Goal: Information Seeking & Learning: Learn about a topic

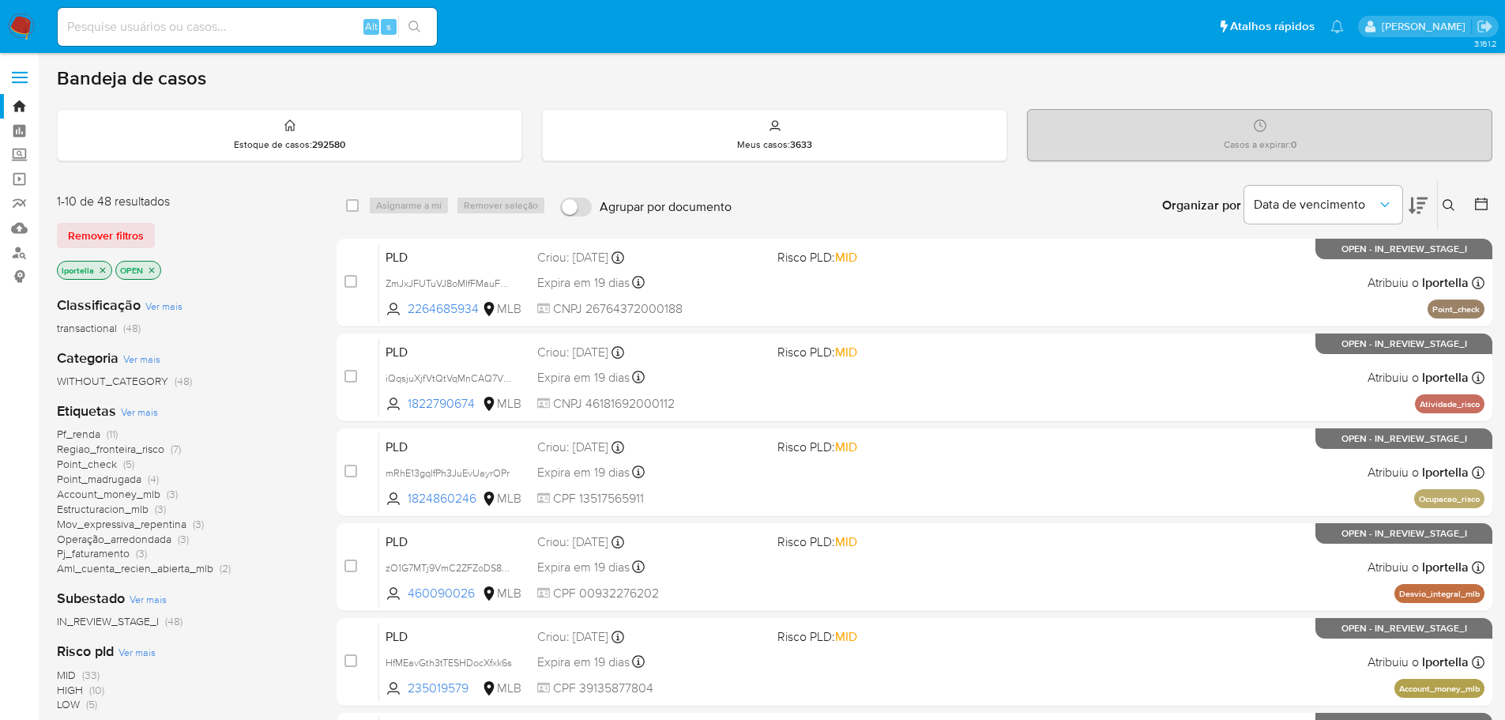
click at [146, 36] on input at bounding box center [247, 27] width 379 height 21
paste input "zVf5ivB1K386lC85rhX5mPaF"
type input "zVf5ivB1K386lC85rhX5mPaF"
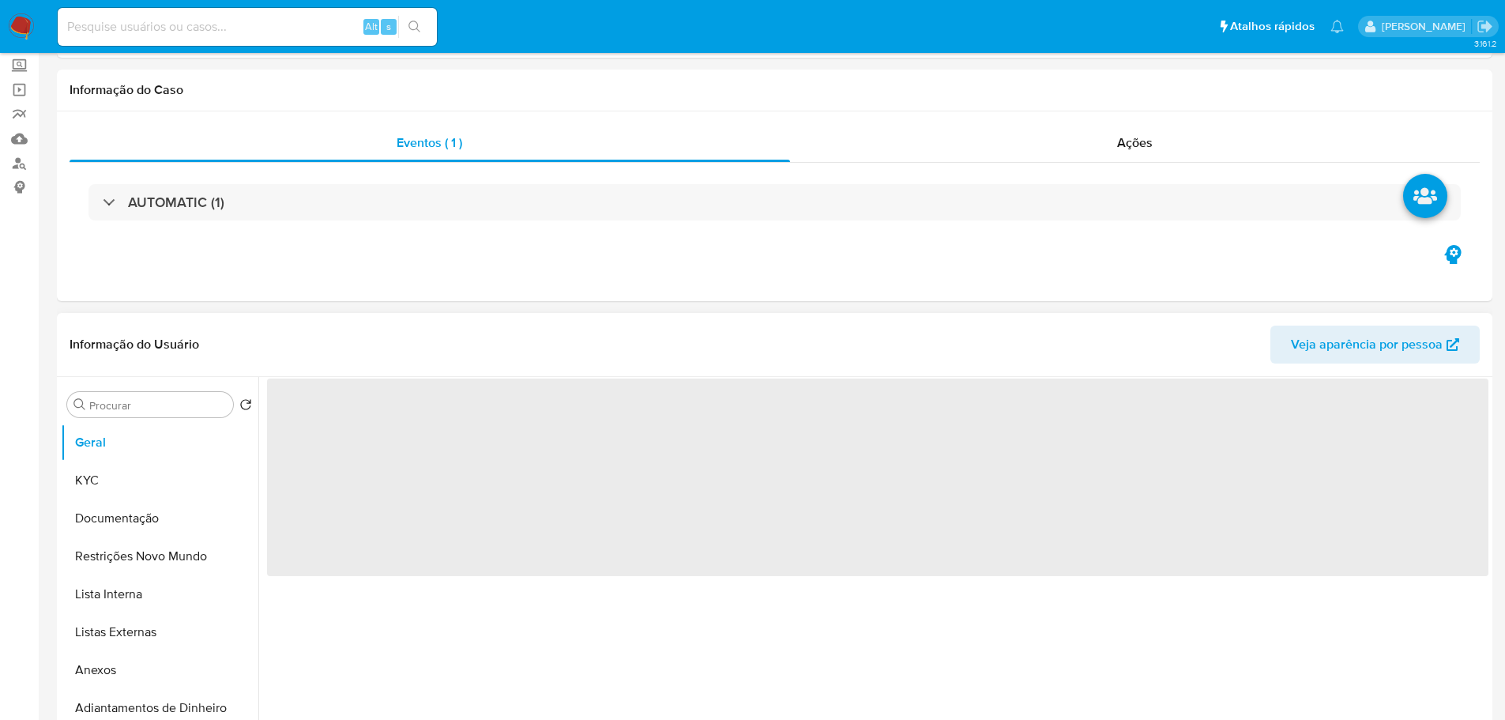
select select "10"
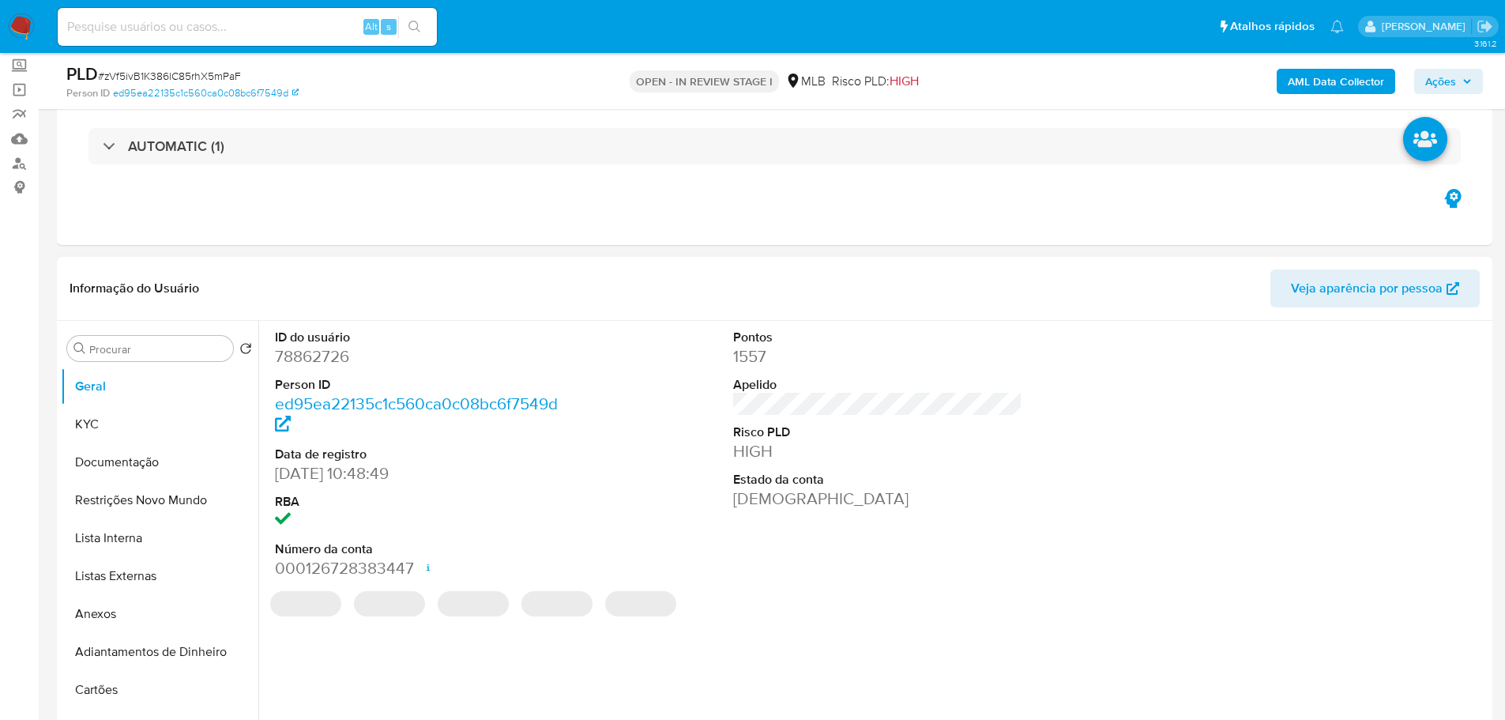
scroll to position [158, 0]
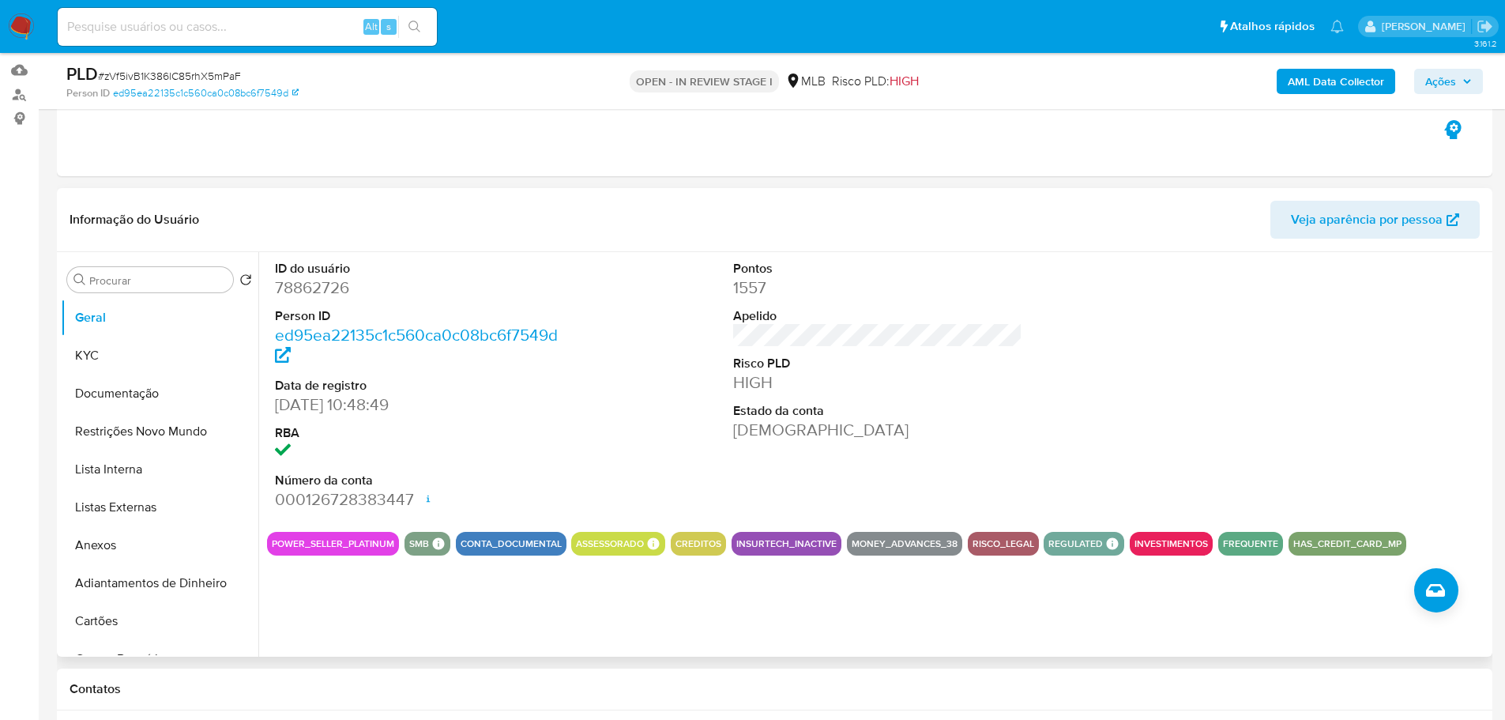
click at [368, 668] on div "Contatos" at bounding box center [774, 689] width 1435 height 42
click at [146, 363] on button "KYC" at bounding box center [153, 355] width 185 height 38
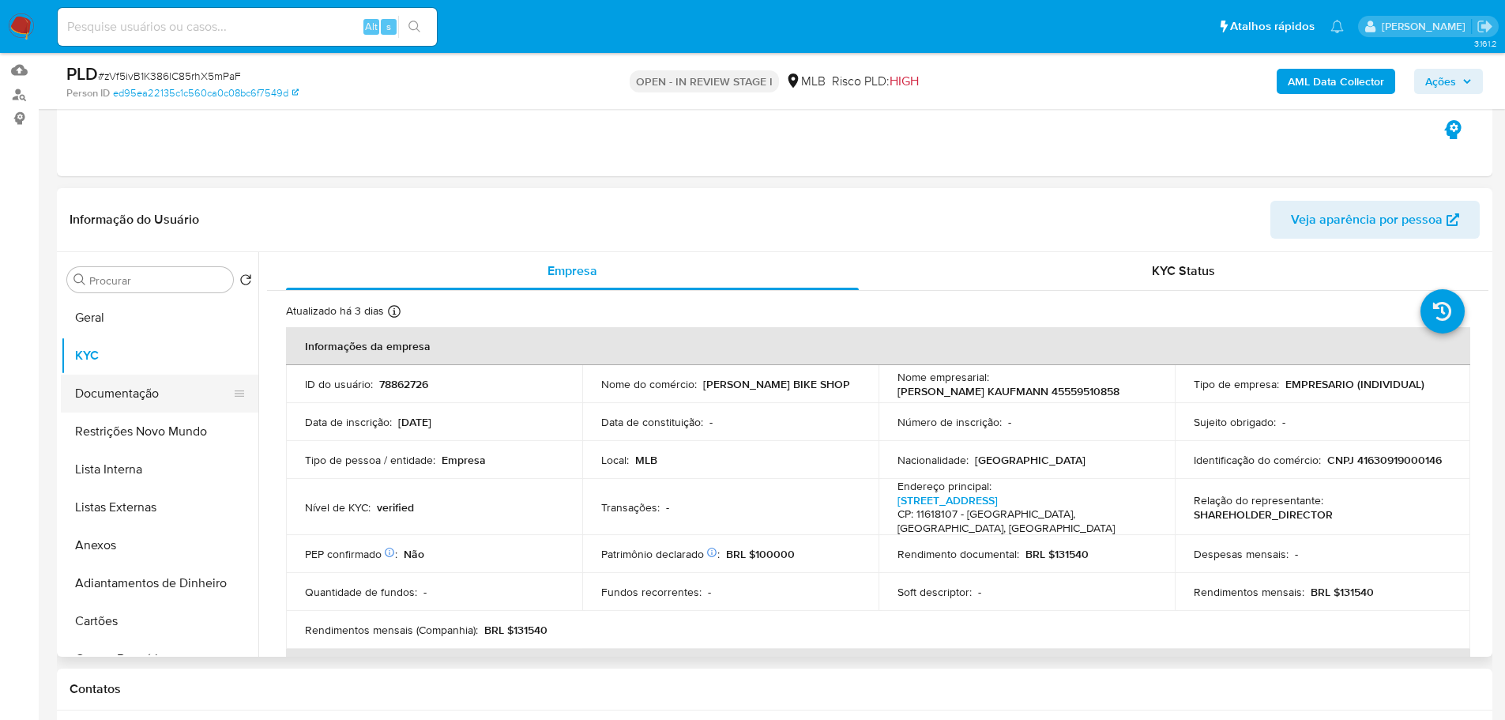
click at [133, 391] on button "Documentação" at bounding box center [153, 393] width 185 height 38
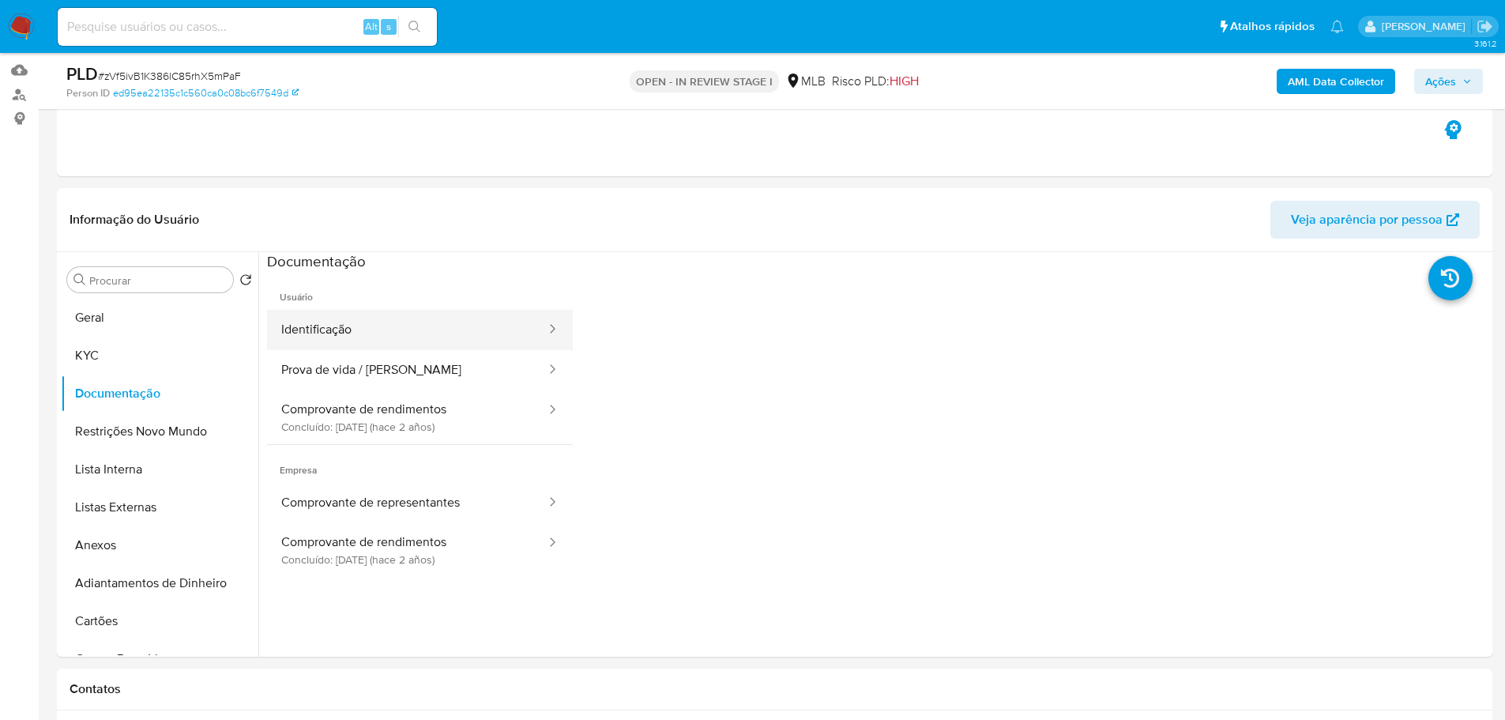
click at [372, 329] on button "Identificação" at bounding box center [407, 330] width 280 height 40
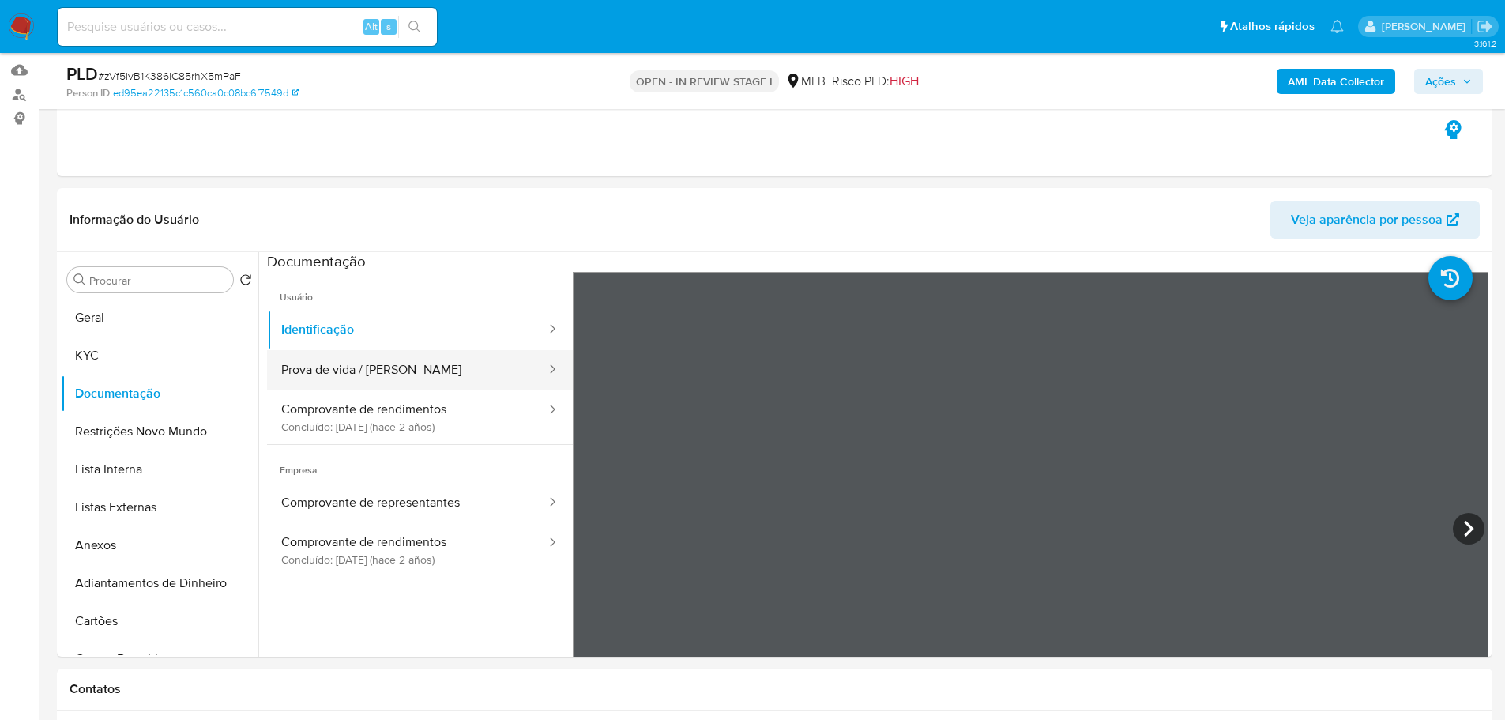
click at [447, 377] on button "Prova de vida / Selfie" at bounding box center [407, 370] width 280 height 40
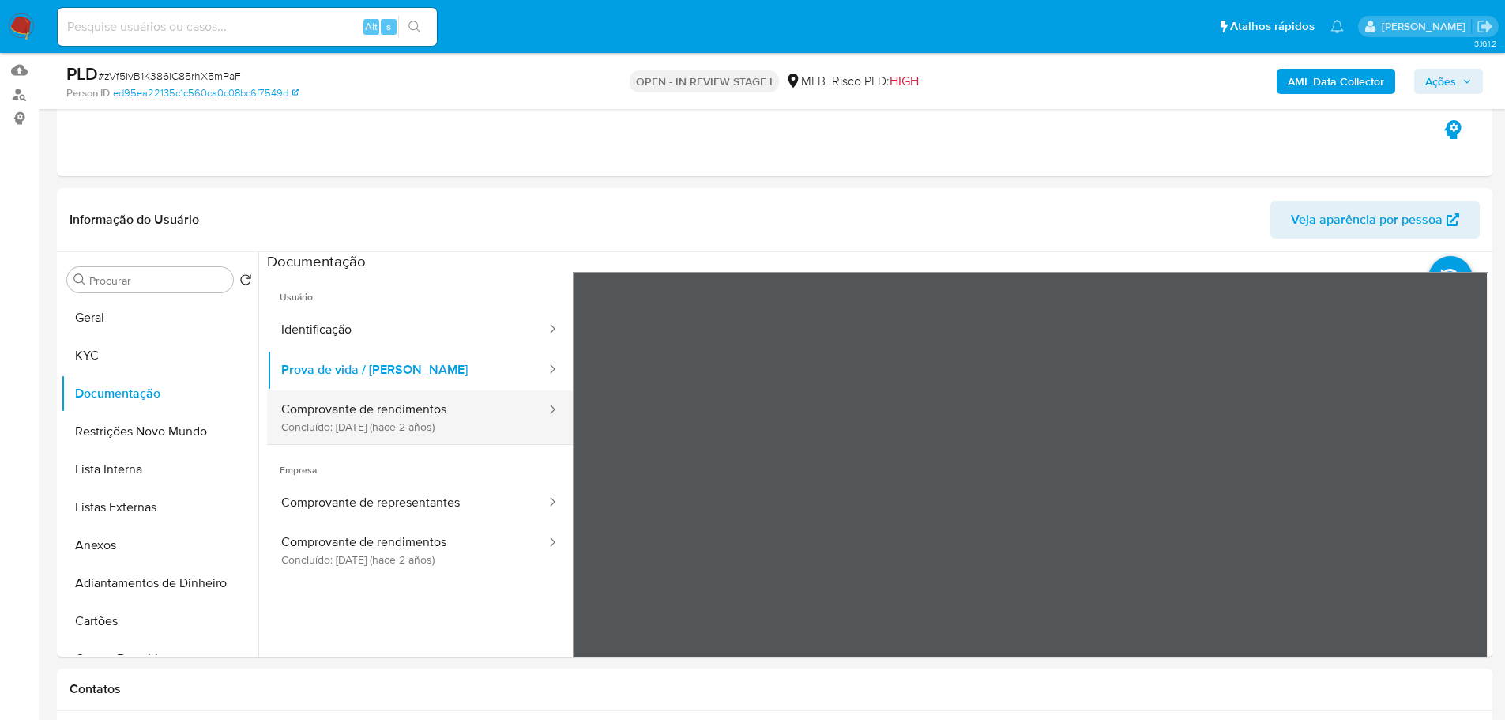
click at [496, 413] on button "Comprovante de rendimentos Concluído: 24/04/2023 (hace 2 años)" at bounding box center [407, 417] width 280 height 54
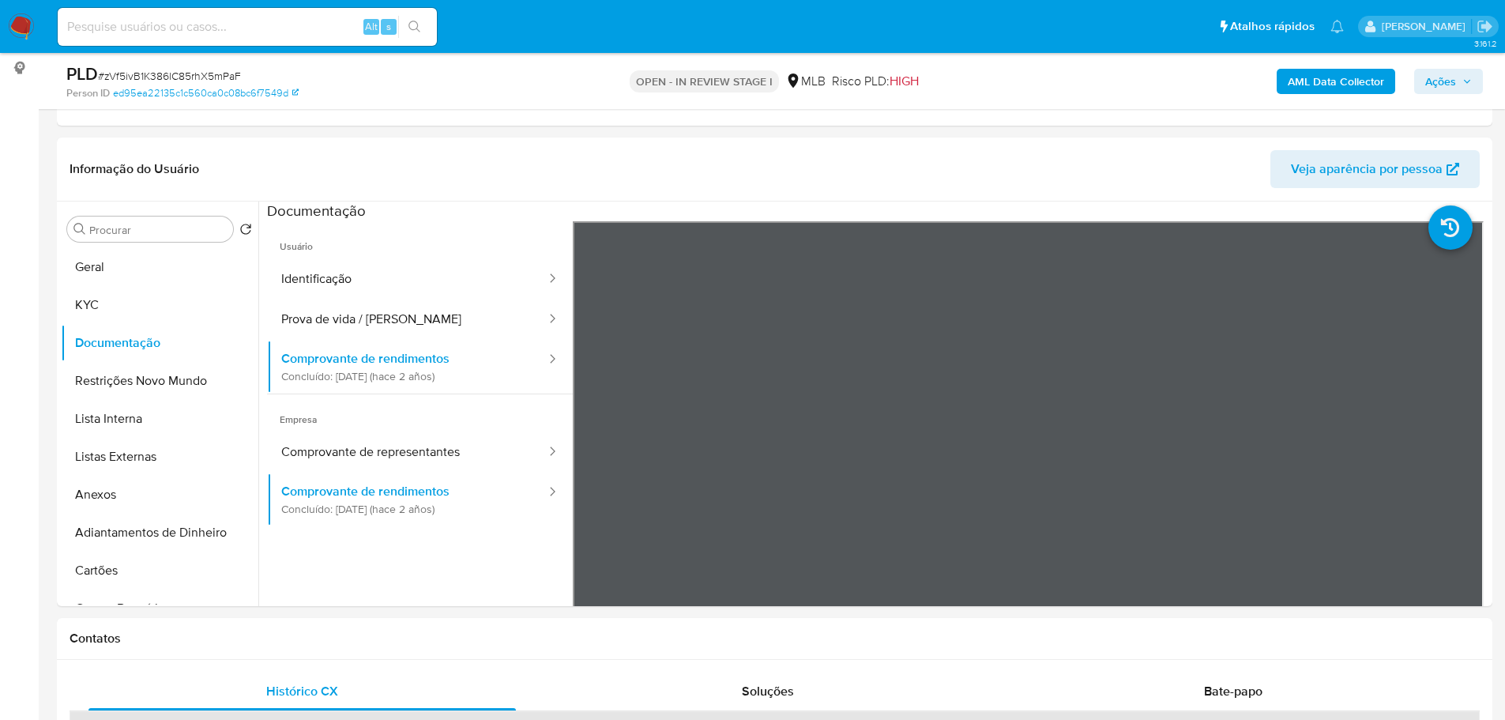
scroll to position [237, 0]
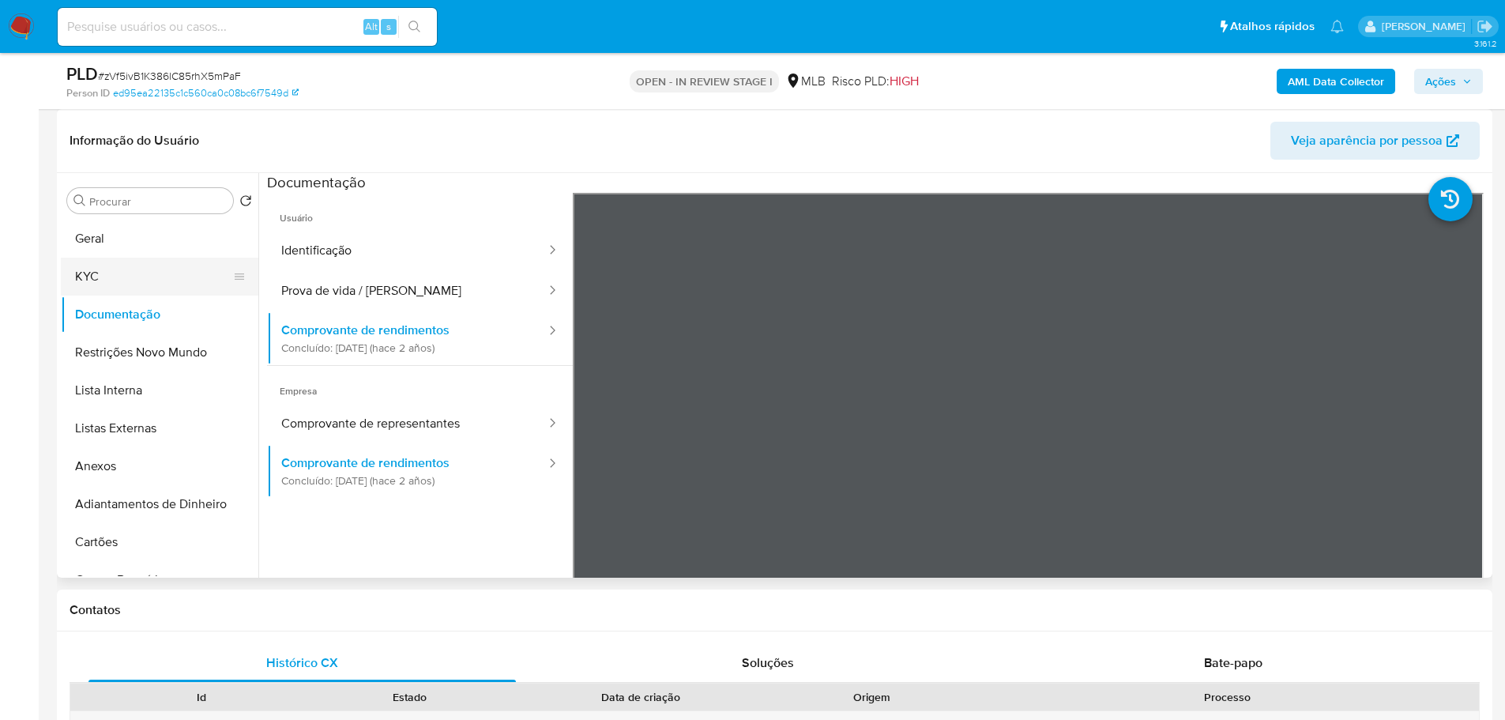
click at [139, 291] on button "KYC" at bounding box center [153, 276] width 185 height 38
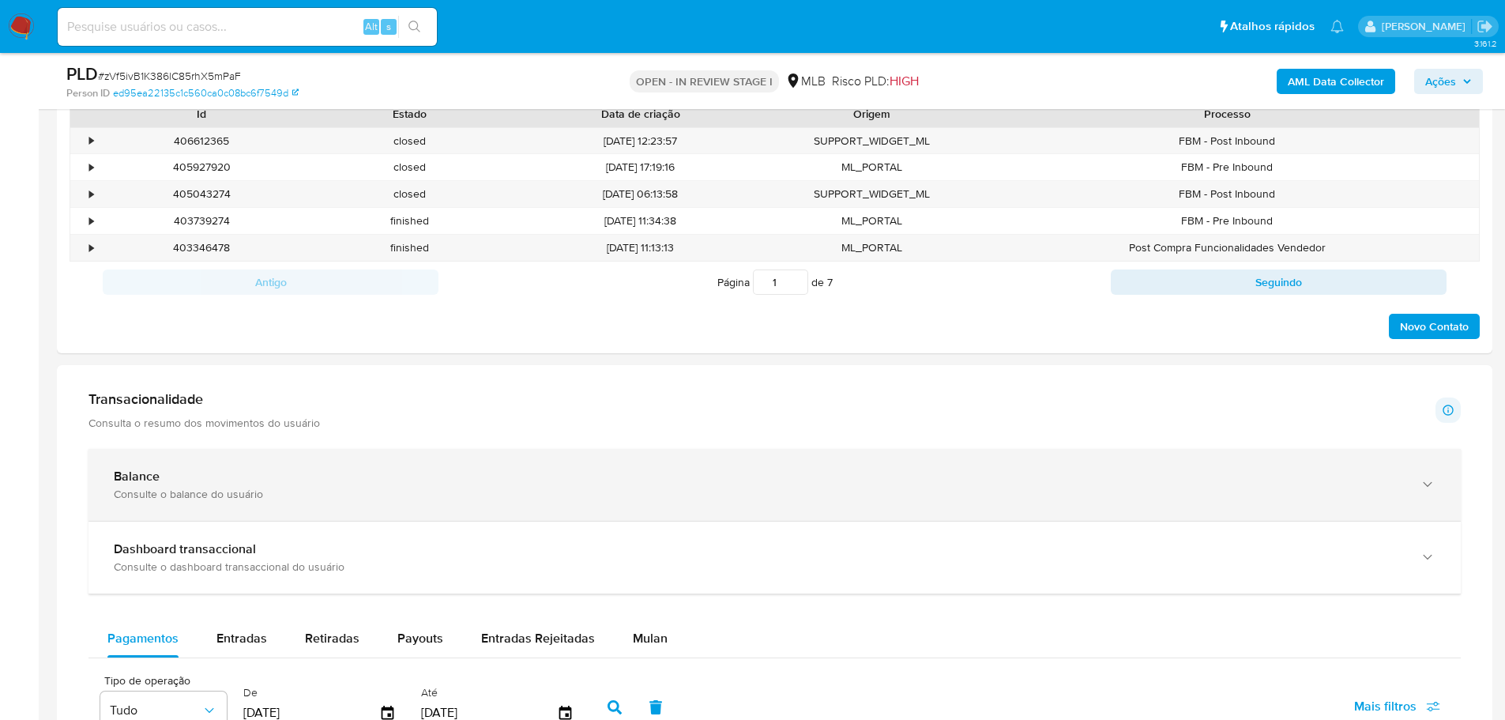
scroll to position [869, 0]
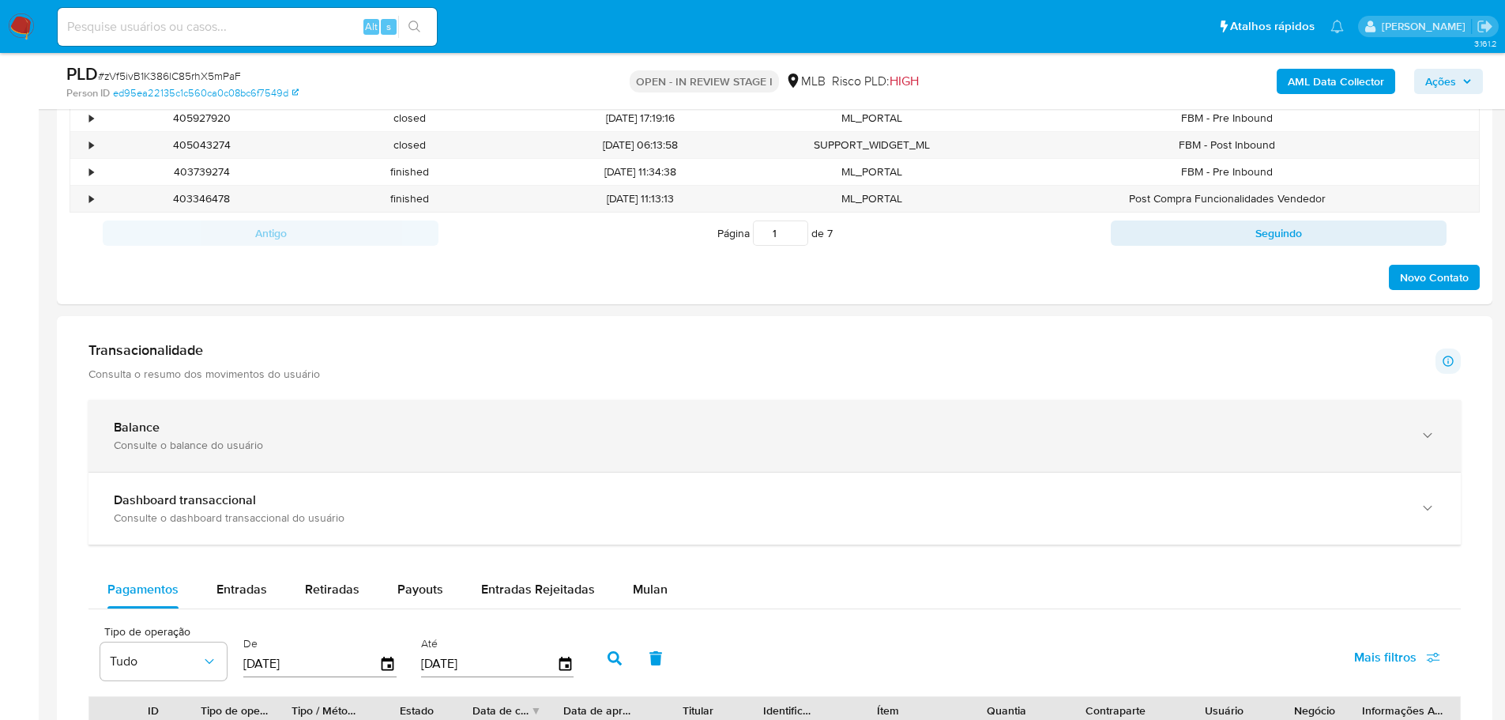
click at [394, 445] on div "Consulte o balance do usuário" at bounding box center [759, 445] width 1290 height 14
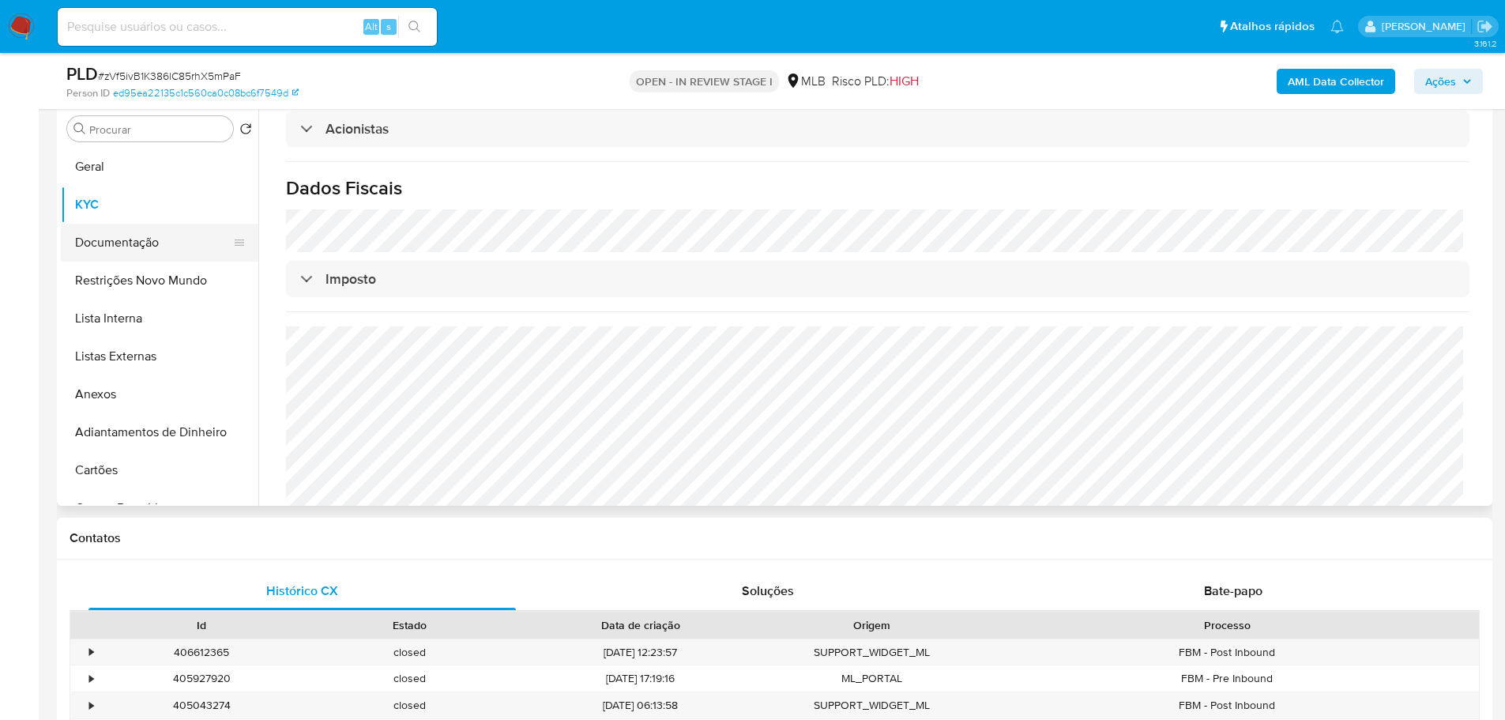
scroll to position [158, 0]
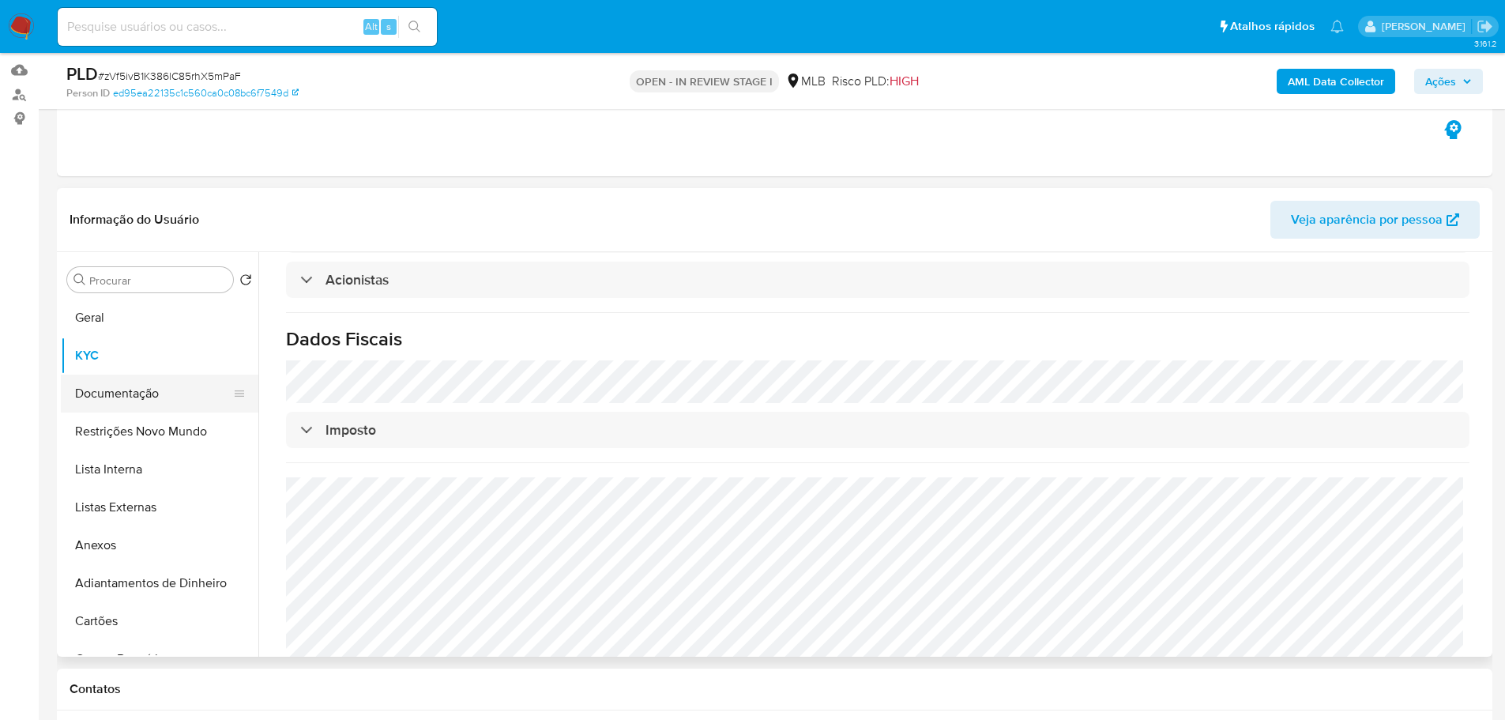
click at [129, 407] on button "Documentação" at bounding box center [153, 393] width 185 height 38
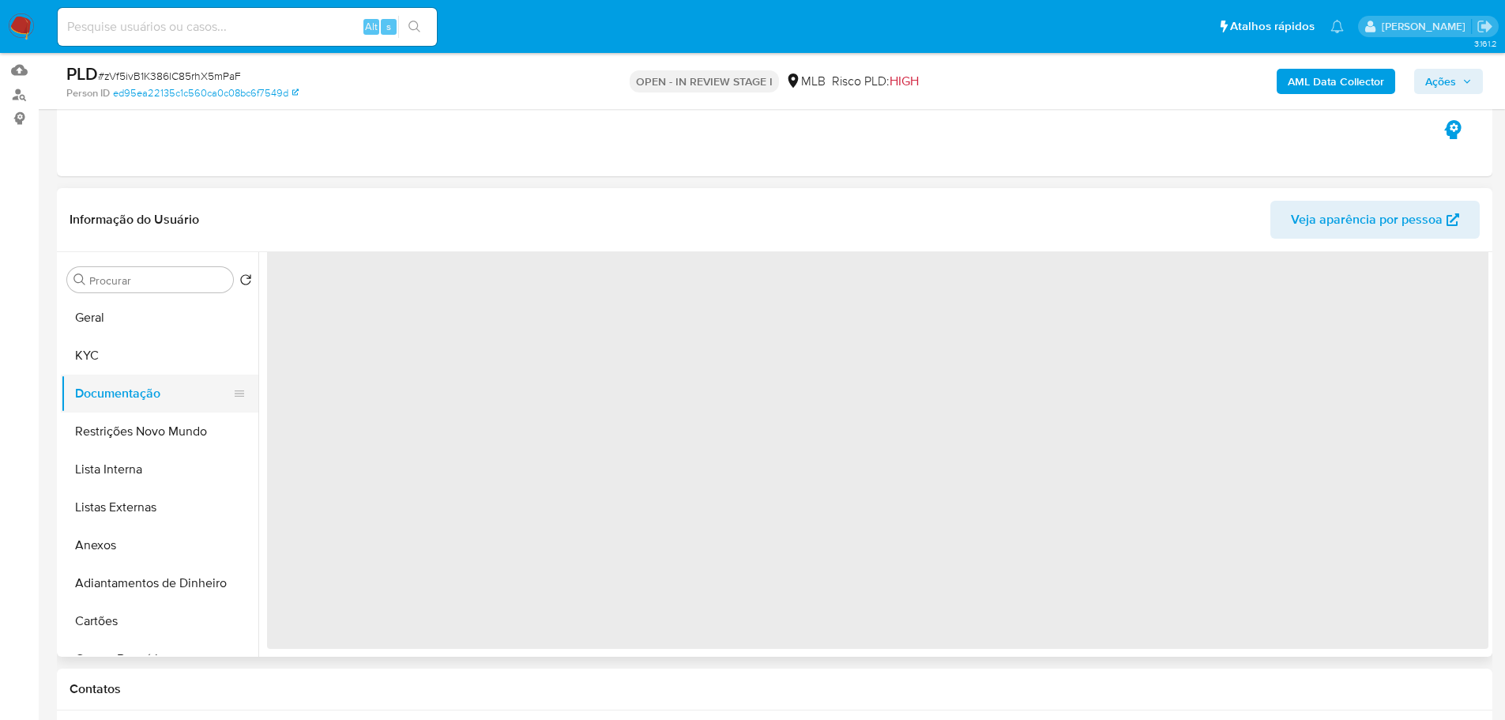
scroll to position [0, 0]
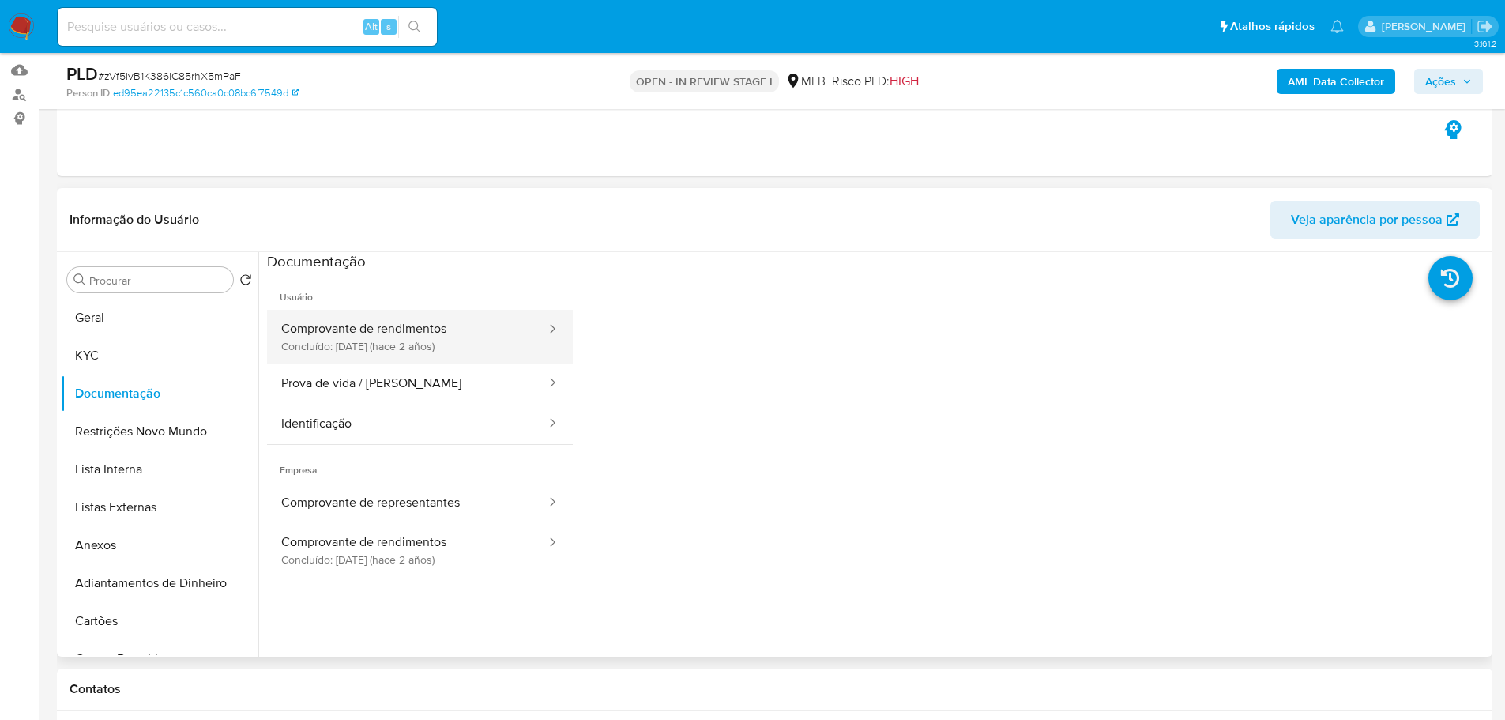
click at [387, 318] on button "Comprovante de rendimentos Concluído: 24/04/2023 (hace 2 años)" at bounding box center [407, 337] width 280 height 54
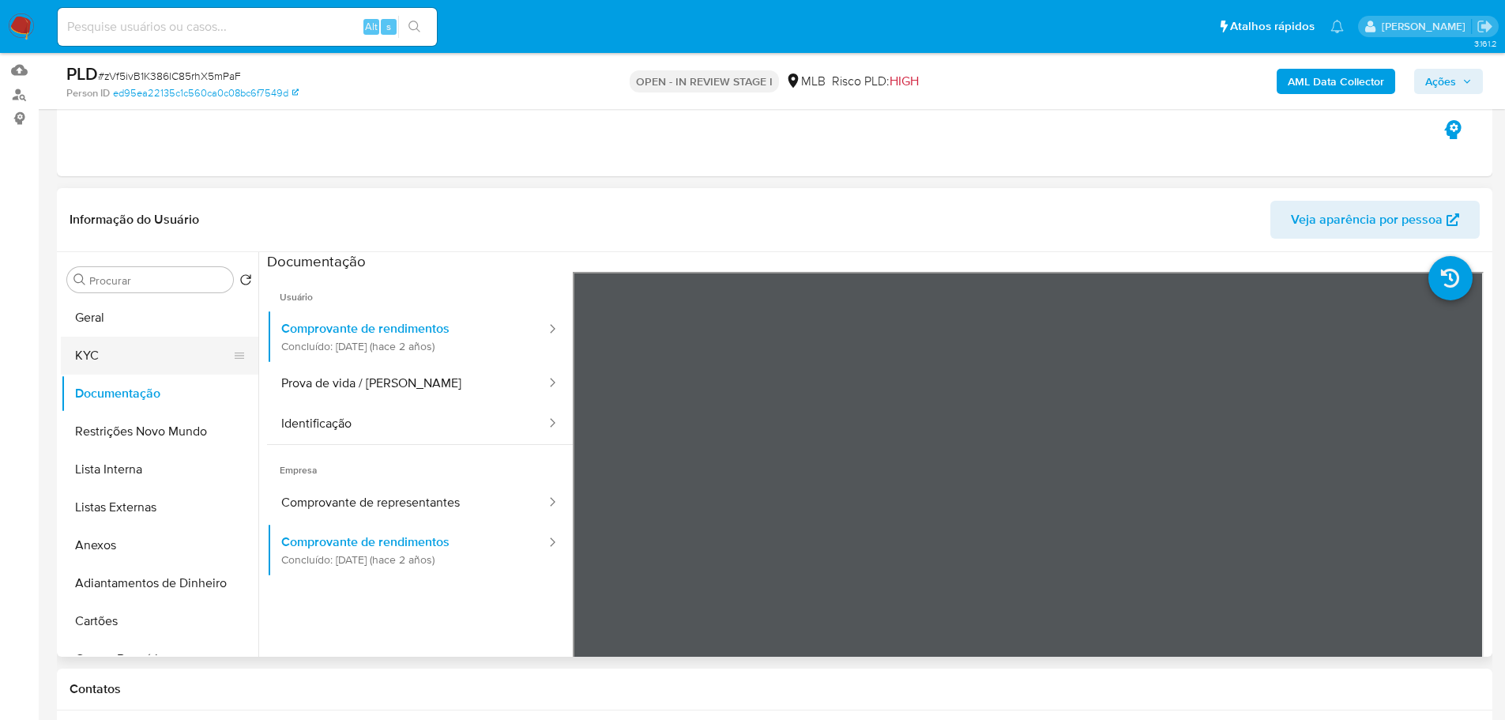
click at [140, 345] on button "KYC" at bounding box center [153, 355] width 185 height 38
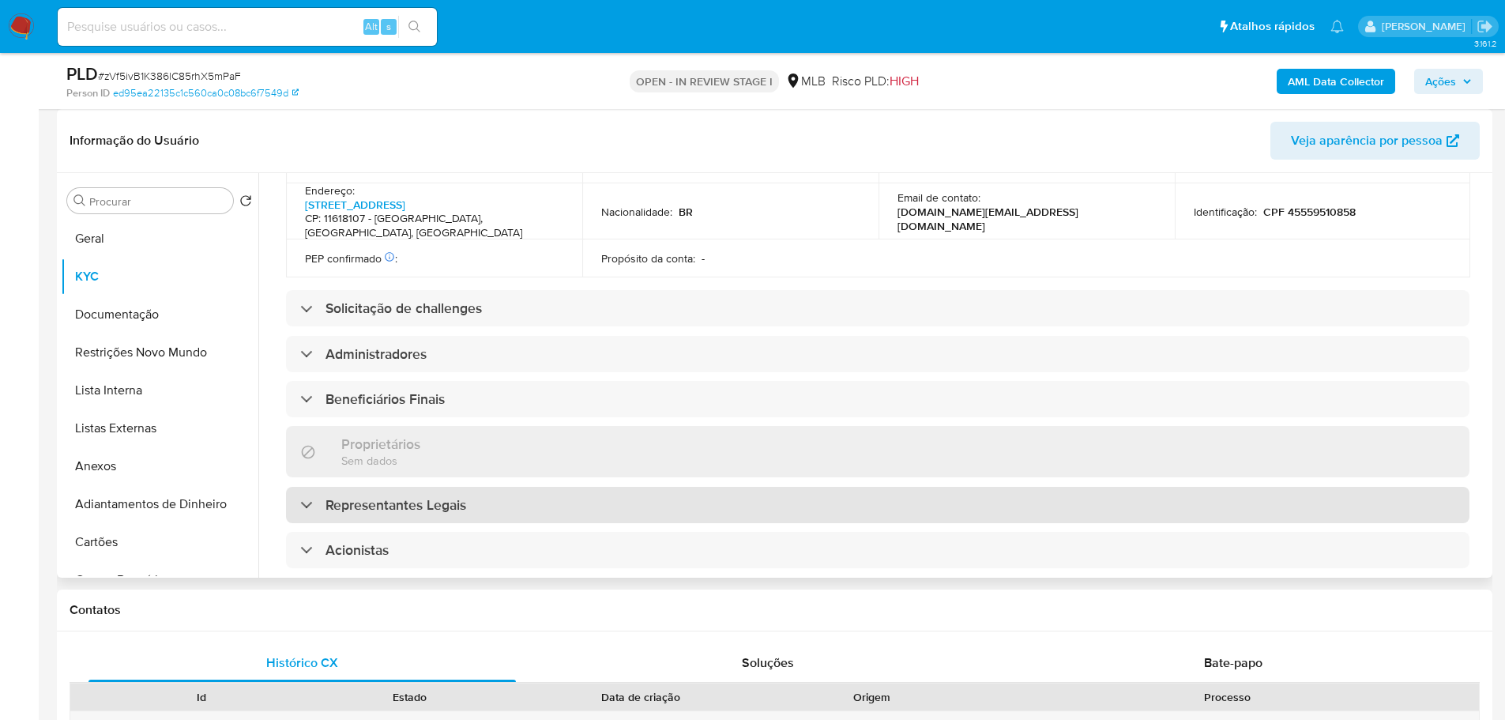
scroll to position [892, 0]
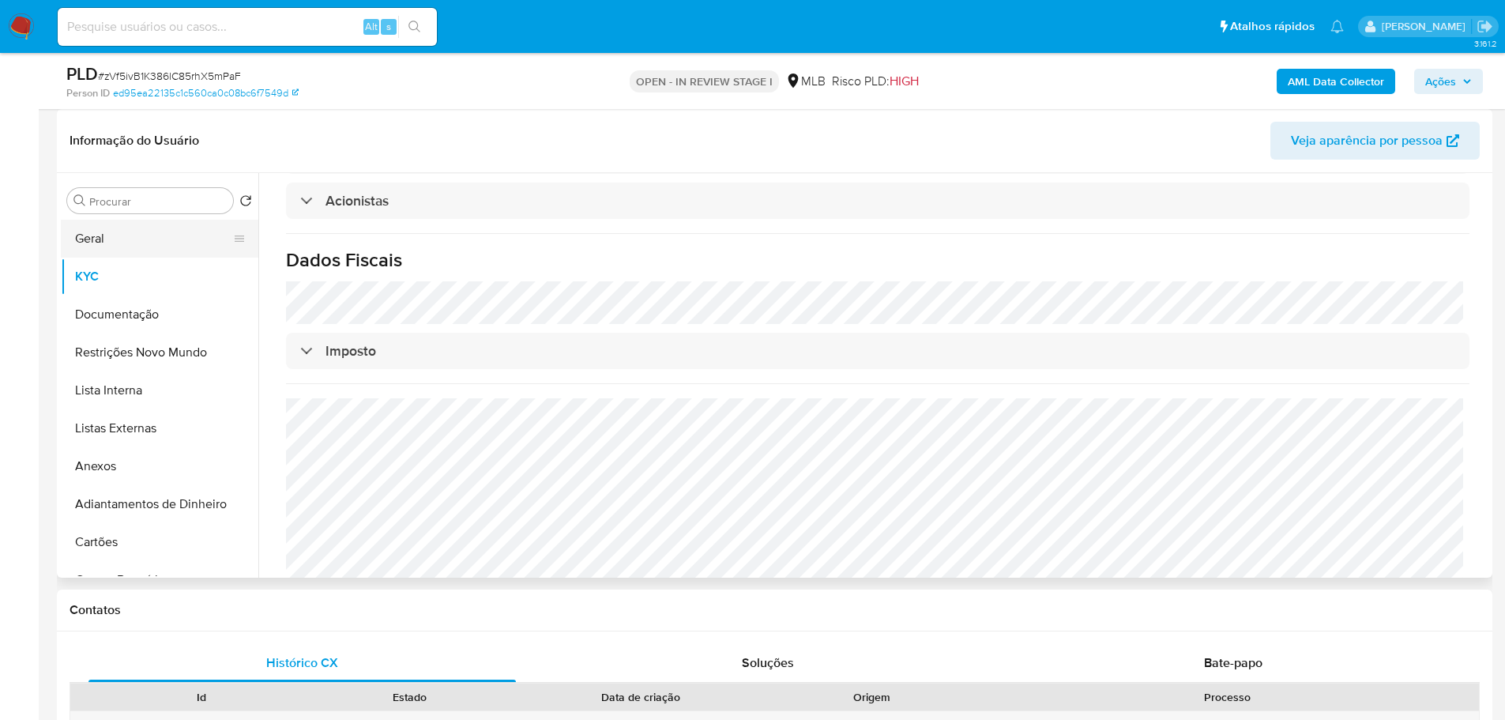
click at [153, 254] on button "Geral" at bounding box center [153, 239] width 185 height 38
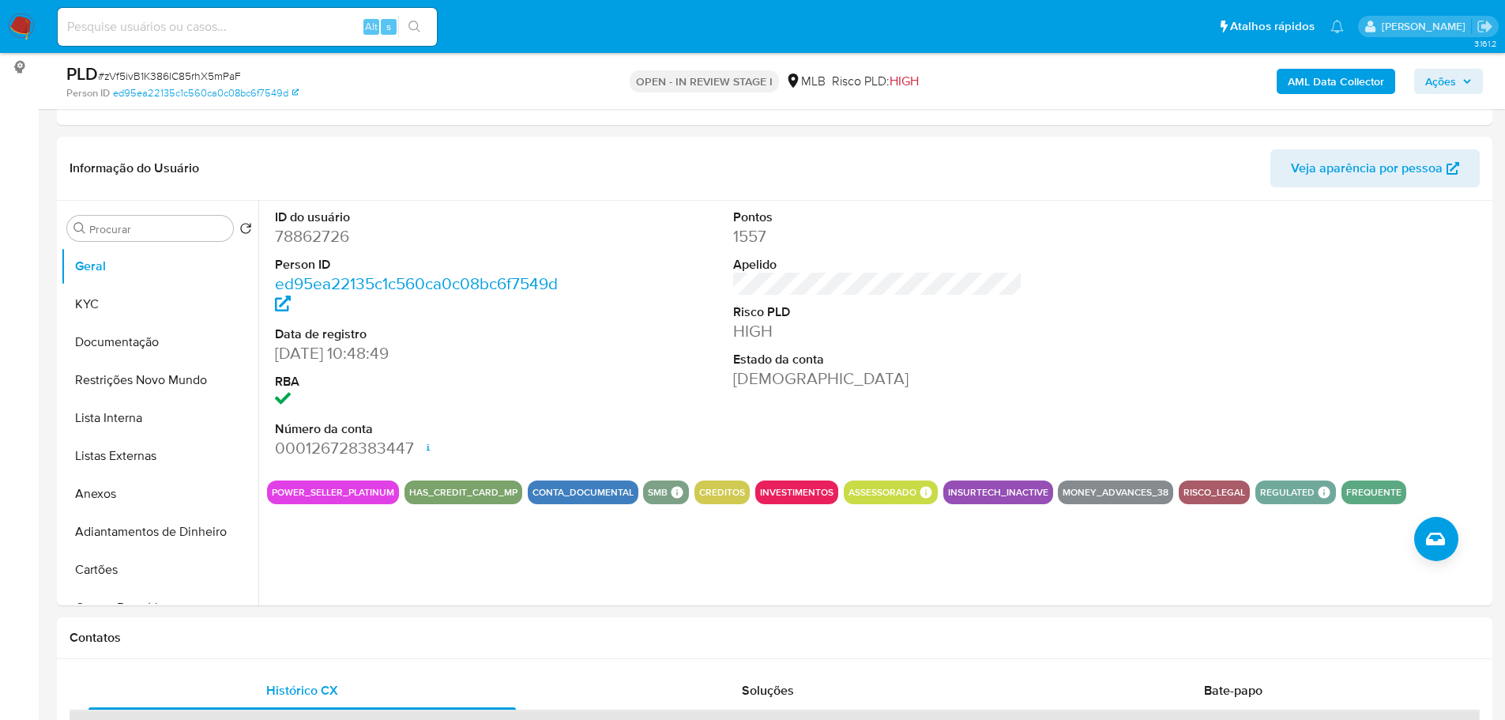
scroll to position [197, 0]
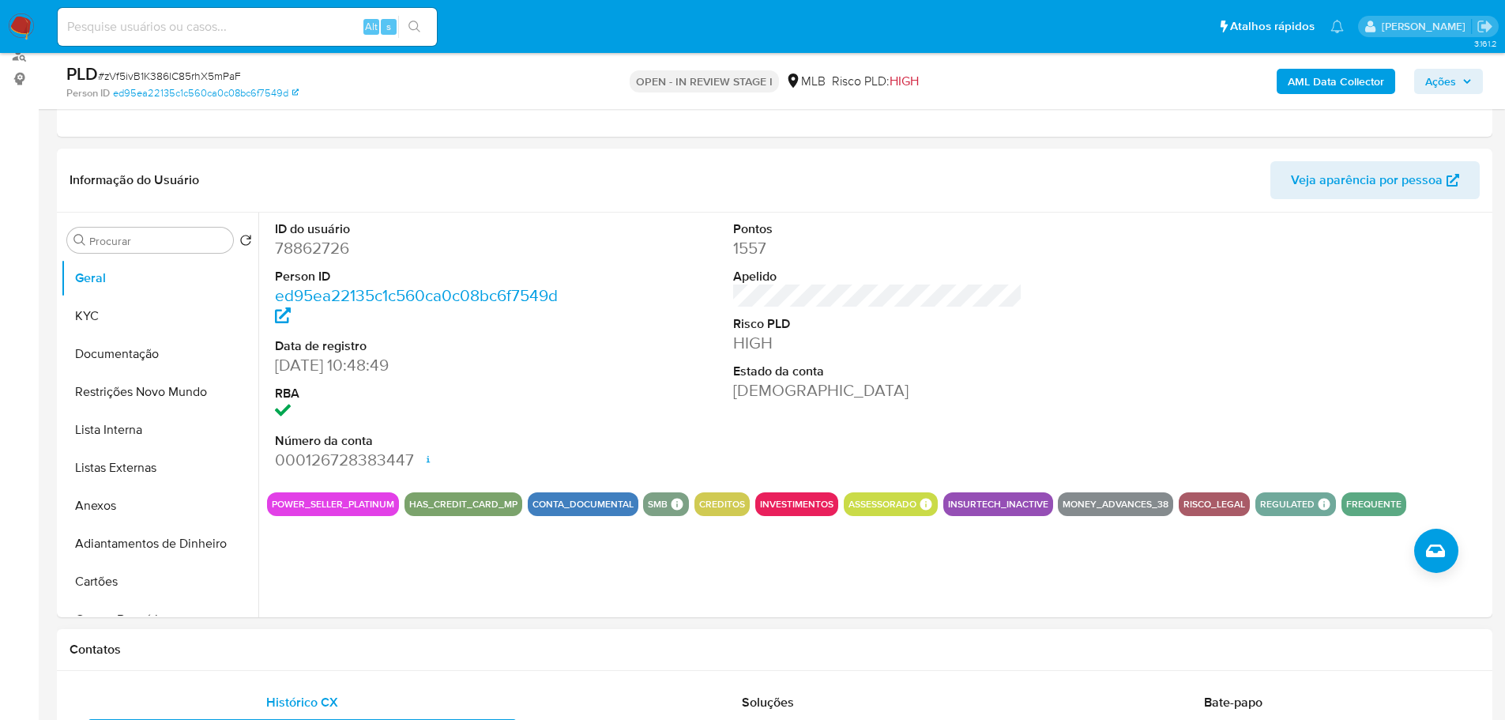
click at [297, 652] on h1 "Contatos" at bounding box center [775, 649] width 1410 height 16
click at [103, 321] on button "KYC" at bounding box center [153, 316] width 185 height 38
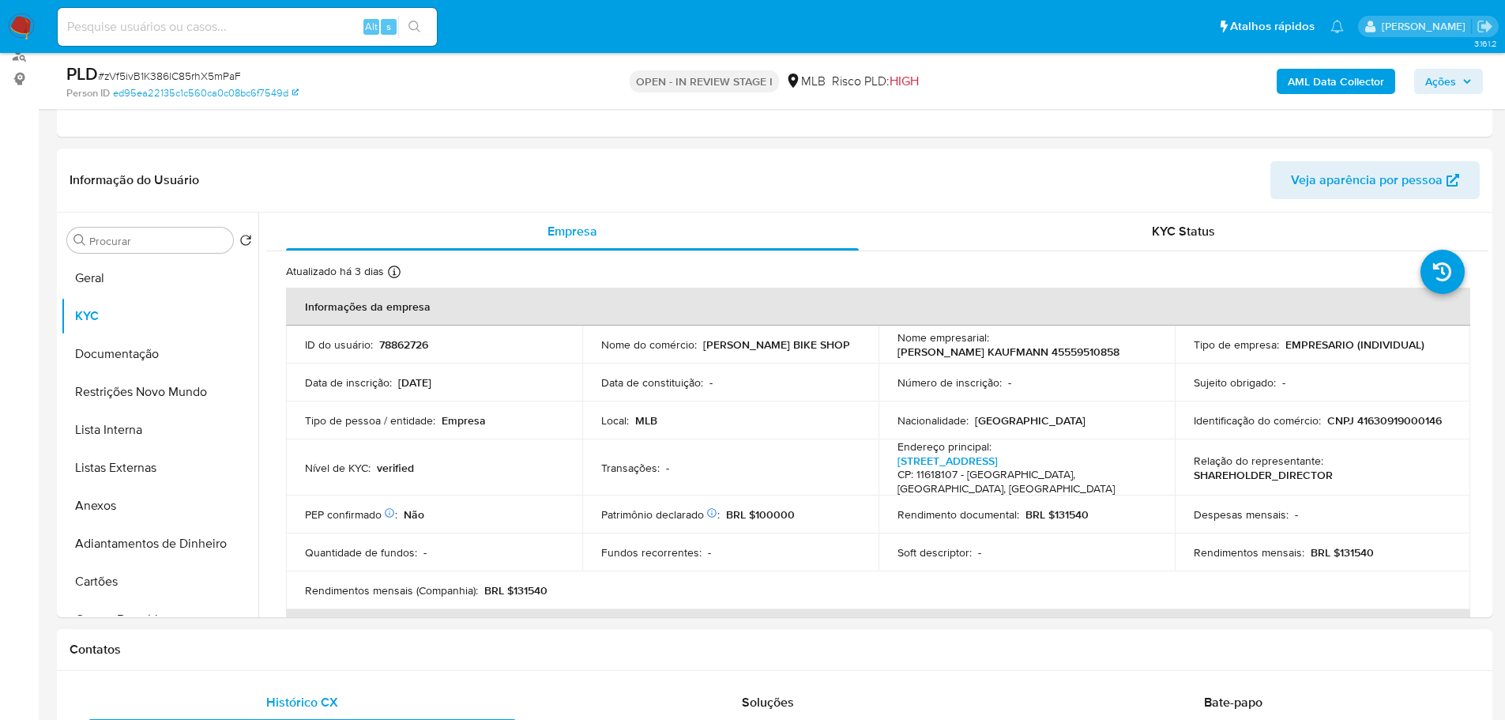
click at [227, 646] on h1 "Contatos" at bounding box center [775, 649] width 1410 height 16
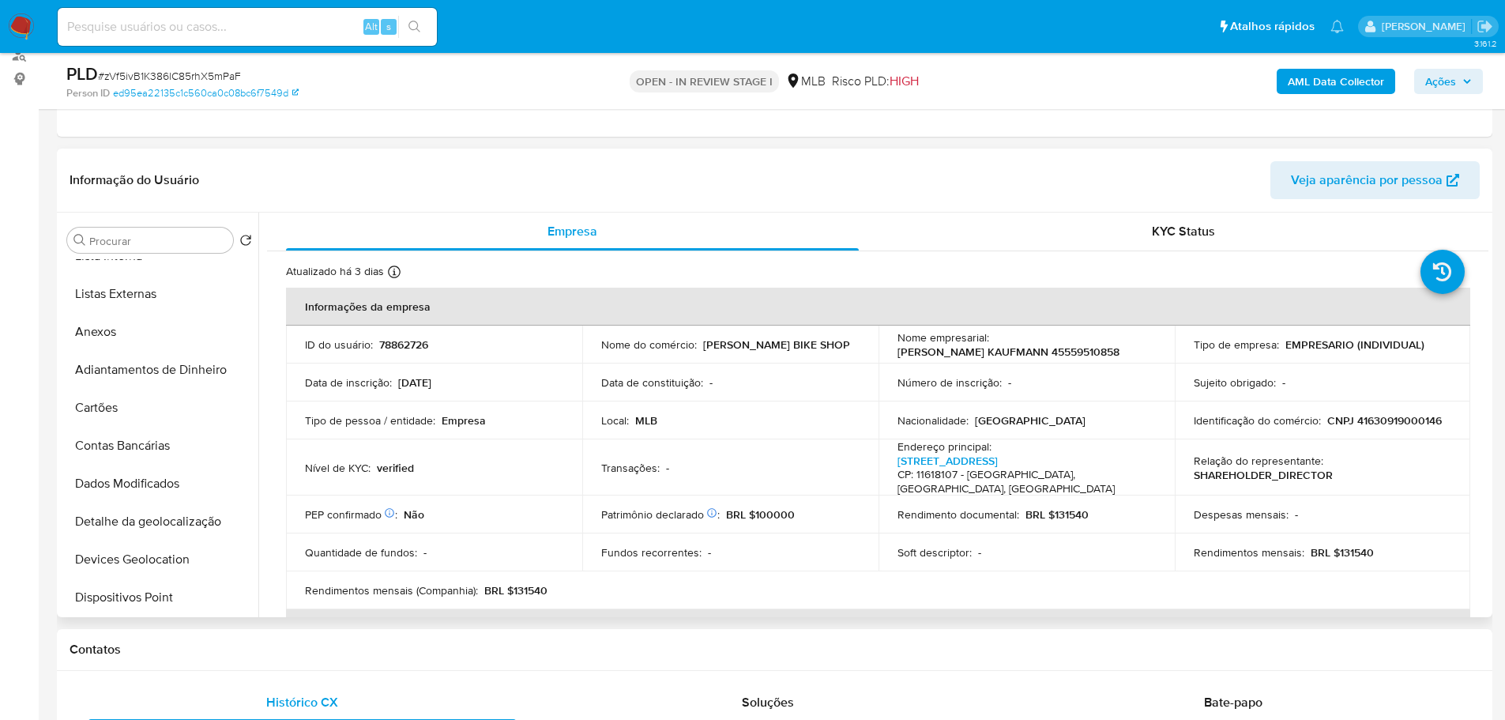
scroll to position [395, 0]
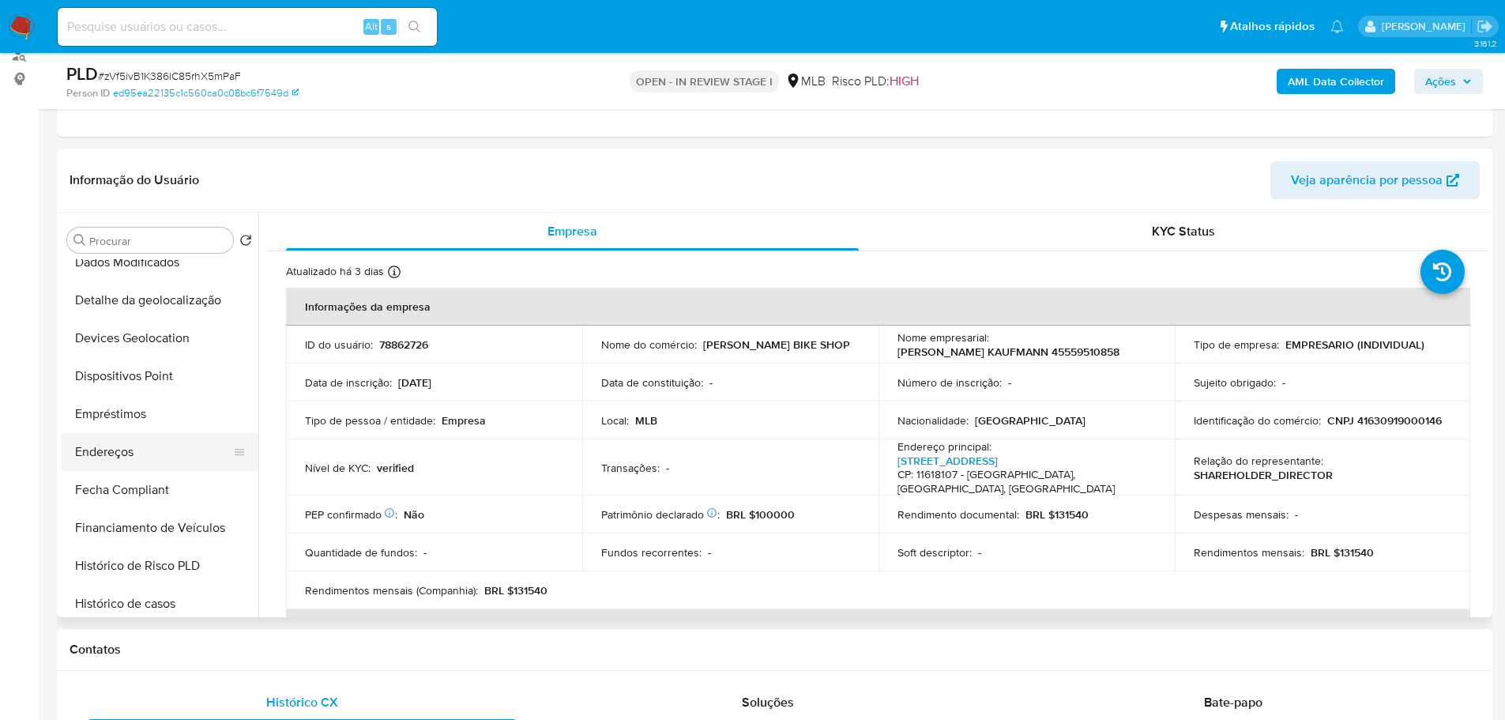
click at [145, 461] on button "Endereços" at bounding box center [153, 452] width 185 height 38
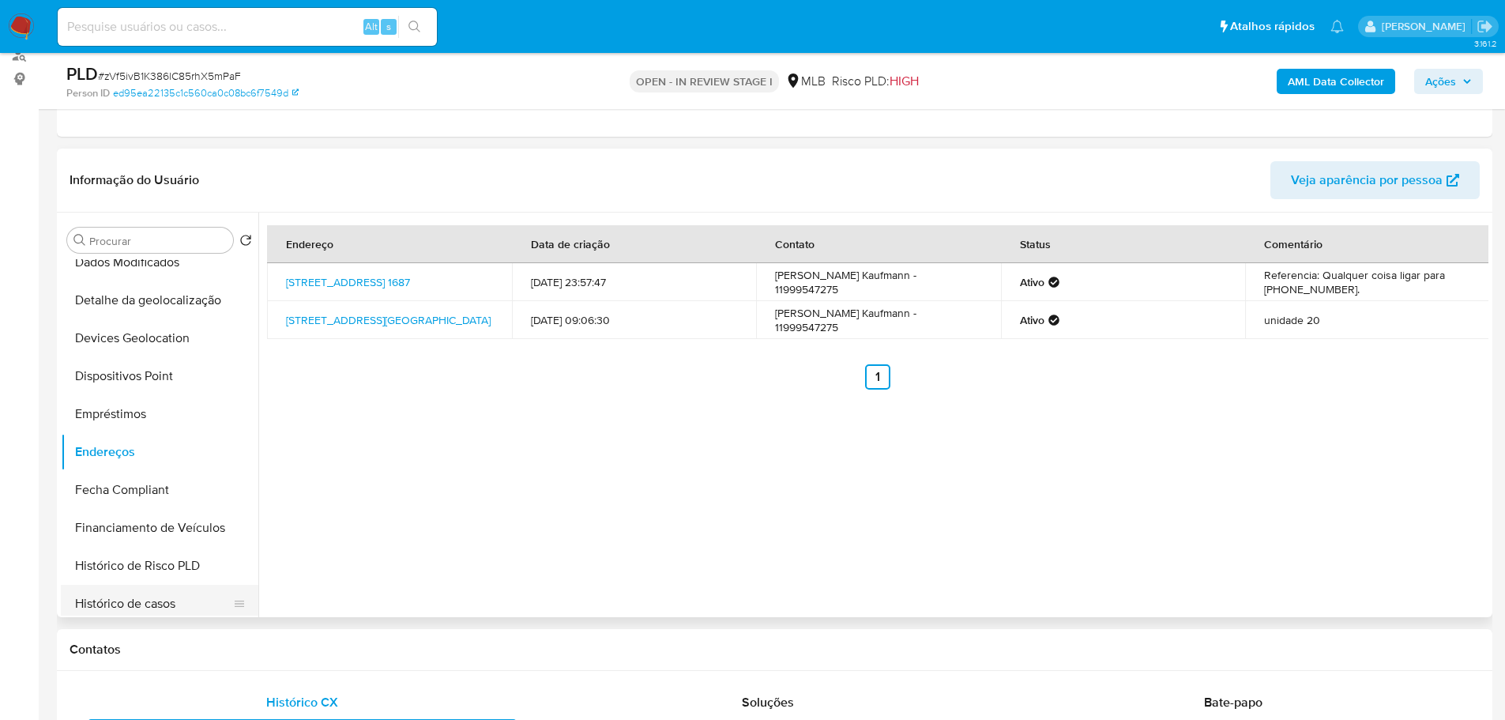
drag, startPoint x: 287, startPoint y: 653, endPoint x: 247, endPoint y: 584, distance: 79.3
click at [287, 654] on h1 "Contatos" at bounding box center [775, 649] width 1410 height 16
drag, startPoint x: 192, startPoint y: 301, endPoint x: 21, endPoint y: 314, distance: 171.1
click at [190, 300] on button "Detalhe da geolocalização" at bounding box center [159, 300] width 197 height 38
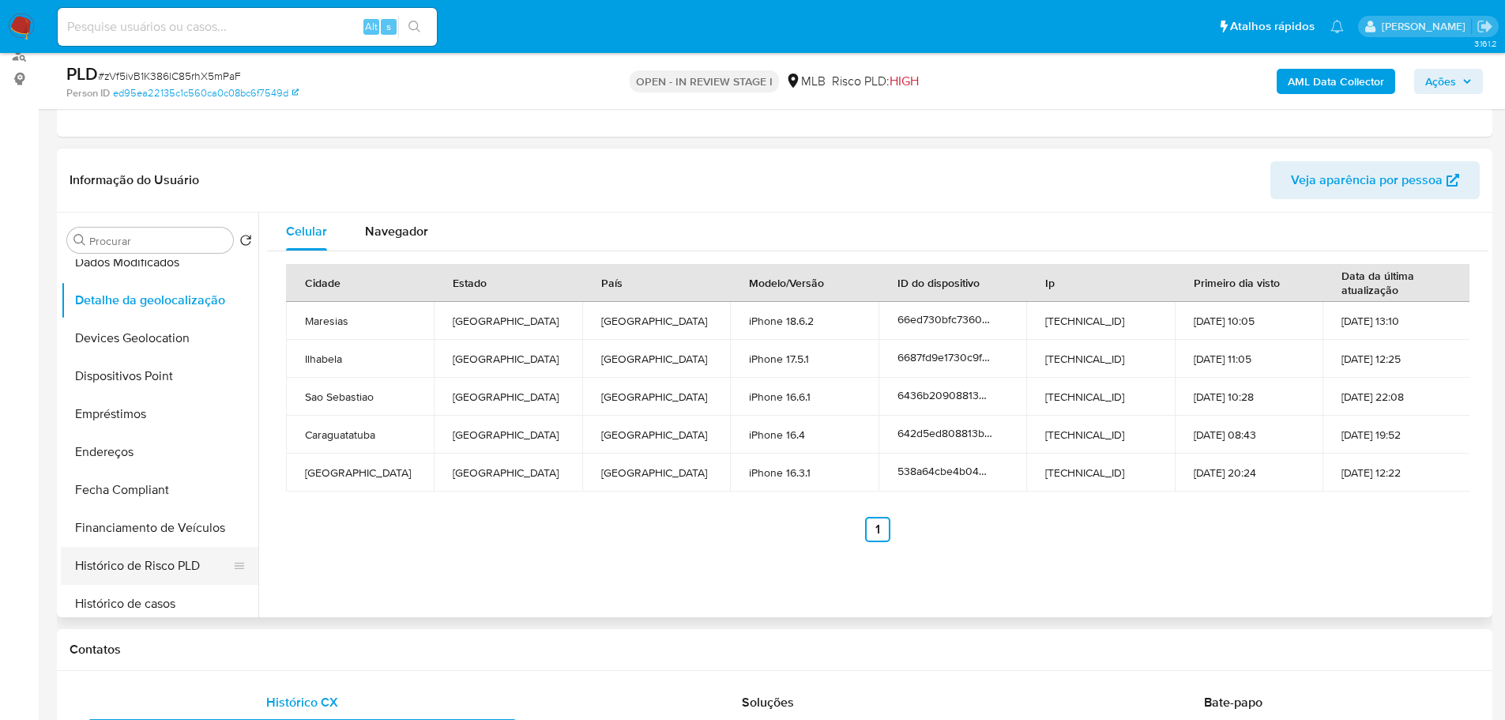
drag, startPoint x: 309, startPoint y: 666, endPoint x: 210, endPoint y: 564, distance: 141.9
click at [306, 662] on div "Contatos" at bounding box center [774, 650] width 1435 height 42
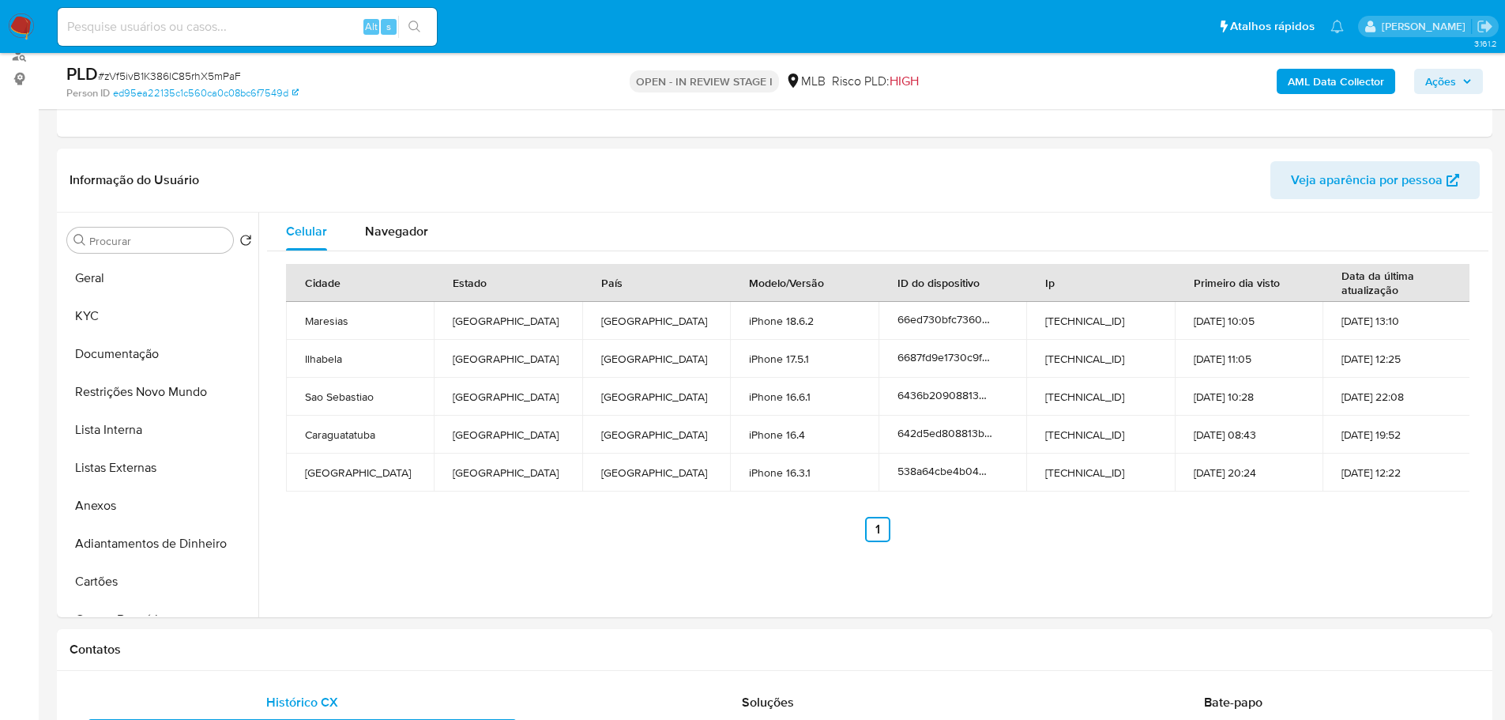
drag, startPoint x: 124, startPoint y: 399, endPoint x: 19, endPoint y: 415, distance: 106.3
click at [122, 398] on button "Restrições Novo Mundo" at bounding box center [159, 392] width 197 height 38
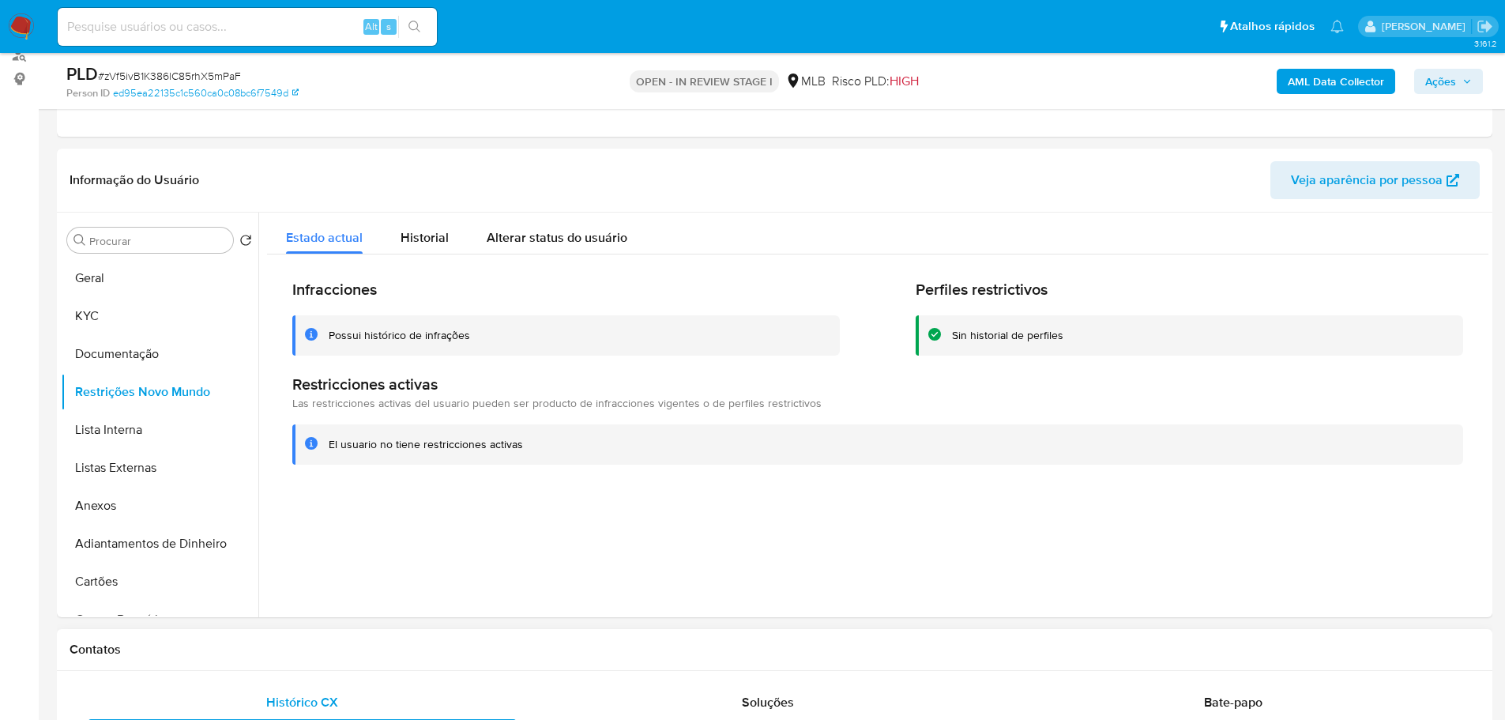
click at [436, 658] on div "Contatos" at bounding box center [774, 650] width 1435 height 42
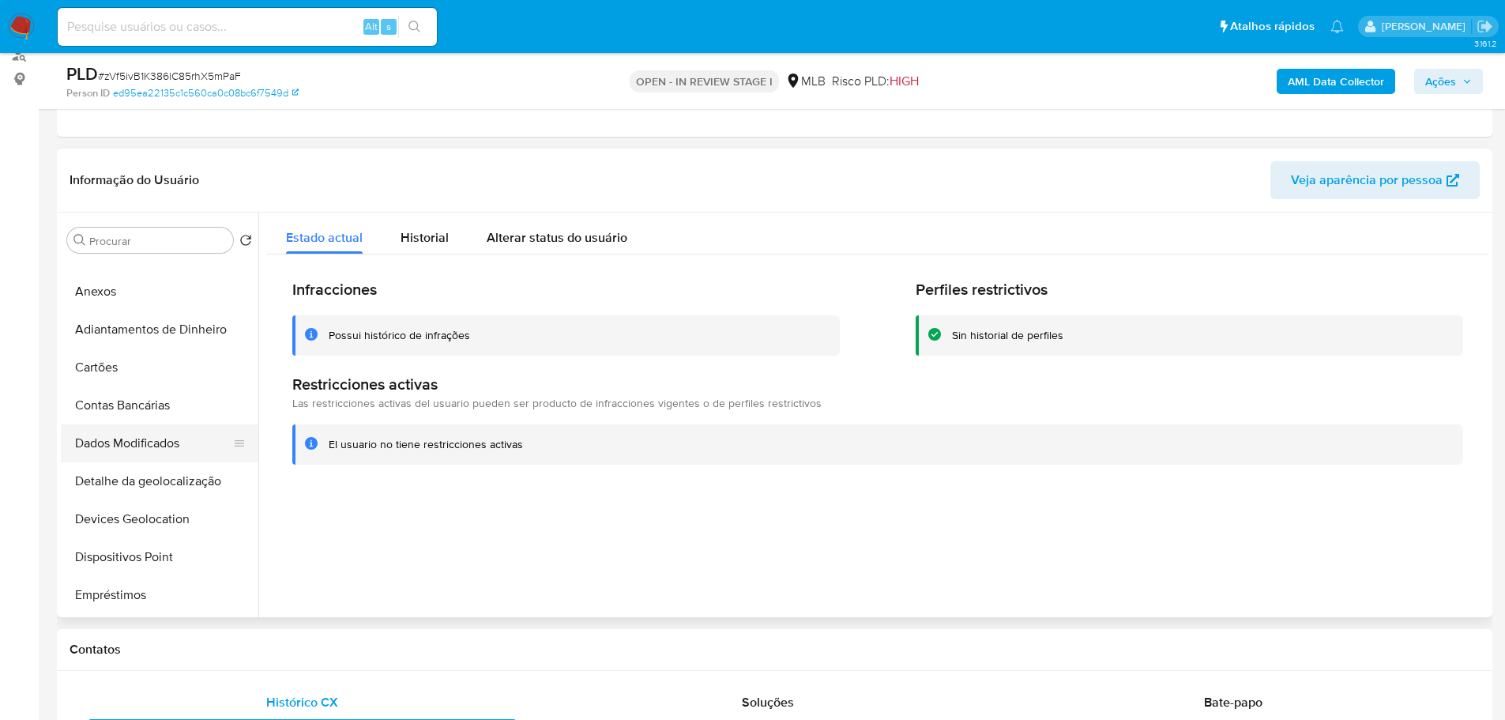
scroll to position [237, 0]
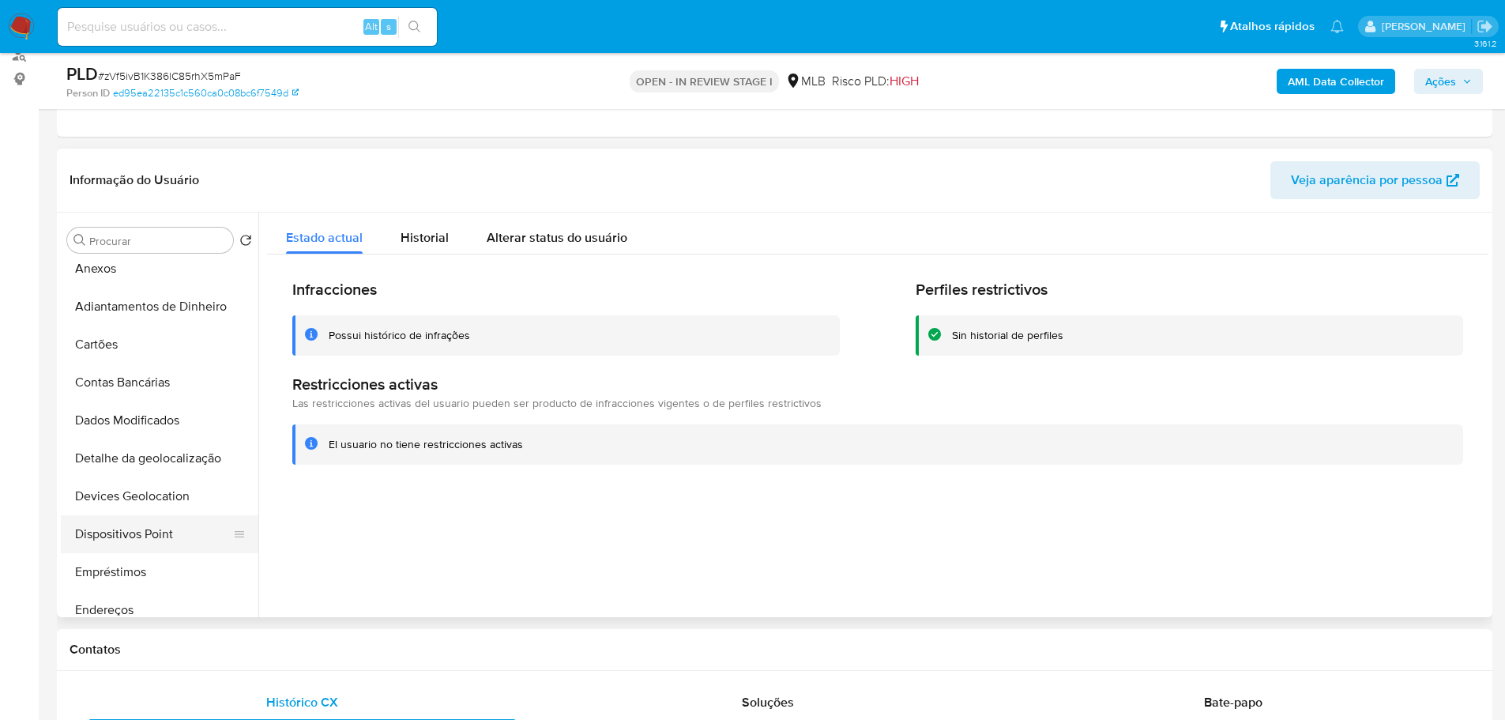
click at [176, 525] on button "Dispositivos Point" at bounding box center [153, 534] width 185 height 38
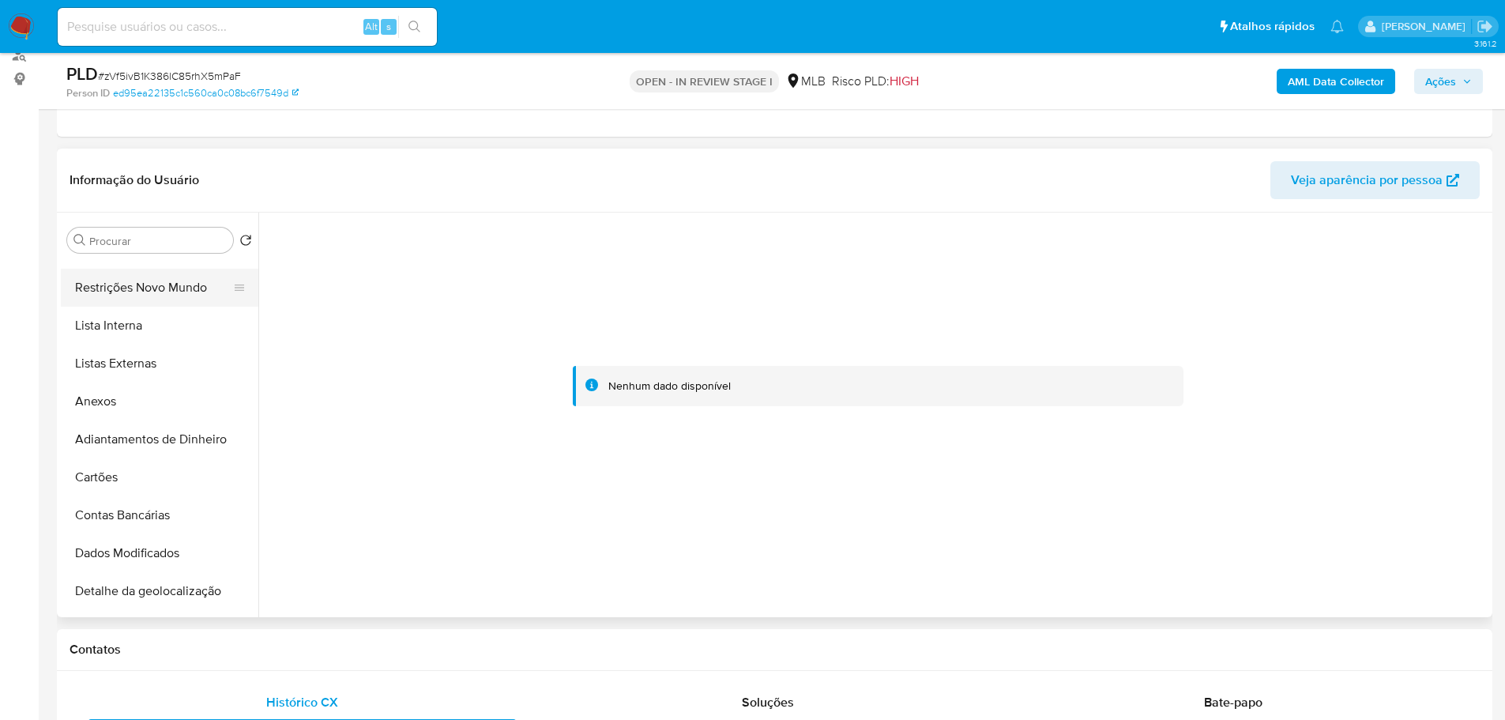
scroll to position [0, 0]
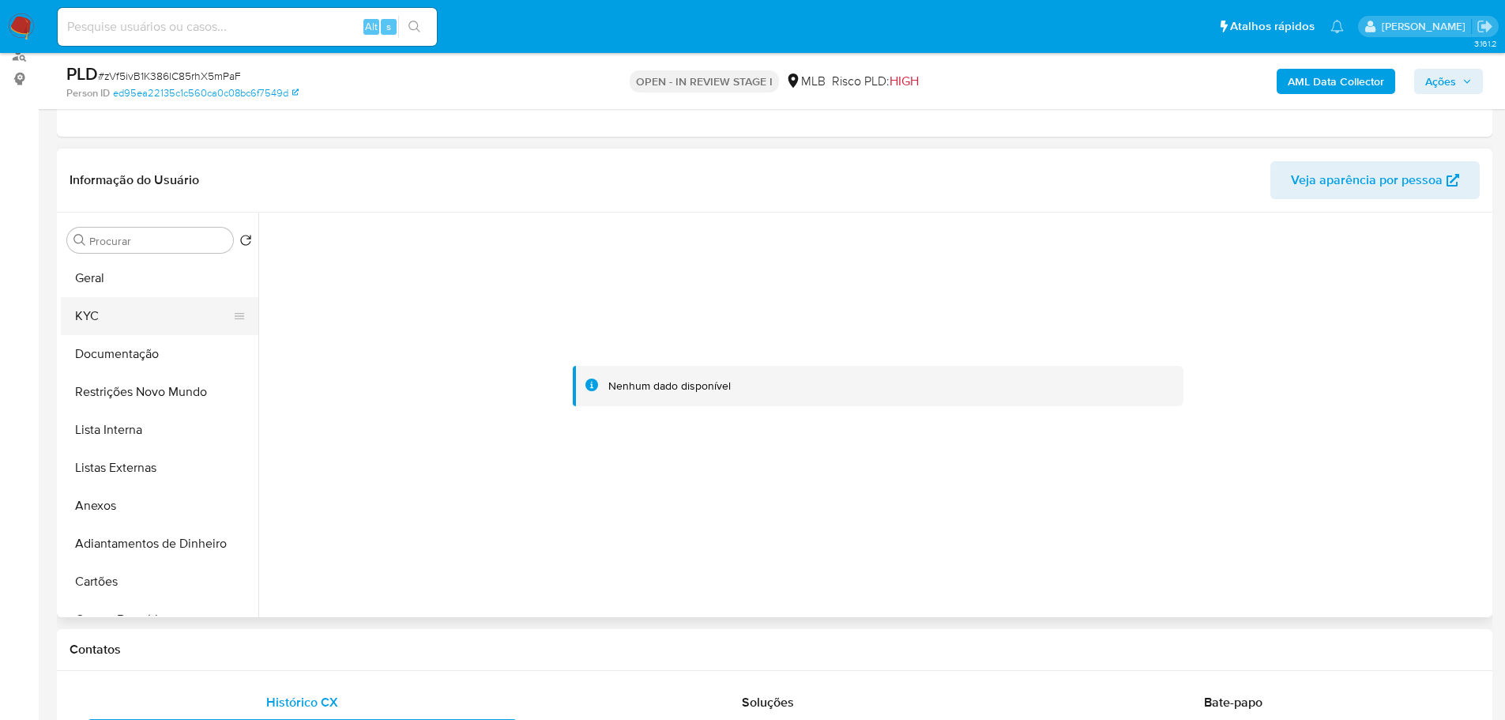
click at [98, 310] on button "KYC" at bounding box center [153, 316] width 185 height 38
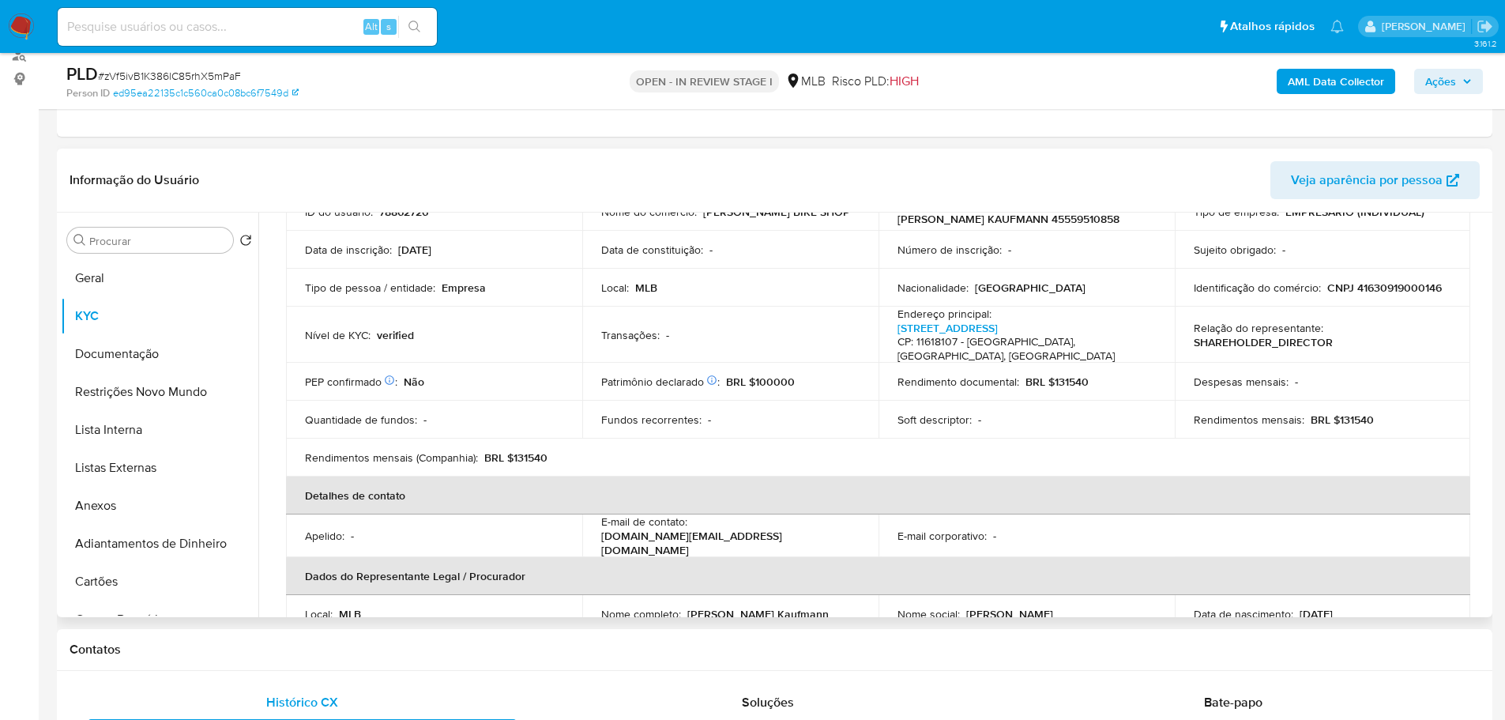
scroll to position [33, 0]
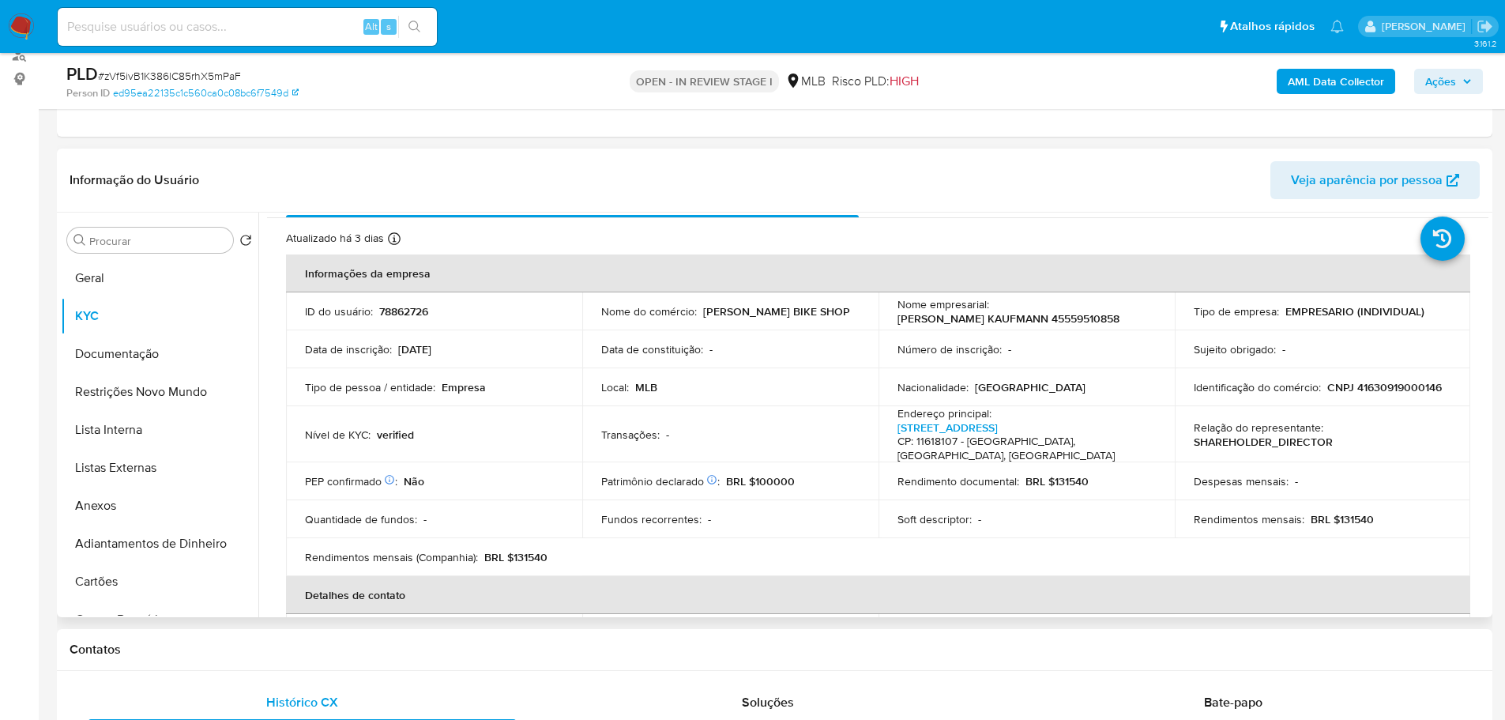
click at [1380, 391] on p "CNPJ 41630919000146" at bounding box center [1384, 387] width 115 height 14
copy p "41630919000146"
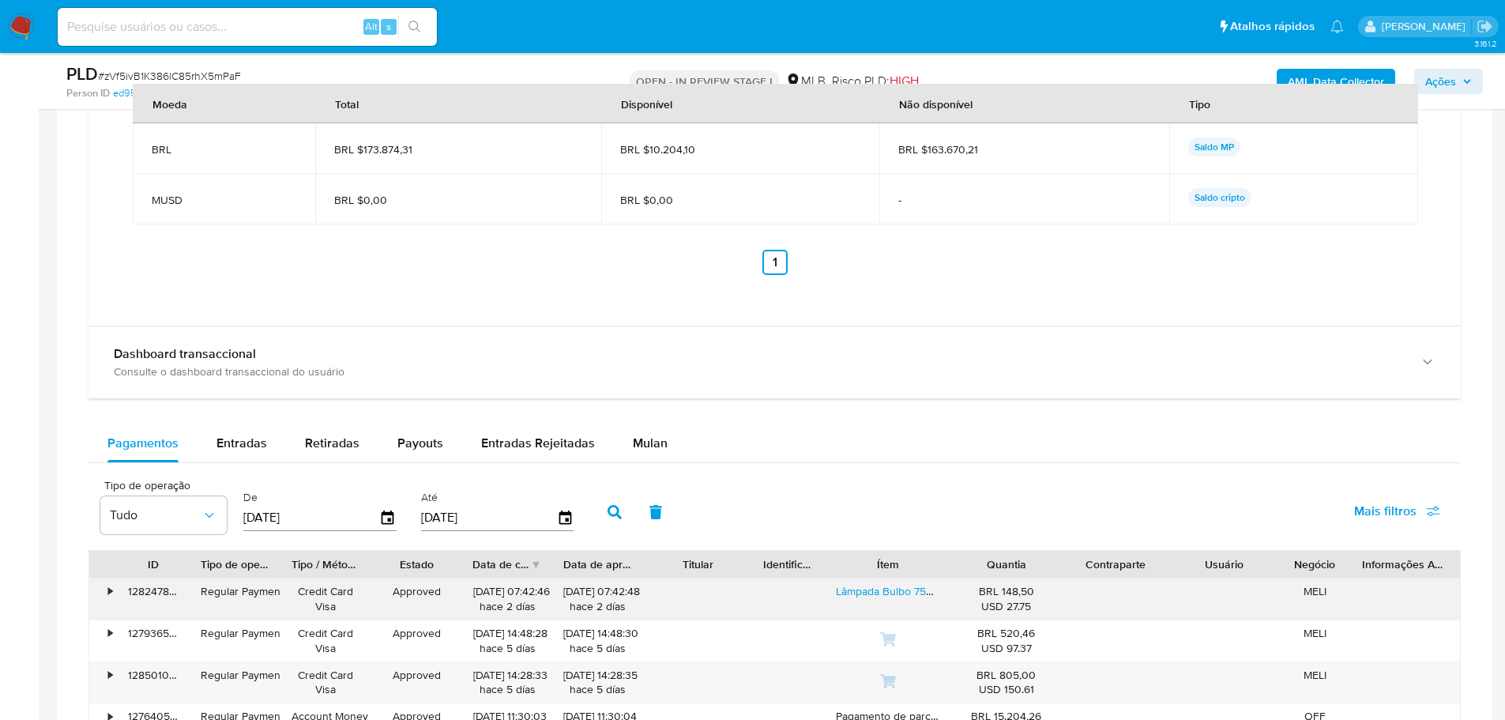
scroll to position [1698, 0]
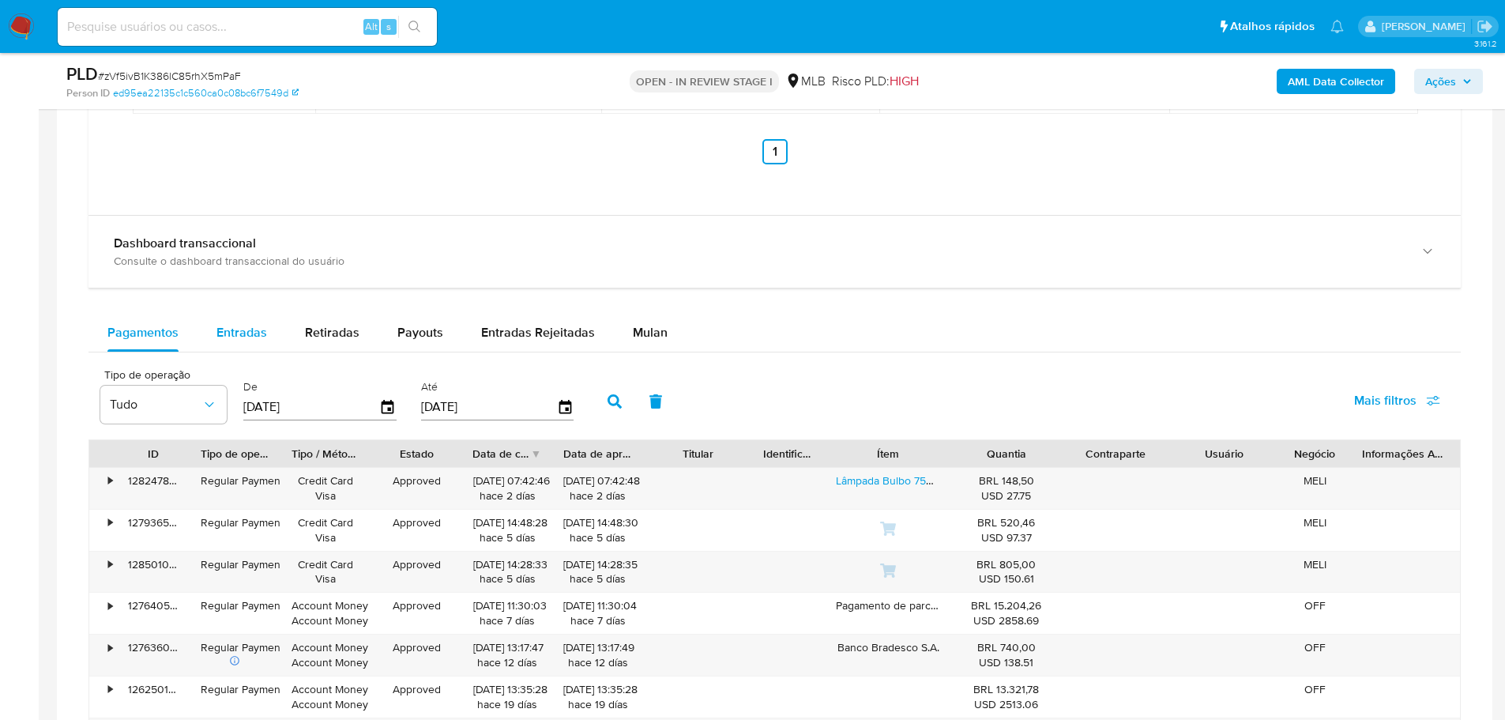
click at [260, 343] on div "Entradas" at bounding box center [241, 333] width 51 height 38
select select "10"
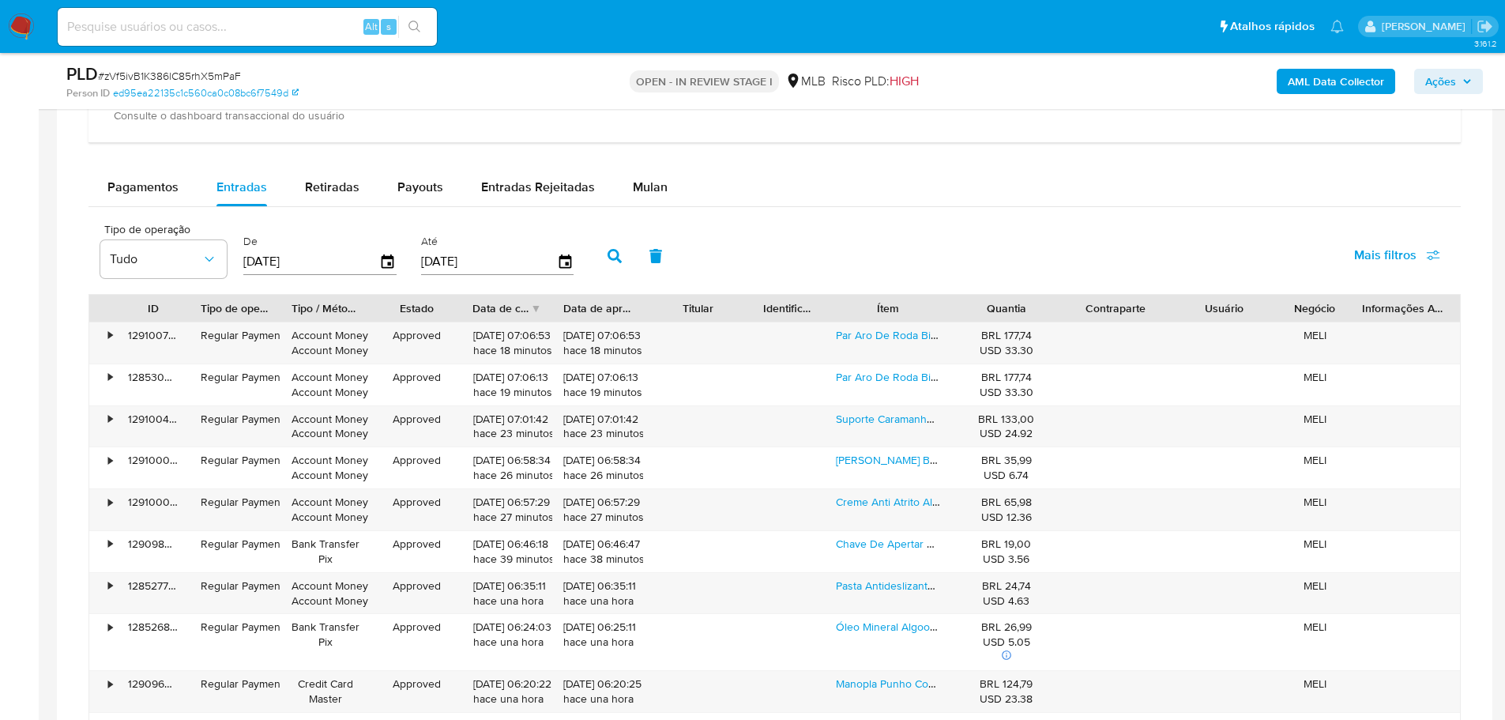
scroll to position [1856, 0]
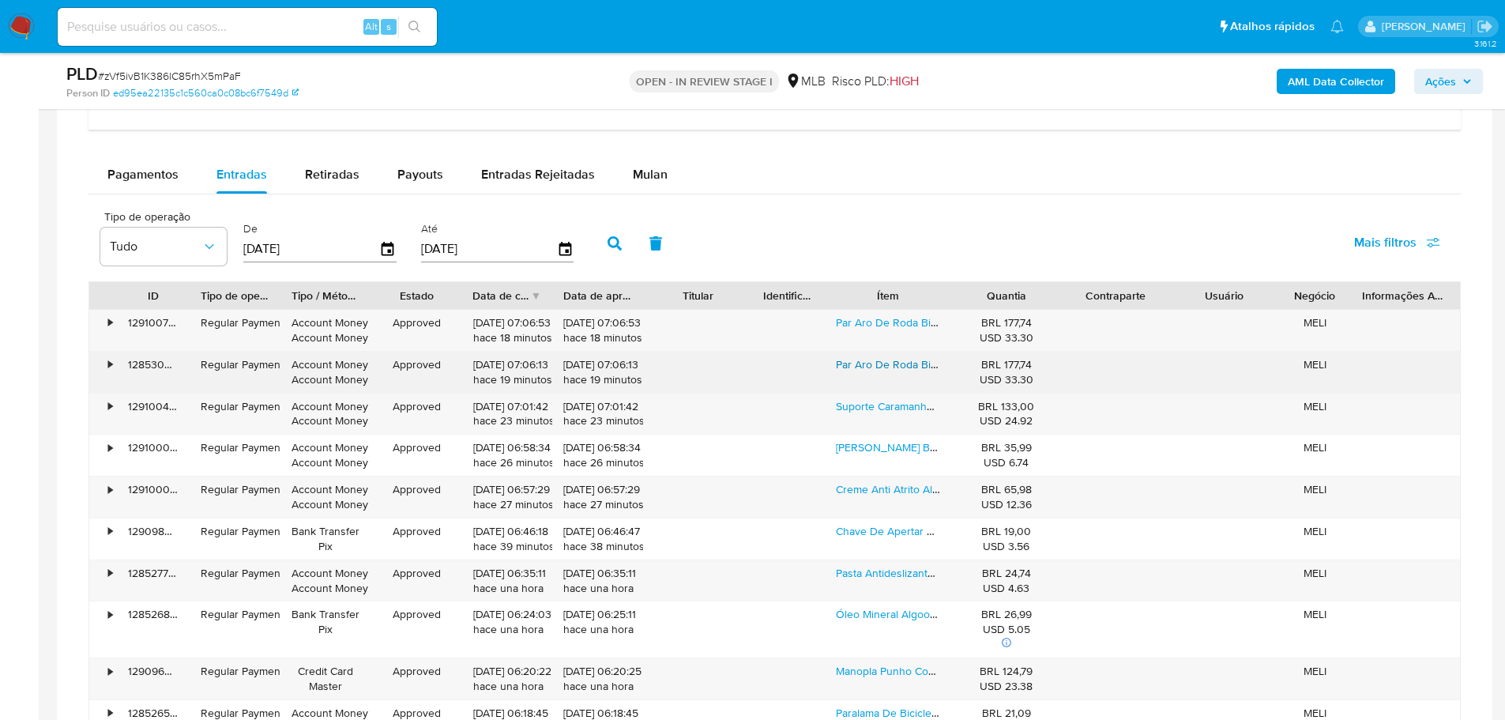
click at [877, 361] on link "Par Aro De Roda Bike 29 Mtb Vzan Strike Pro C/ Ilhós 32f" at bounding box center [976, 364] width 280 height 16
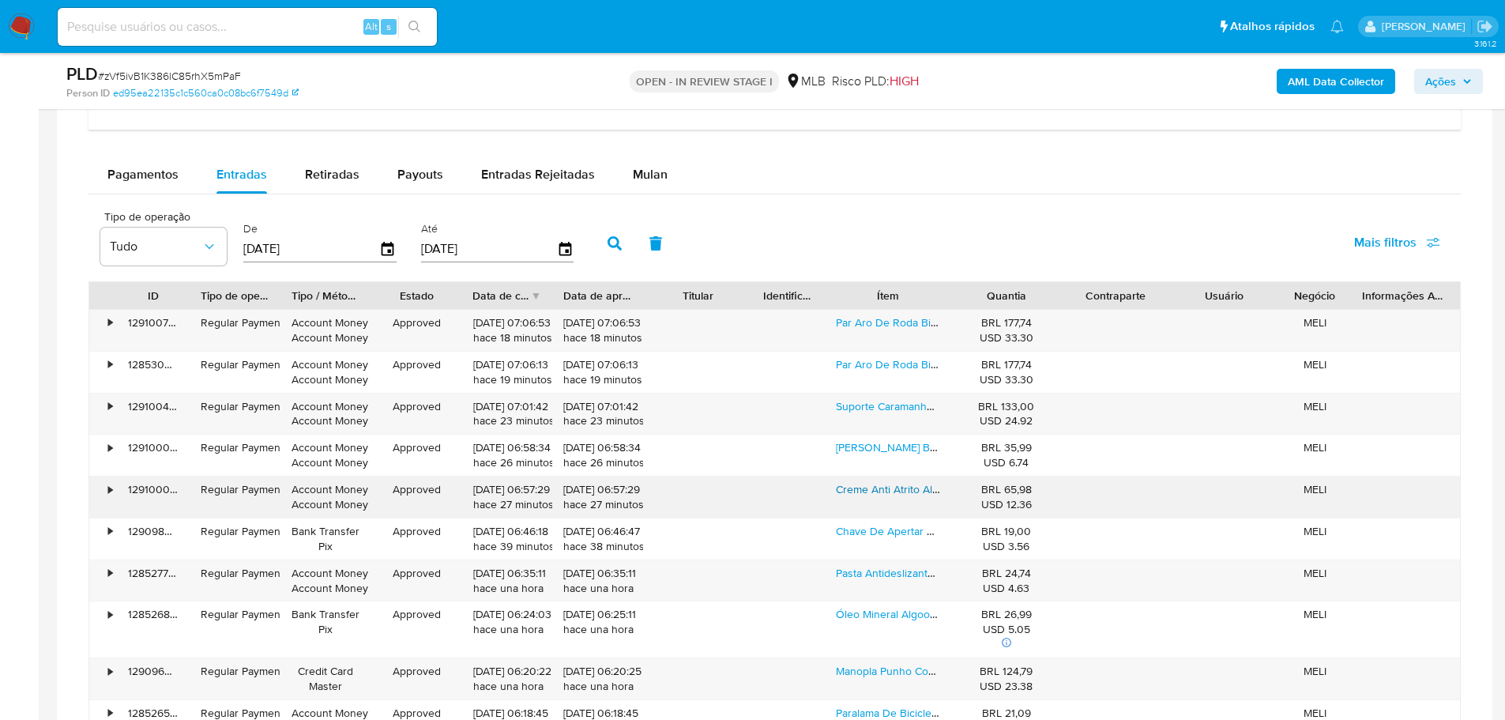
click at [881, 489] on link "Creme Anti Atrito Algoo Slick Skin 60g Ciclismo Chamois" at bounding box center [974, 489] width 276 height 16
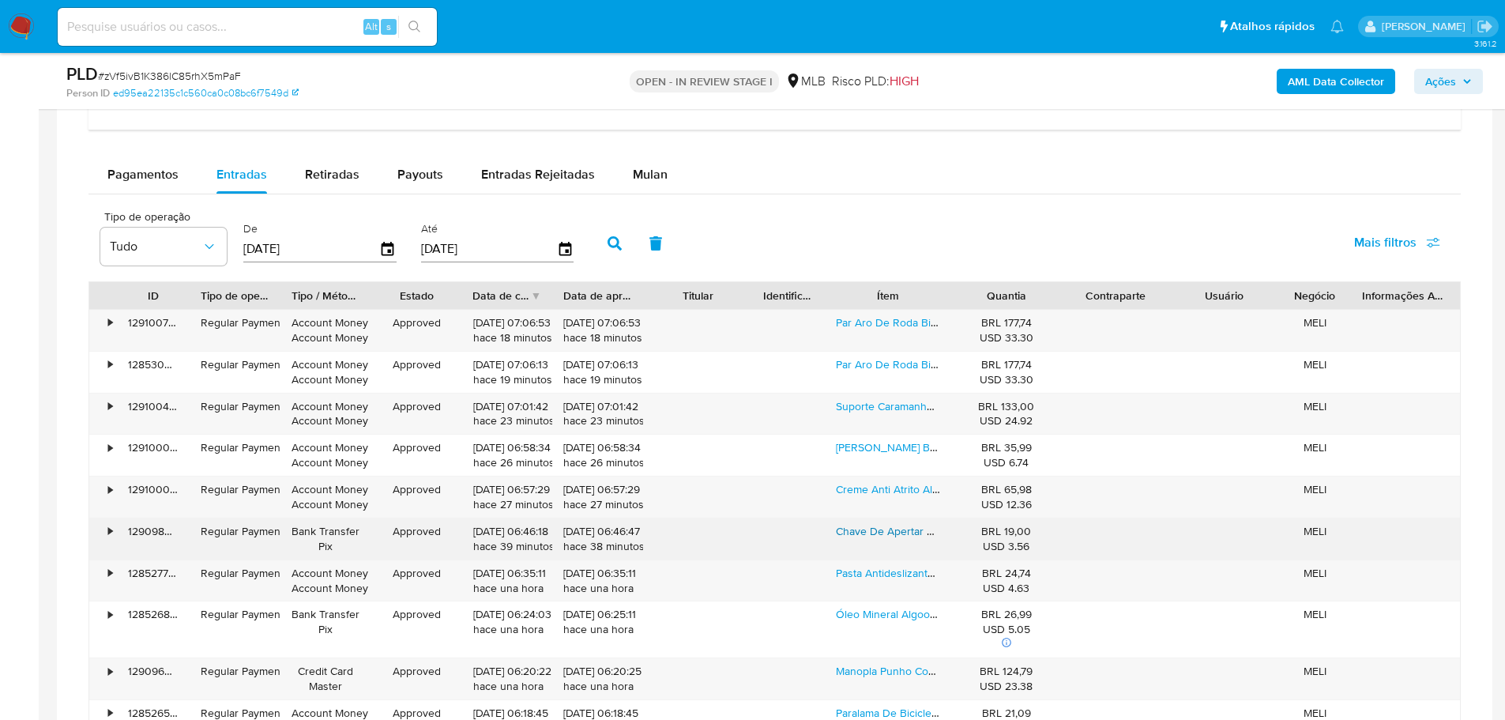
click at [915, 530] on link "Chave De Apertar Raios Bike Aço Cromada Reforçada" at bounding box center [968, 531] width 264 height 16
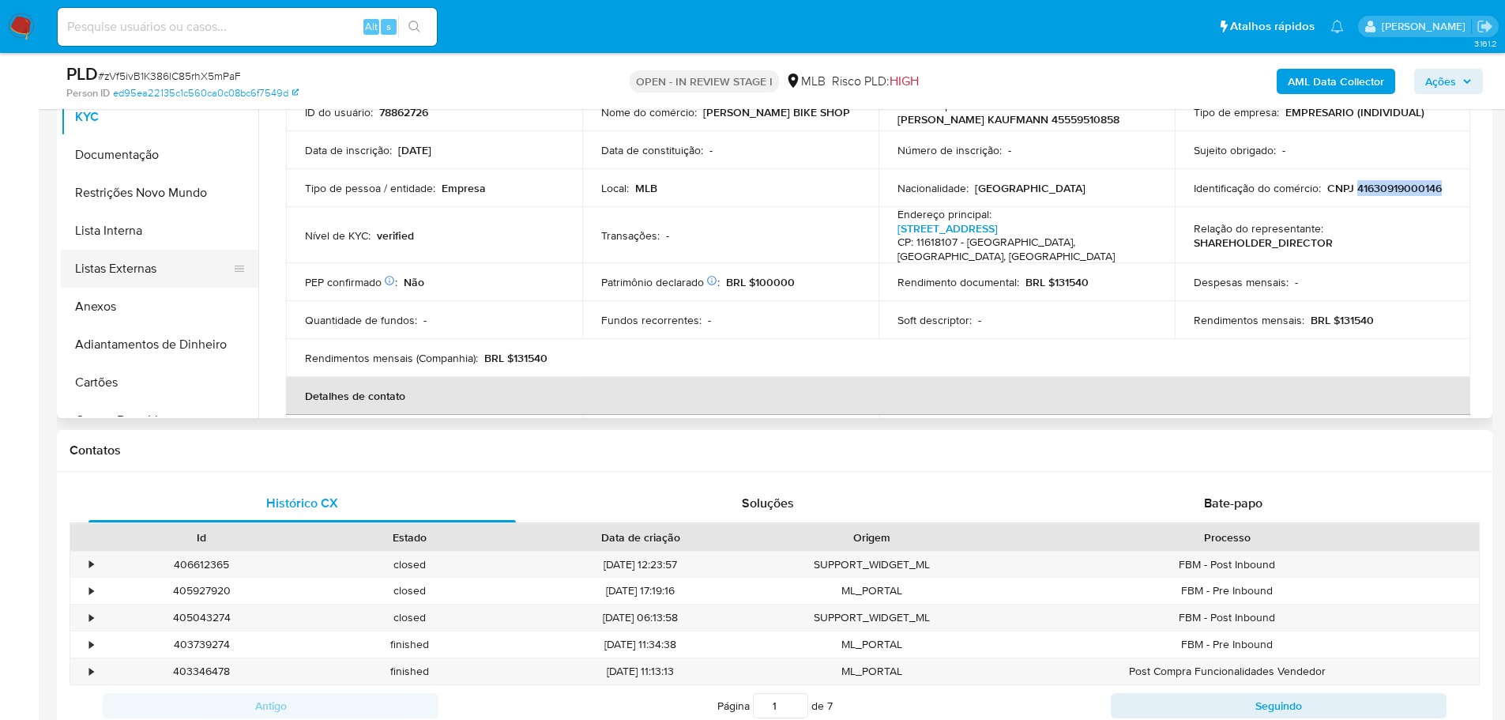
scroll to position [118, 0]
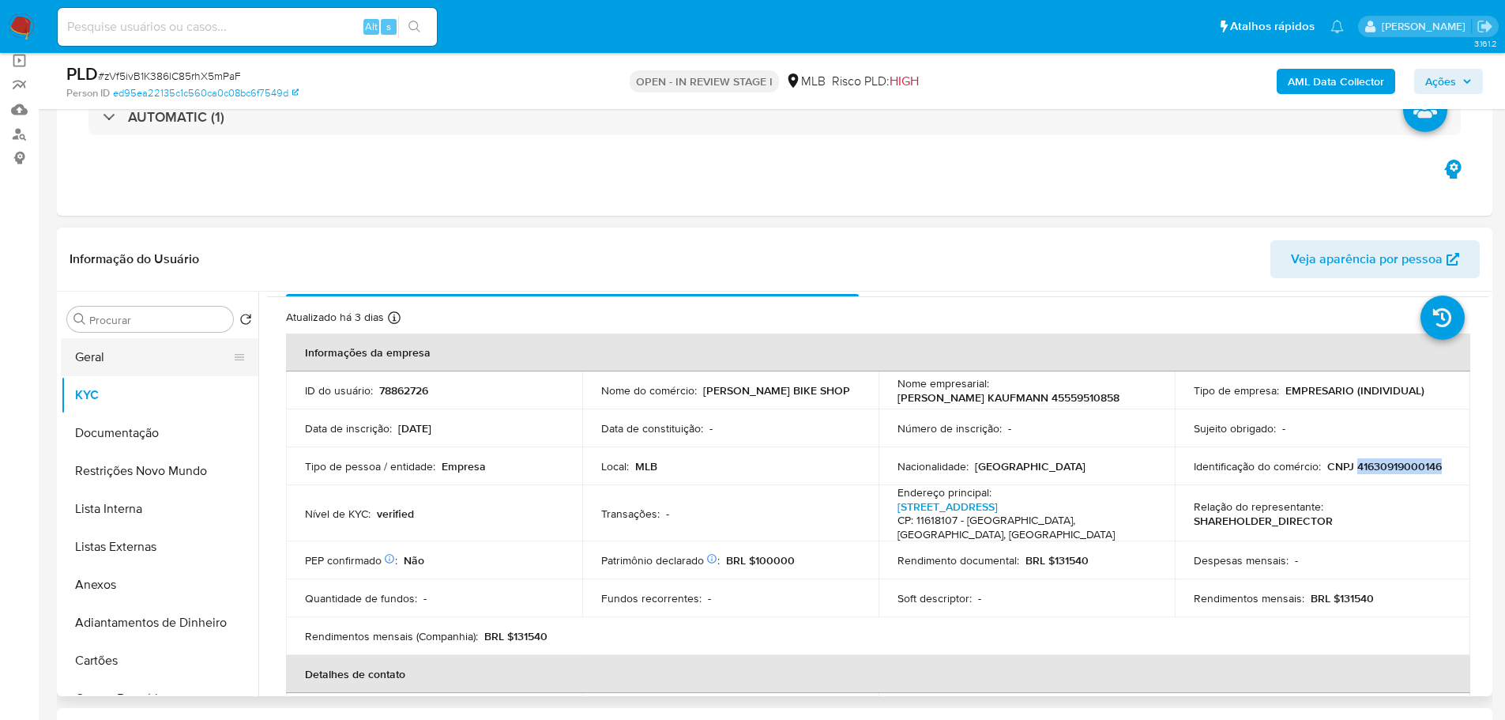
click at [122, 355] on button "Geral" at bounding box center [153, 357] width 185 height 38
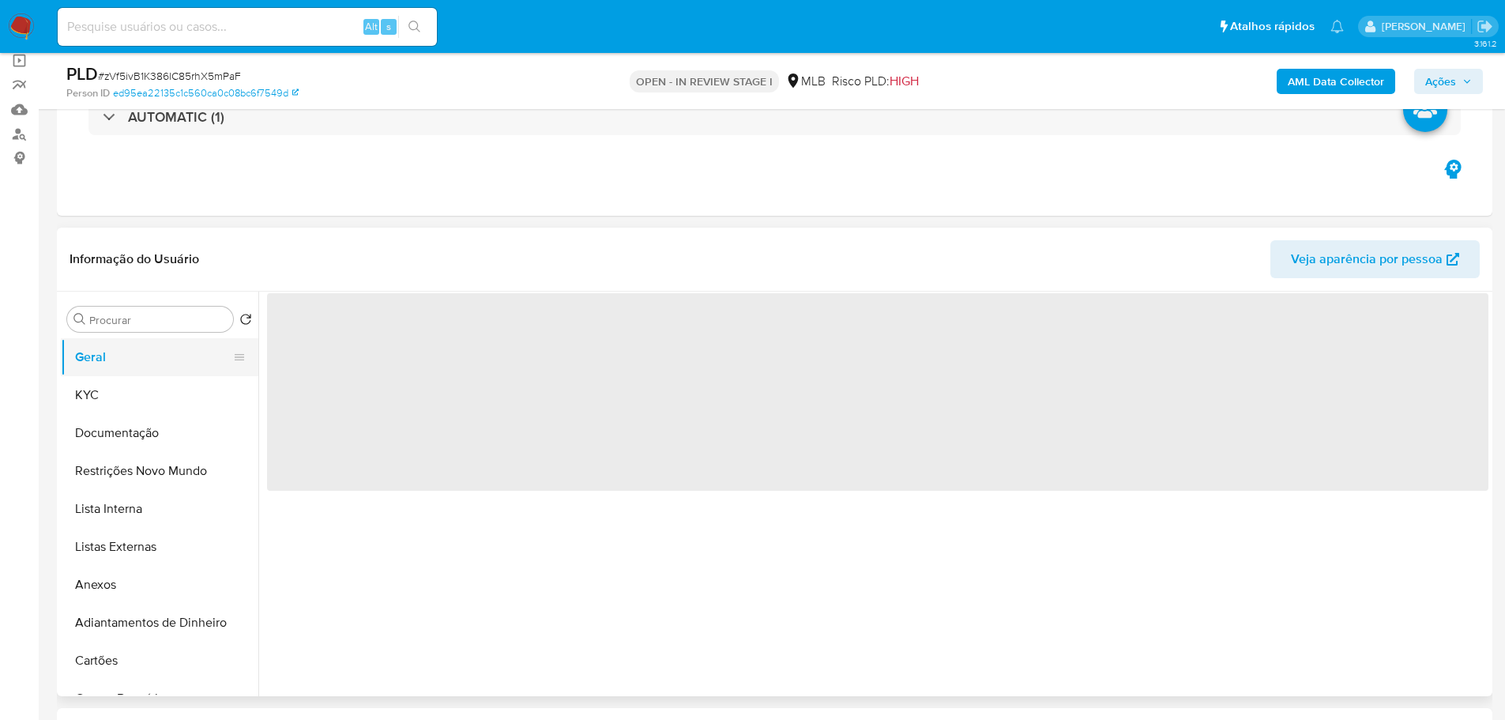
scroll to position [0, 0]
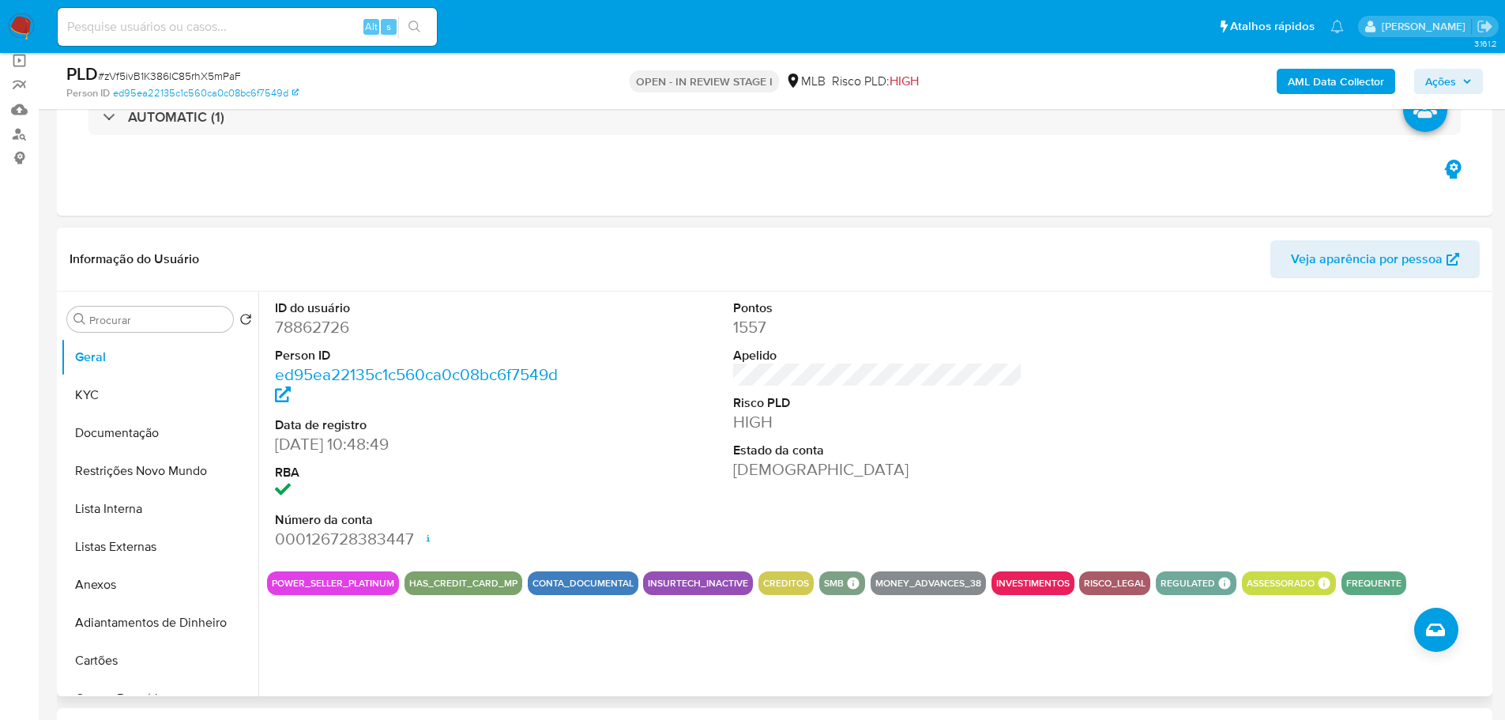
drag, startPoint x: 410, startPoint y: 3, endPoint x: 308, endPoint y: 333, distance: 344.7
click at [308, 333] on dd "78862726" at bounding box center [420, 327] width 290 height 22
click at [310, 325] on dd "78862726" at bounding box center [420, 327] width 290 height 22
copy dd "78862726"
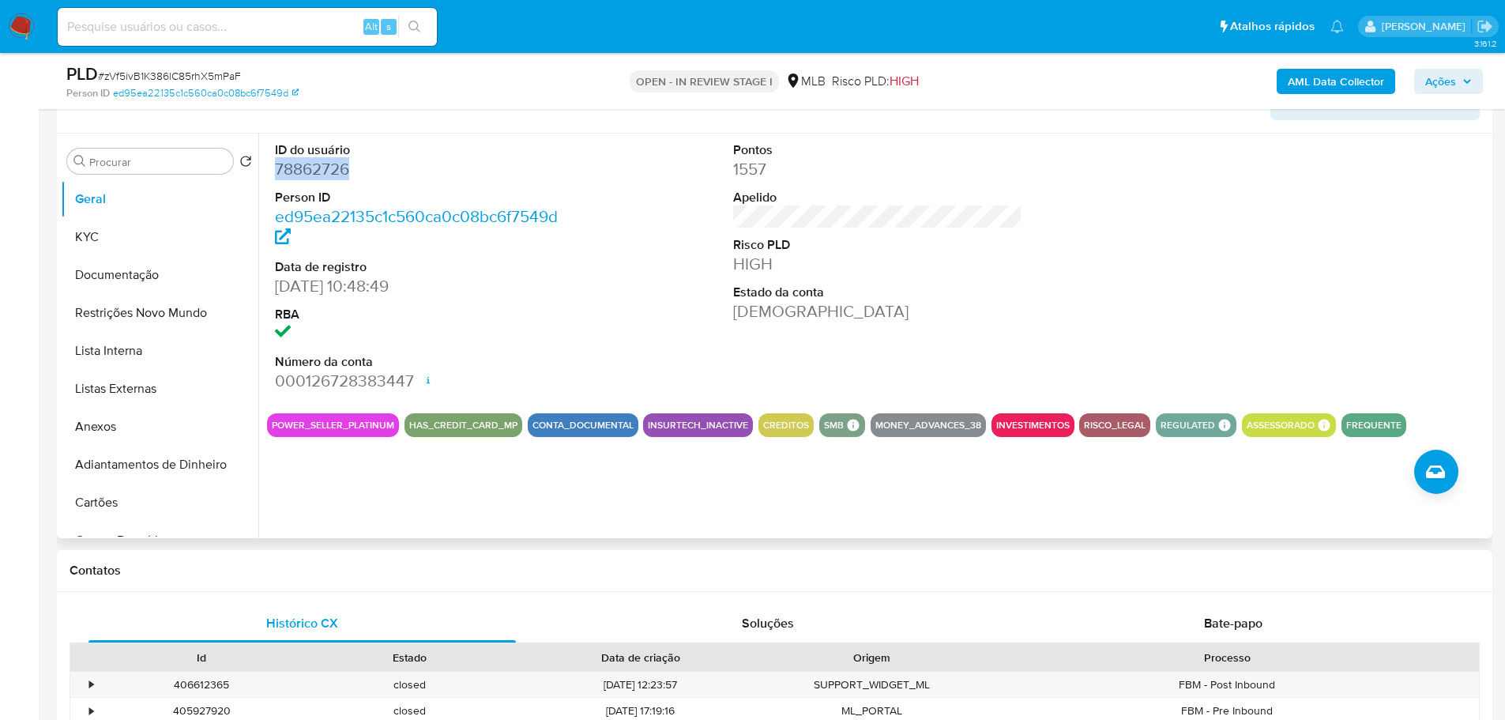
scroll to position [553, 0]
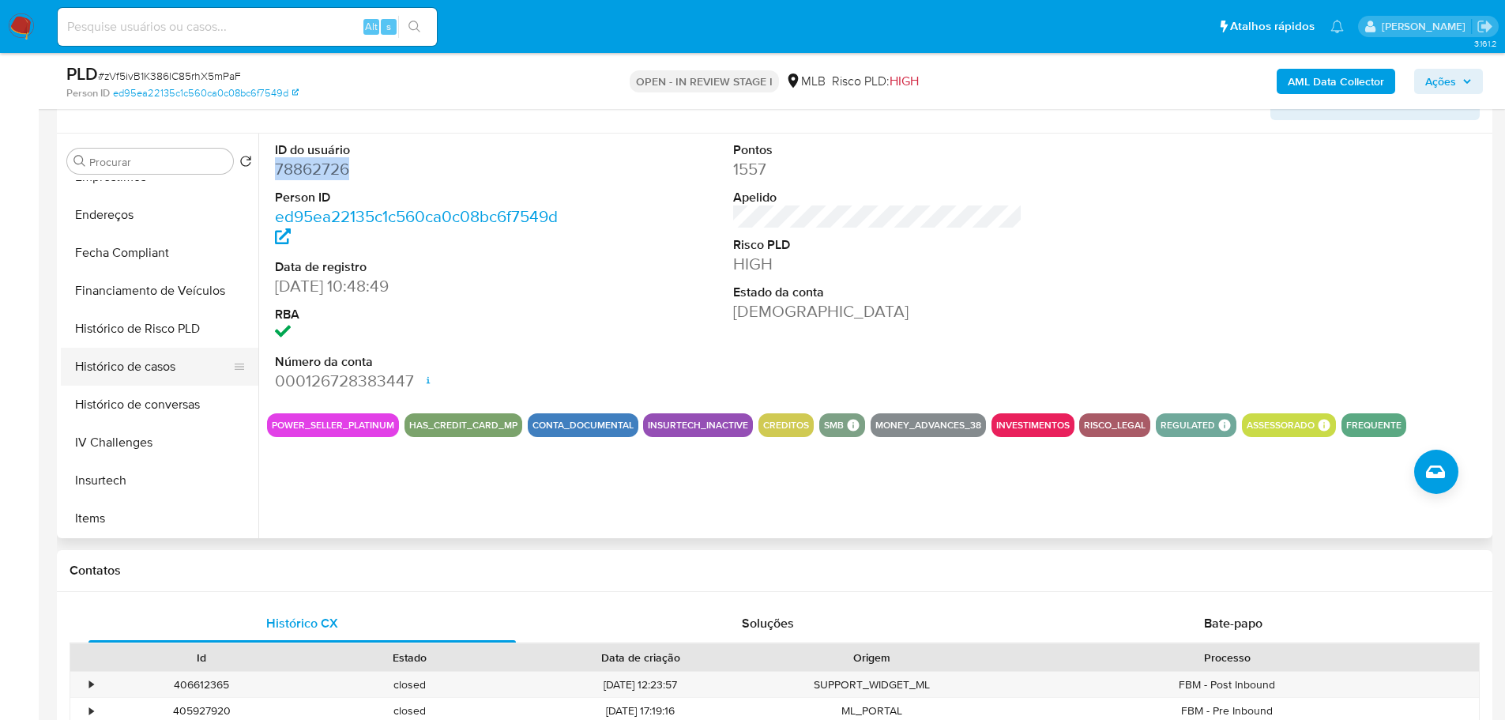
click at [155, 364] on button "Histórico de casos" at bounding box center [153, 367] width 185 height 38
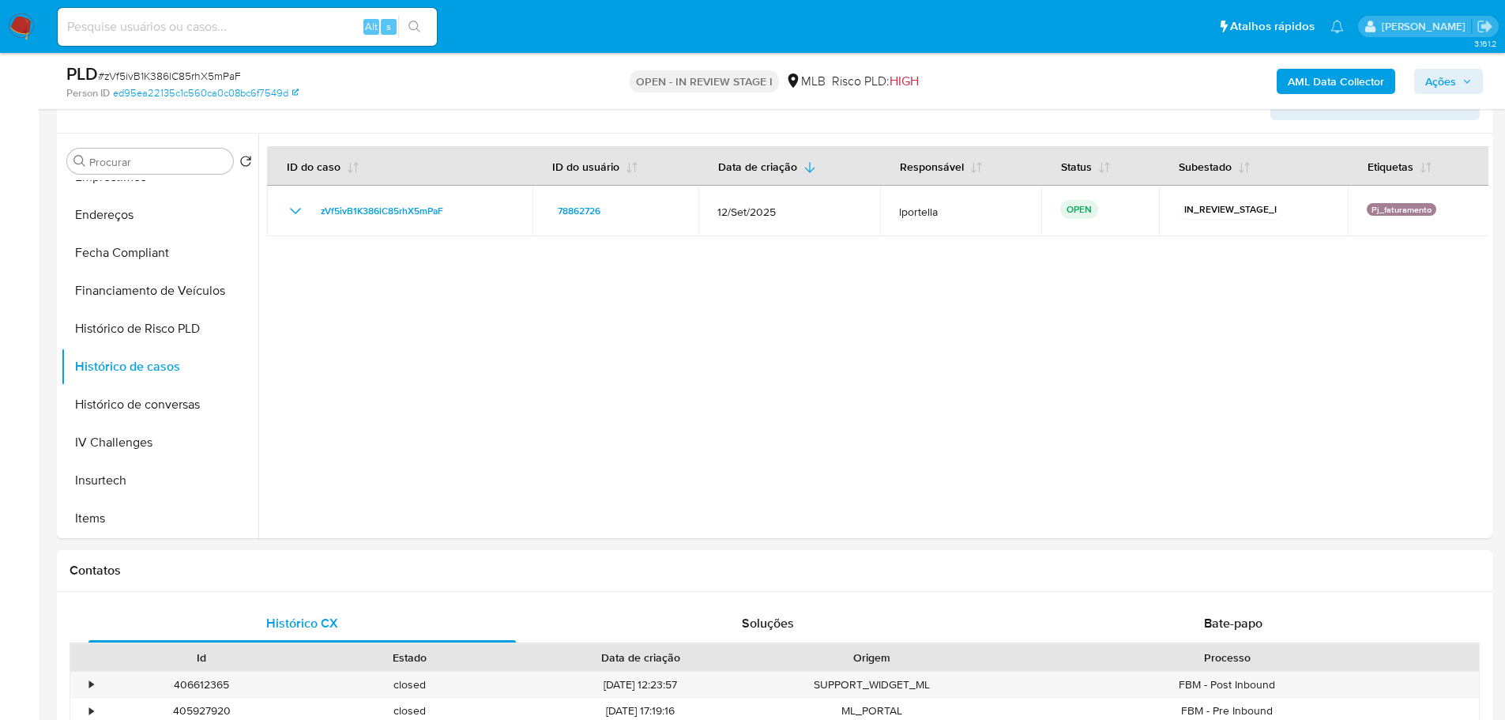
click at [1460, 92] on span "Ações" at bounding box center [1448, 81] width 47 height 22
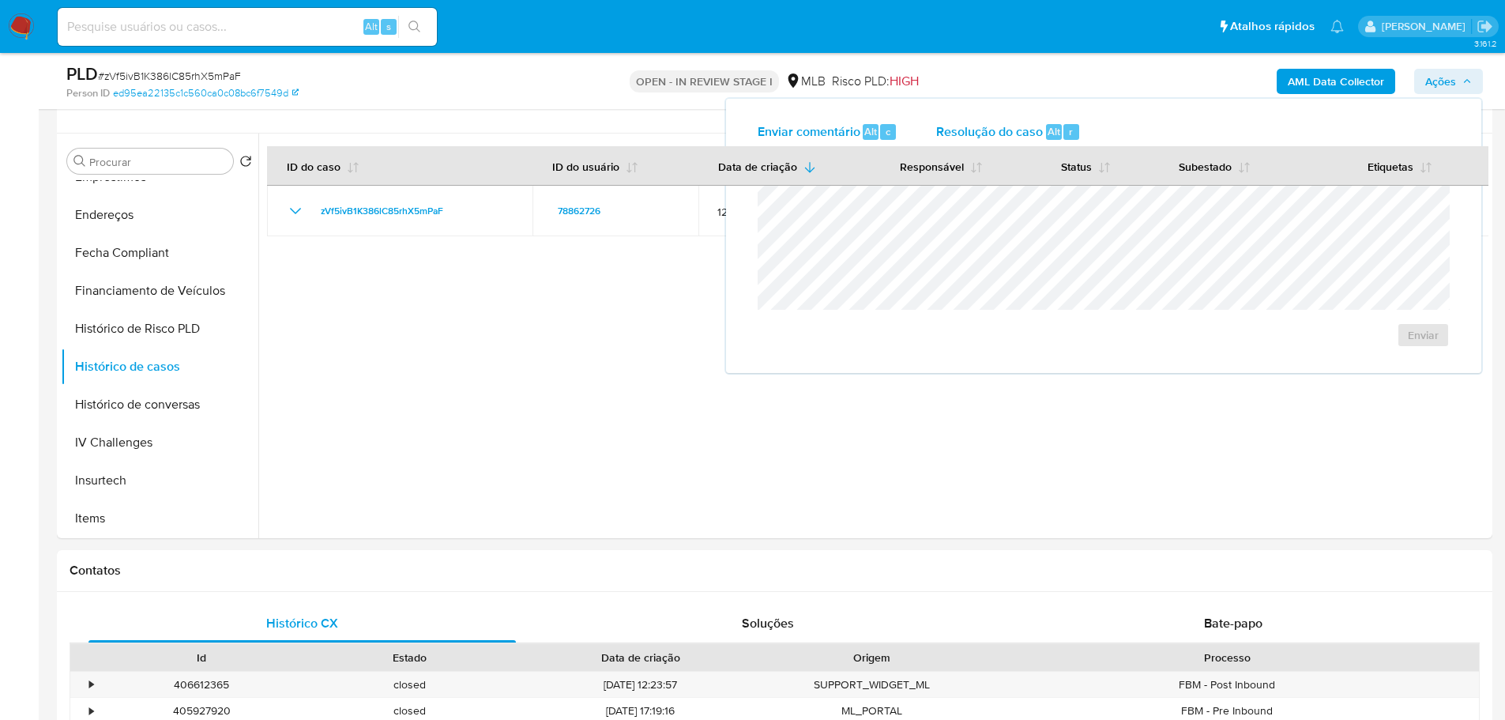
click at [982, 134] on span "Resolução do caso" at bounding box center [989, 131] width 107 height 18
click at [1337, 77] on b "AML Data Collector" at bounding box center [1335, 81] width 96 height 25
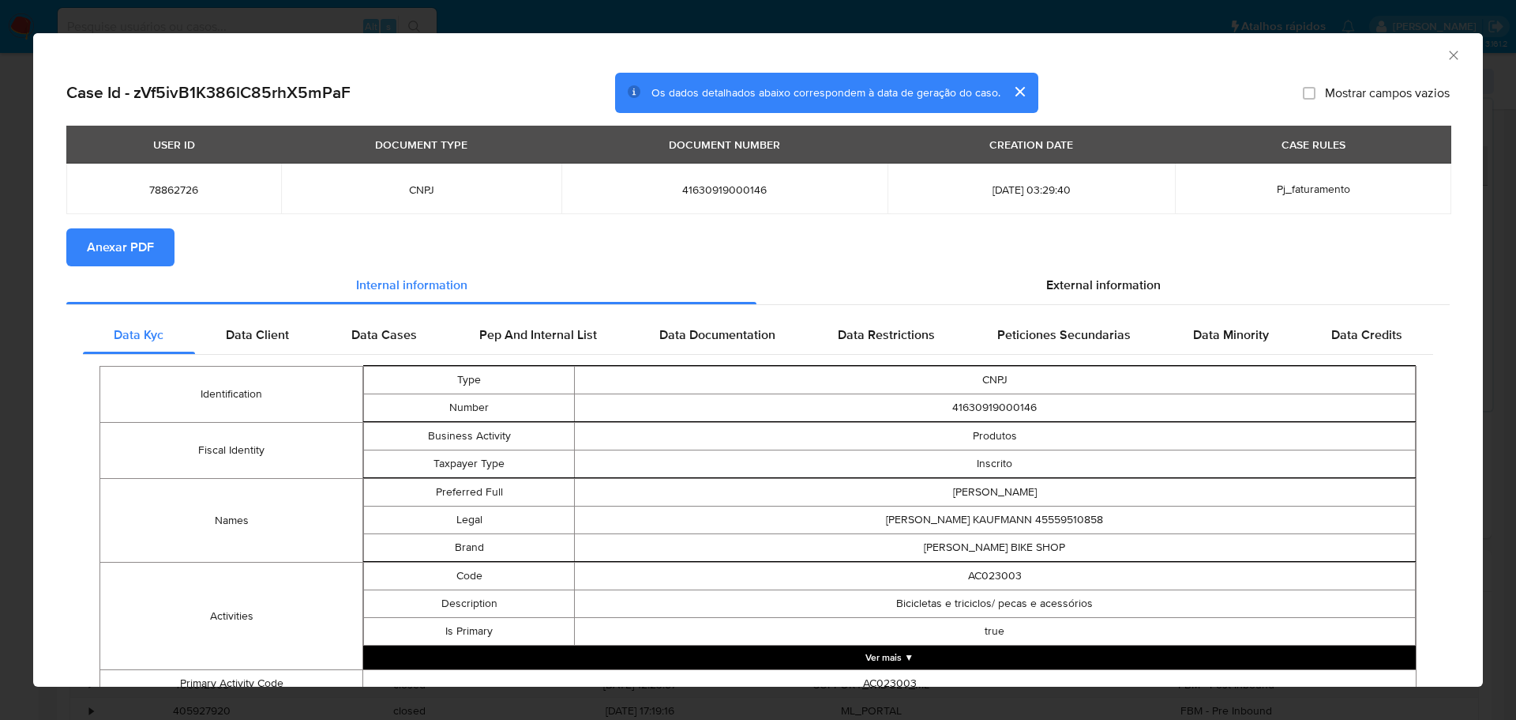
click at [153, 253] on span "Anexar PDF" at bounding box center [120, 247] width 67 height 35
click at [132, 243] on span "Anexar PDF" at bounding box center [120, 247] width 67 height 35
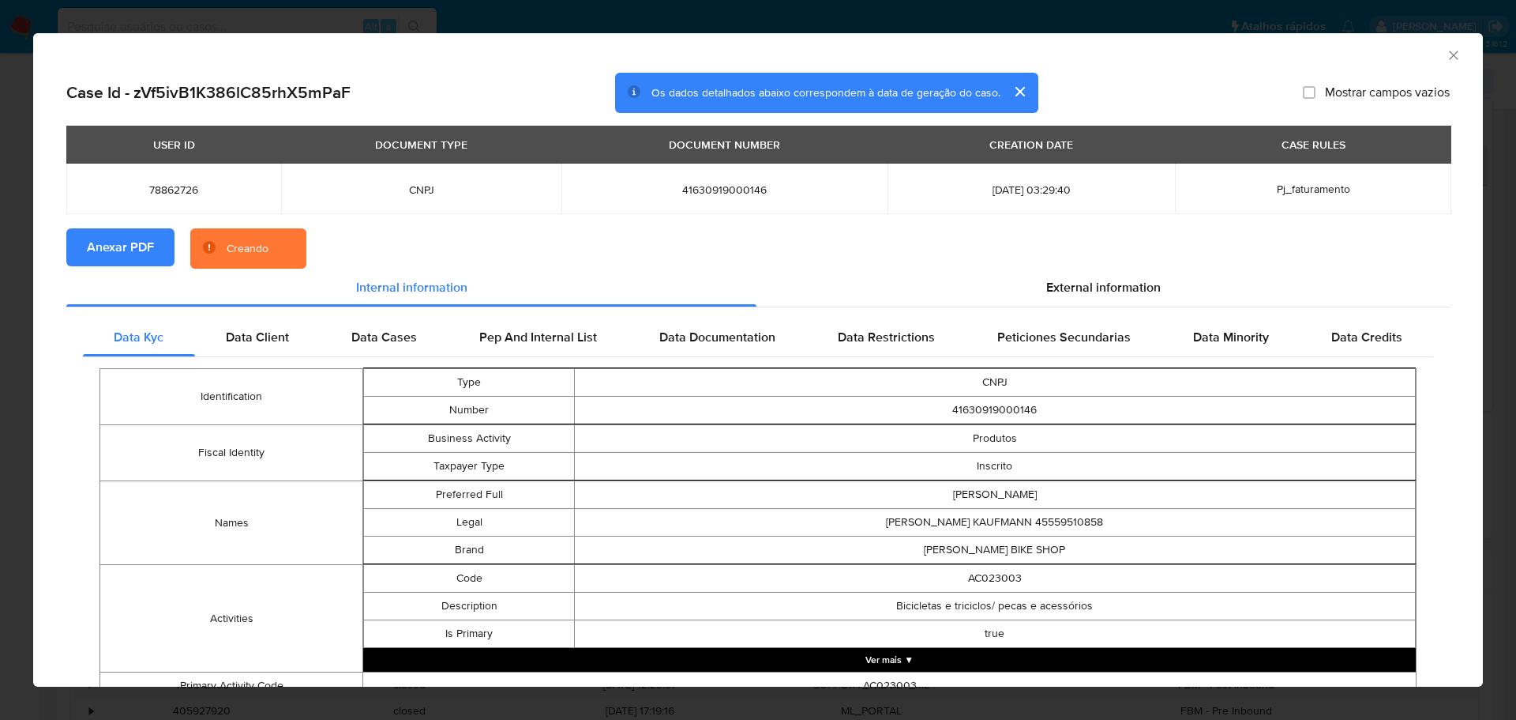
click at [1446, 51] on icon "Fechar a janela" at bounding box center [1454, 55] width 16 height 16
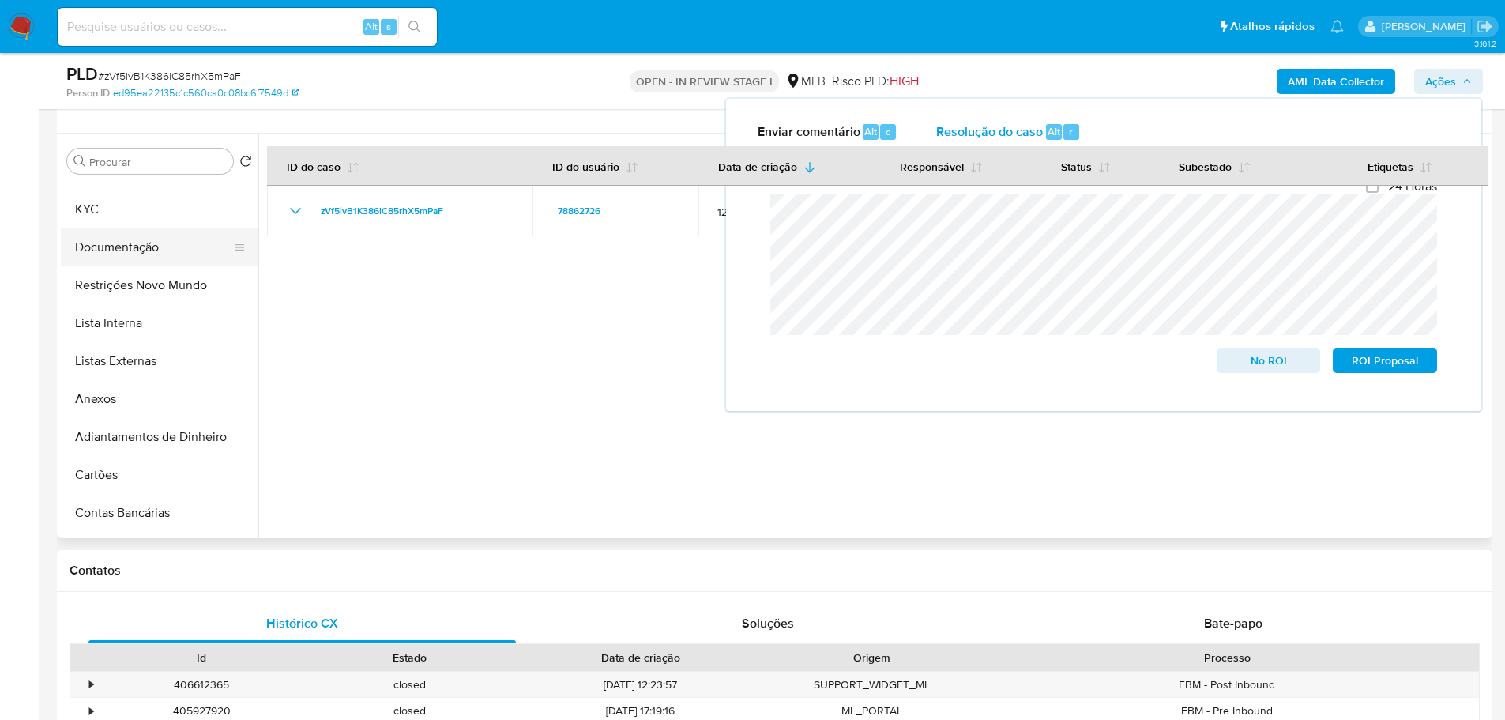
scroll to position [0, 0]
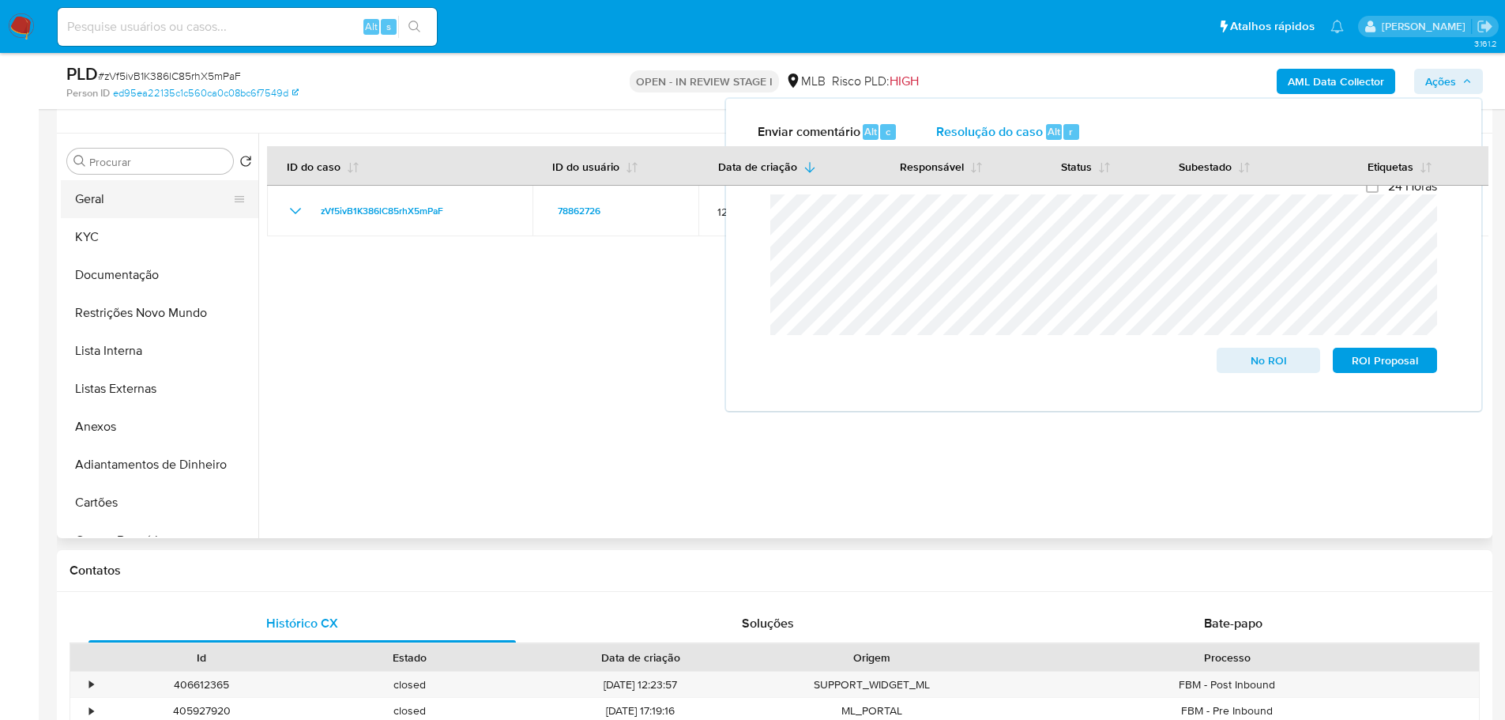
click at [137, 211] on button "Geral" at bounding box center [153, 199] width 185 height 38
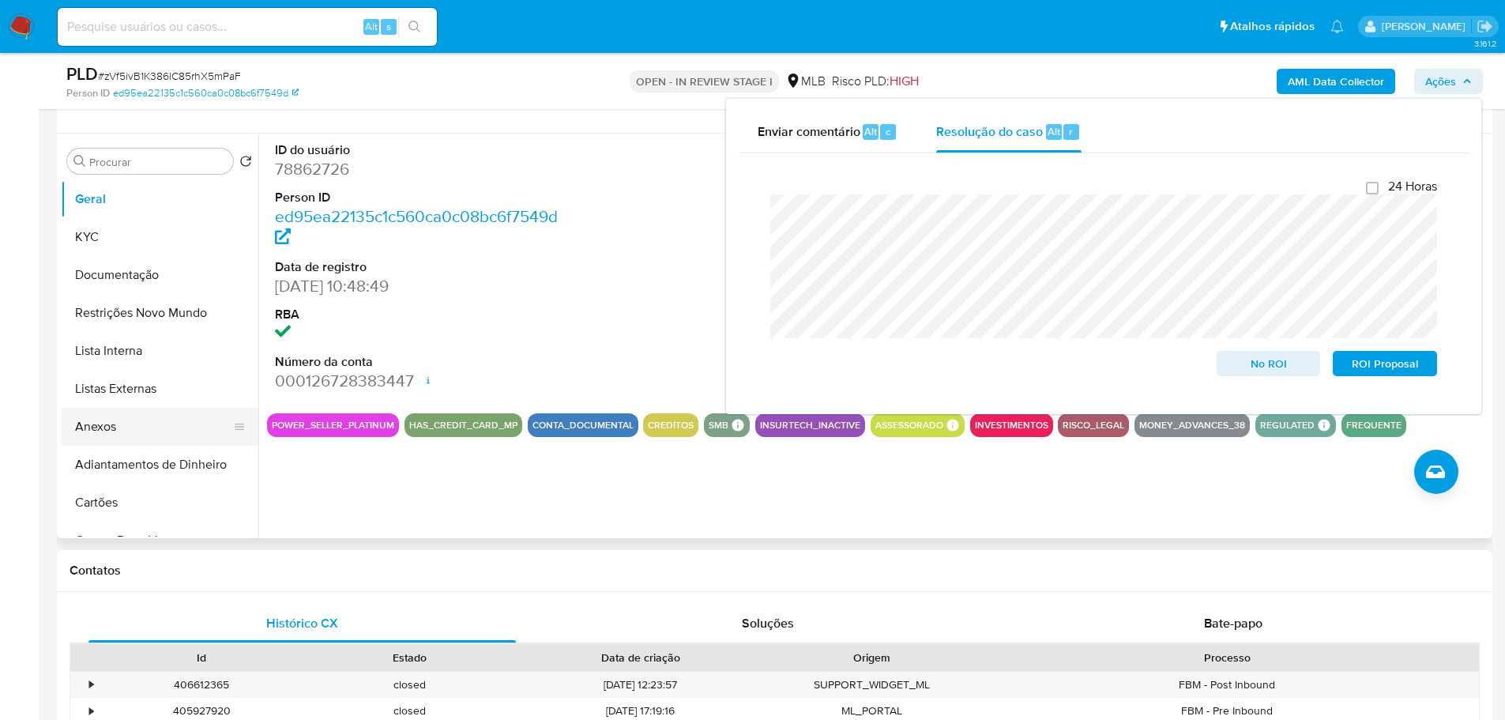
click at [107, 430] on button "Anexos" at bounding box center [153, 427] width 185 height 38
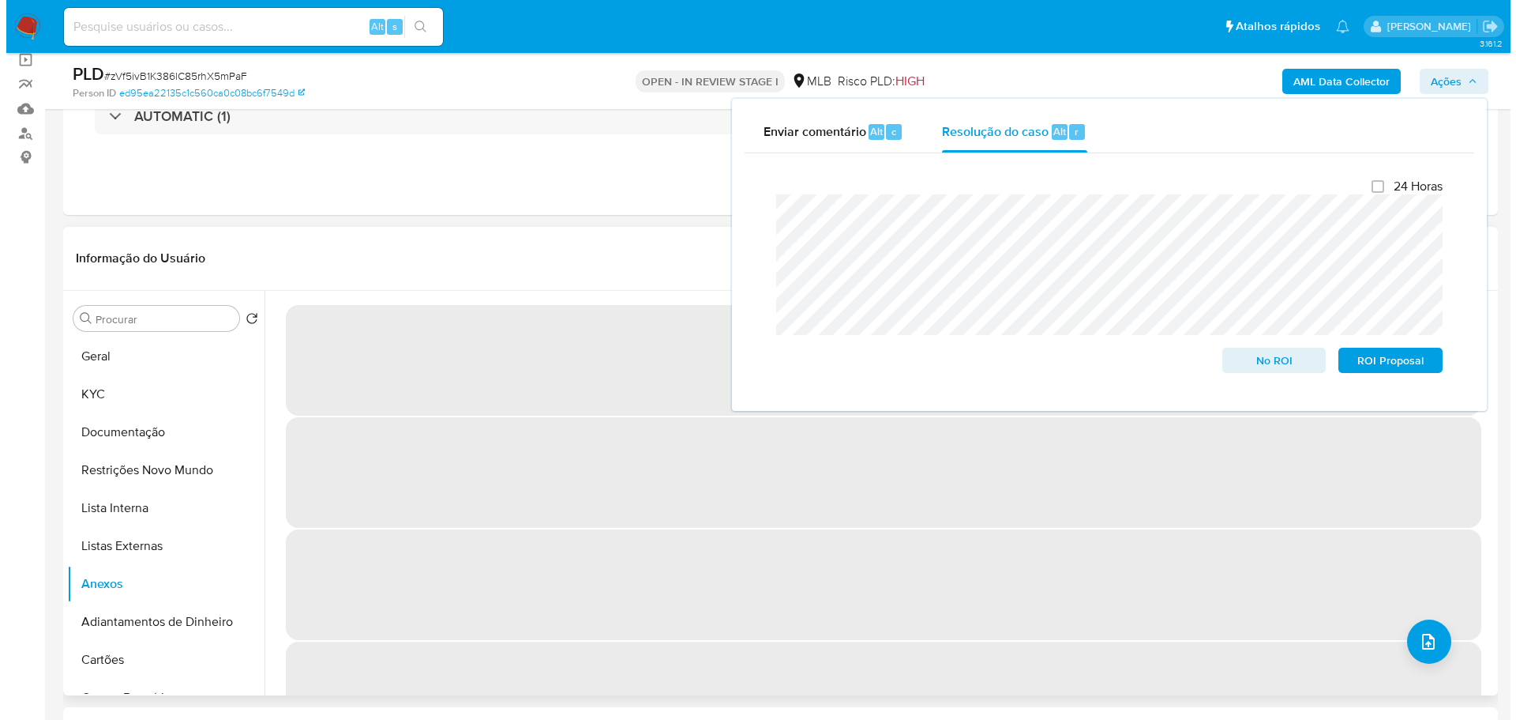
scroll to position [118, 0]
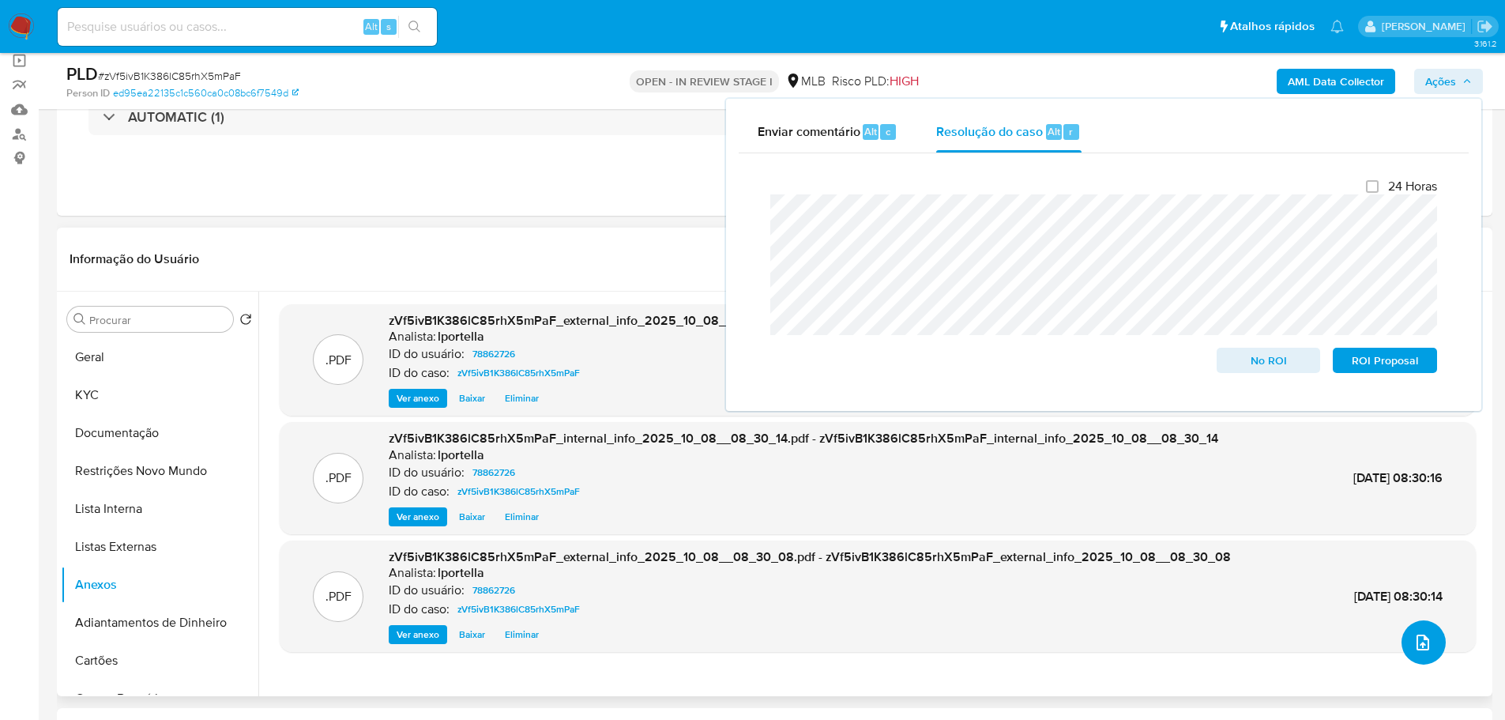
click at [1421, 652] on button "upload-file" at bounding box center [1423, 642] width 44 height 44
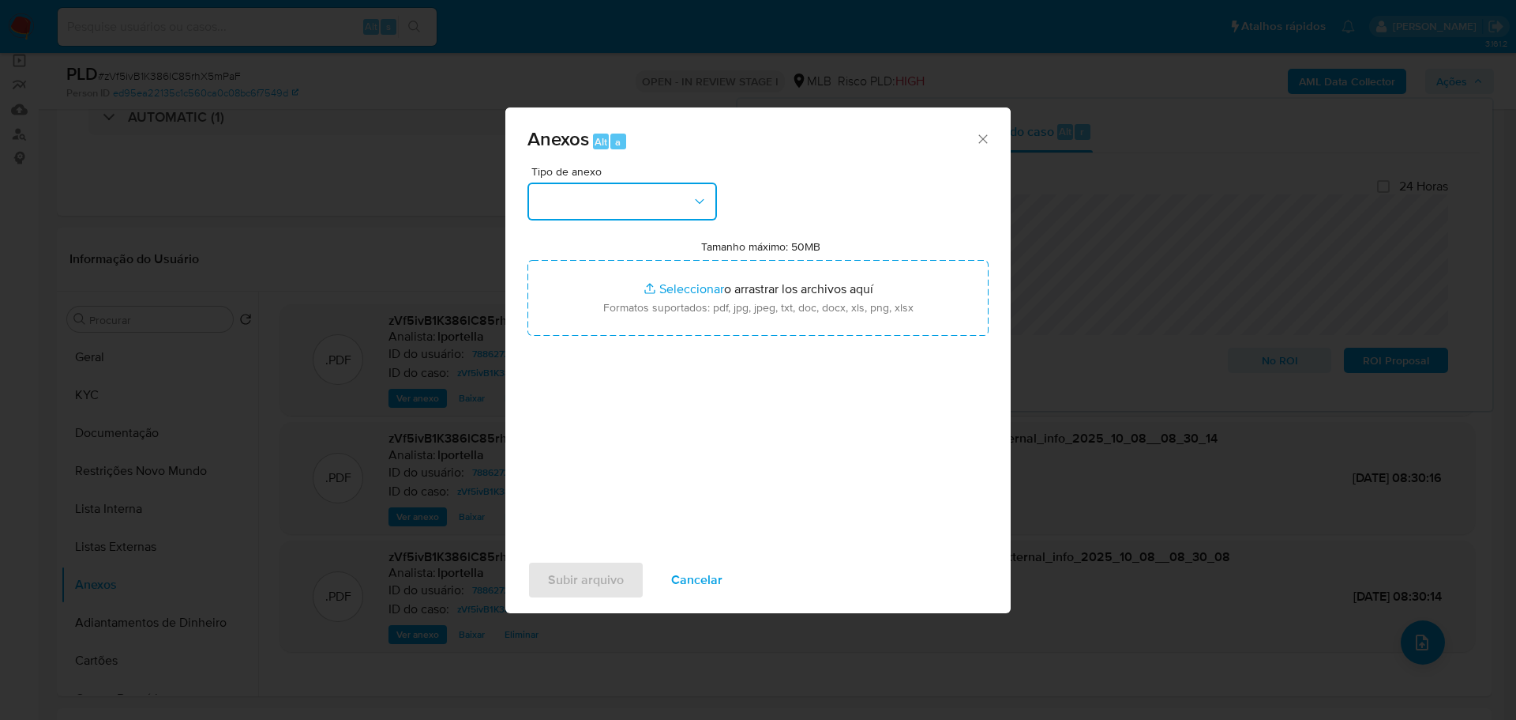
click at [650, 199] on button "button" at bounding box center [623, 201] width 190 height 38
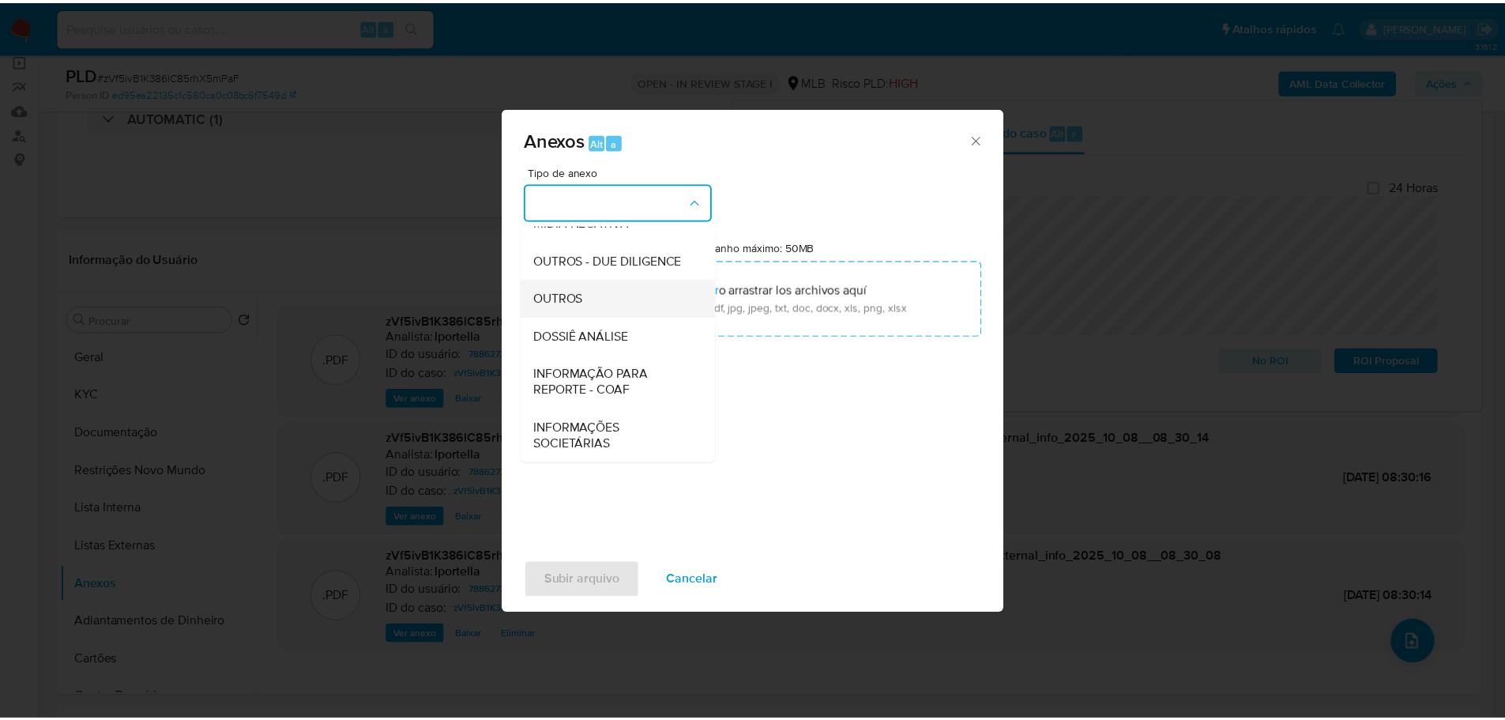
scroll to position [243, 0]
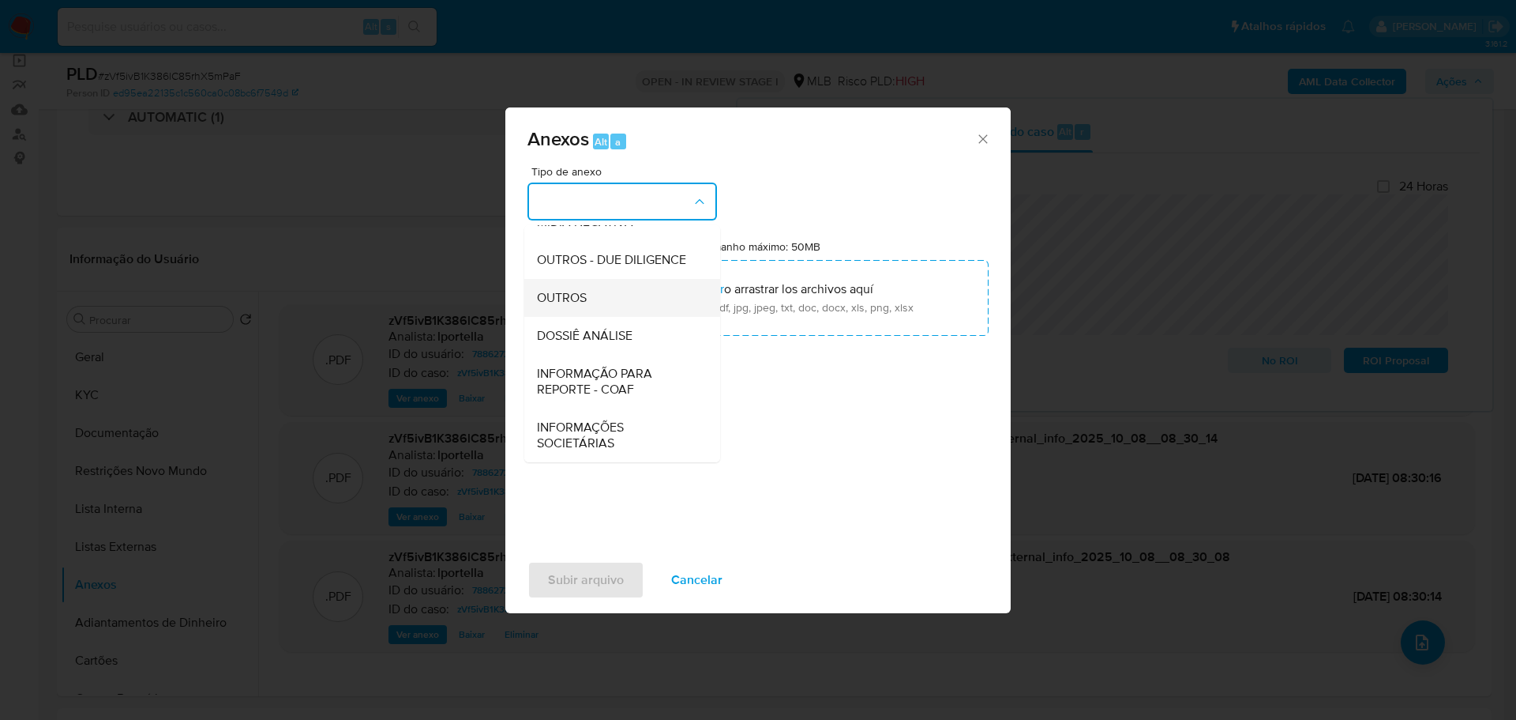
click at [599, 297] on div "OUTROS" at bounding box center [617, 298] width 161 height 38
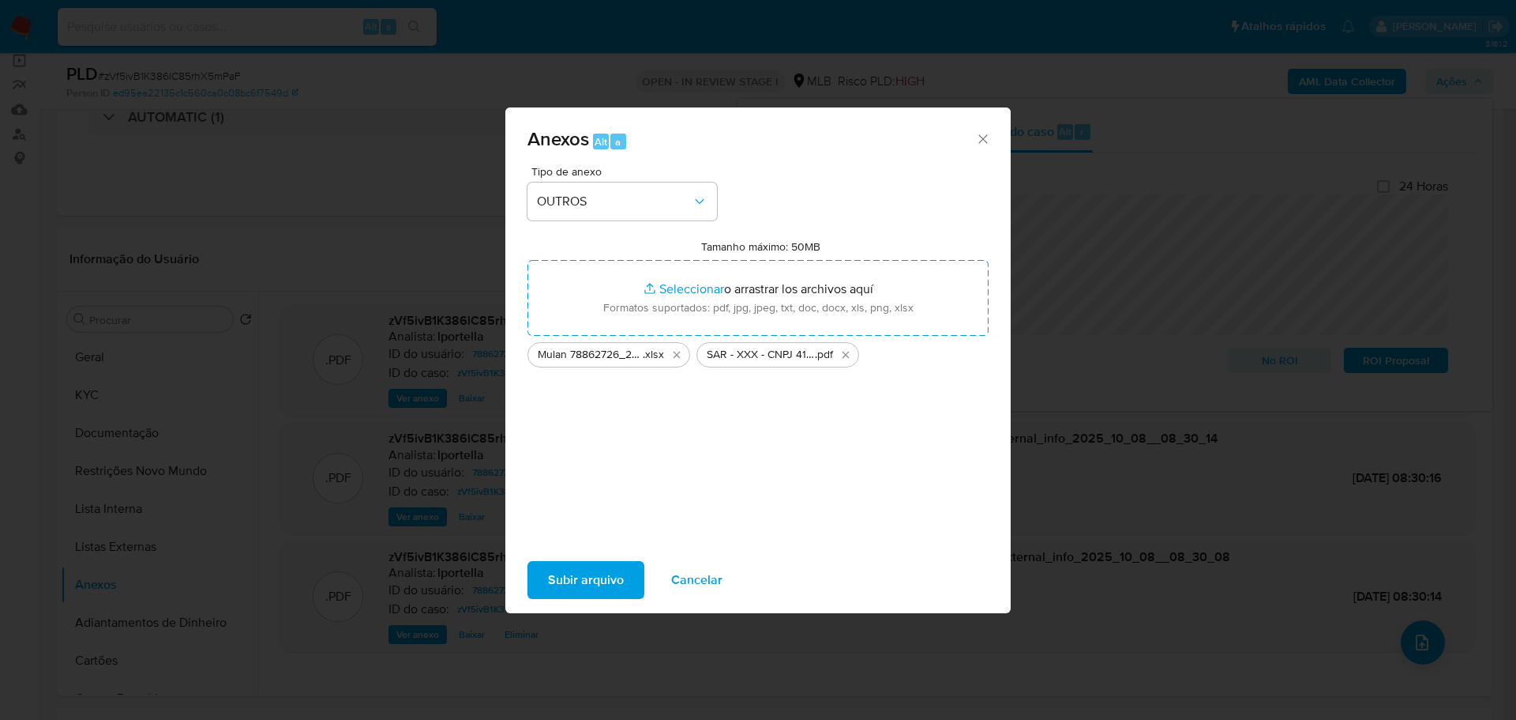
click at [592, 581] on span "Subir arquivo" at bounding box center [586, 579] width 76 height 35
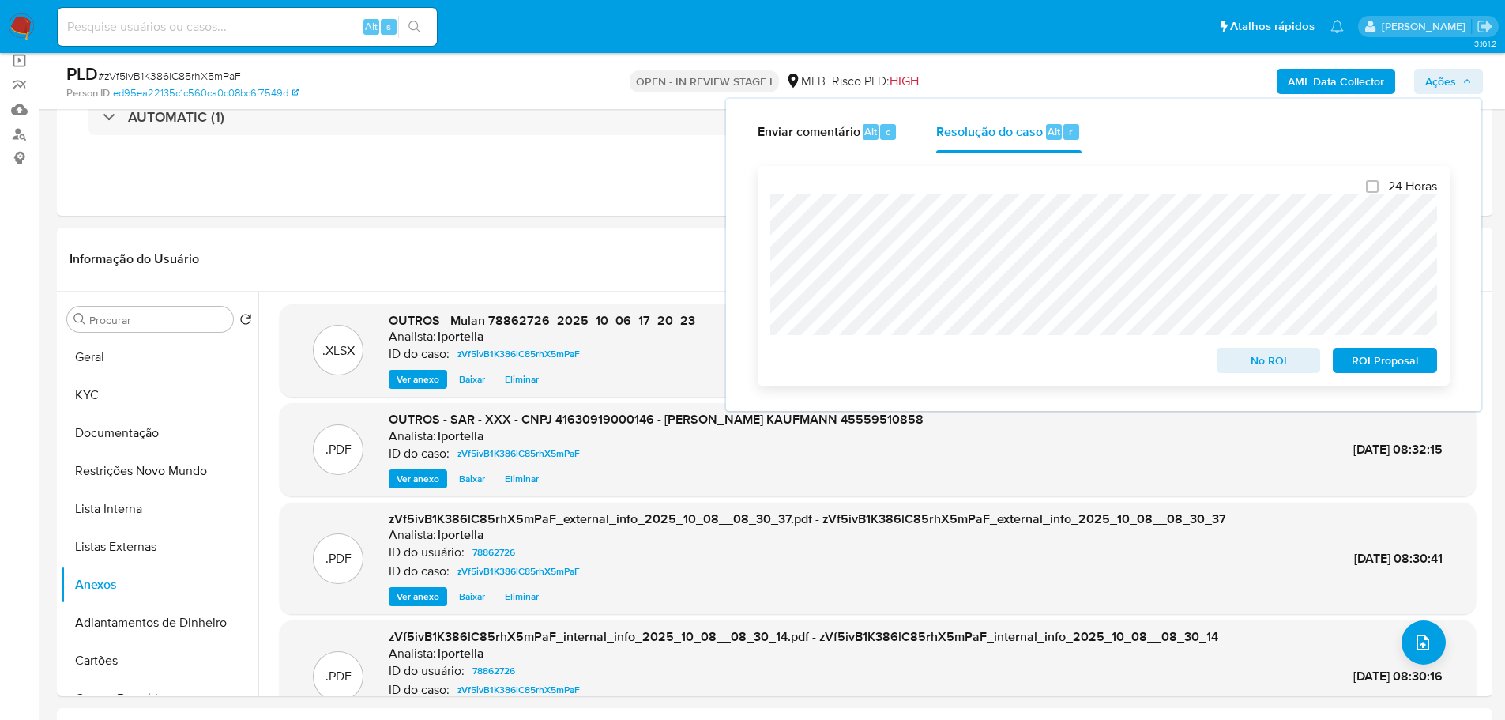
click at [1373, 361] on span "ROI Proposal" at bounding box center [1384, 360] width 82 height 22
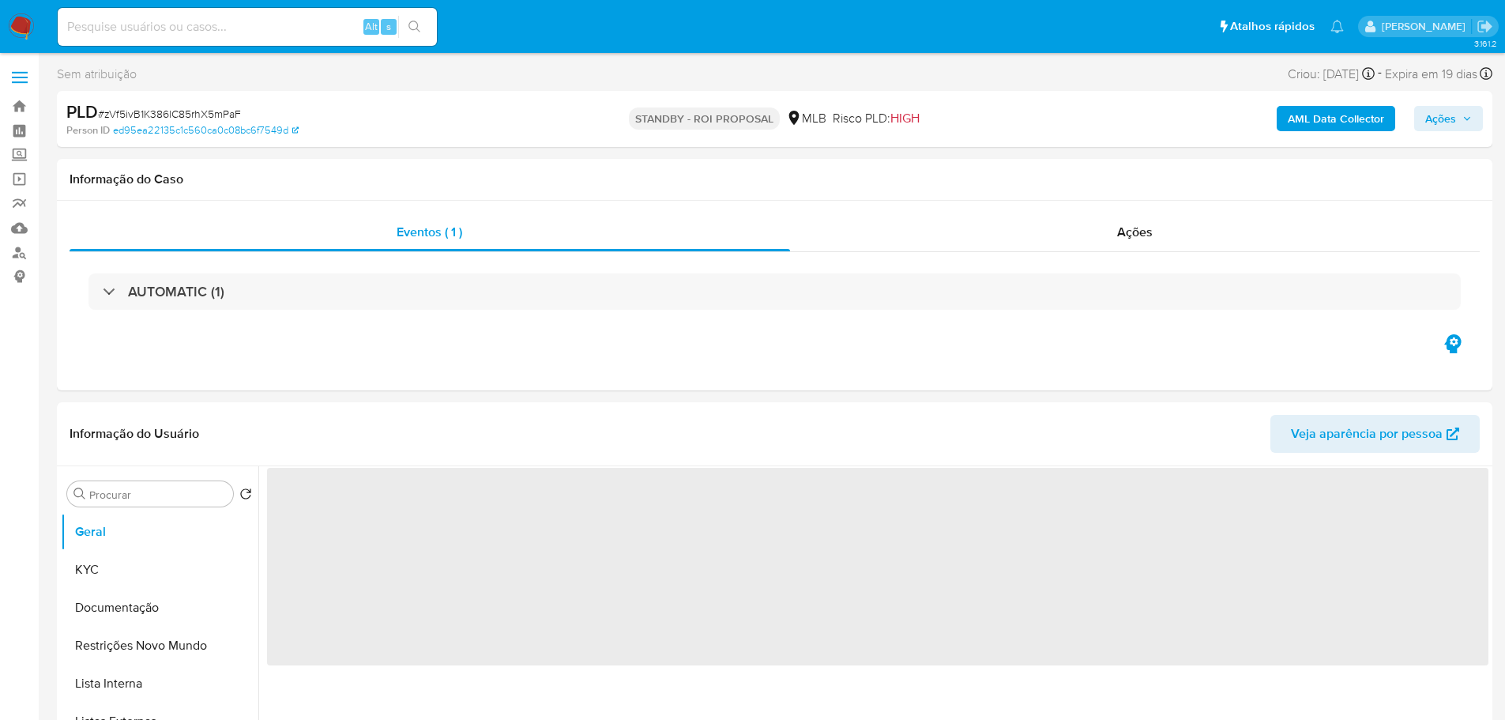
select select "10"
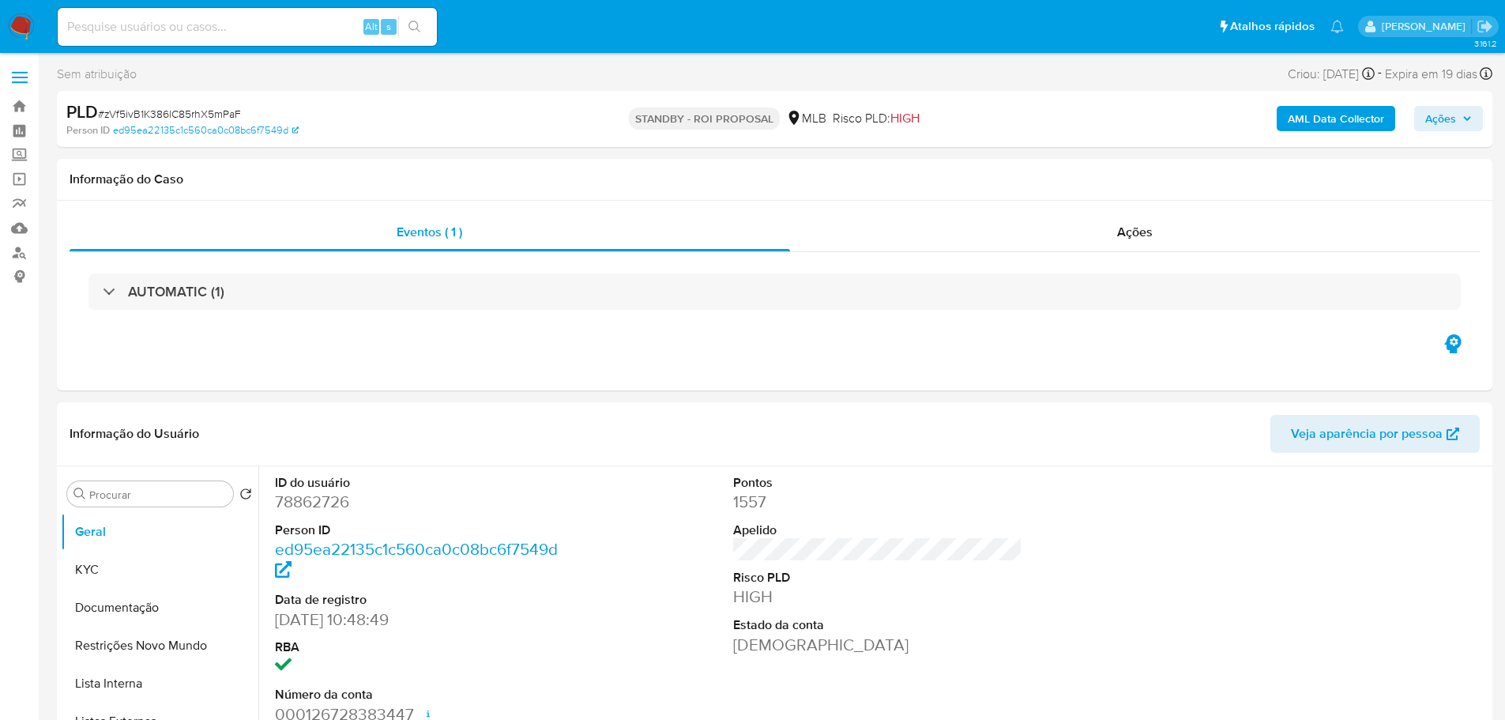
click at [203, 111] on span "# zVf5ivB1K386lC85rhX5mPaF" at bounding box center [169, 114] width 143 height 16
copy span "zVf5ivB1K386lC85rhX5mPaF"
click at [24, 23] on img at bounding box center [21, 26] width 27 height 27
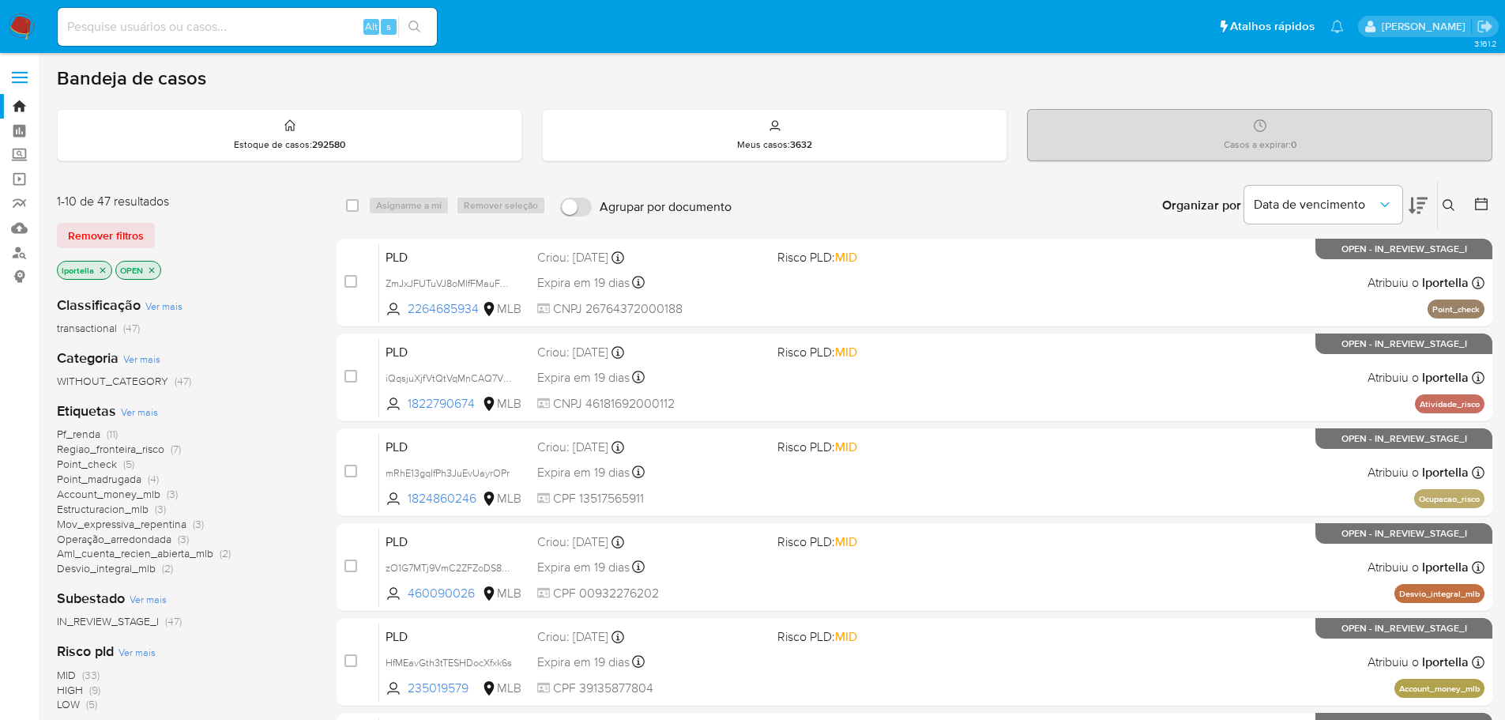
click at [186, 25] on input at bounding box center [247, 27] width 379 height 21
paste input "cWOax5le14MhDCWIrMMiFCly"
type input "cWOax5le14MhDCWIrMMiFCly"
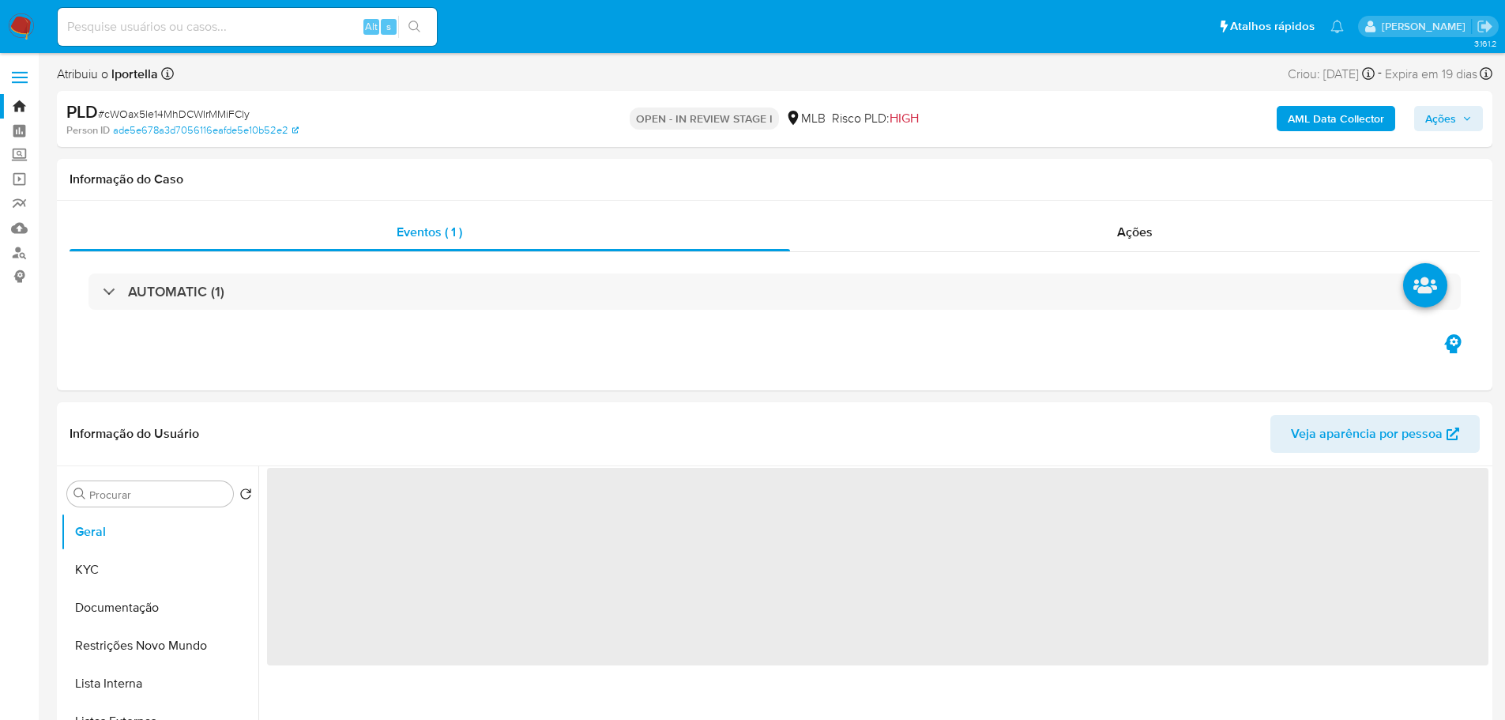
select select "10"
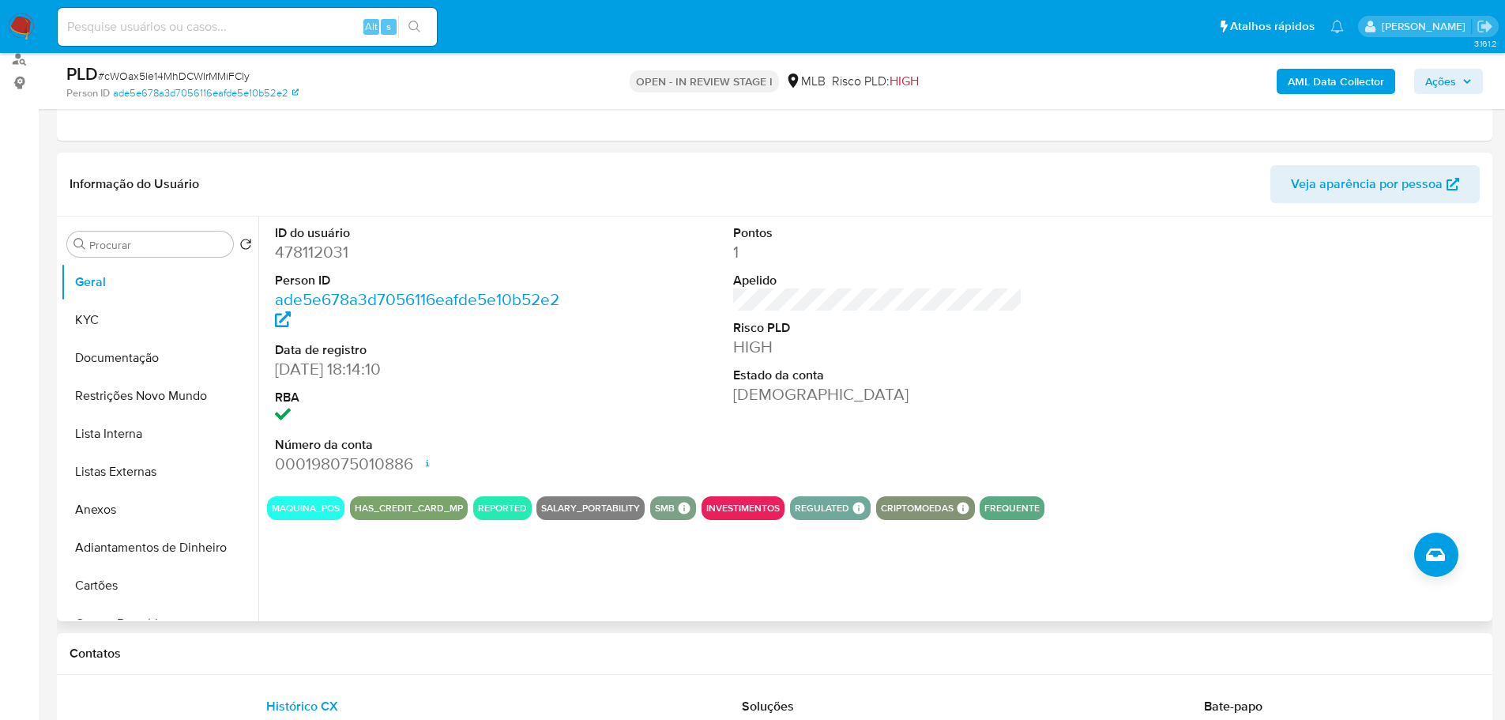
scroll to position [237, 0]
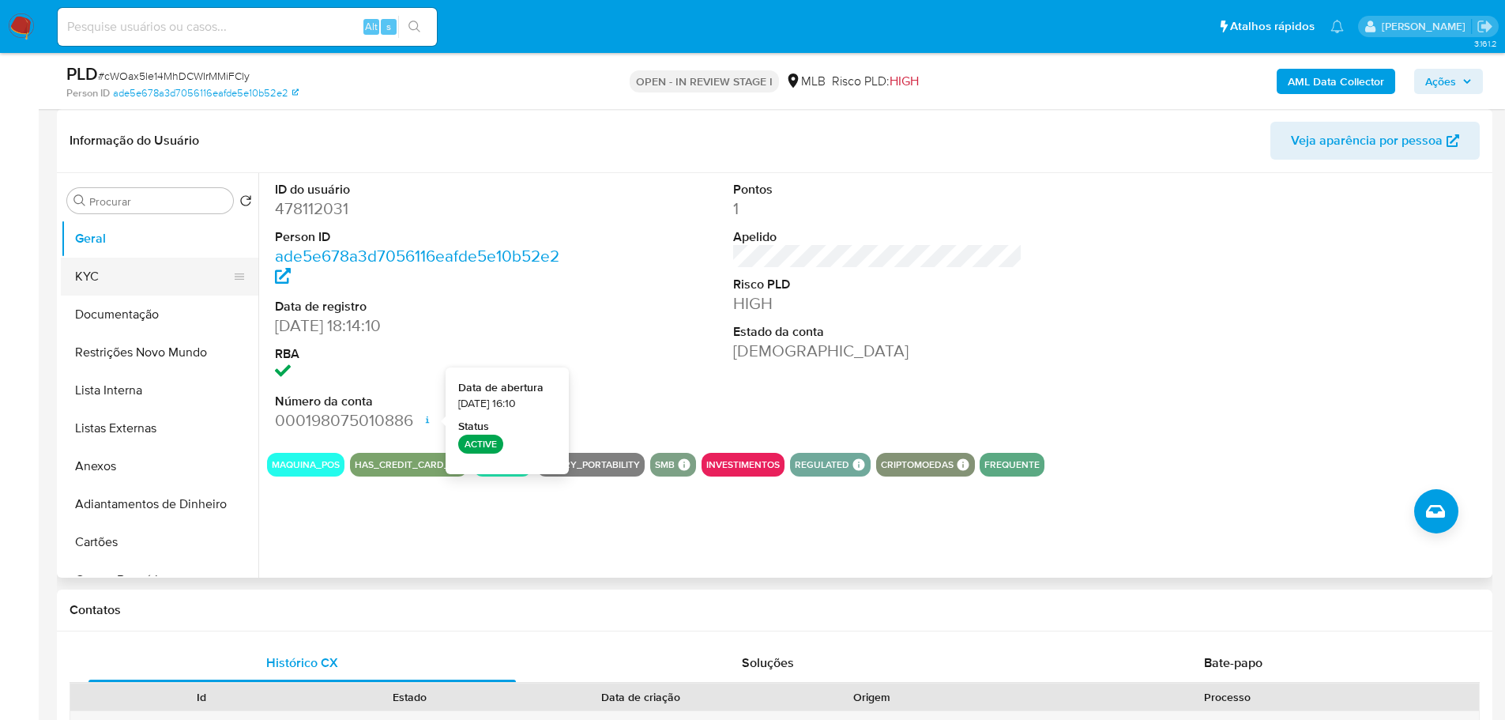
click at [137, 263] on button "KYC" at bounding box center [153, 276] width 185 height 38
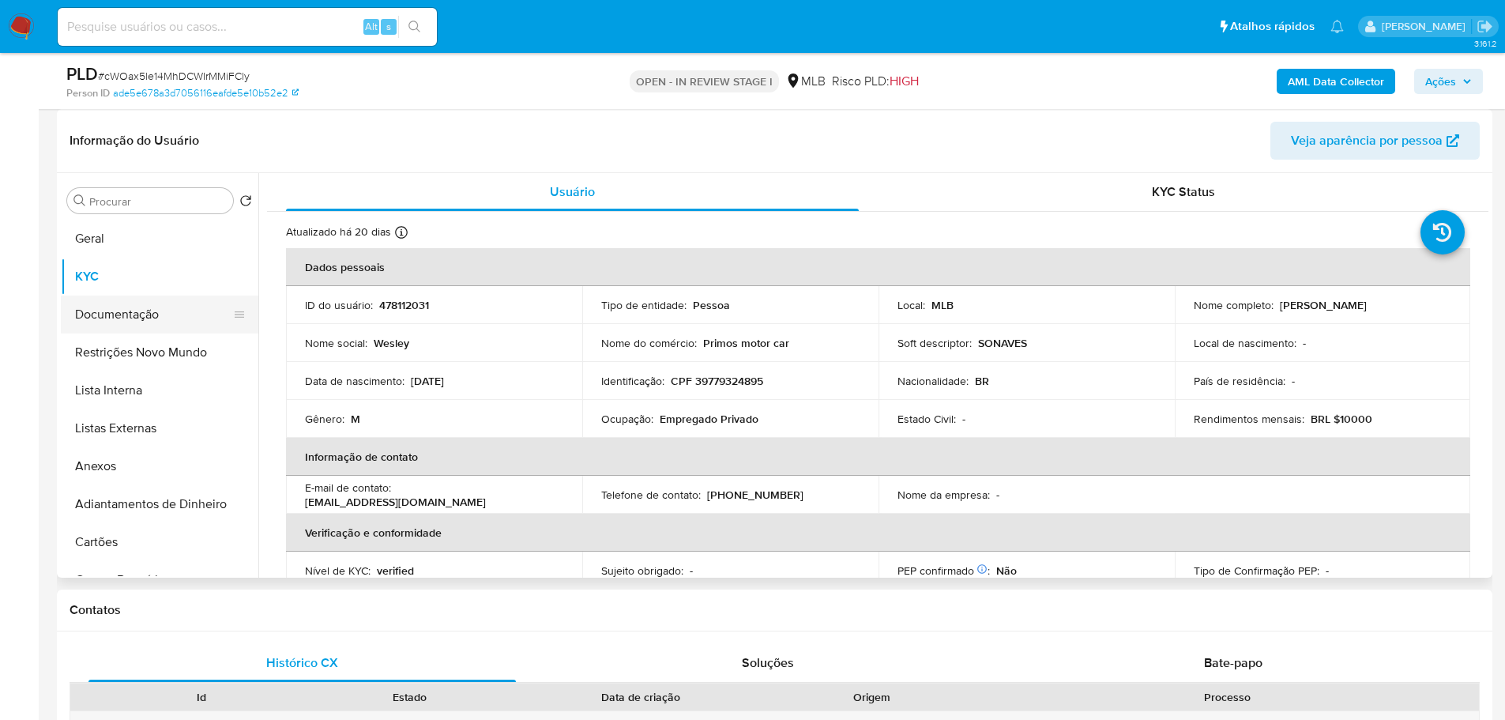
click at [187, 312] on button "Documentação" at bounding box center [153, 314] width 185 height 38
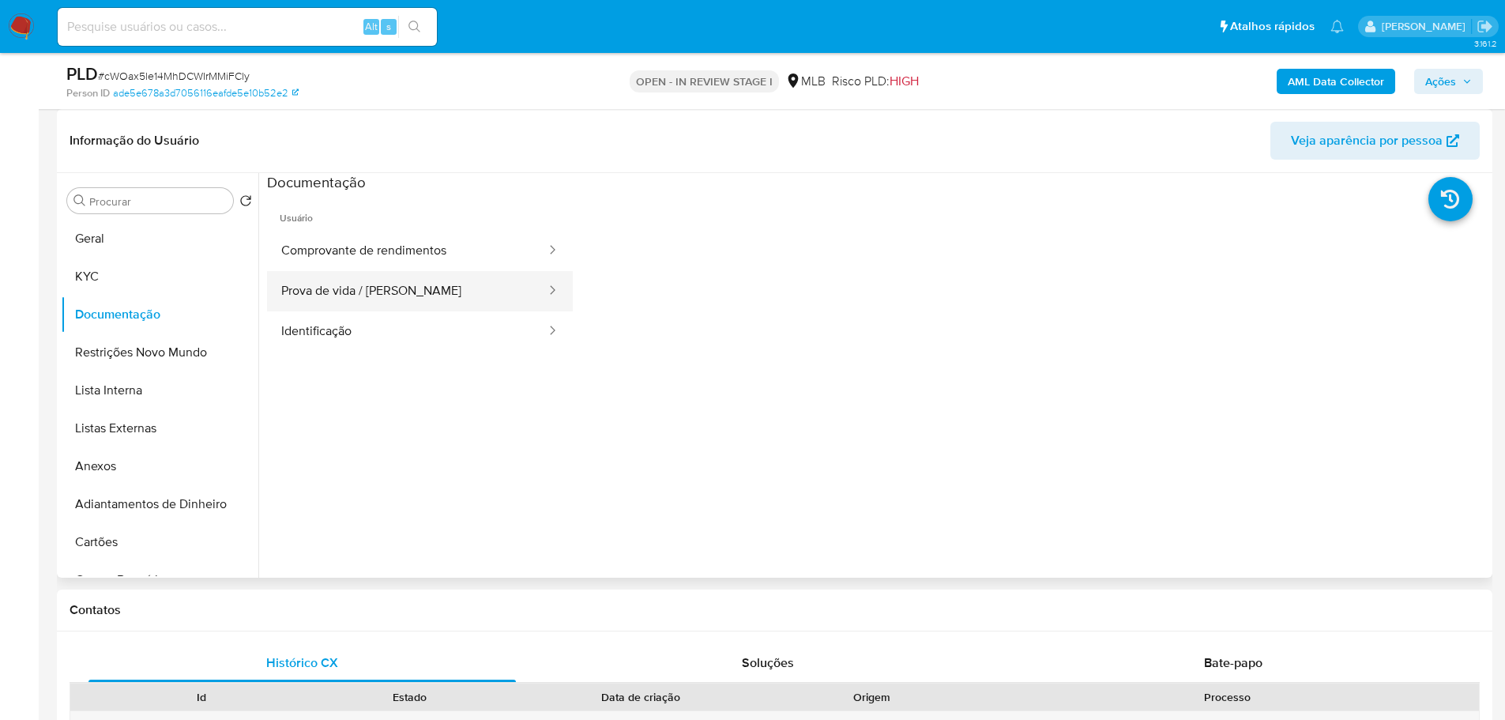
click at [352, 277] on button "Prova de vida / Selfie" at bounding box center [407, 291] width 280 height 40
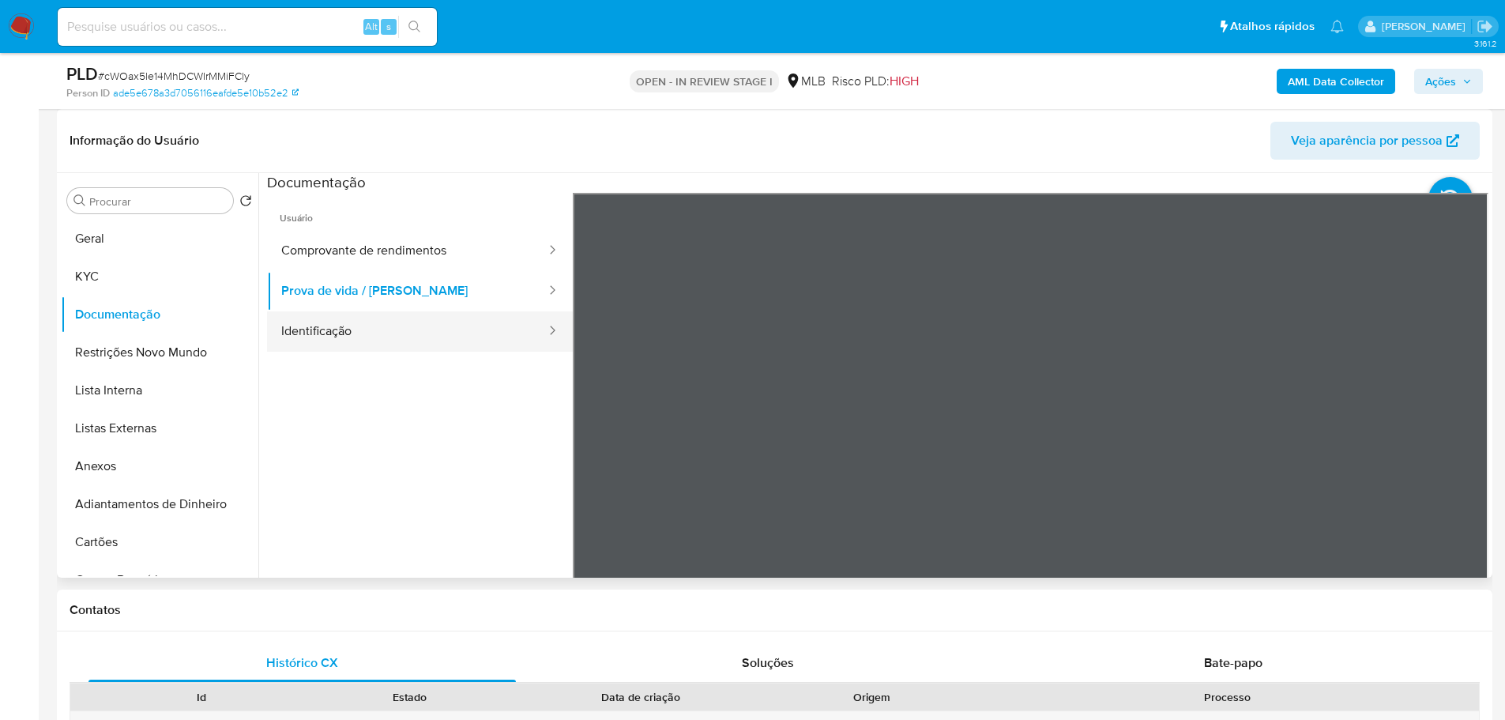
click at [434, 333] on button "Identificação" at bounding box center [407, 331] width 280 height 40
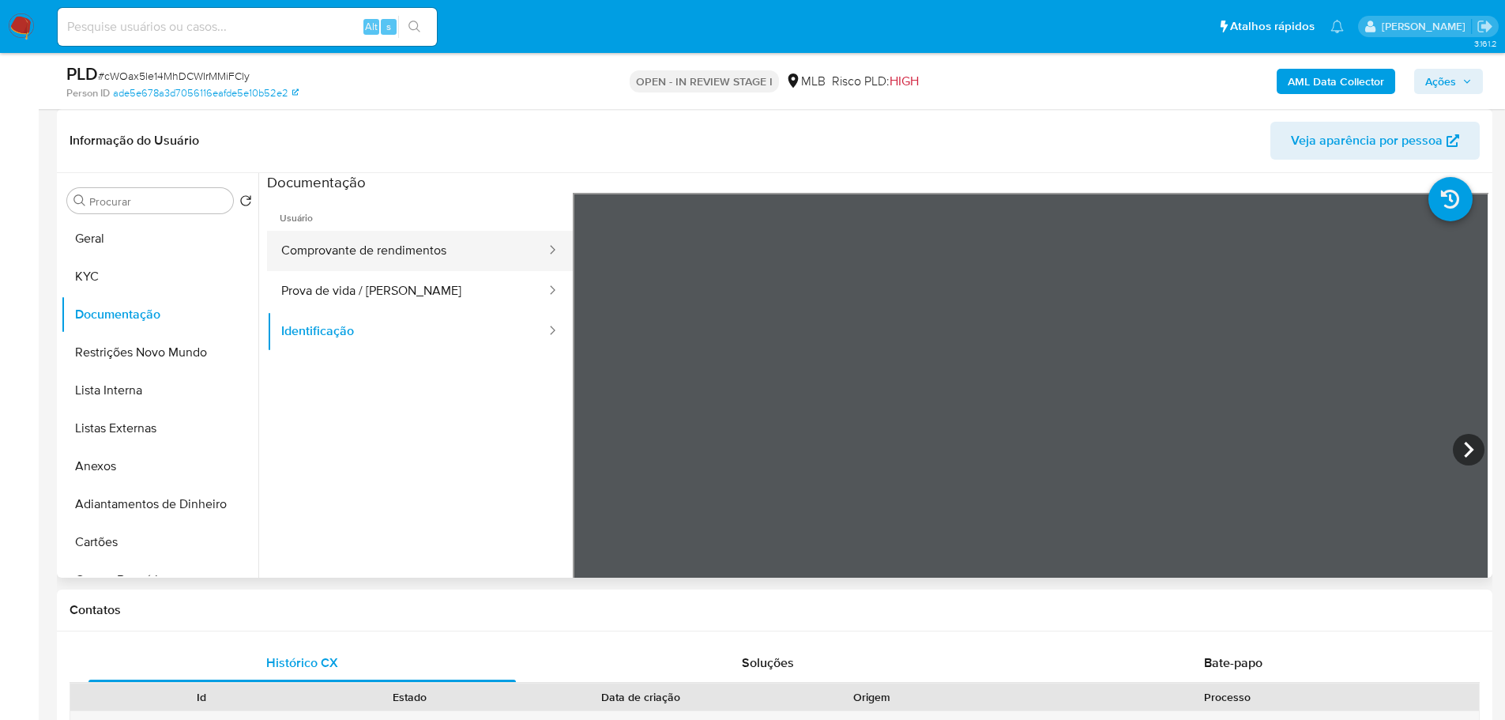
click at [421, 249] on button "Comprovante de rendimentos" at bounding box center [407, 251] width 280 height 40
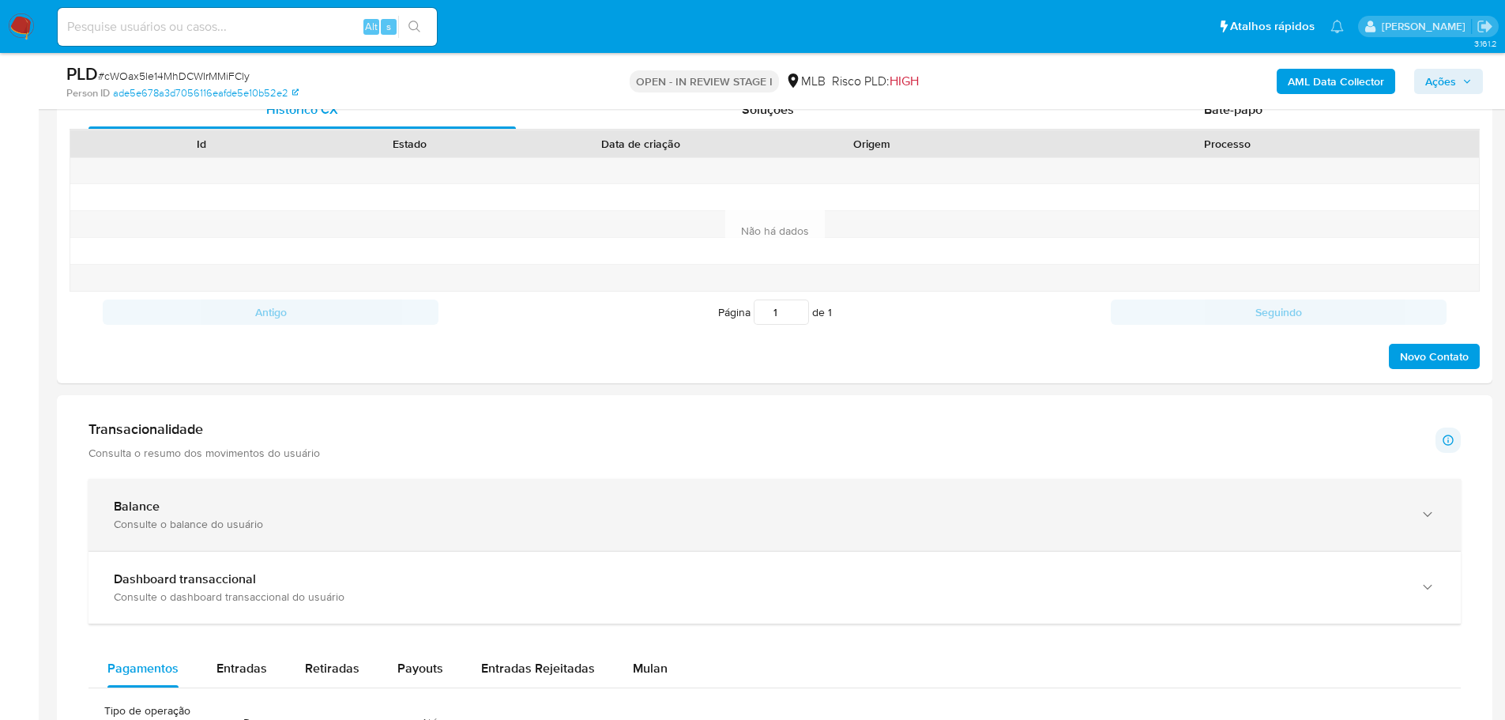
click at [503, 489] on div "Balance Consulte o balance do usuário" at bounding box center [774, 515] width 1372 height 72
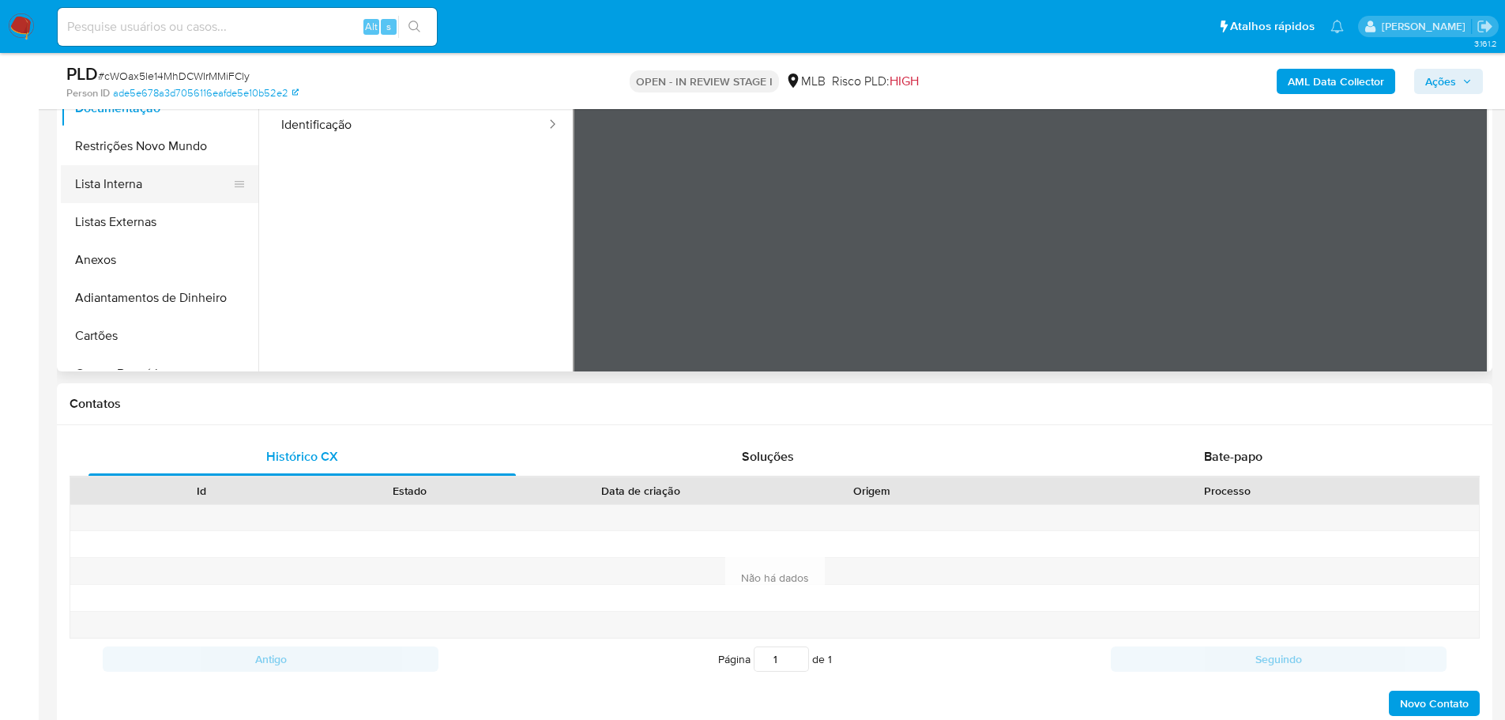
scroll to position [316, 0]
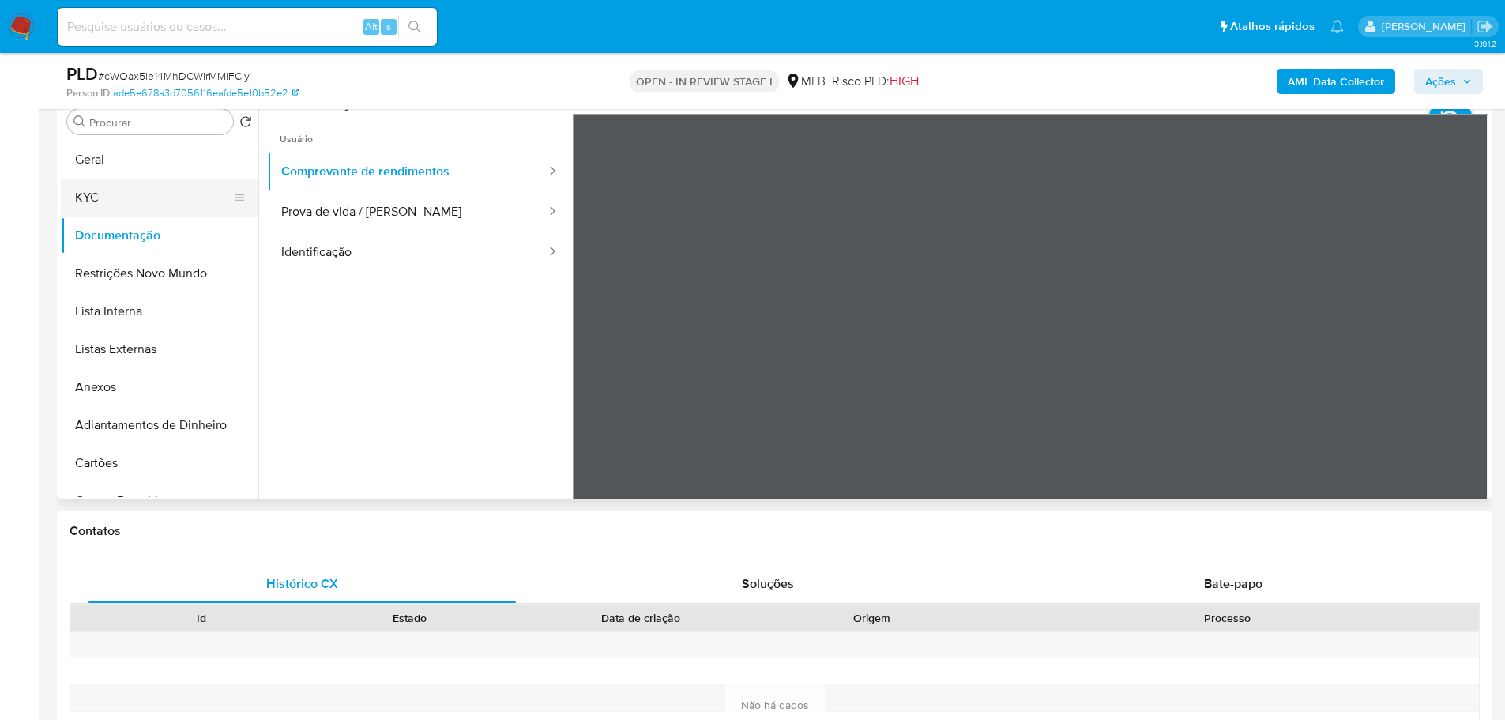
click at [104, 196] on button "KYC" at bounding box center [153, 197] width 185 height 38
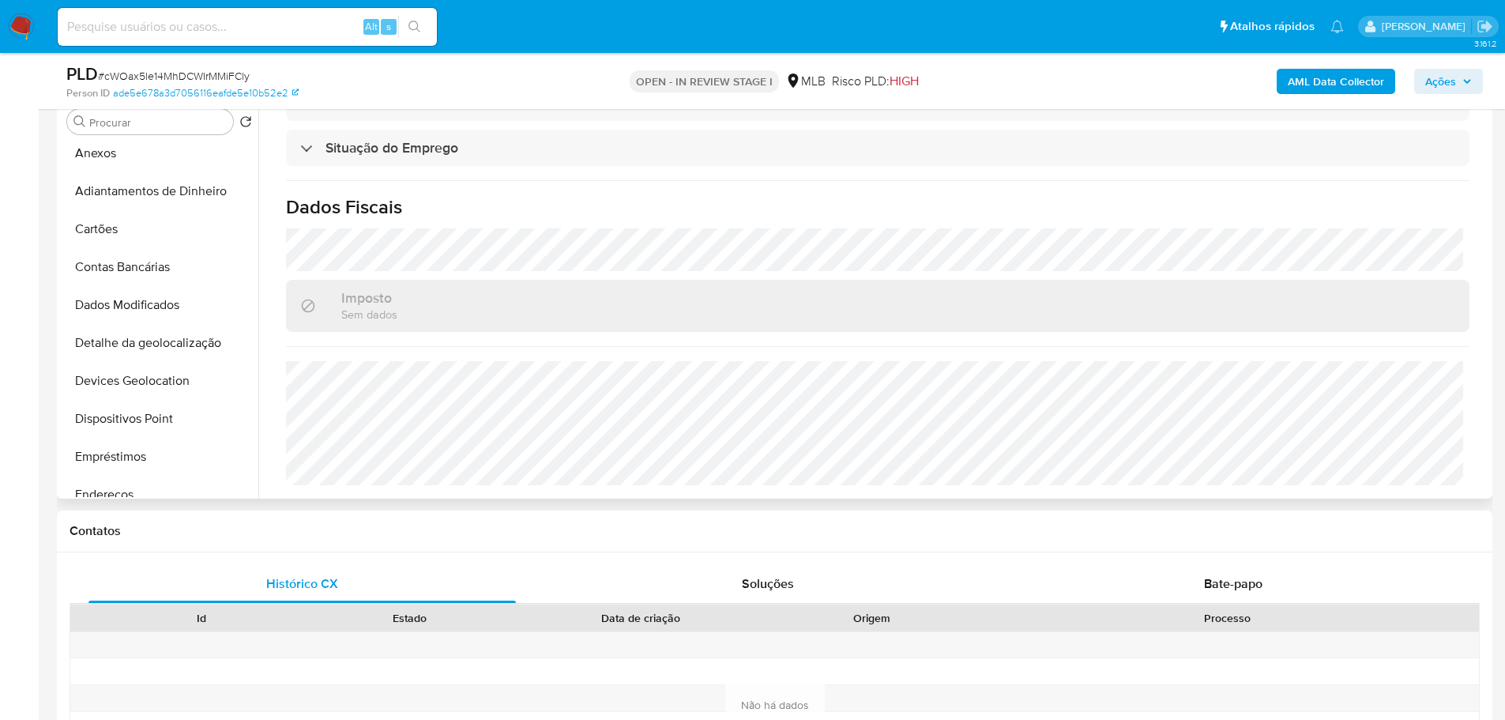
scroll to position [553, 0]
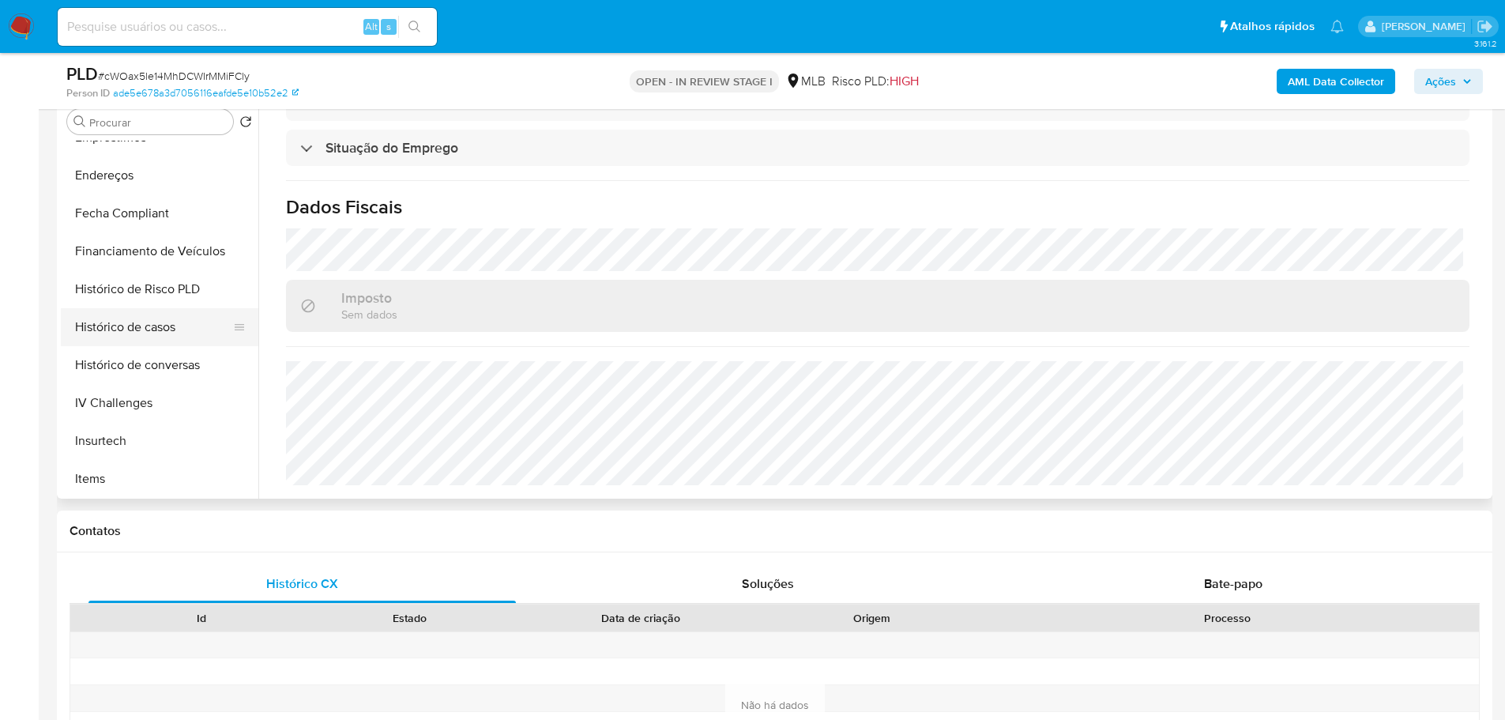
click at [147, 313] on button "Histórico de casos" at bounding box center [153, 327] width 185 height 38
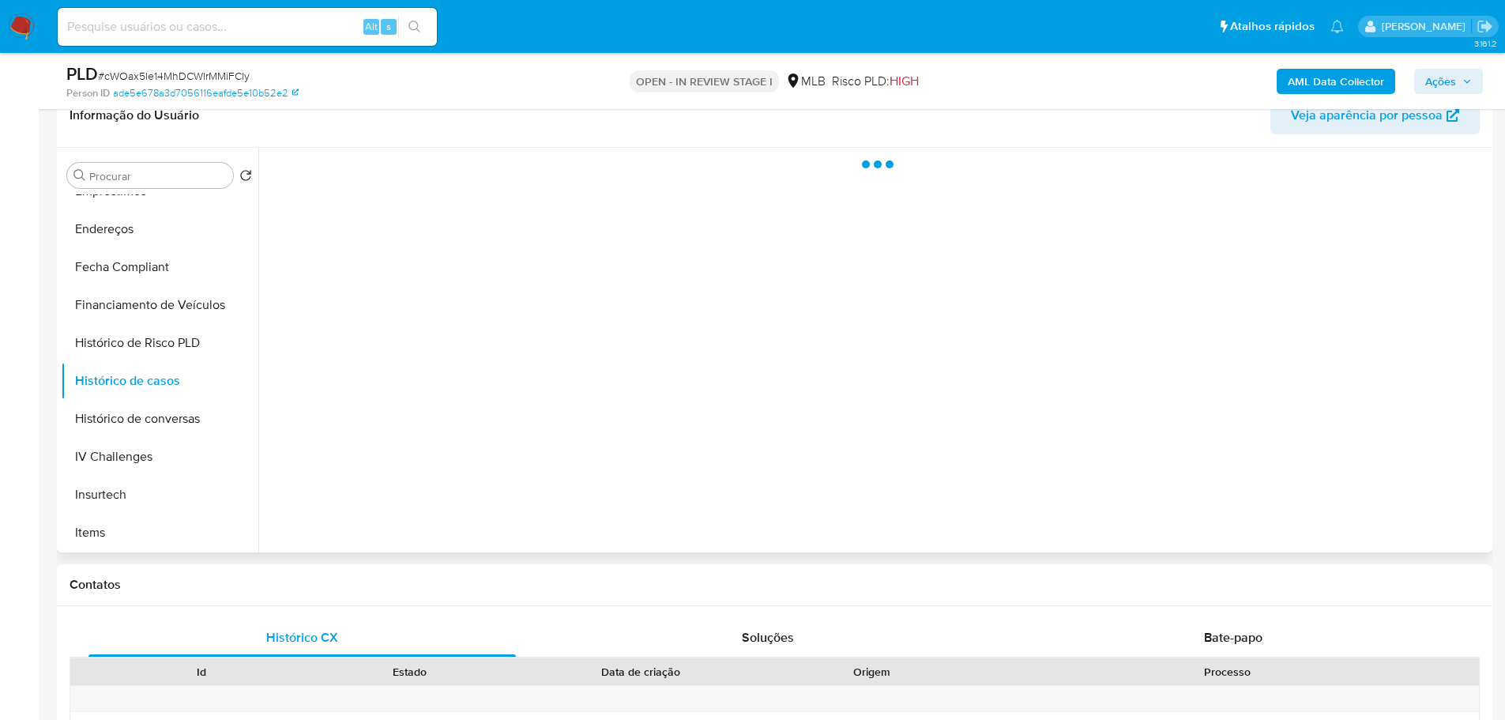
scroll to position [158, 0]
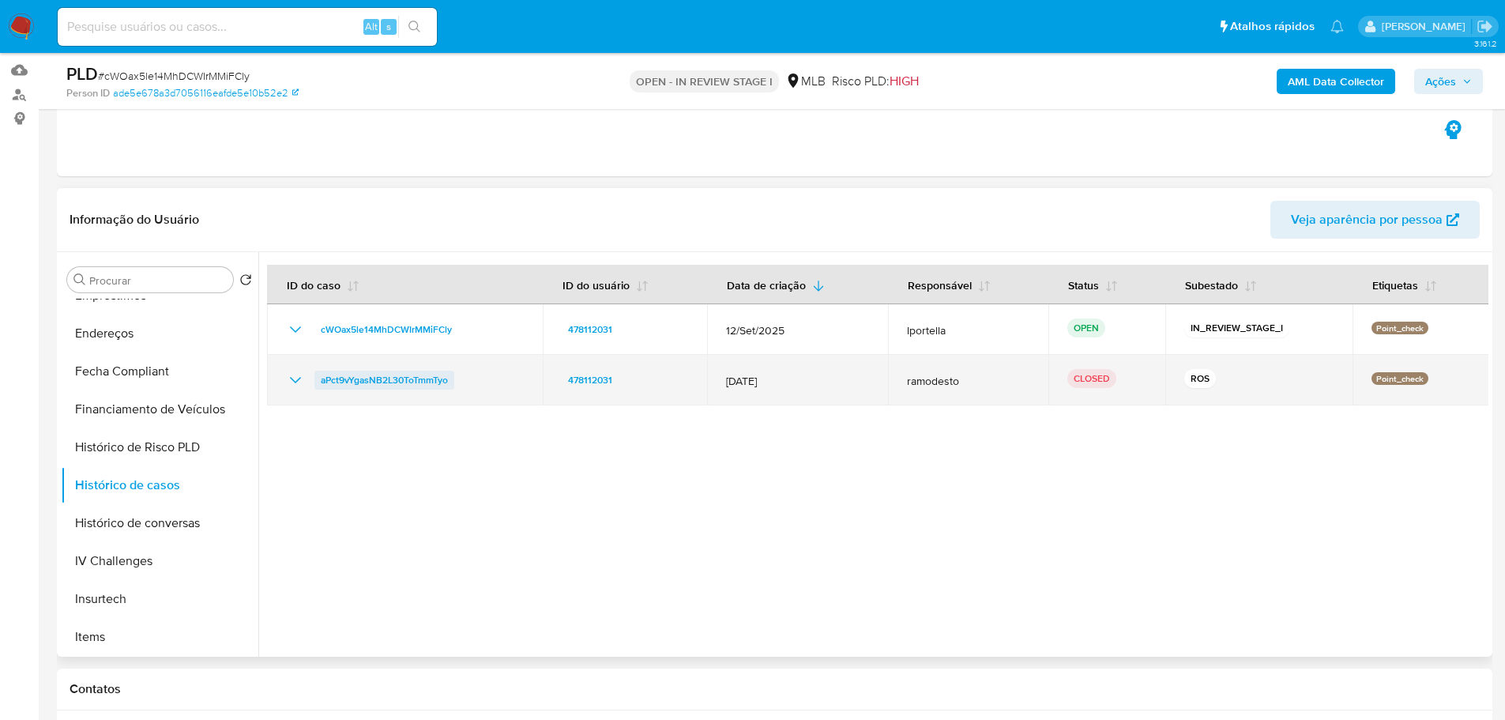
click at [414, 380] on span "aPct9vYgasNB2L30ToTmmTyo" at bounding box center [384, 379] width 127 height 19
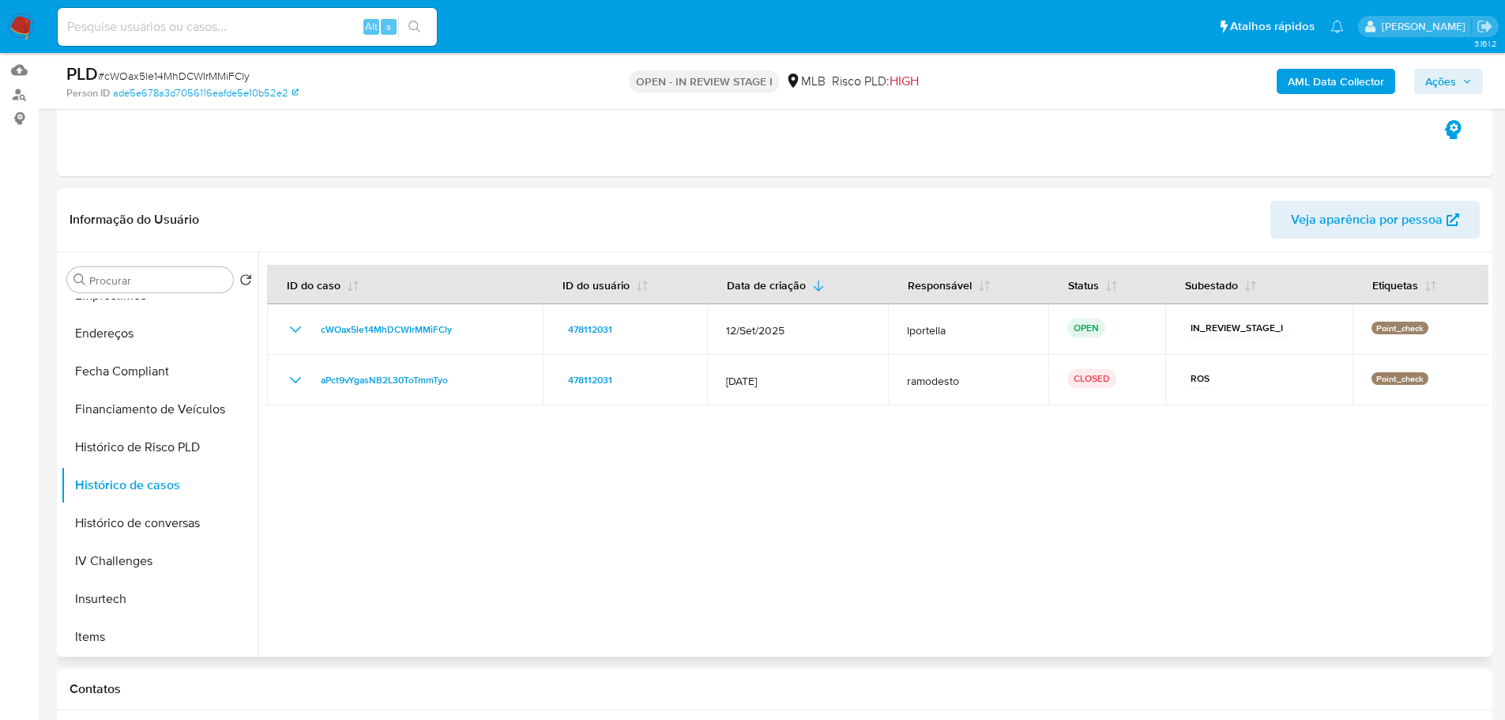
scroll to position [0, 0]
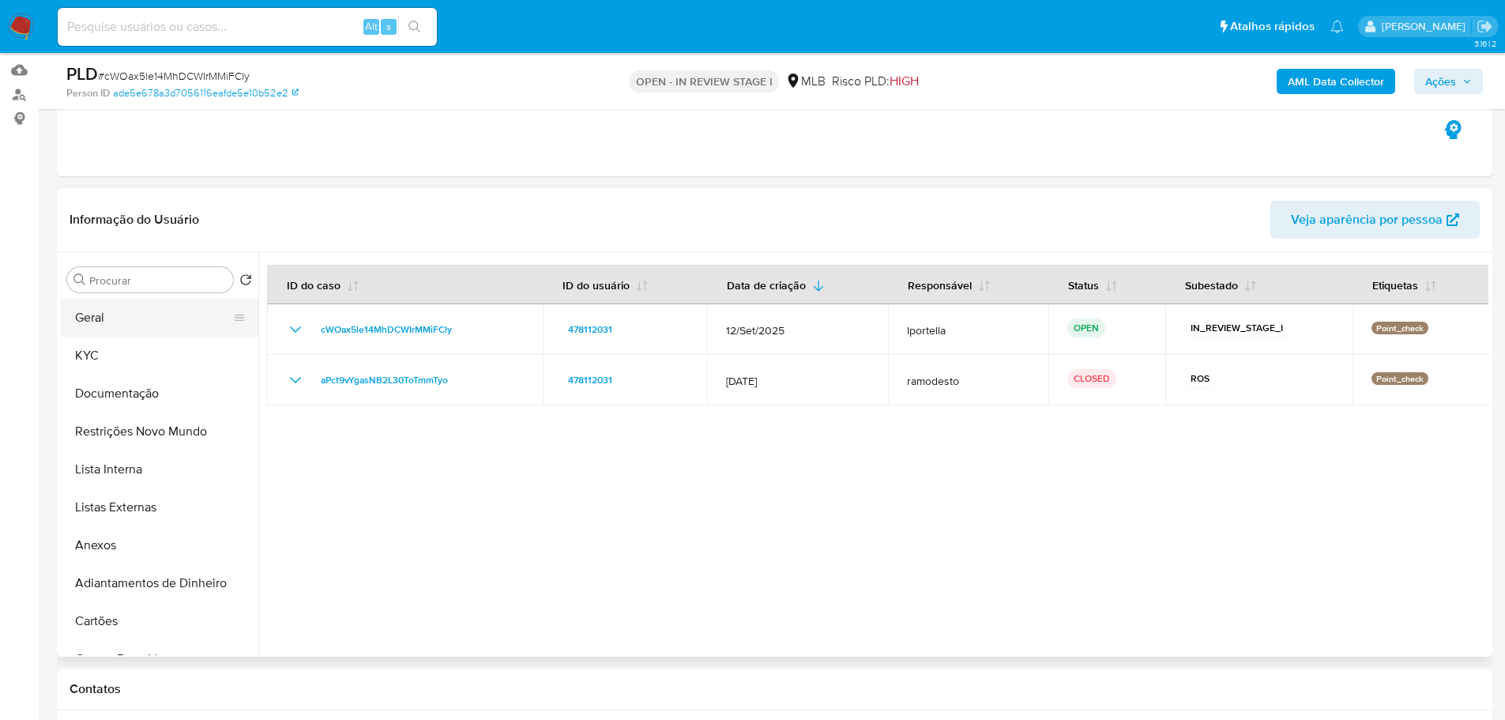
click at [114, 321] on button "Geral" at bounding box center [153, 318] width 185 height 38
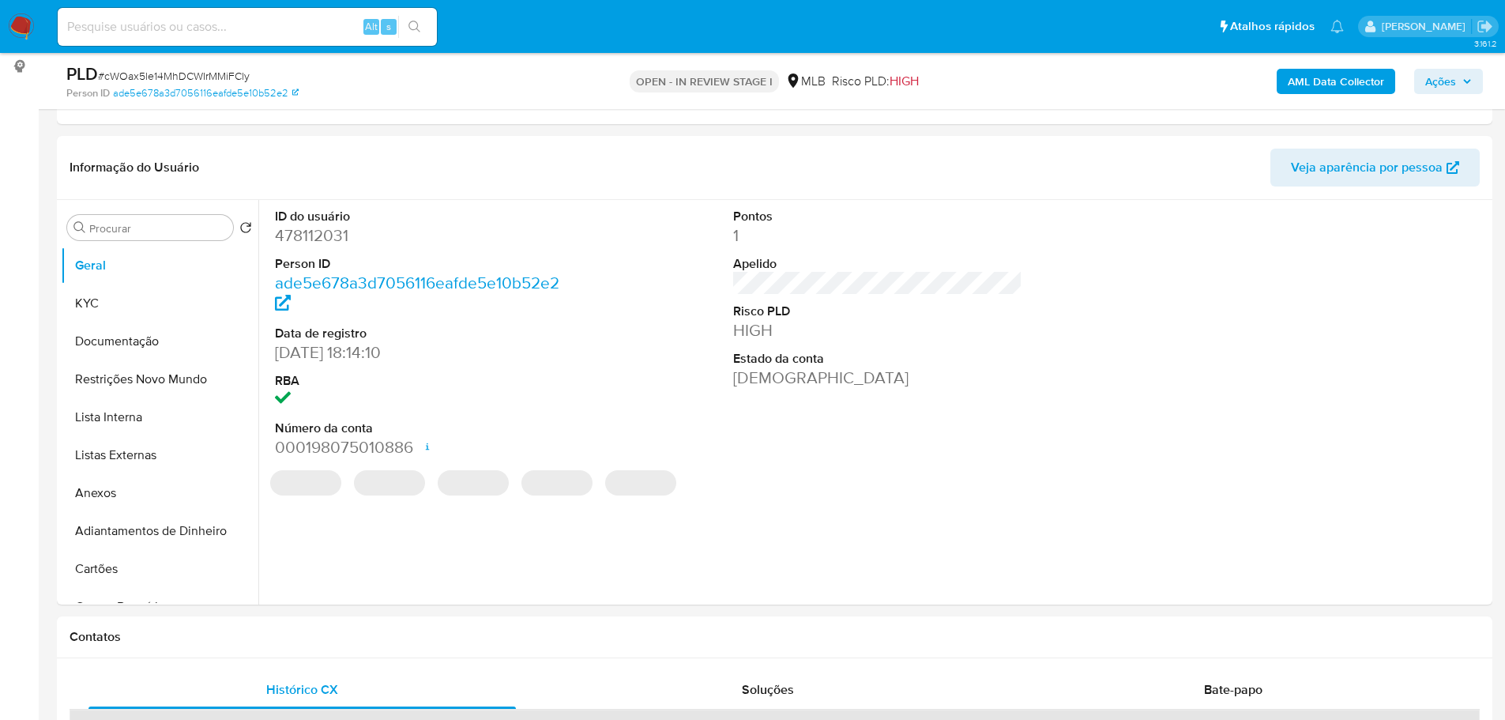
scroll to position [203, 0]
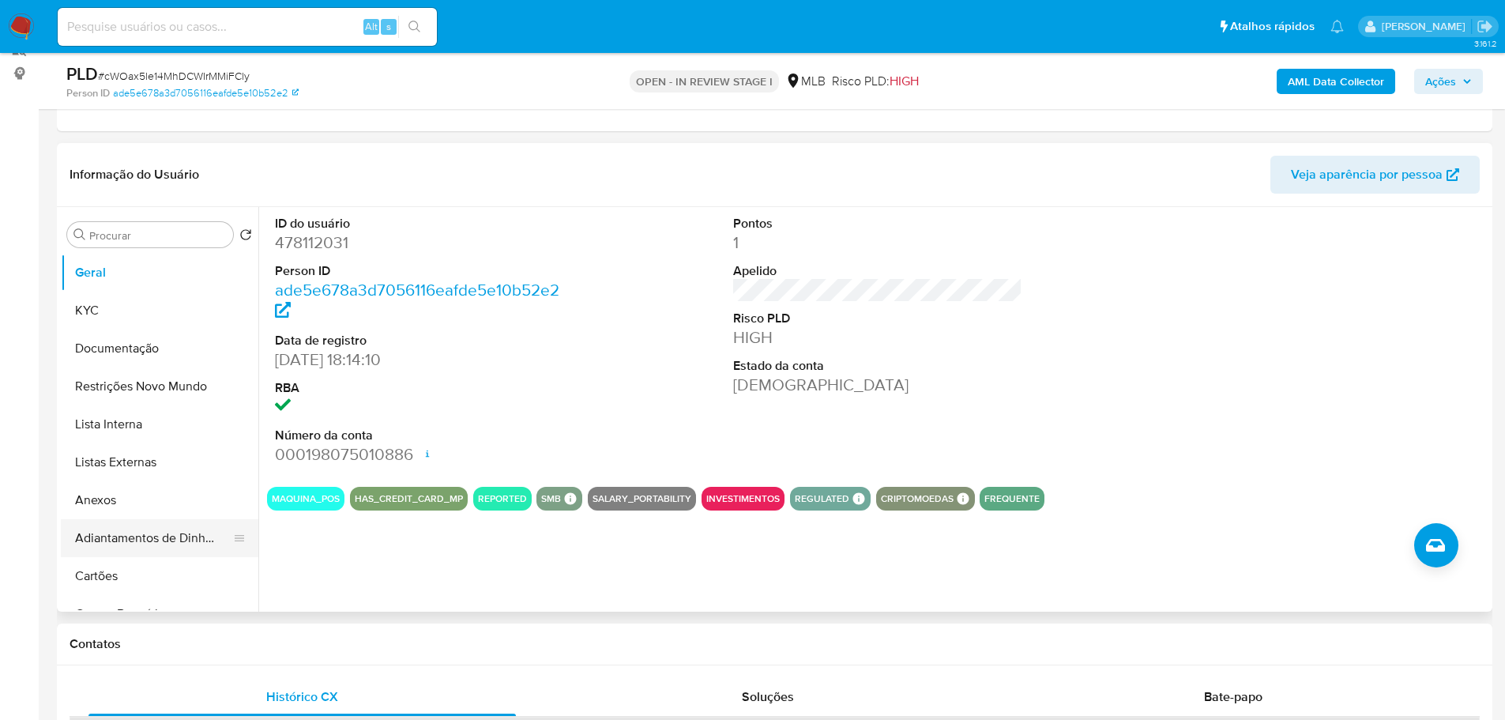
drag, startPoint x: 287, startPoint y: 648, endPoint x: 239, endPoint y: 540, distance: 118.8
click at [287, 648] on h1 "Contatos" at bounding box center [775, 644] width 1410 height 16
click at [111, 305] on button "KYC" at bounding box center [153, 310] width 185 height 38
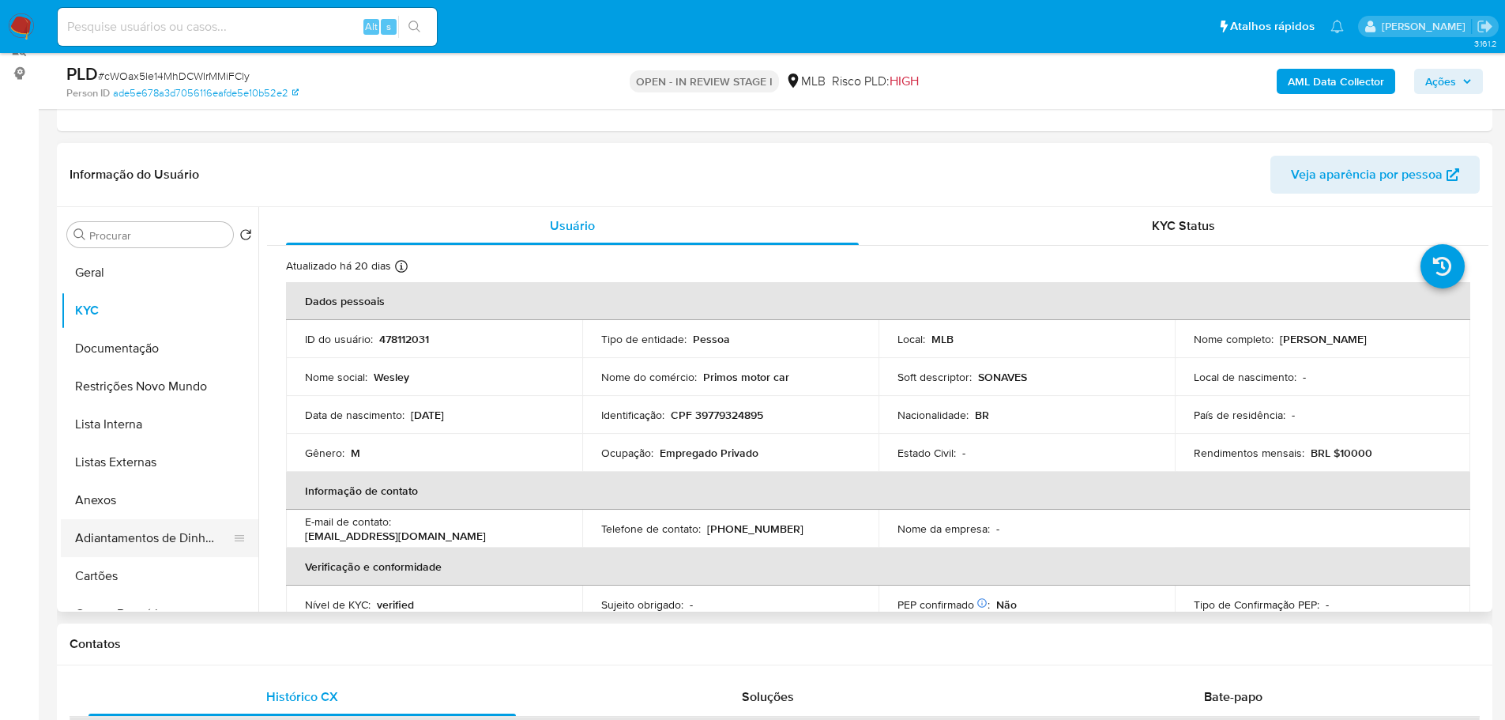
drag, startPoint x: 345, startPoint y: 632, endPoint x: 238, endPoint y: 525, distance: 151.3
click at [342, 633] on div "Contatos" at bounding box center [774, 644] width 1435 height 42
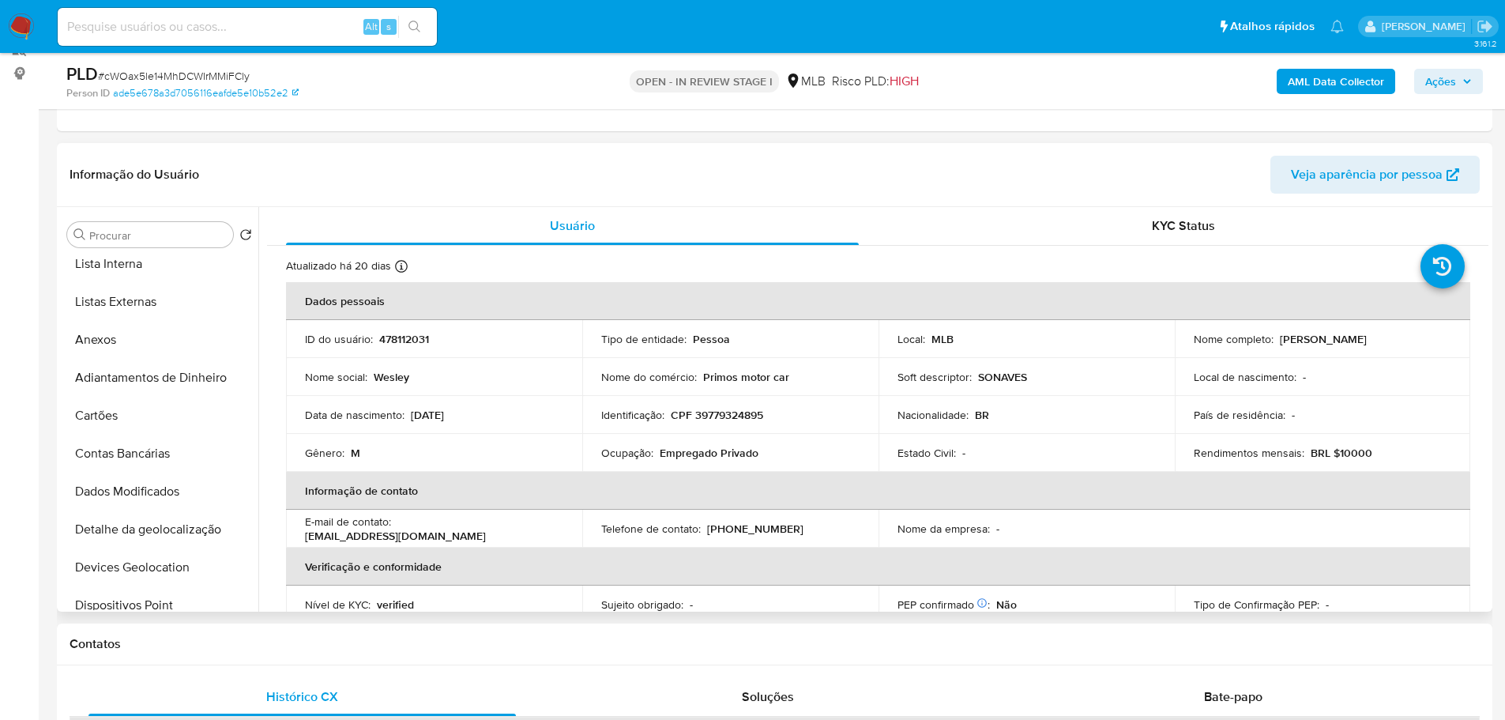
scroll to position [316, 0]
click at [113, 531] on button "Endereços" at bounding box center [153, 525] width 185 height 38
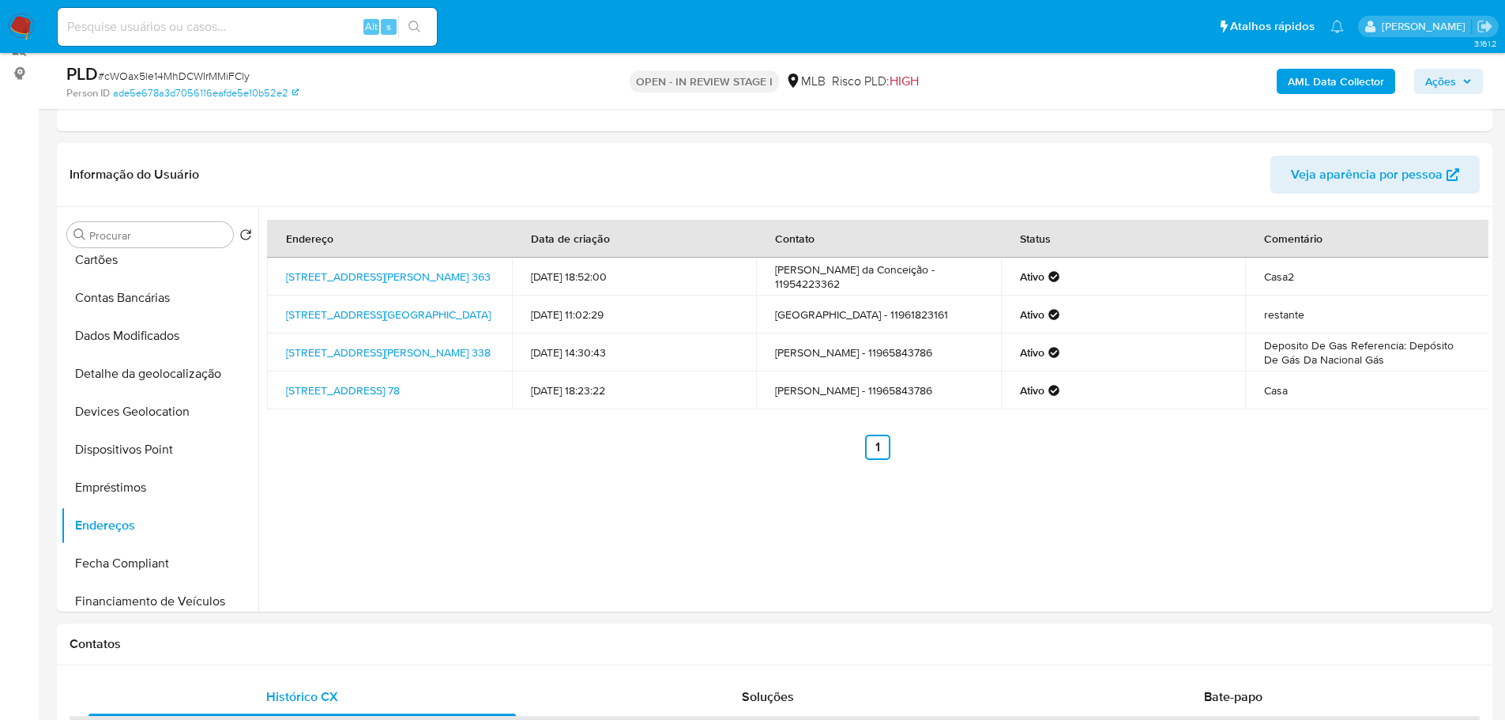
drag, startPoint x: 333, startPoint y: 643, endPoint x: 319, endPoint y: 641, distance: 13.6
click at [333, 643] on h1 "Contatos" at bounding box center [775, 644] width 1410 height 16
click at [170, 381] on button "Detalhe da geolocalização" at bounding box center [153, 374] width 185 height 38
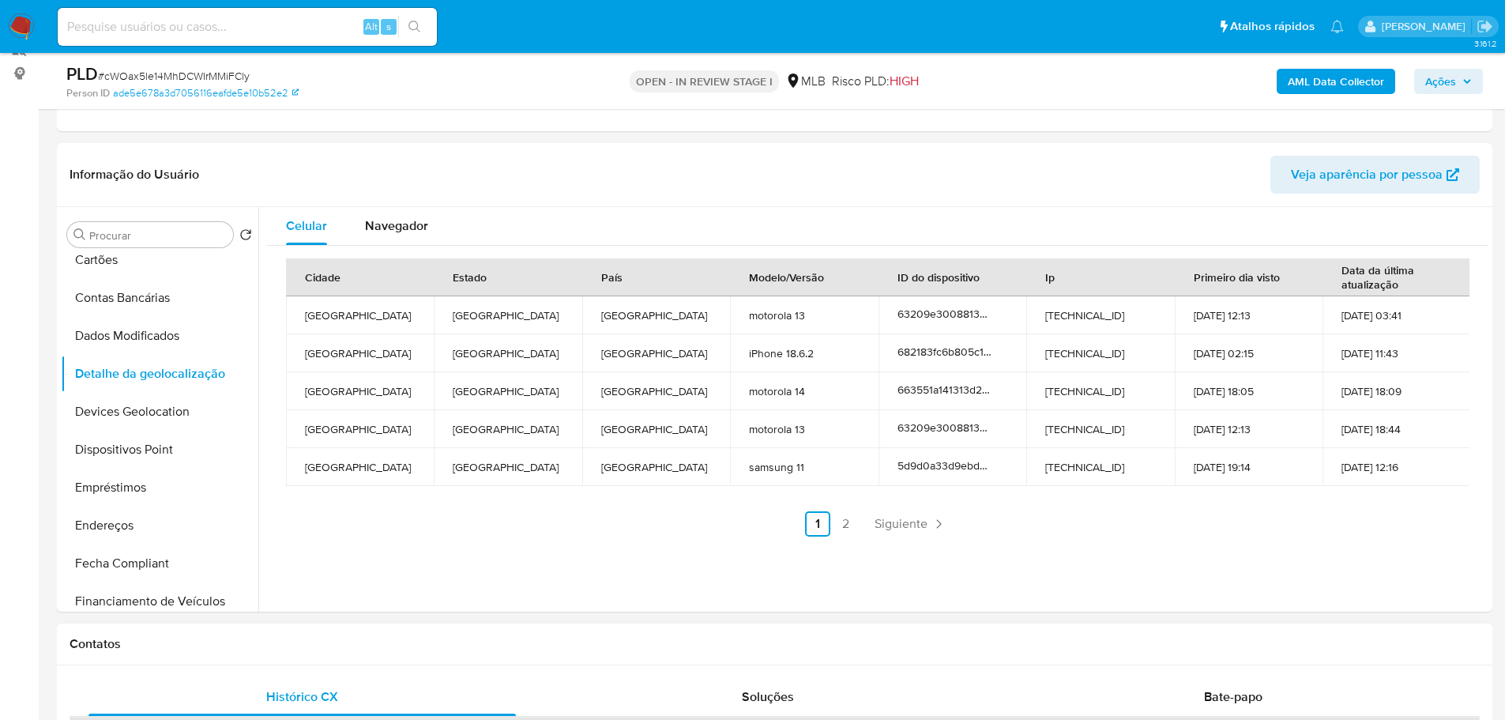
drag, startPoint x: 253, startPoint y: 656, endPoint x: 229, endPoint y: 558, distance: 101.5
click at [253, 653] on div "Contatos" at bounding box center [774, 644] width 1435 height 42
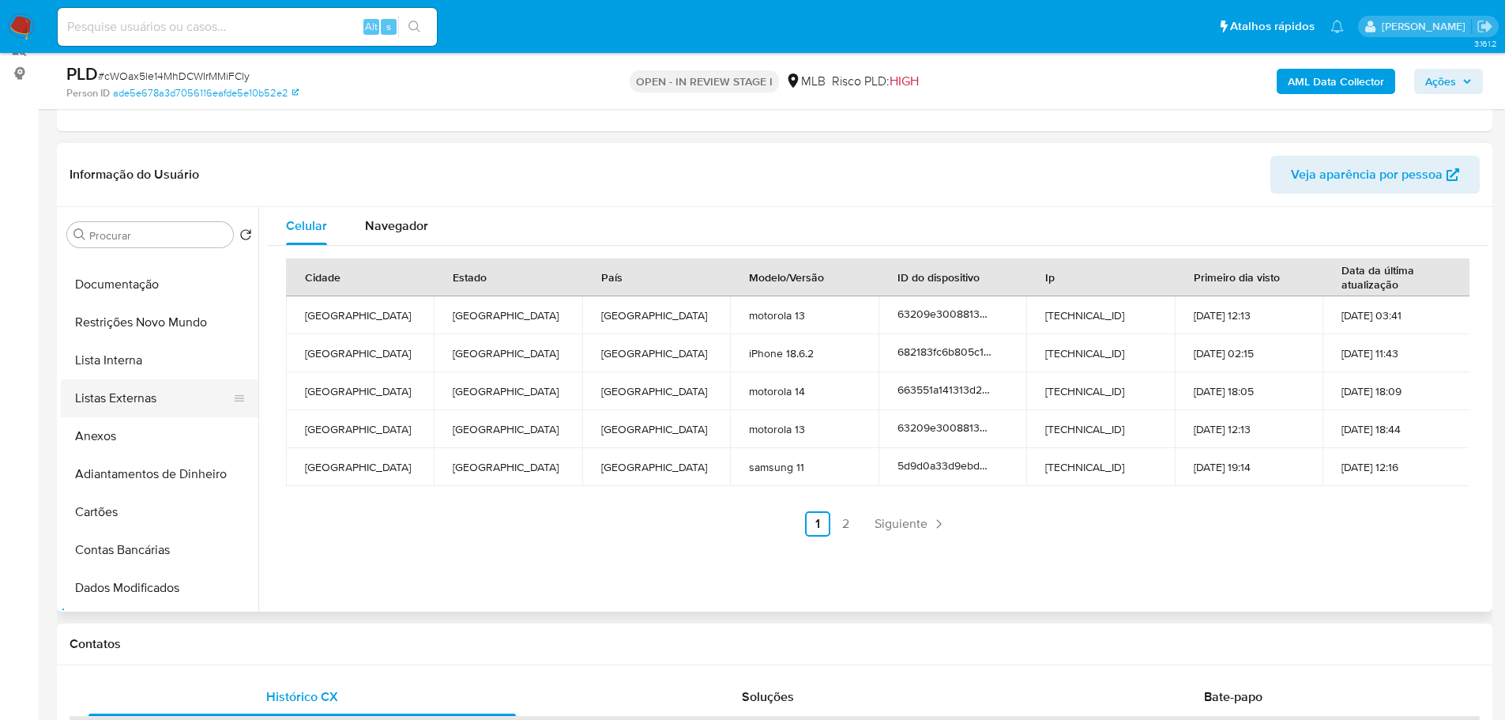
scroll to position [0, 0]
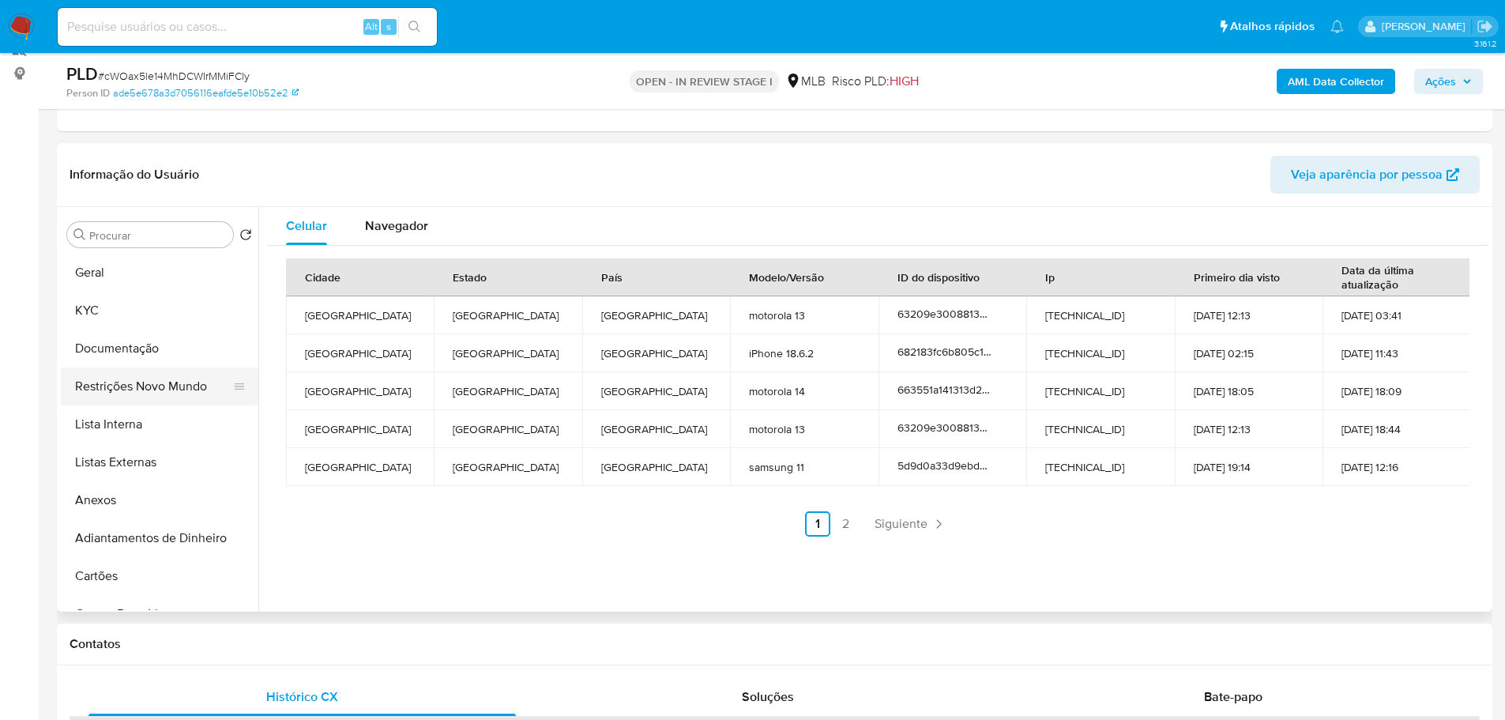
click at [165, 382] on button "Restrições Novo Mundo" at bounding box center [153, 386] width 185 height 38
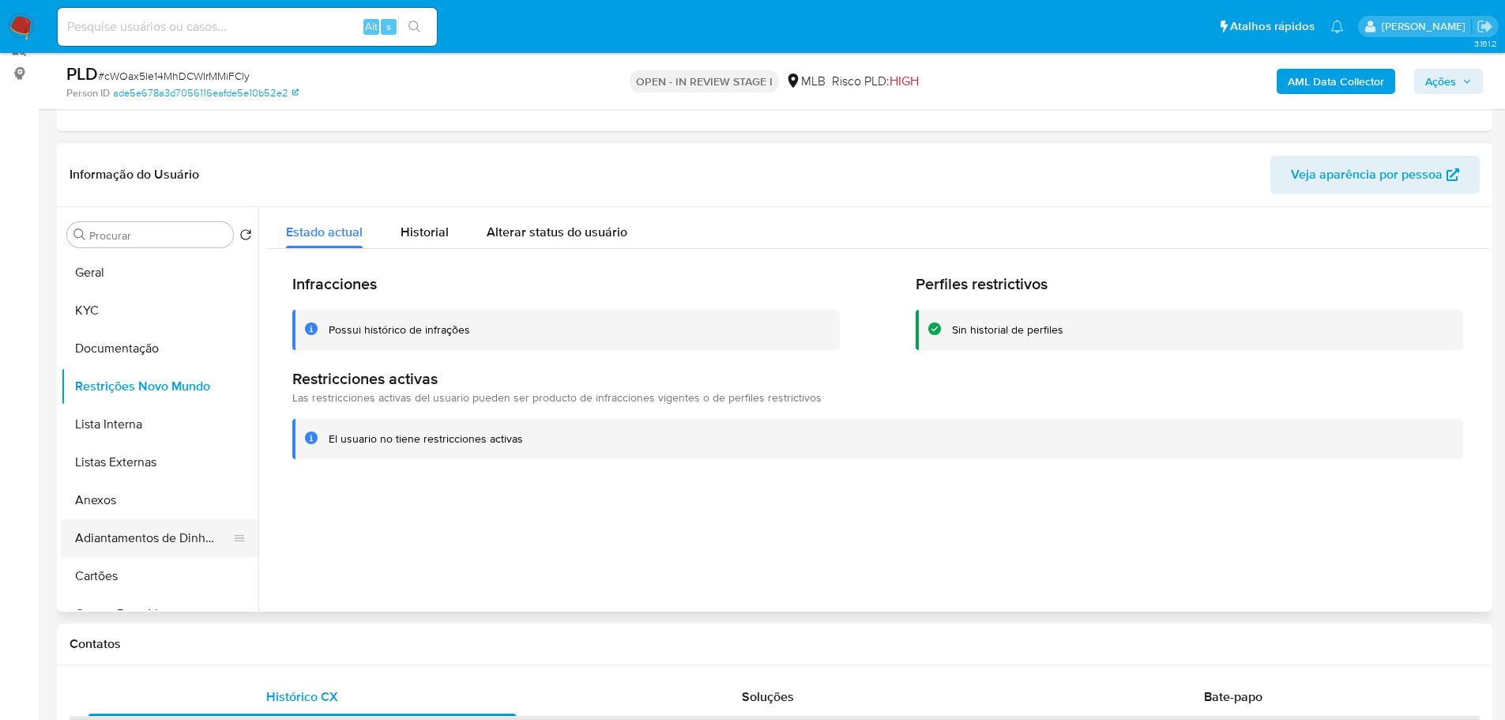
drag, startPoint x: 347, startPoint y: 636, endPoint x: 231, endPoint y: 548, distance: 144.9
click at [339, 636] on h1 "Contatos" at bounding box center [775, 644] width 1410 height 16
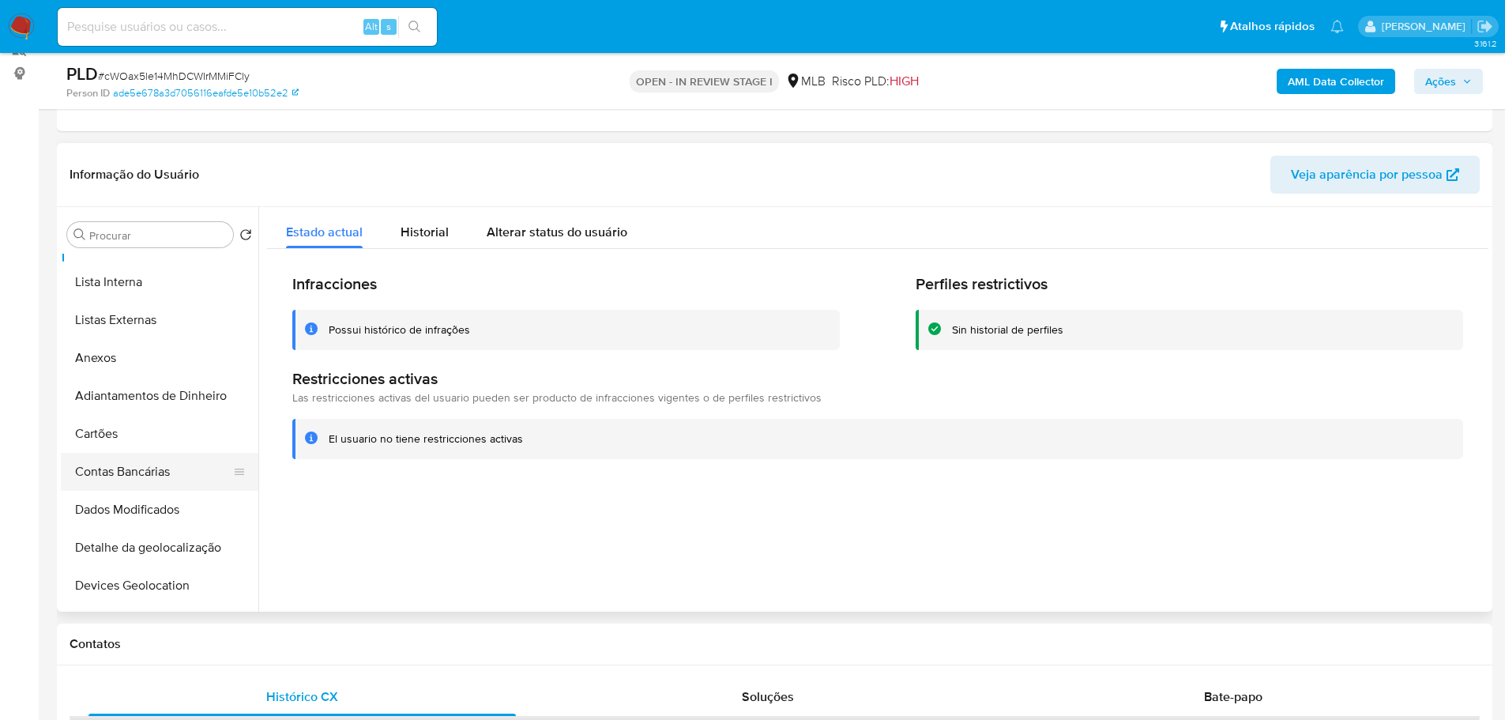
scroll to position [316, 0]
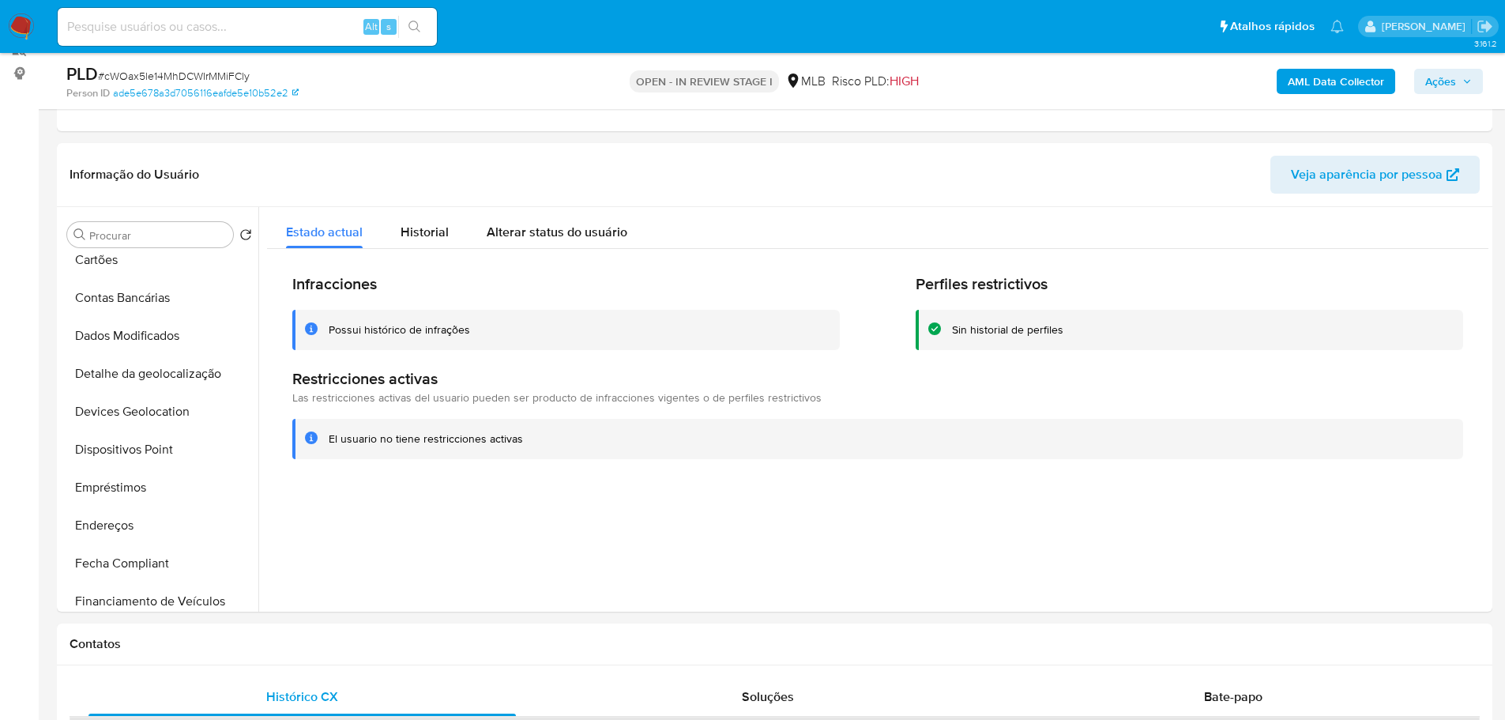
drag, startPoint x: 156, startPoint y: 457, endPoint x: 32, endPoint y: 454, distance: 124.8
click at [152, 455] on button "Dispositivos Point" at bounding box center [159, 449] width 197 height 38
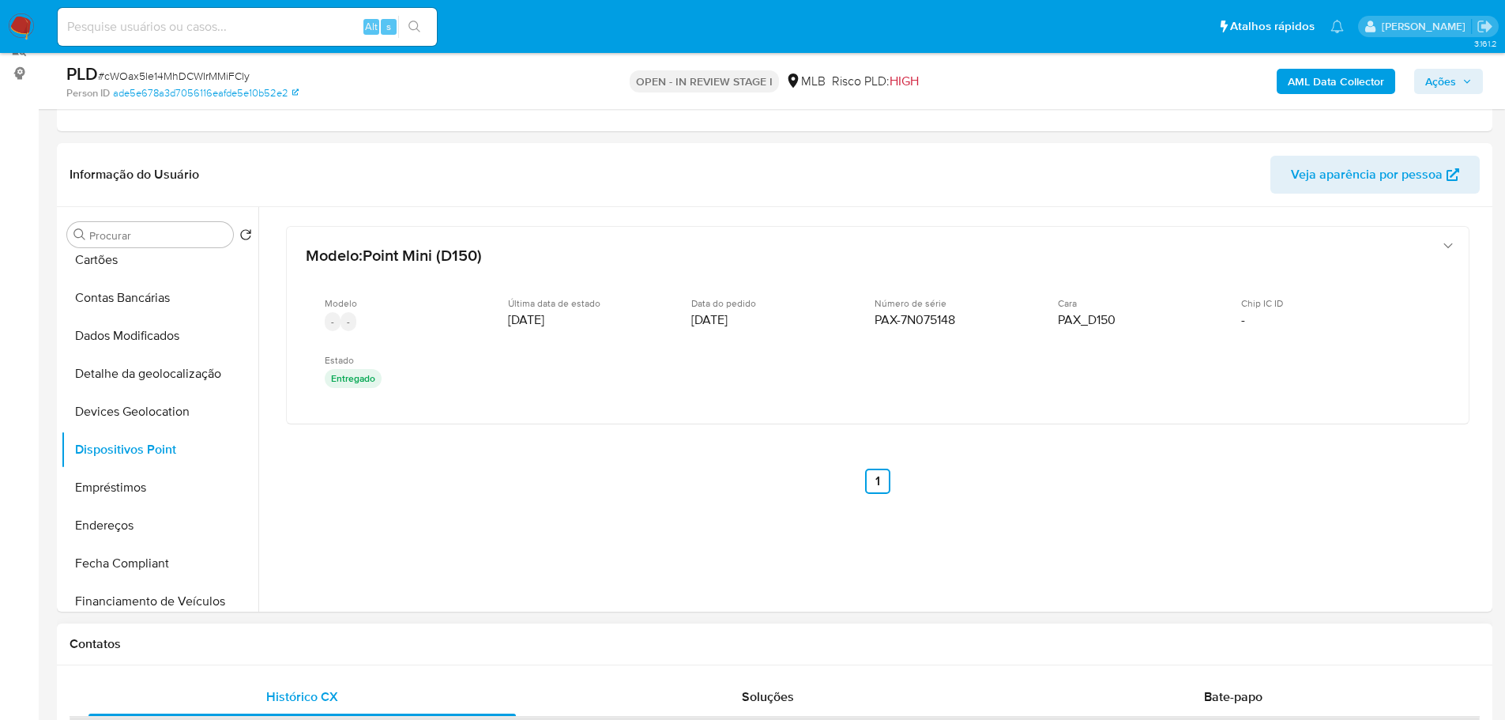
click at [266, 660] on div "Contatos" at bounding box center [774, 644] width 1435 height 42
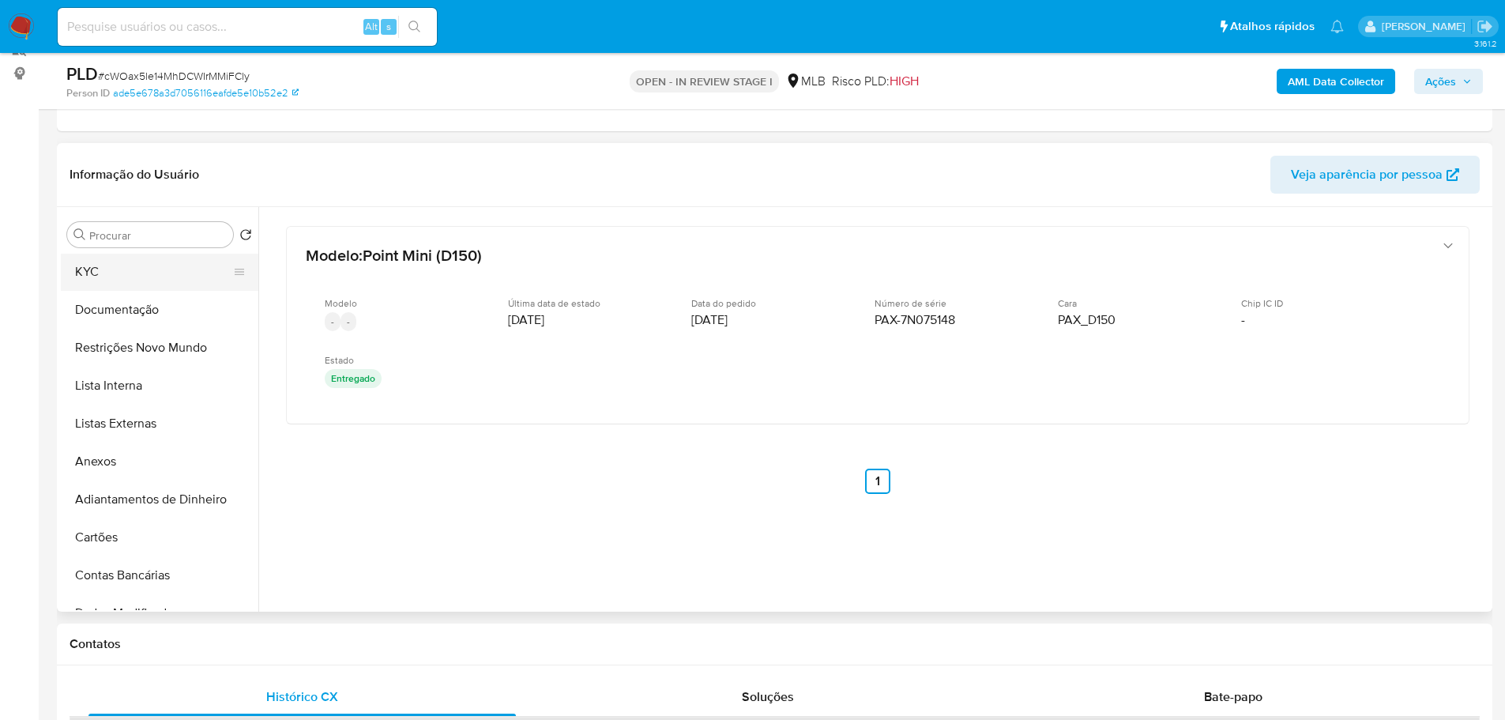
scroll to position [0, 0]
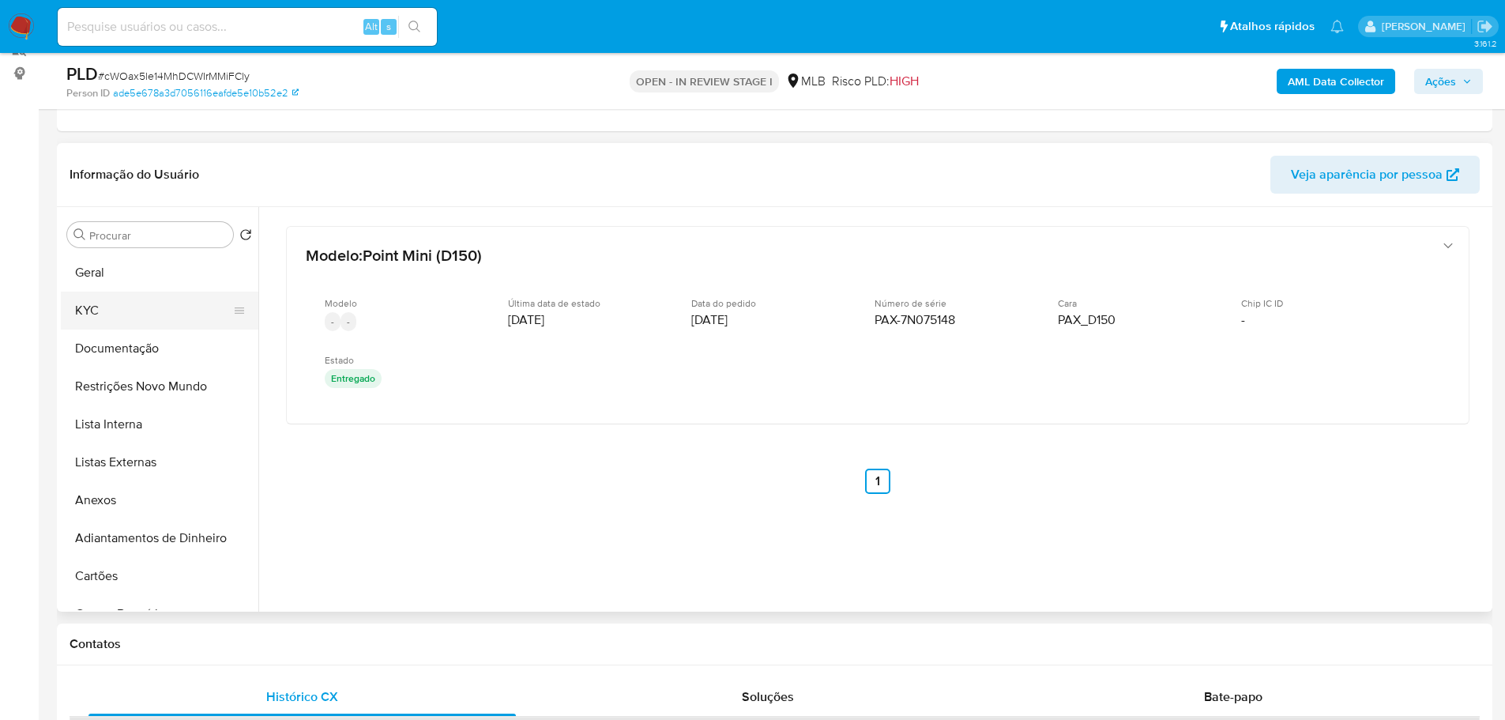
click at [96, 310] on button "KYC" at bounding box center [153, 310] width 185 height 38
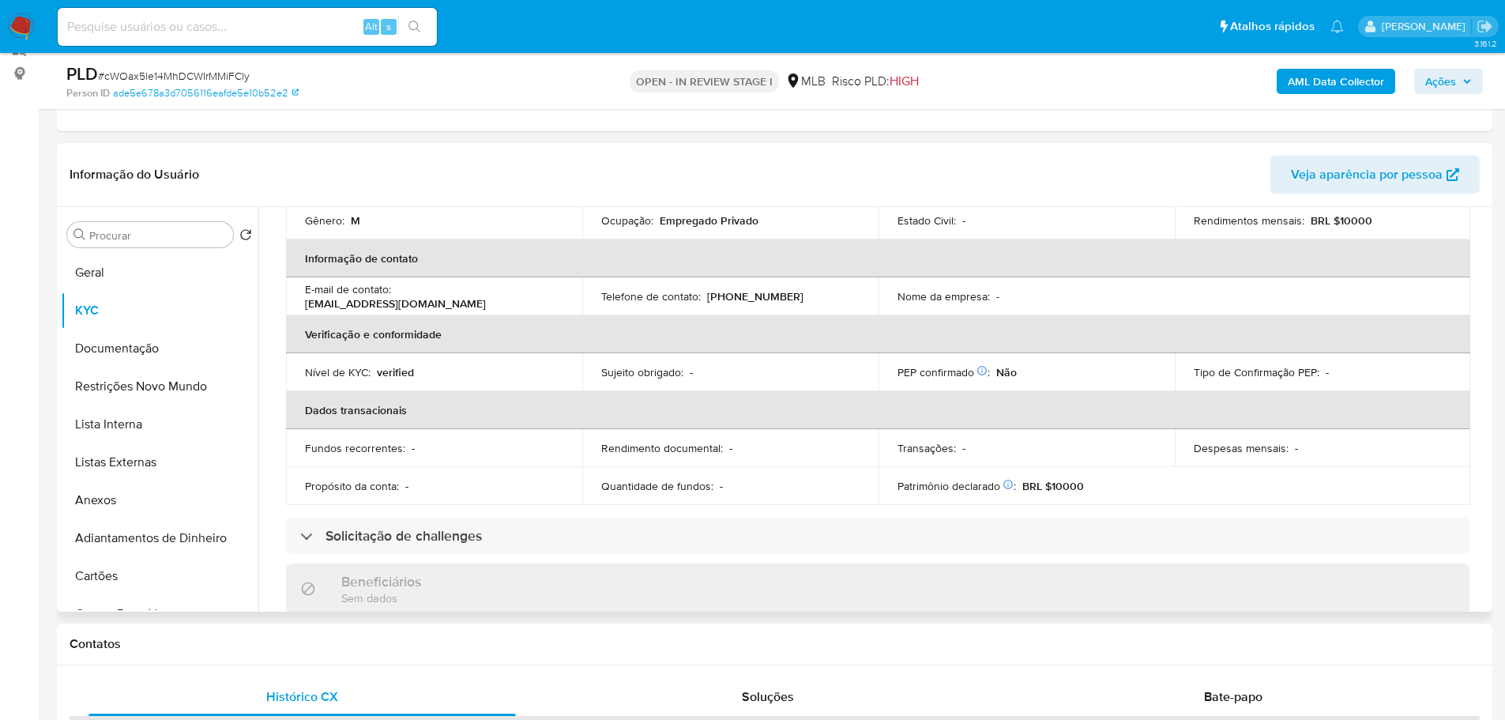
scroll to position [26, 0]
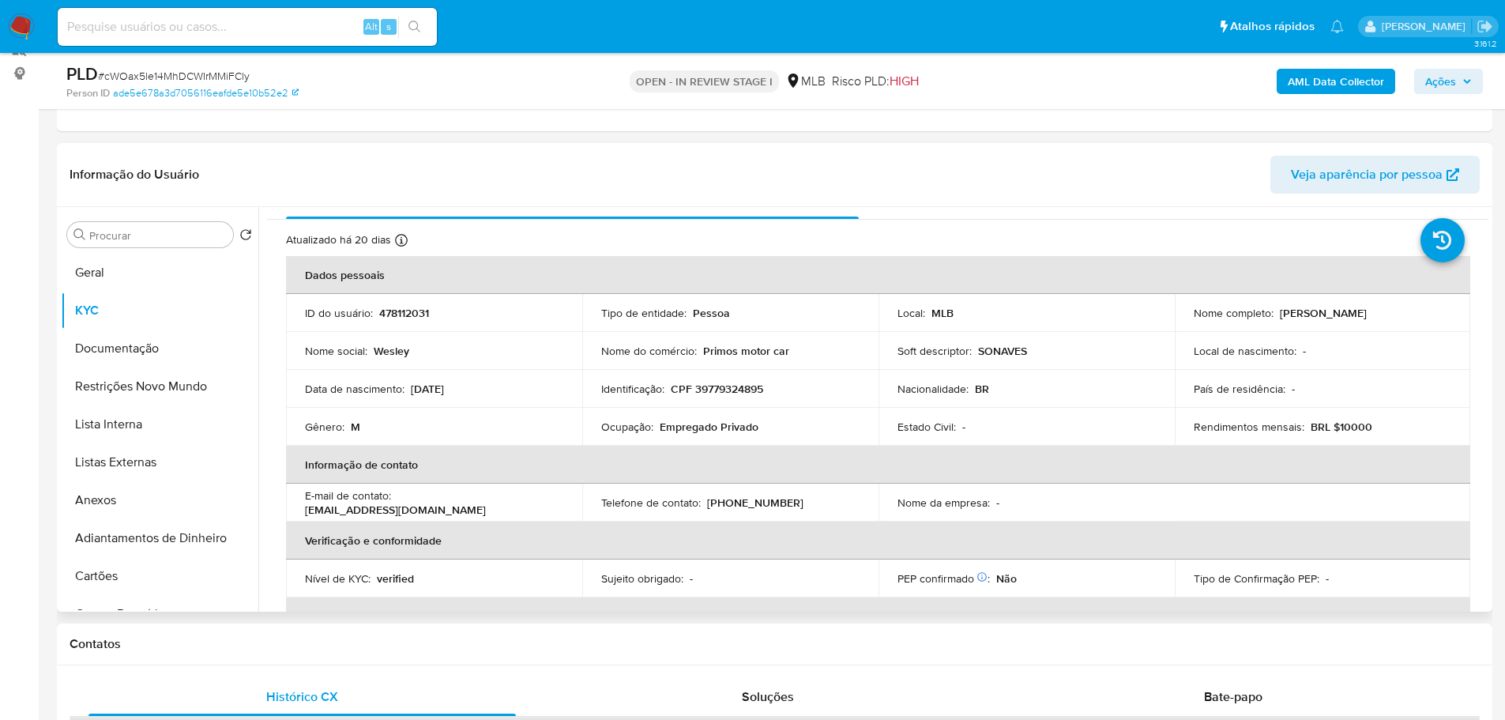
click at [728, 396] on p "CPF 39779324895" at bounding box center [717, 388] width 92 height 14
copy p "39779324895"
click at [167, 351] on button "Documentação" at bounding box center [153, 348] width 185 height 38
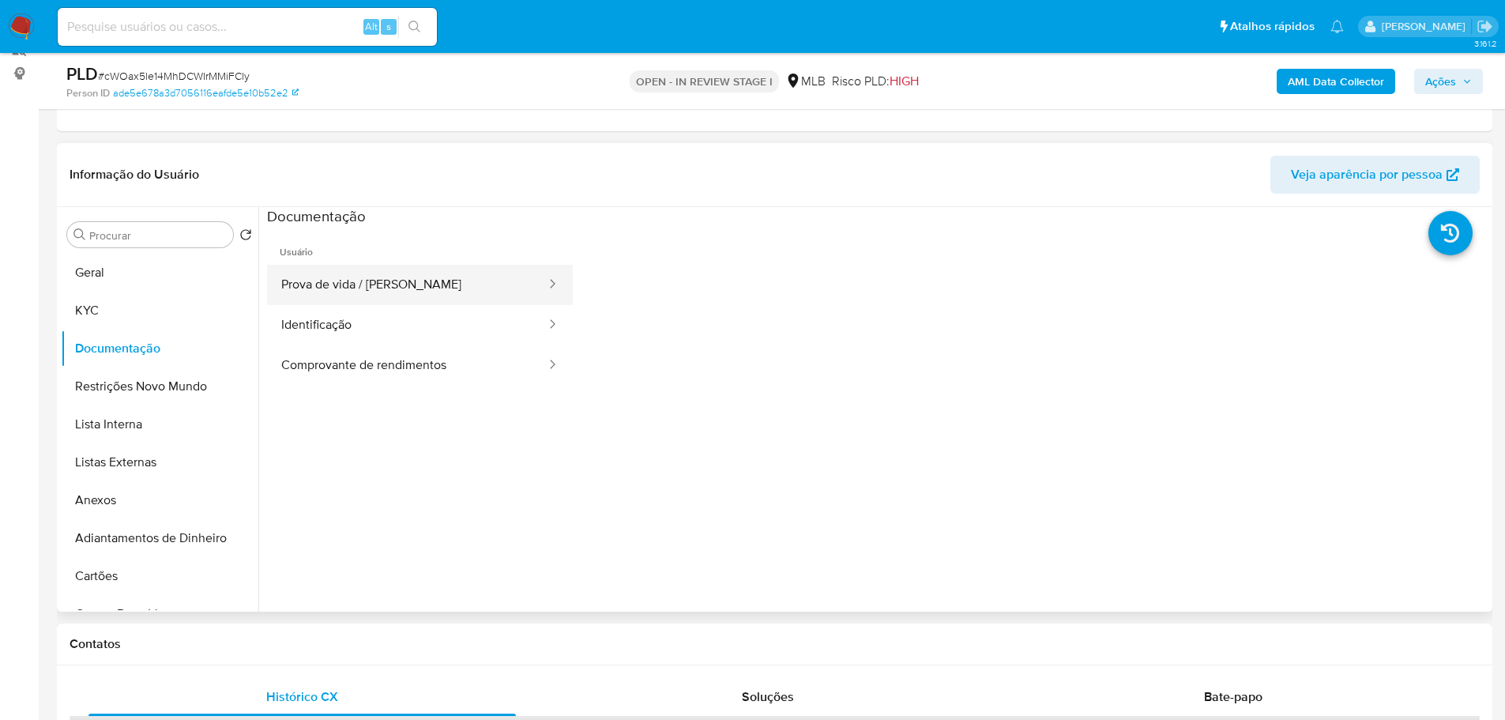
drag, startPoint x: 358, startPoint y: 287, endPoint x: 366, endPoint y: 282, distance: 10.3
click at [367, 276] on button "Prova de vida / Selfie" at bounding box center [407, 285] width 280 height 40
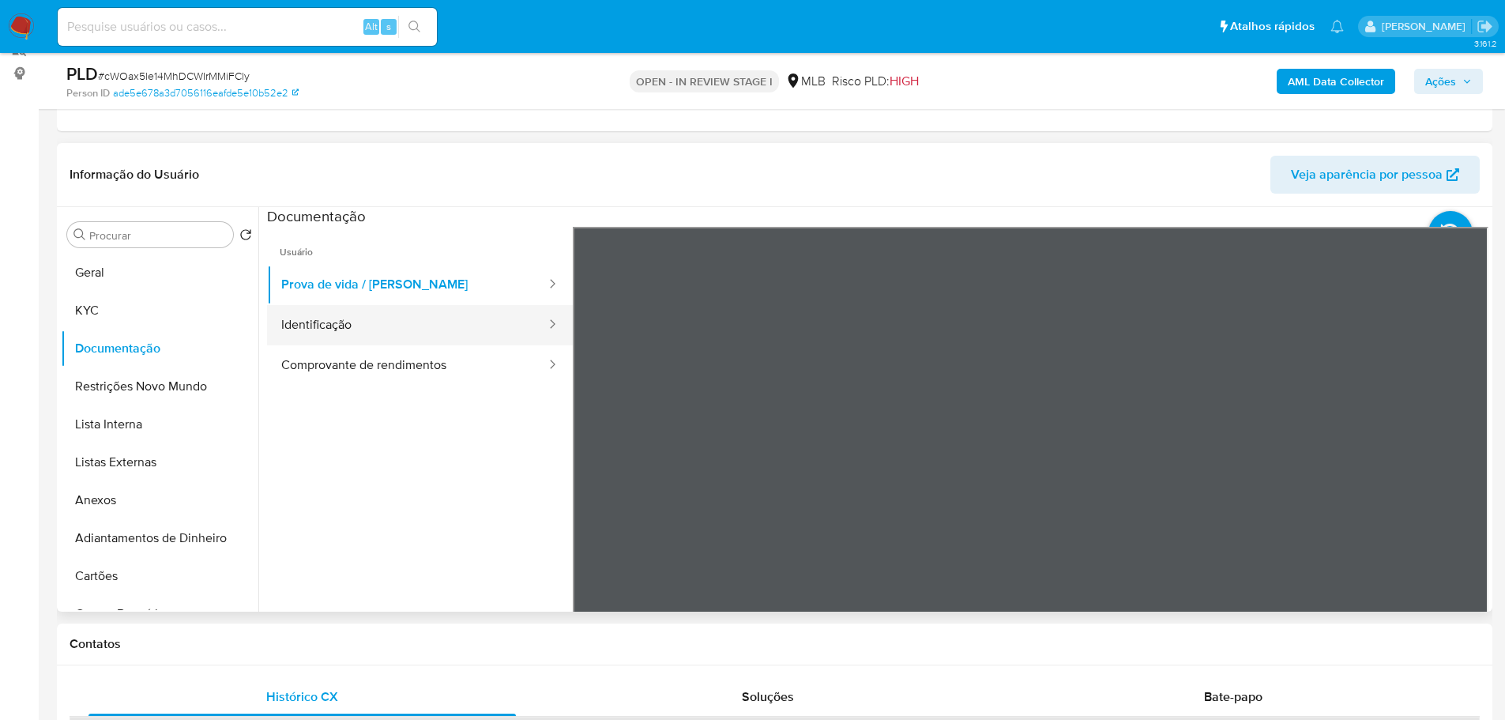
click at [390, 323] on button "Identificação" at bounding box center [407, 325] width 280 height 40
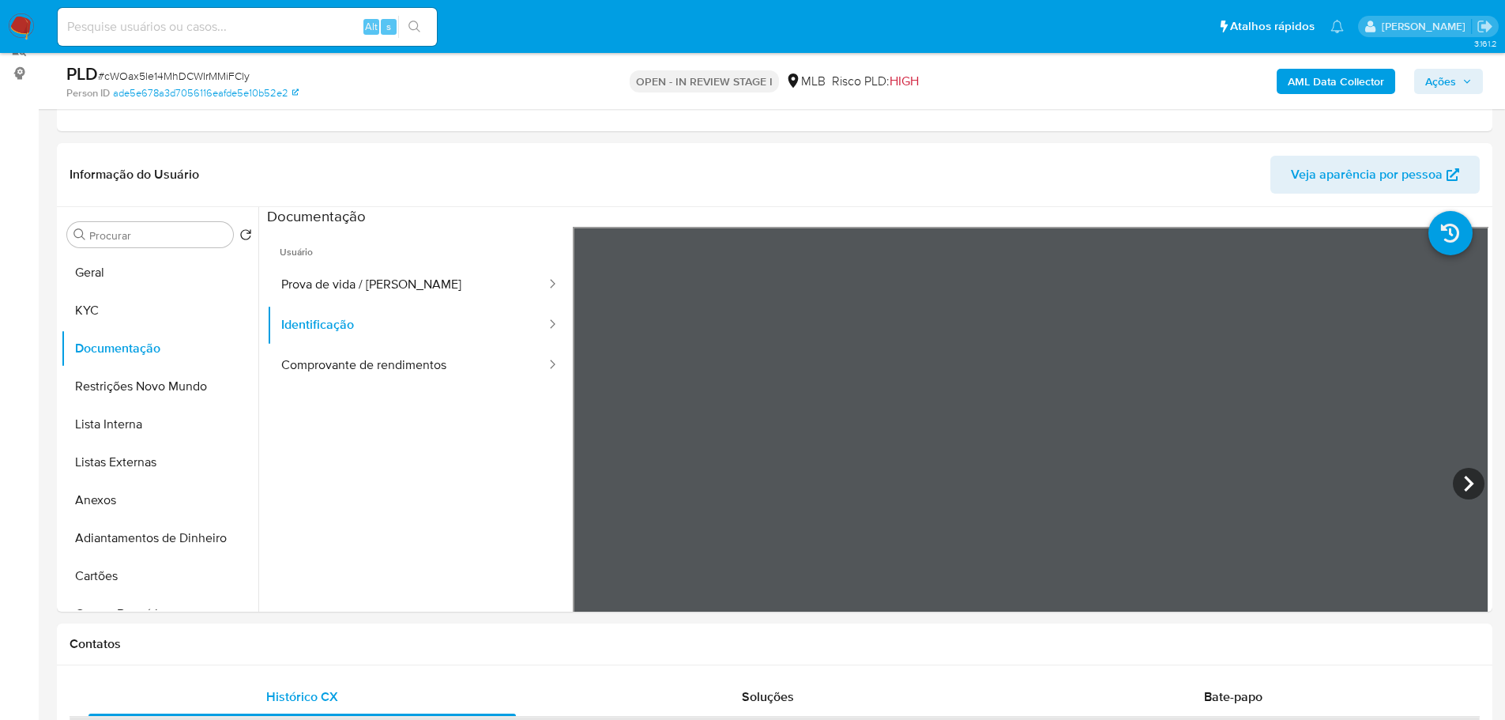
click at [1445, 69] on span "Ações" at bounding box center [1440, 81] width 31 height 25
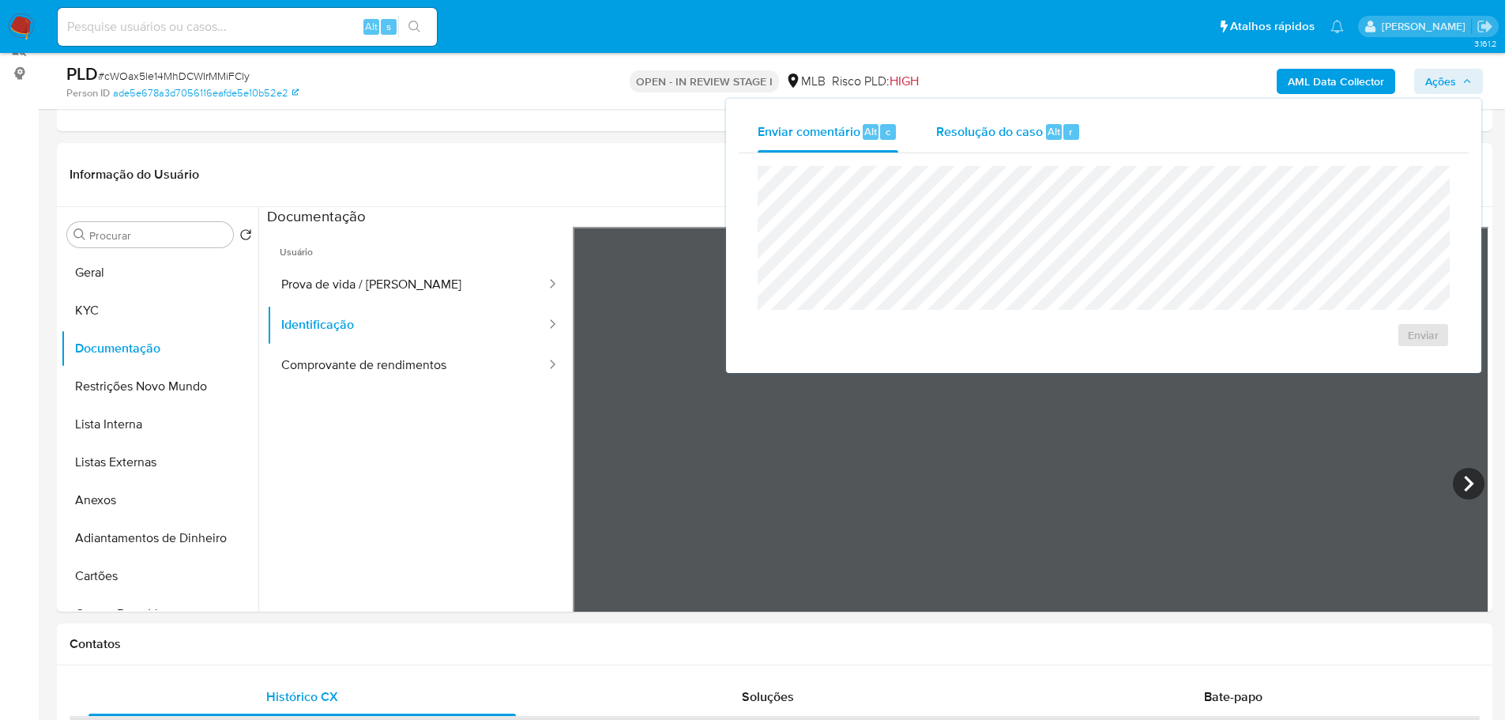
click at [1014, 130] on span "Resolução do caso" at bounding box center [989, 131] width 107 height 18
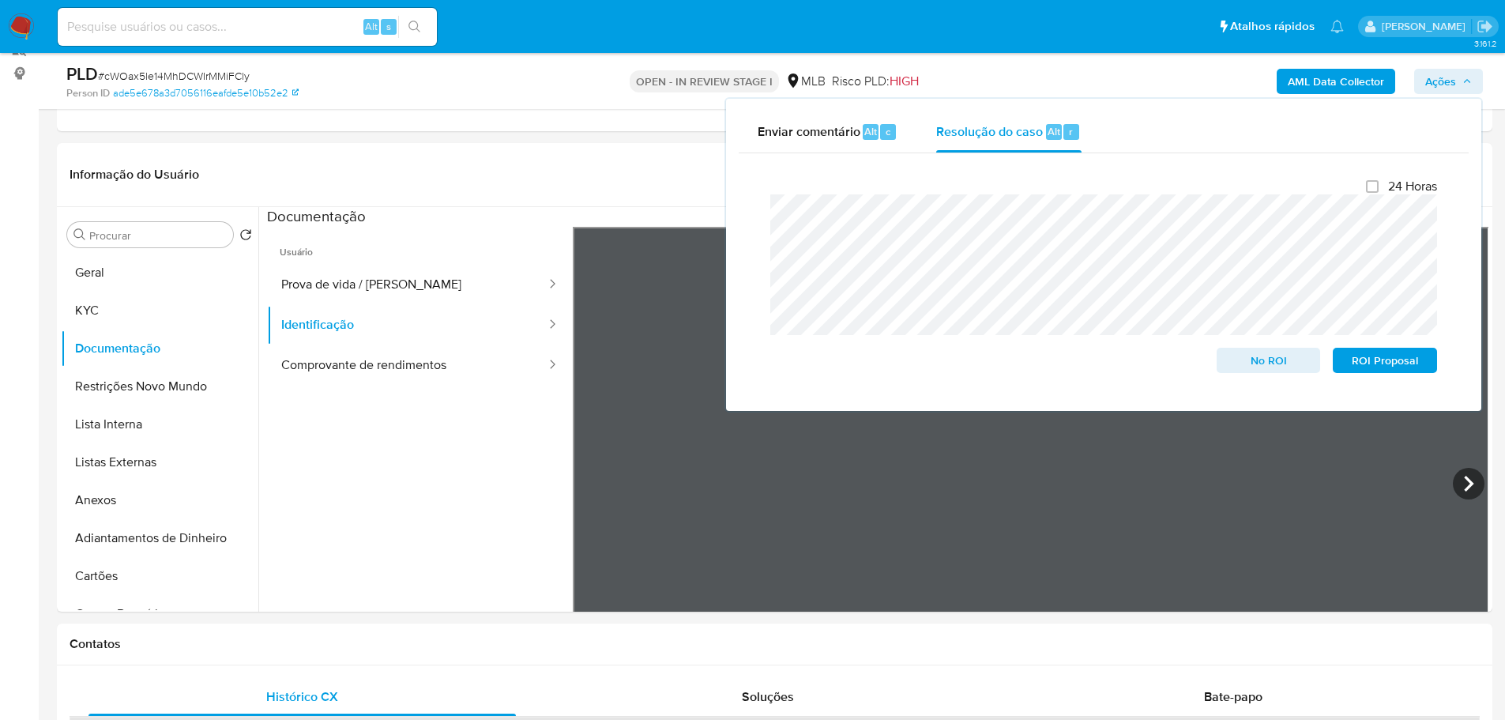
click at [1332, 70] on b "AML Data Collector" at bounding box center [1335, 81] width 96 height 25
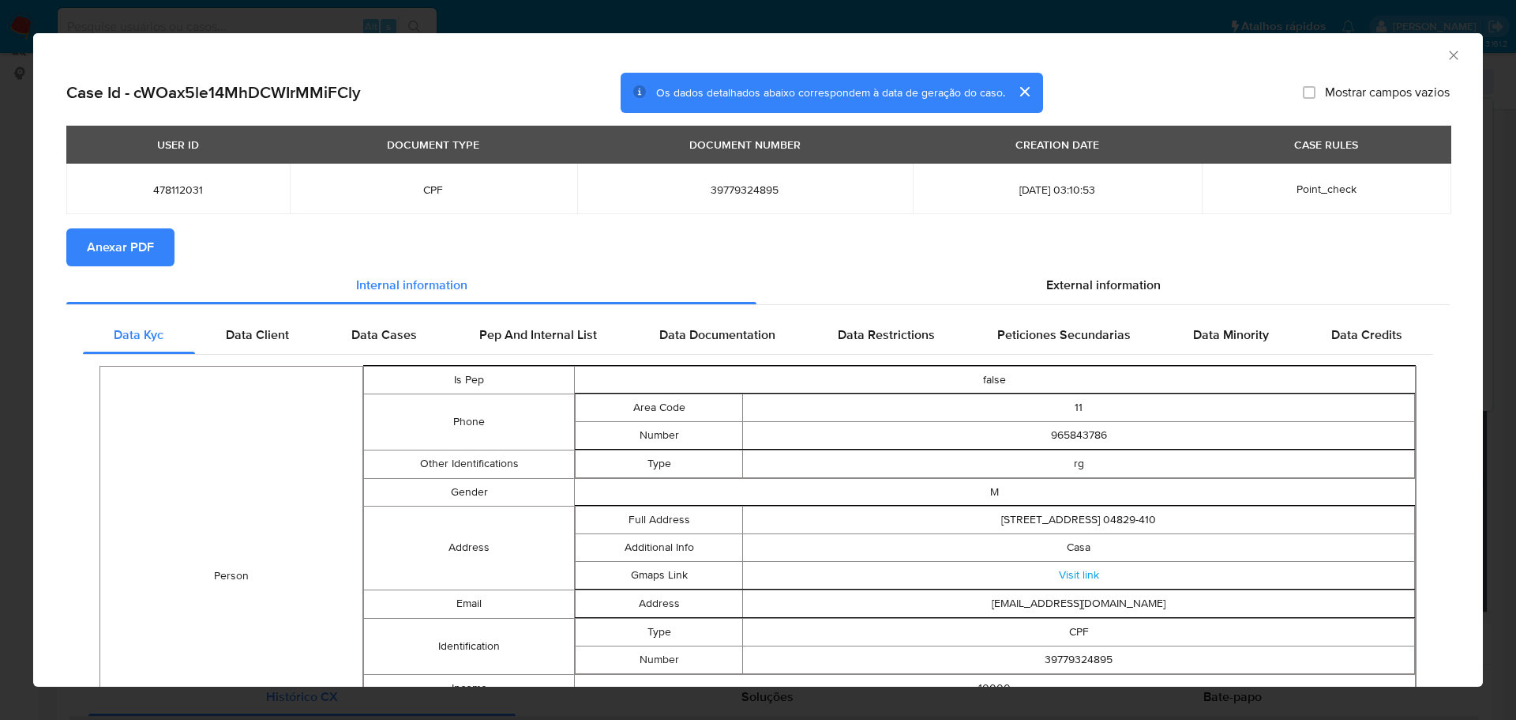
click at [147, 246] on span "Anexar PDF" at bounding box center [120, 247] width 67 height 35
click at [1446, 50] on icon "Fechar a janela" at bounding box center [1454, 55] width 16 height 16
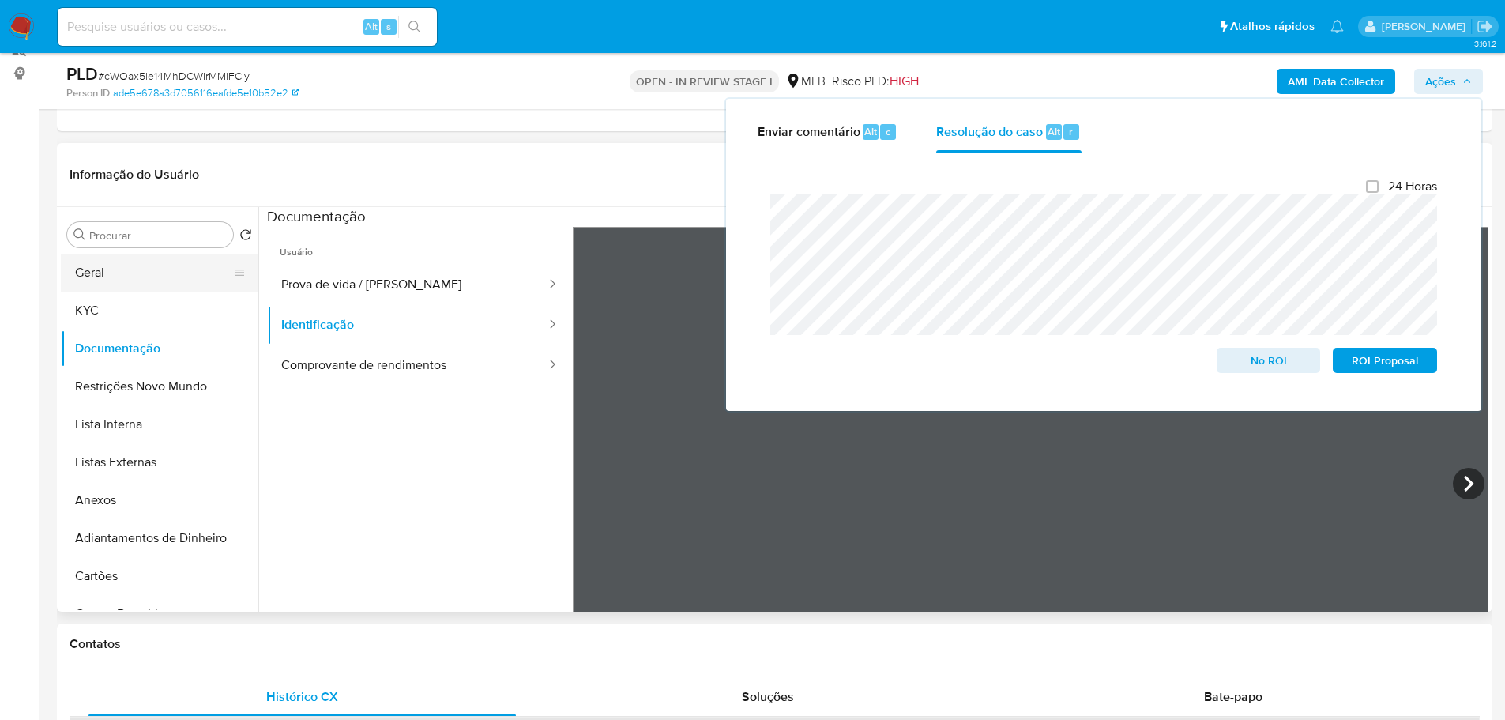
click at [116, 280] on button "Geral" at bounding box center [153, 273] width 185 height 38
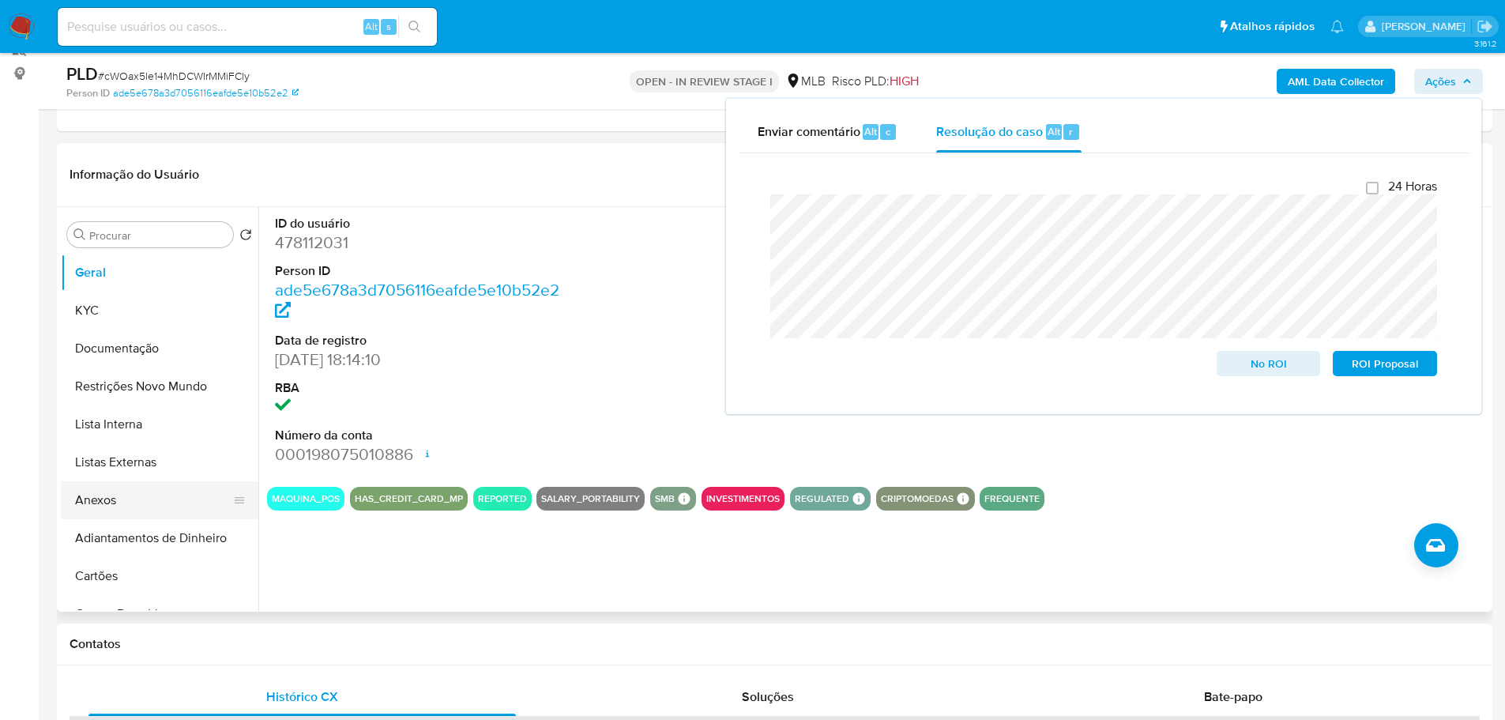
click at [161, 515] on button "Anexos" at bounding box center [153, 500] width 185 height 38
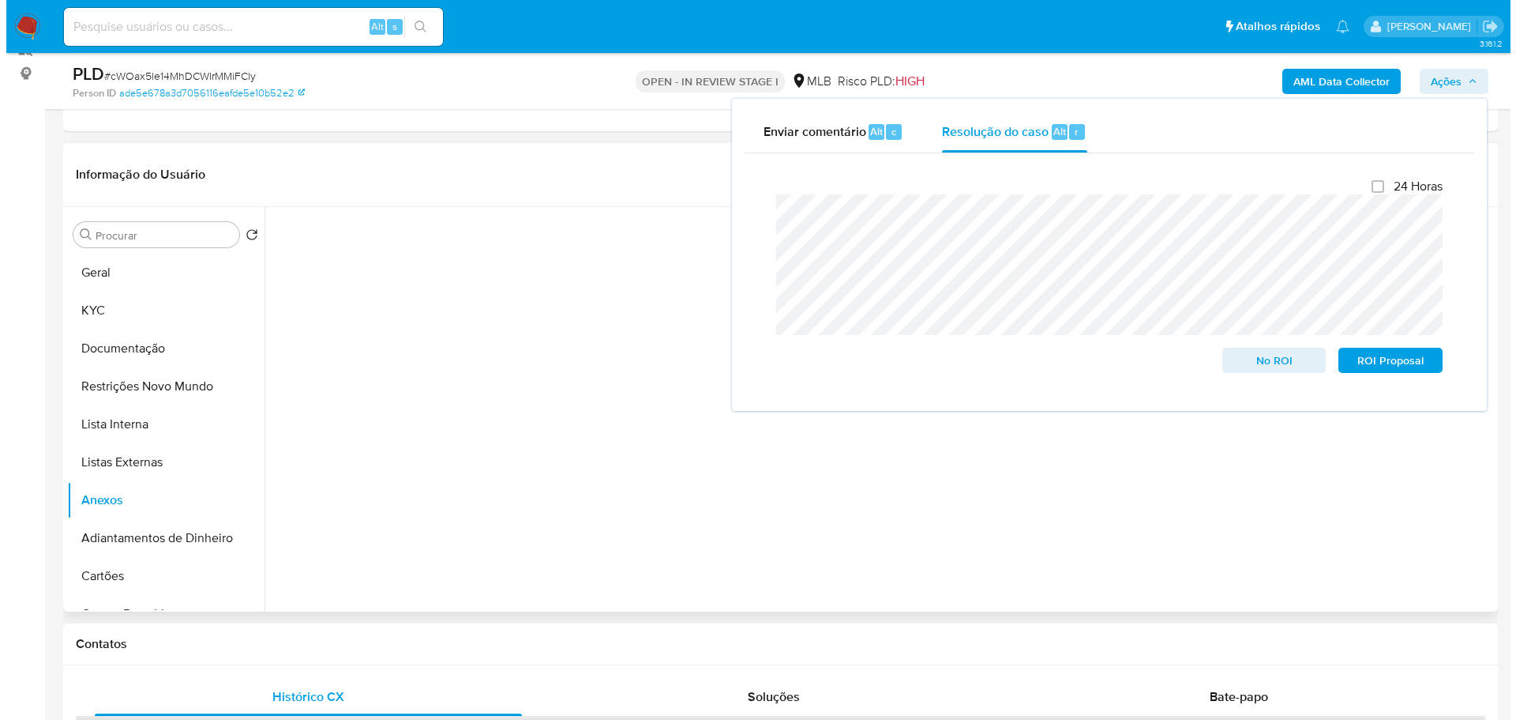
scroll to position [124, 0]
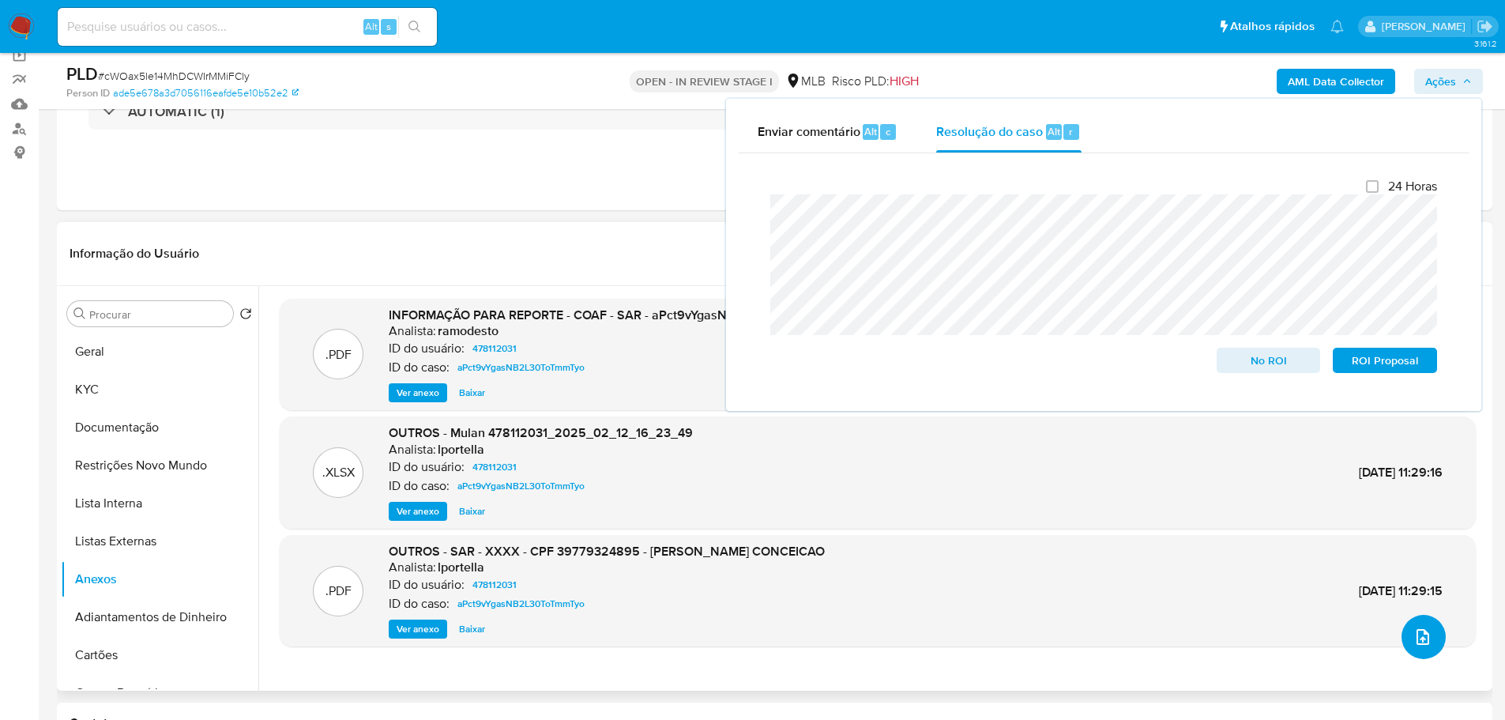
click at [1415, 637] on icon "upload-file" at bounding box center [1422, 636] width 19 height 19
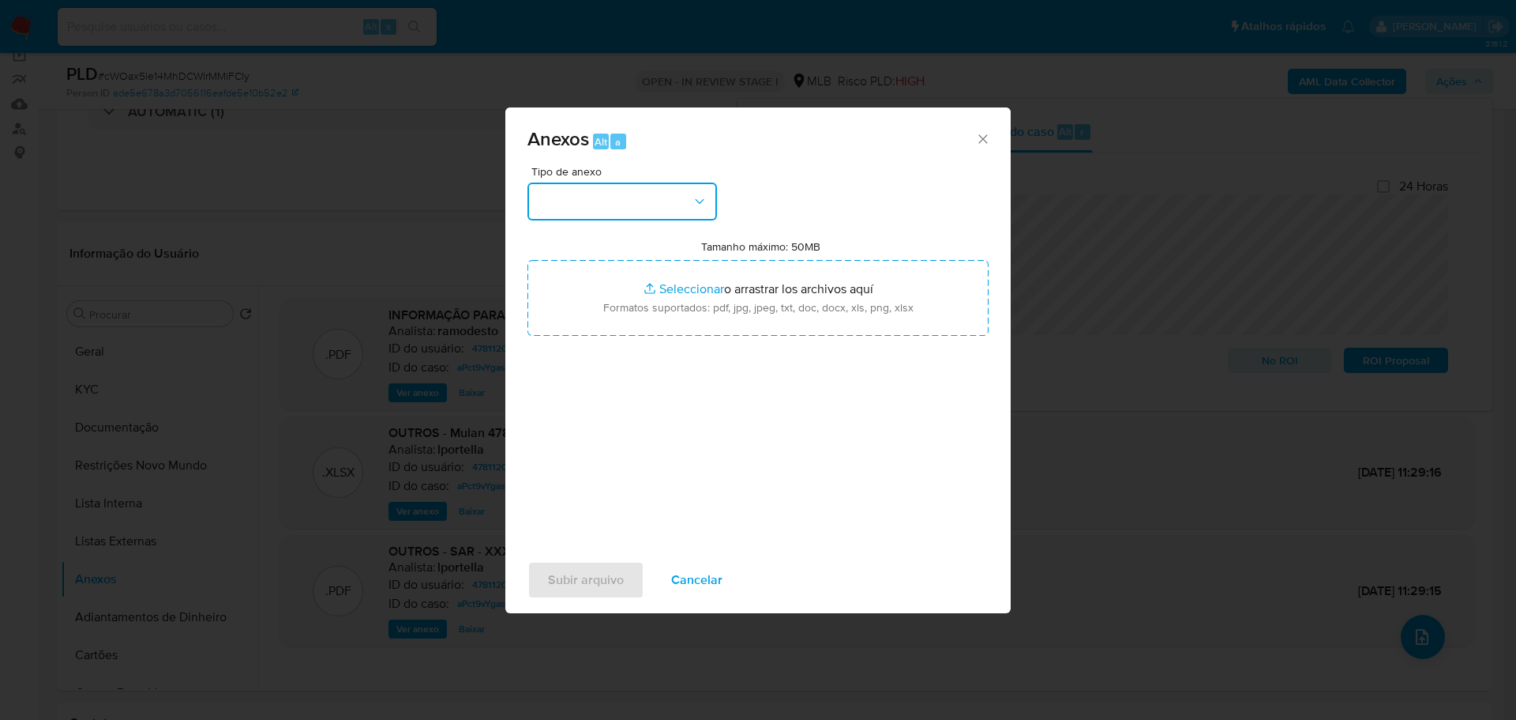
click at [567, 216] on button "button" at bounding box center [623, 201] width 190 height 38
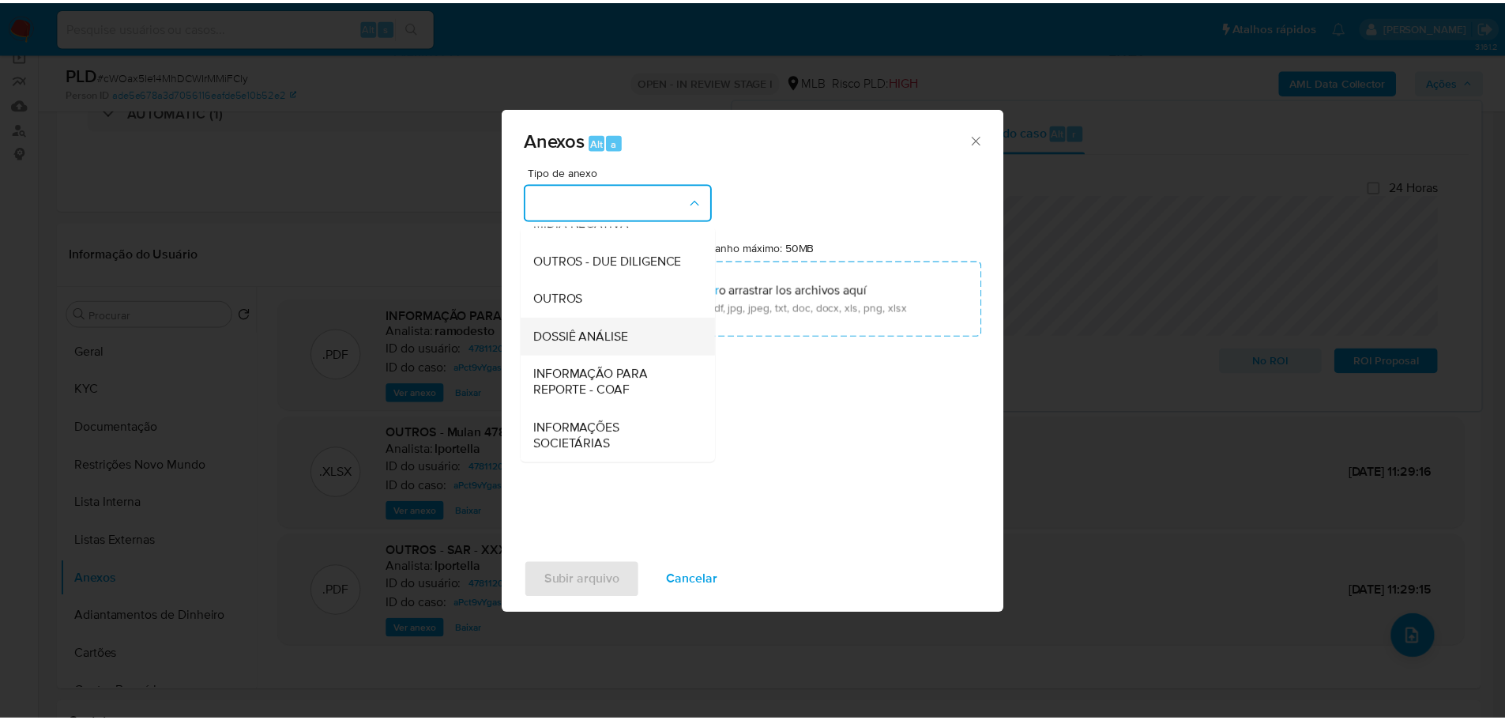
scroll to position [243, 0]
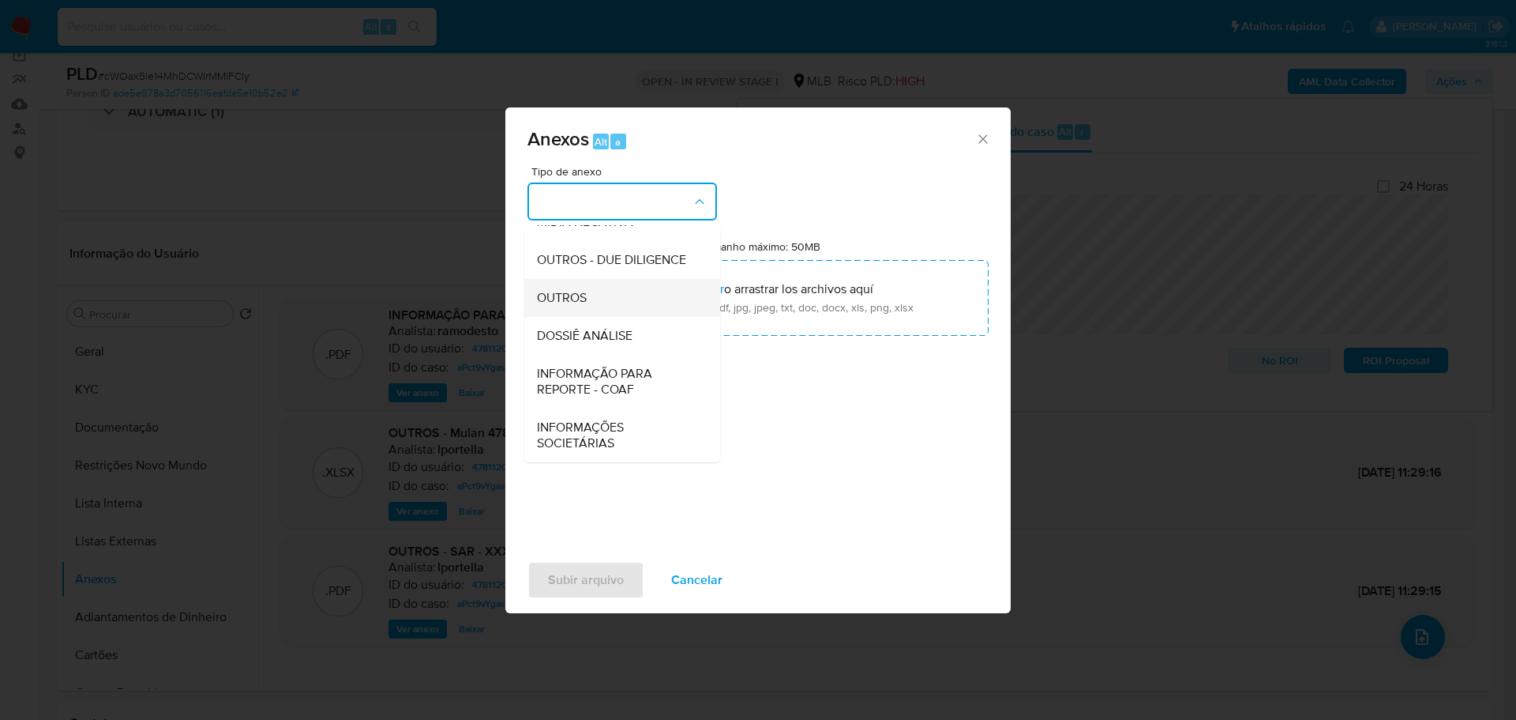
click at [574, 294] on span "OUTROS" at bounding box center [562, 298] width 50 height 16
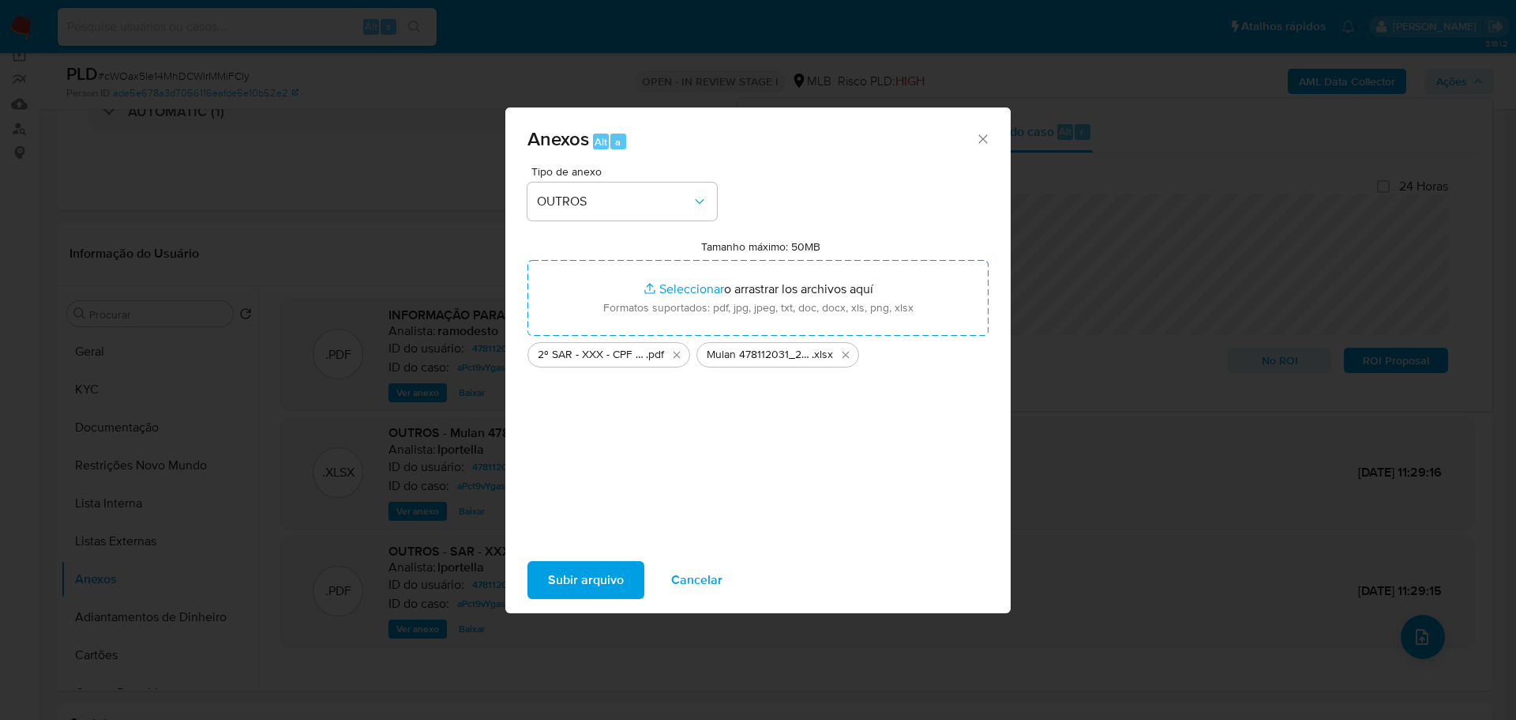
click at [590, 587] on span "Subir arquivo" at bounding box center [586, 579] width 76 height 35
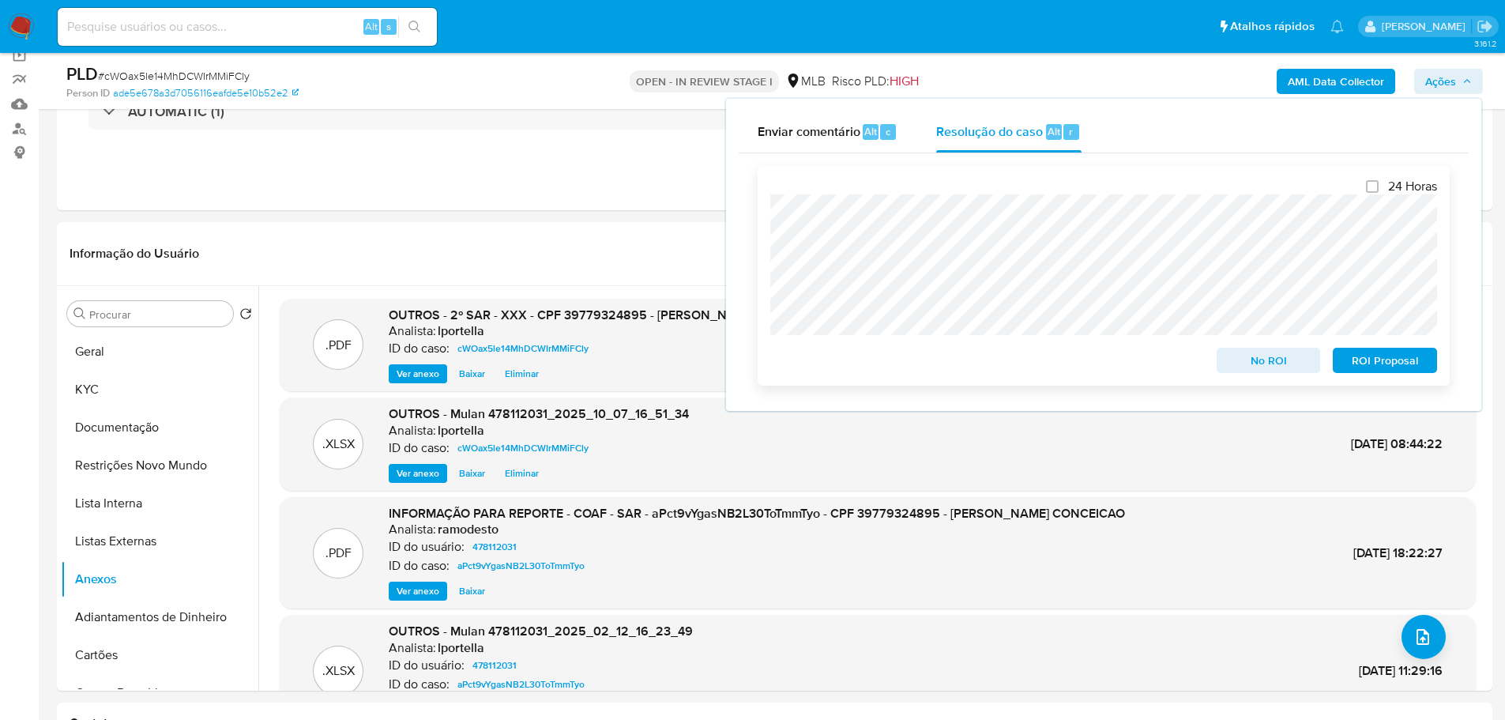
click at [1410, 361] on span "ROI Proposal" at bounding box center [1384, 360] width 82 height 22
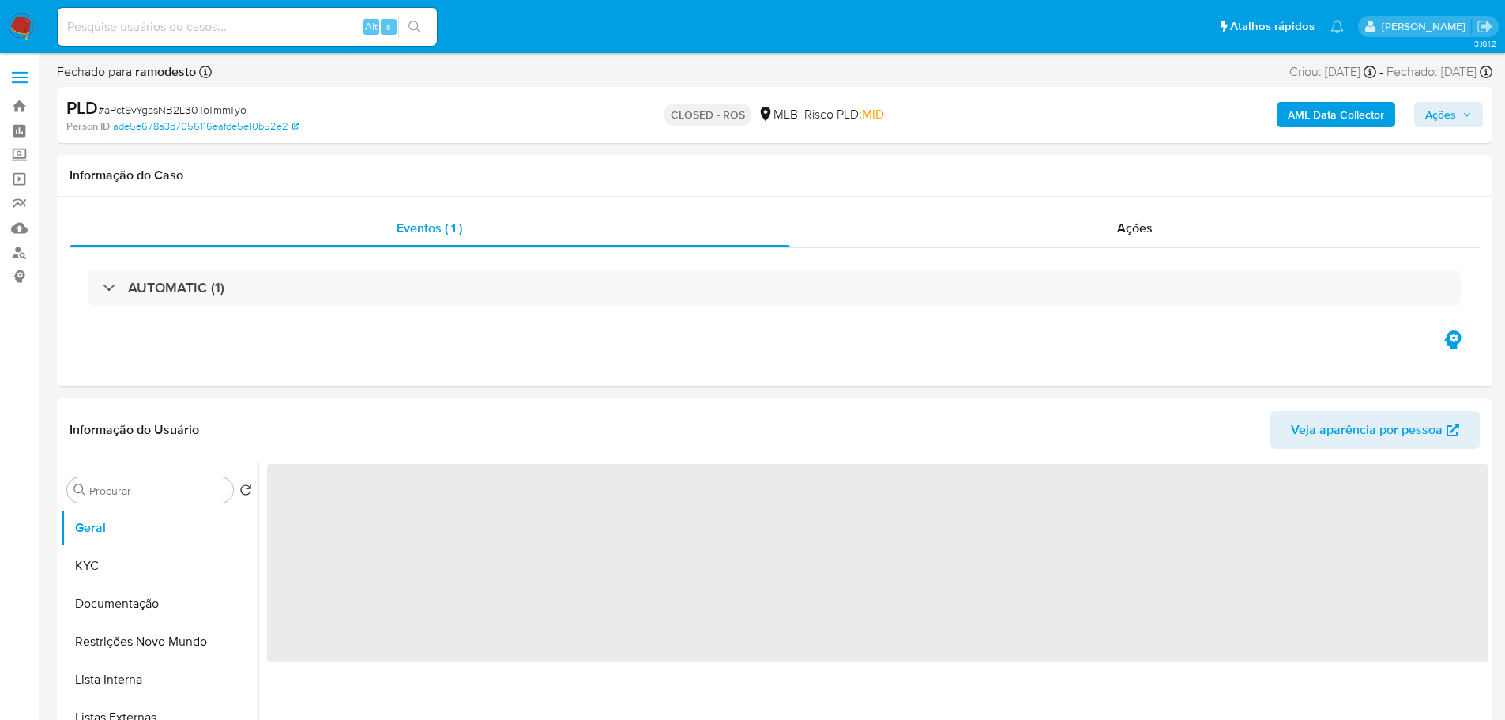
select select "10"
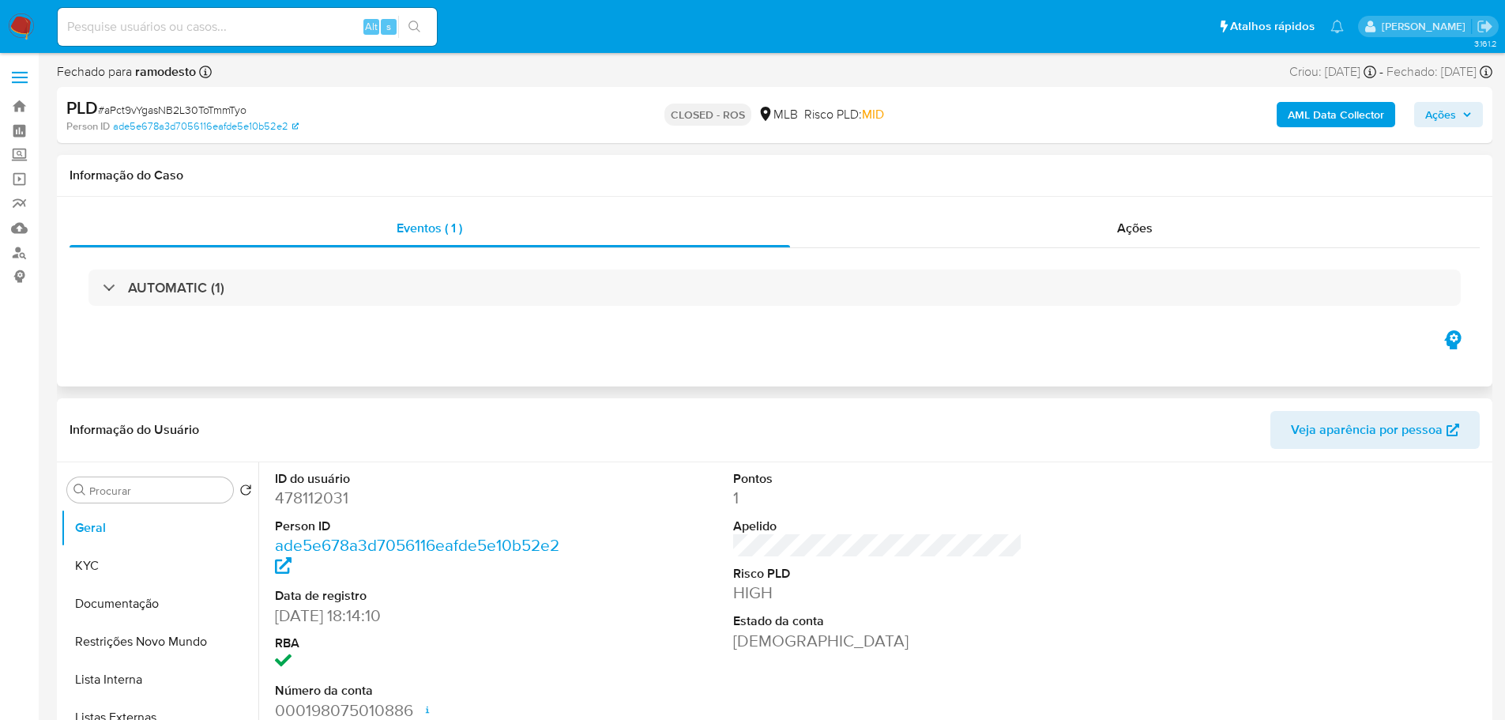
drag, startPoint x: 1117, startPoint y: 229, endPoint x: 1015, endPoint y: 251, distance: 104.3
click at [1117, 229] on span "Ações" at bounding box center [1135, 228] width 36 height 18
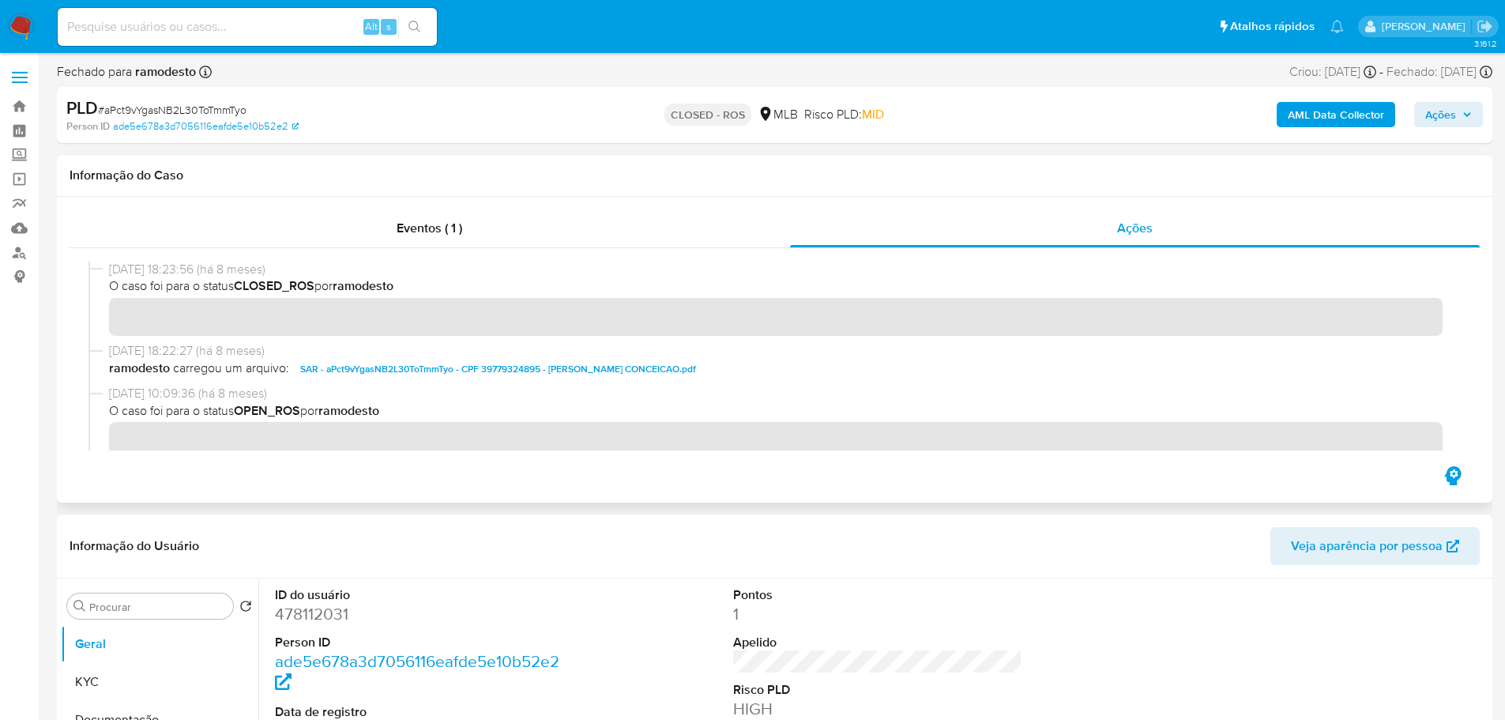
drag, startPoint x: 171, startPoint y: 269, endPoint x: 107, endPoint y: 273, distance: 64.9
click at [107, 273] on div "14/02/2025 18:23:56 (há 8 meses) O caso foi para o status CLOSED_ROS por ramode…" at bounding box center [774, 301] width 1372 height 81
click at [592, 251] on div at bounding box center [775, 355] width 1410 height 215
click at [508, 234] on div "Eventos ( 1 )" at bounding box center [430, 228] width 720 height 38
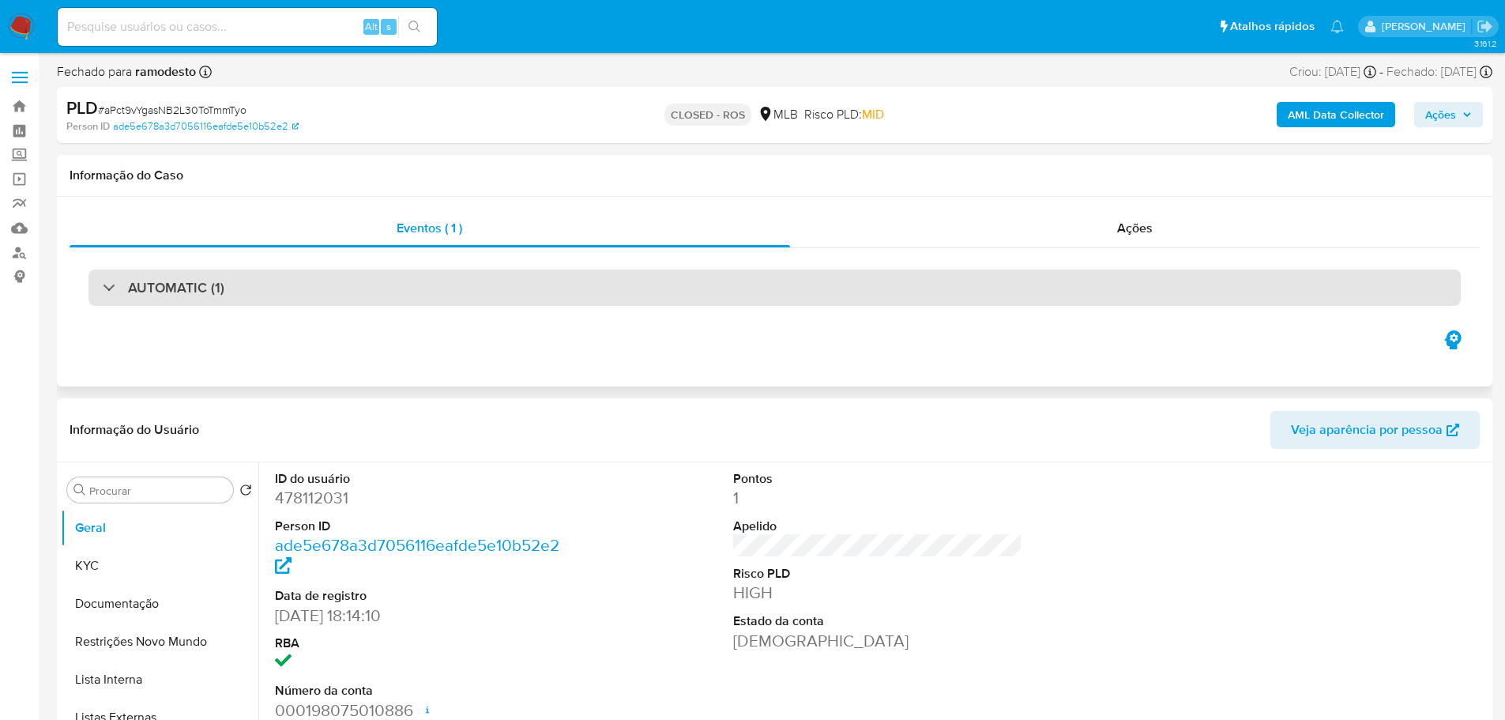
click at [396, 287] on div "AUTOMATIC (1)" at bounding box center [774, 287] width 1372 height 36
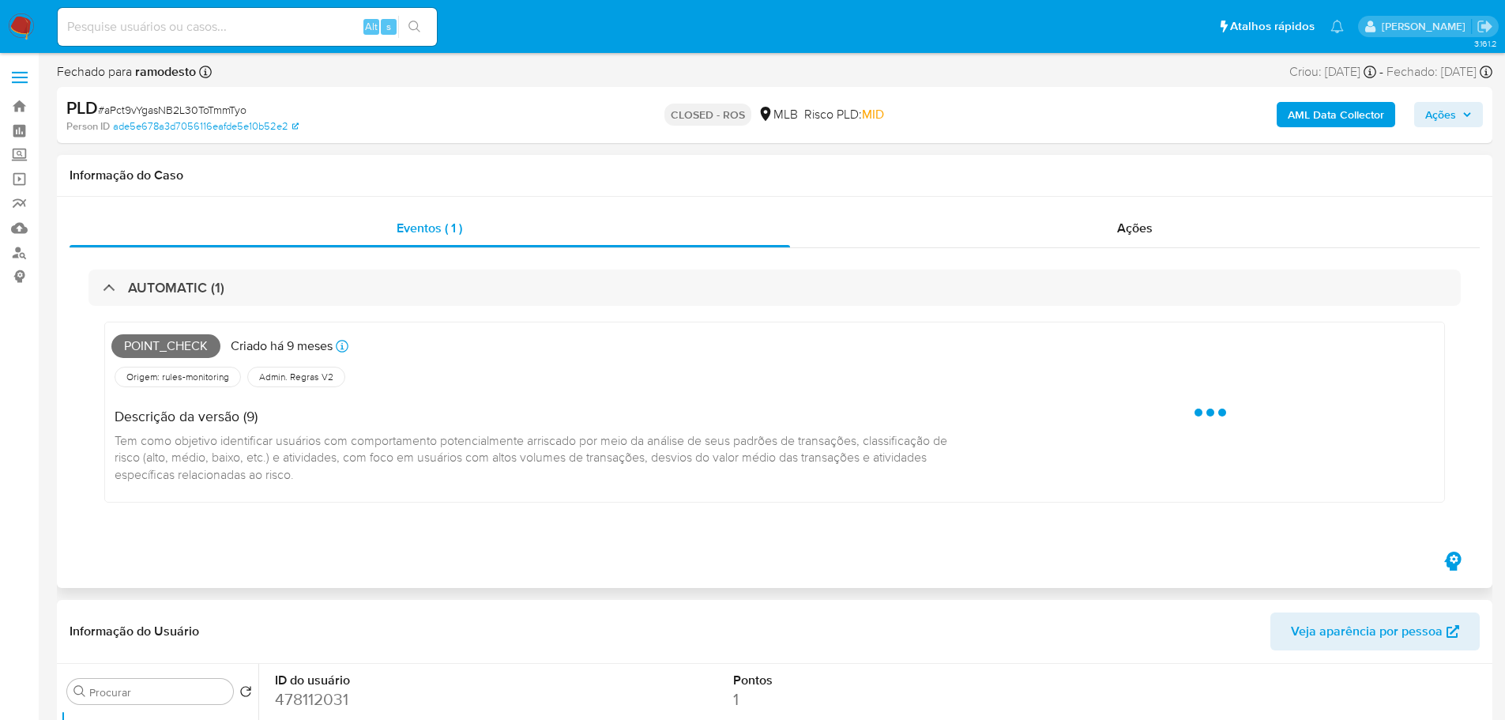
click at [178, 348] on span "Point_check" at bounding box center [165, 346] width 109 height 24
copy span "Point_check"
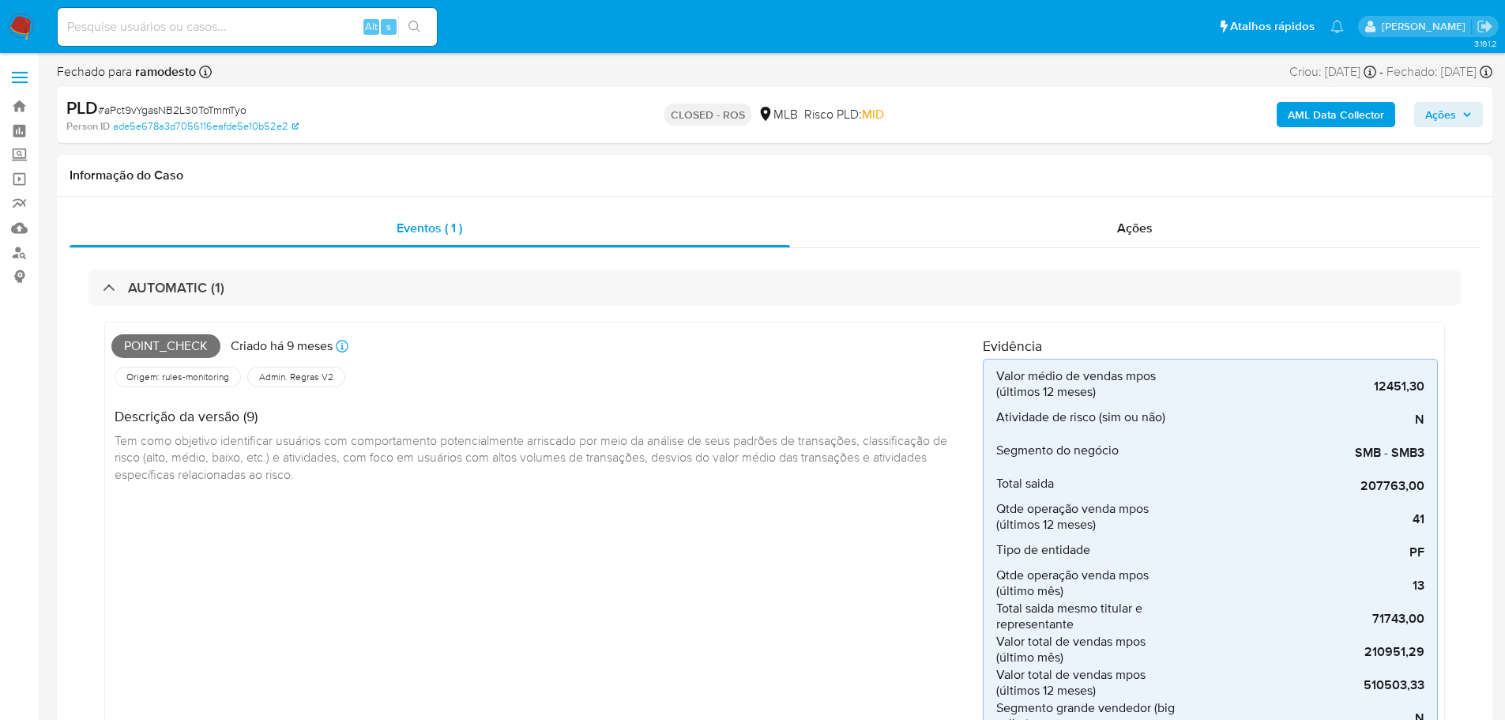
click at [207, 102] on span "# aPct9vYgasNB2L30ToTmmTyo" at bounding box center [172, 110] width 148 height 16
click at [213, 106] on span "# aPct9vYgasNB2L30ToTmmTyo" at bounding box center [172, 110] width 148 height 16
copy span "aPct9vYgasNB2L30ToTmmTyo"
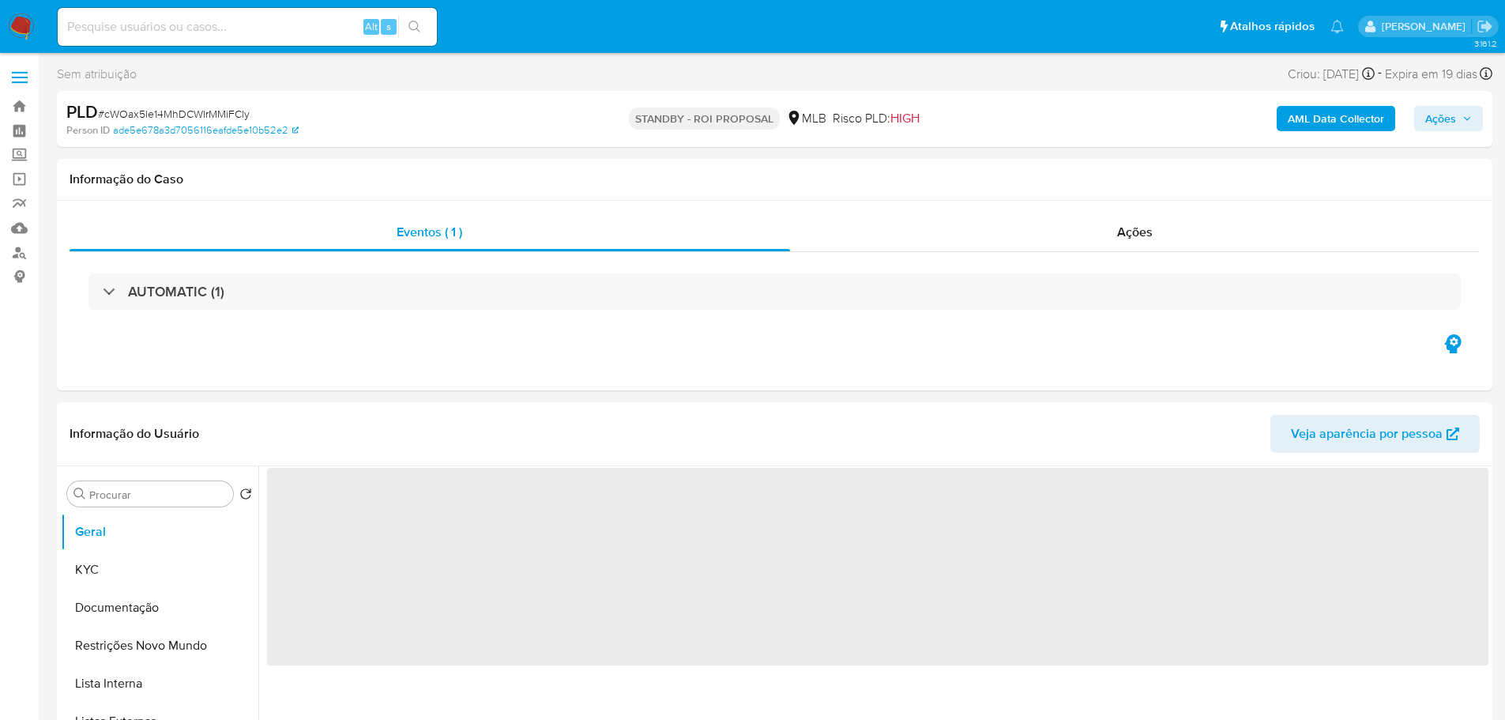
select select "10"
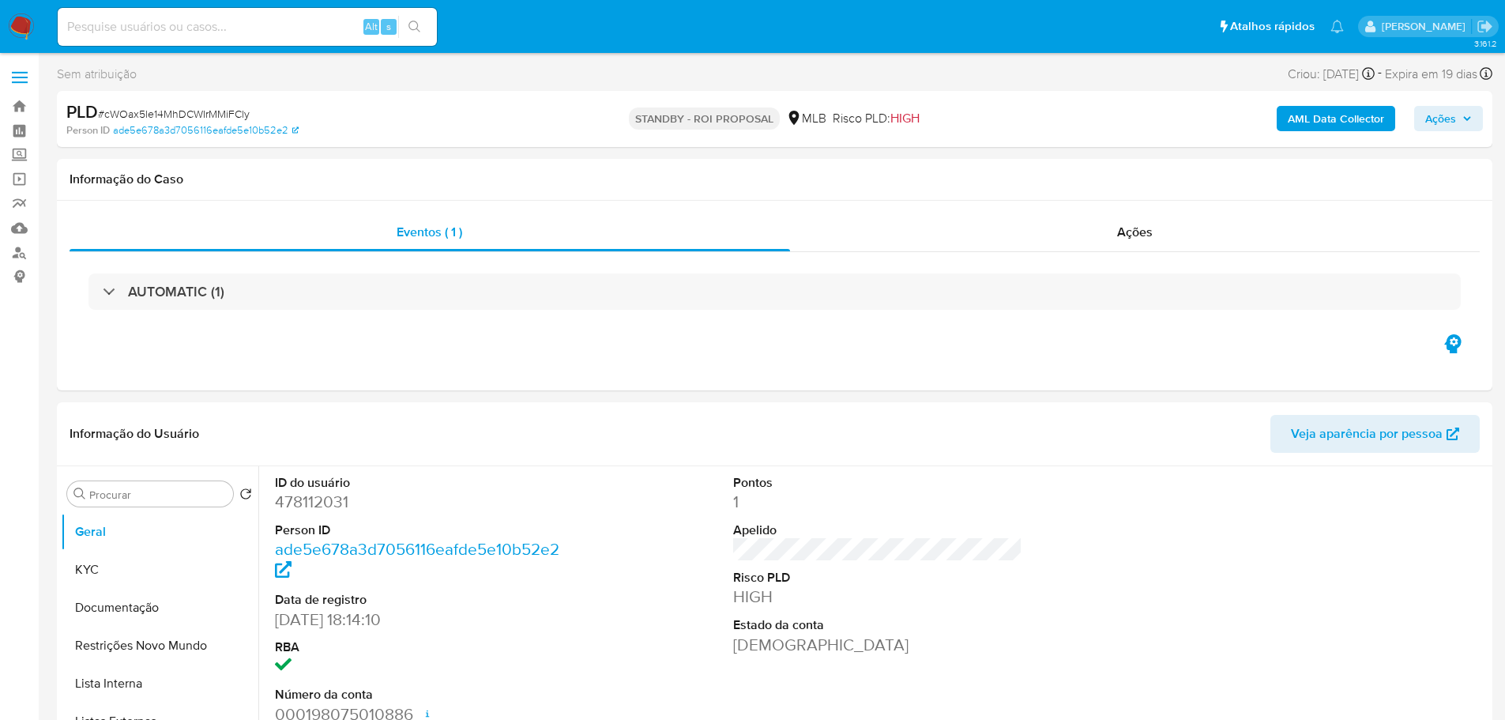
click at [195, 113] on span "# cWOax5le14MhDCWIrMMiFCly" at bounding box center [174, 114] width 152 height 16
copy span "cWOax5le14MhDCWIrMMiFCly"
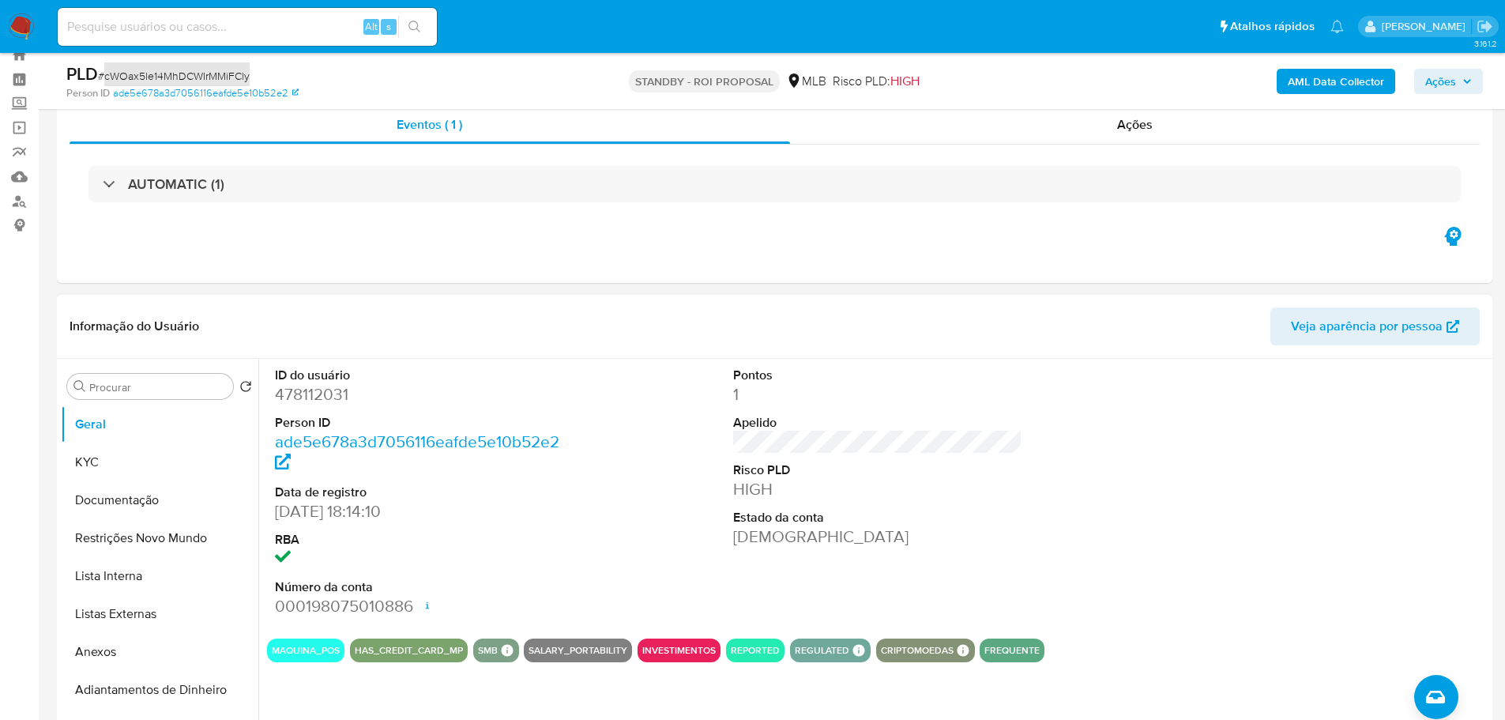
scroll to position [79, 0]
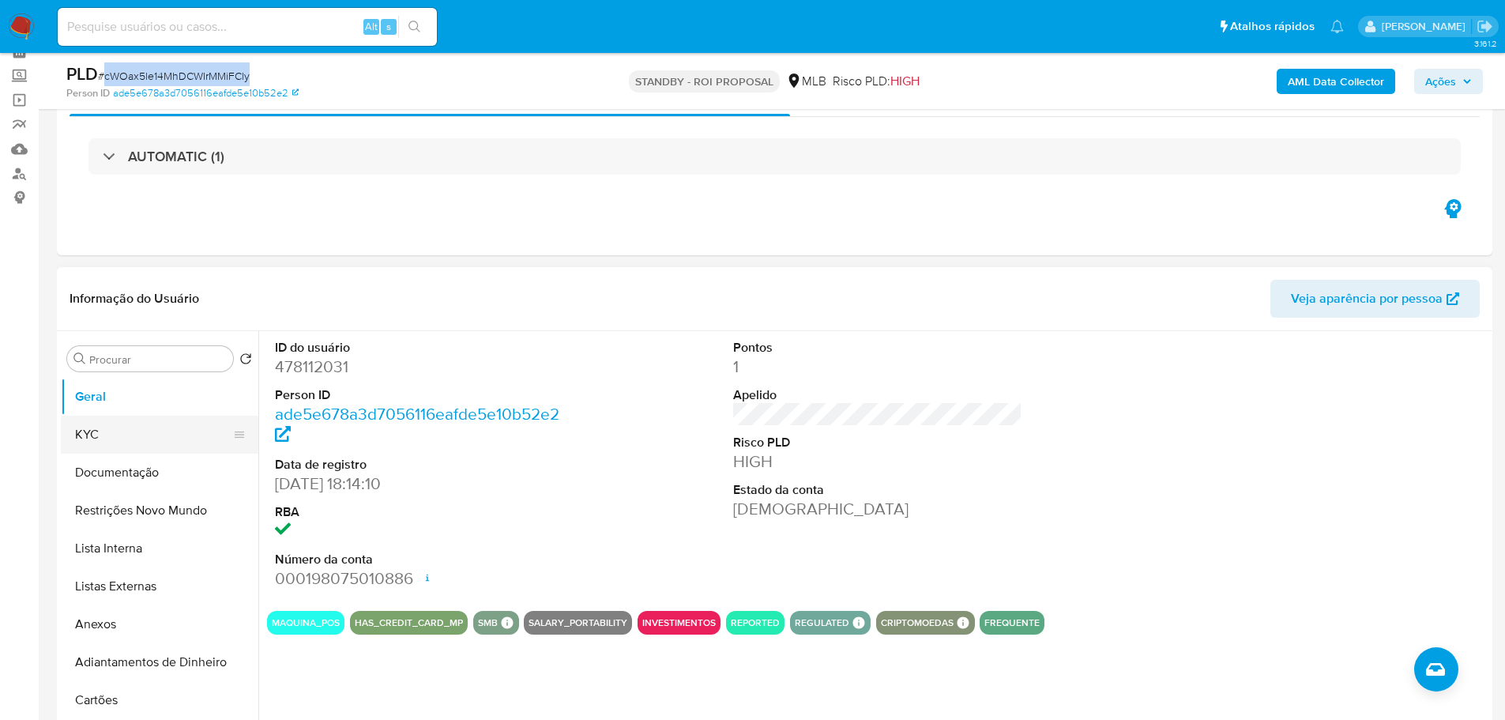
click at [102, 426] on button "KYC" at bounding box center [153, 434] width 185 height 38
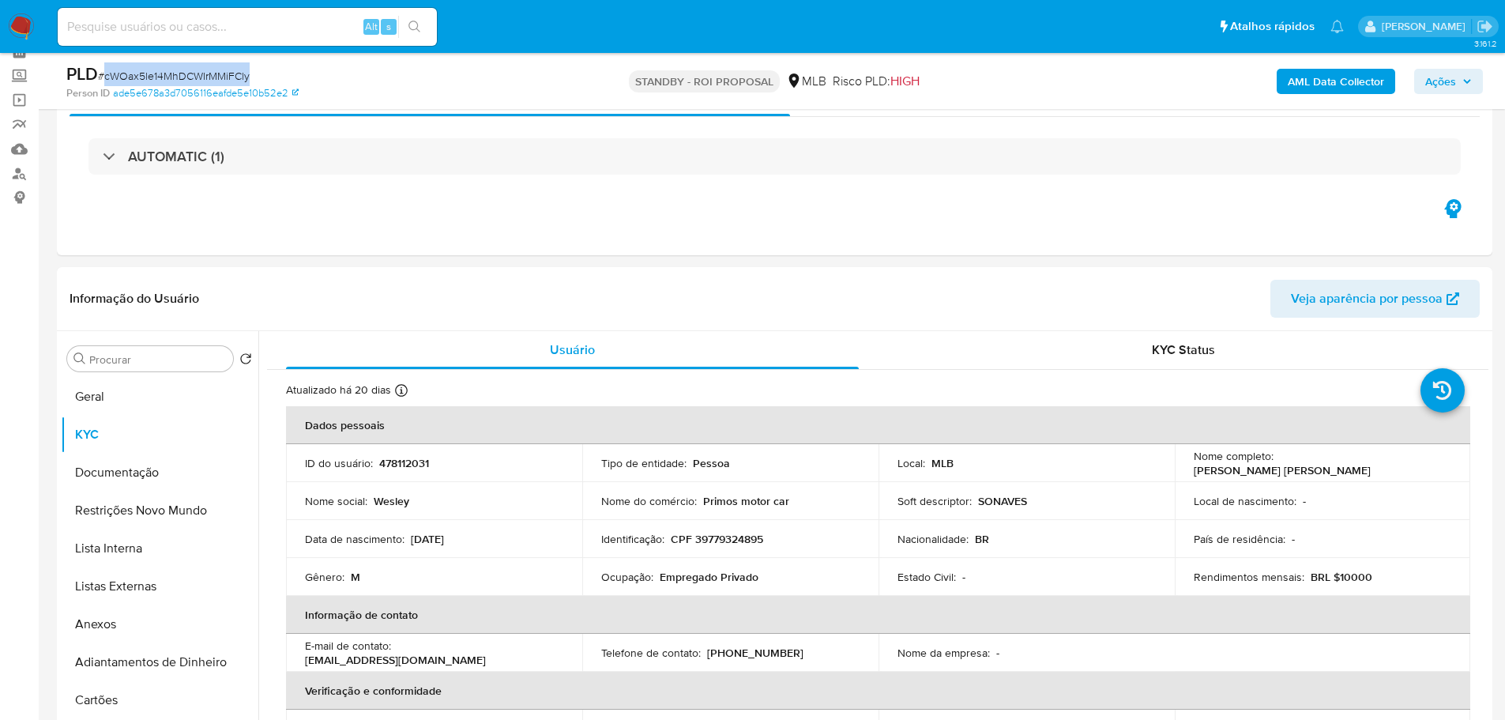
scroll to position [0, 0]
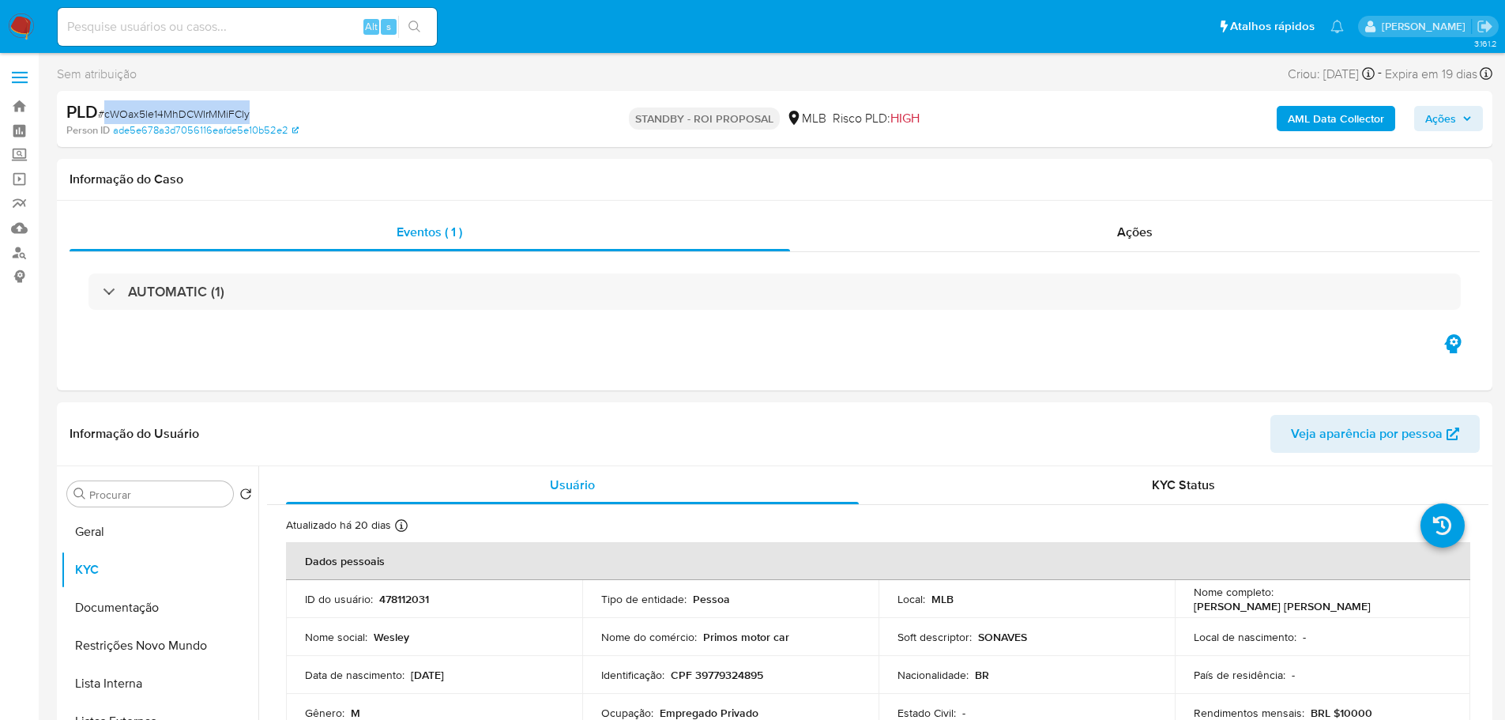
click at [24, 24] on img at bounding box center [21, 26] width 27 height 27
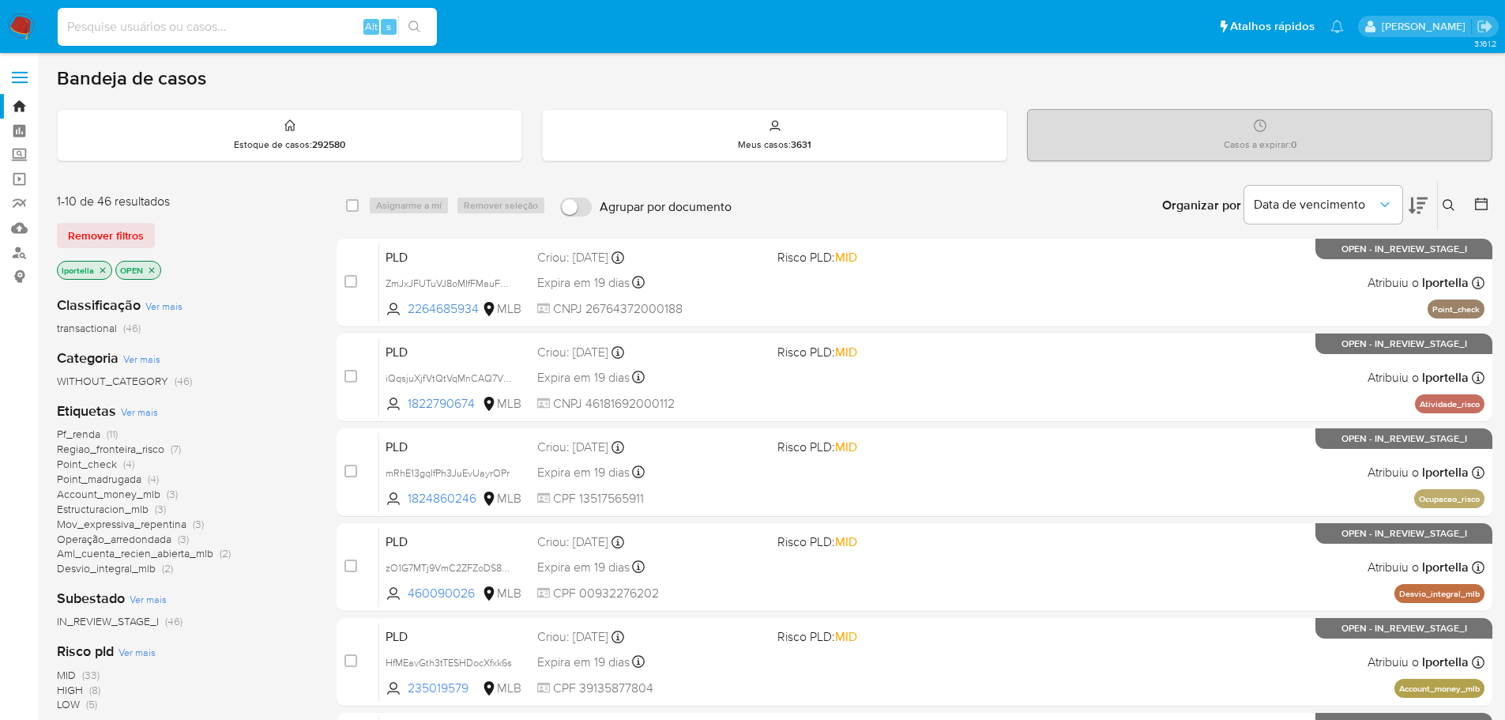
click at [200, 21] on input at bounding box center [247, 27] width 379 height 21
paste input "iZVvaTh5LhAa021umTSh5fBq"
type input "iZVvaTh5LhAa021umTSh5fBq"
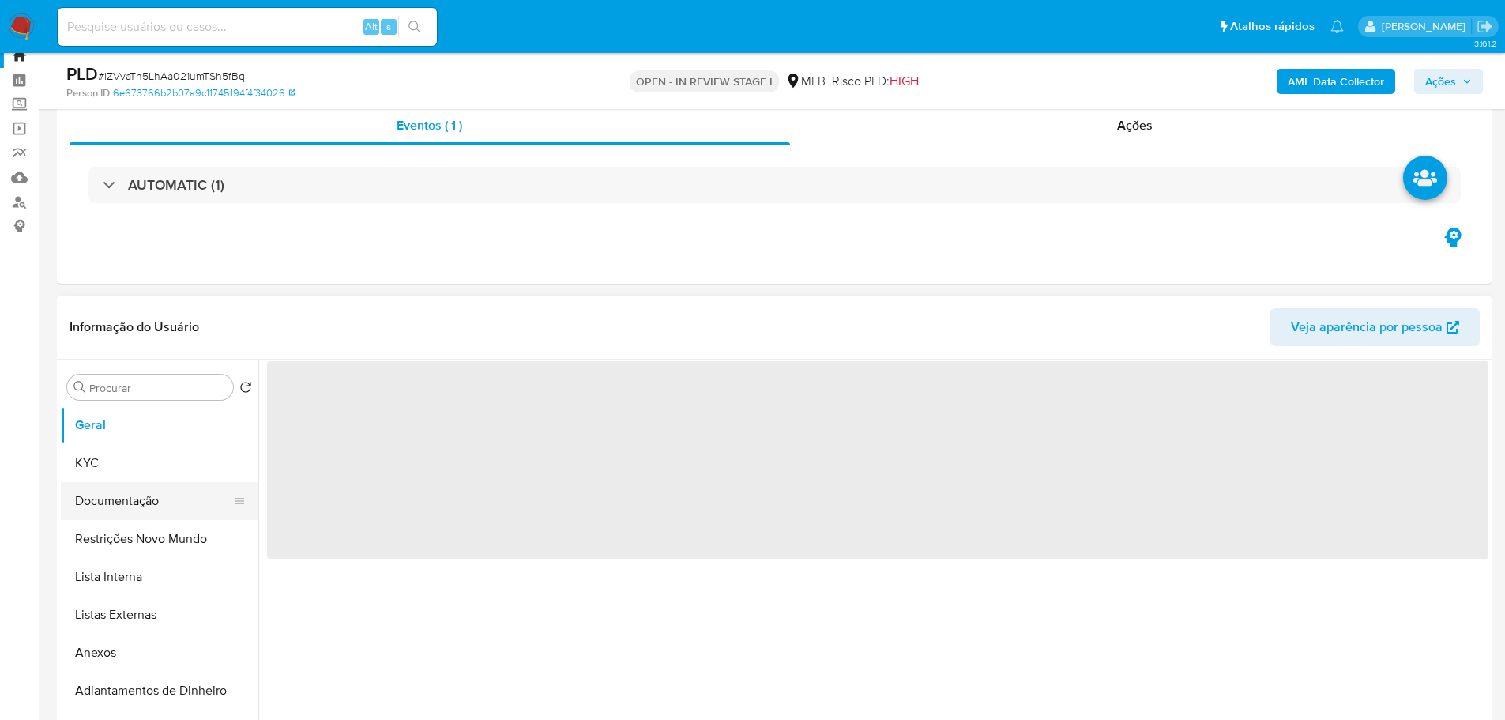
scroll to position [79, 0]
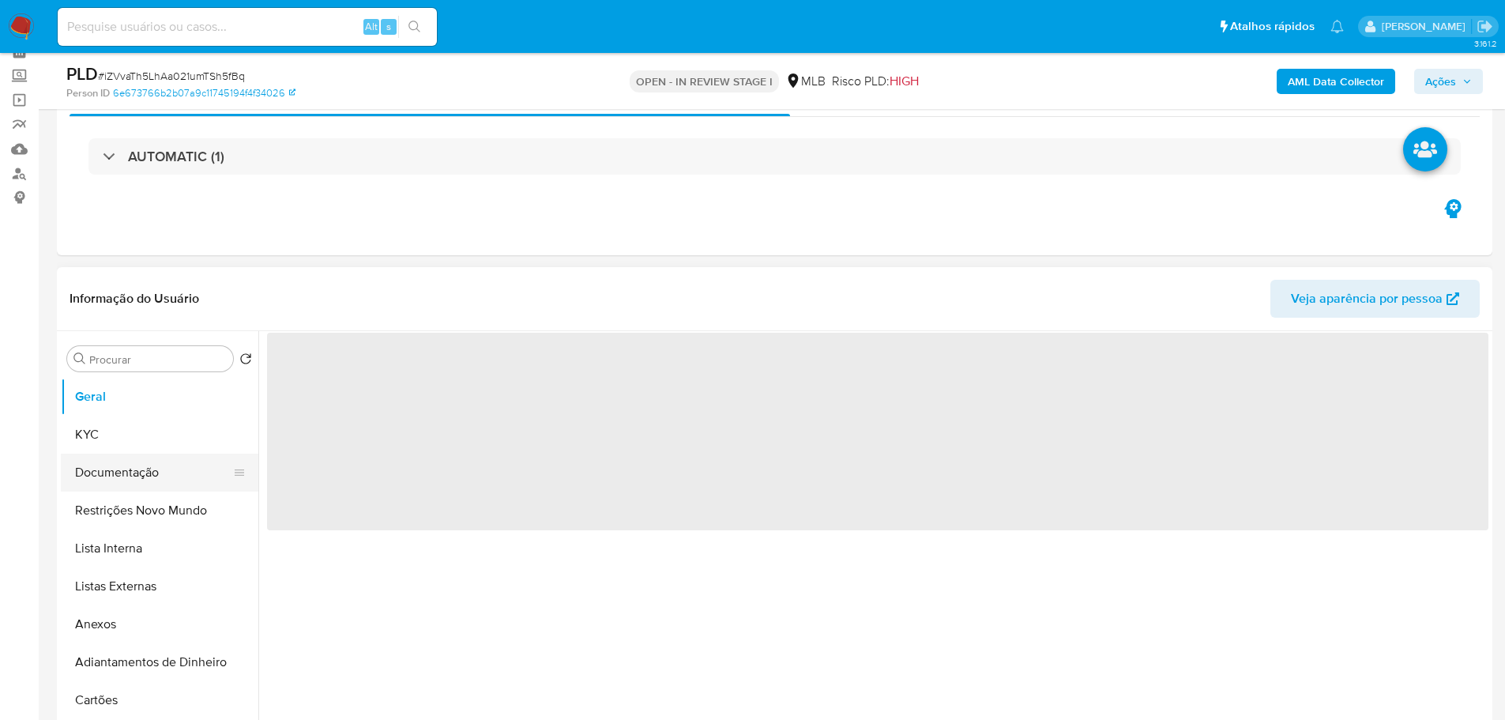
click at [115, 474] on button "Documentação" at bounding box center [153, 472] width 185 height 38
select select "10"
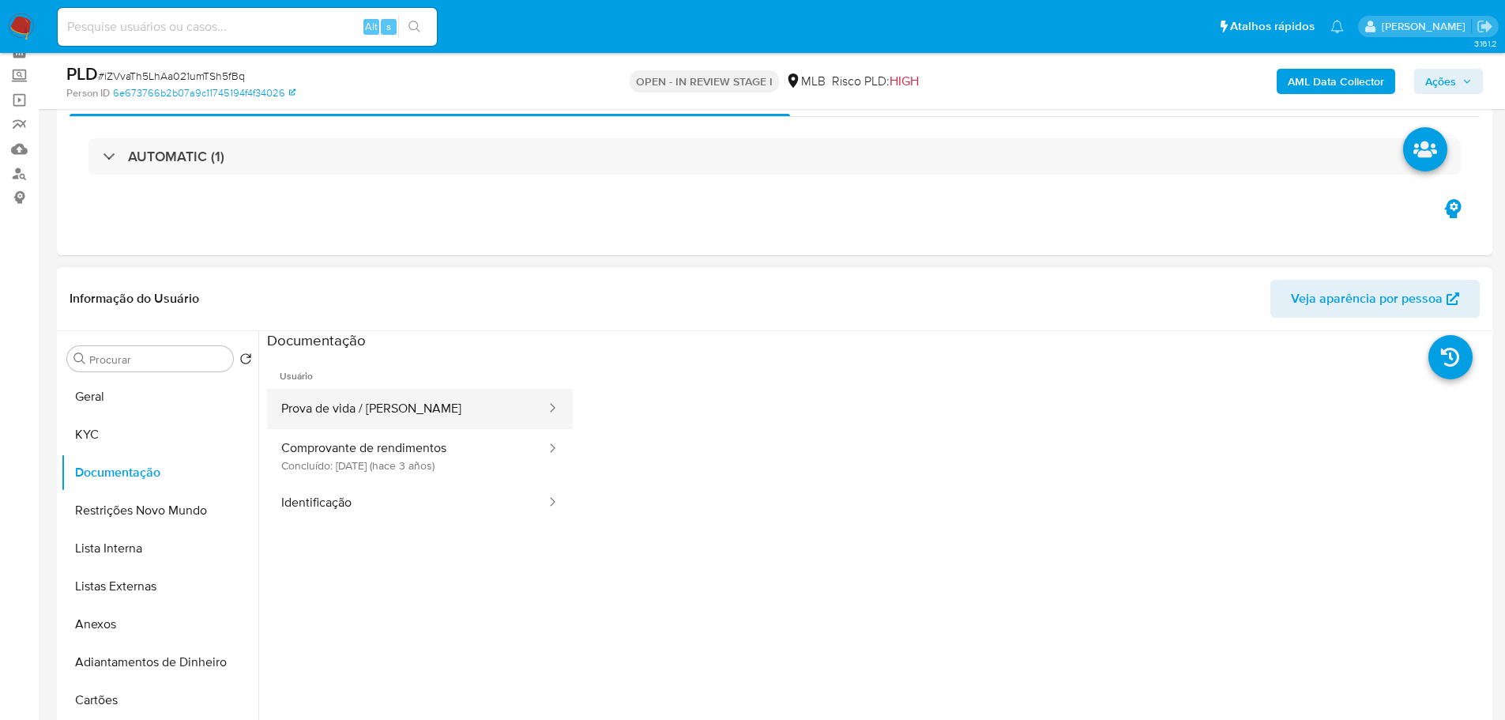
click at [359, 408] on button "Prova de vida / [PERSON_NAME]" at bounding box center [407, 409] width 280 height 40
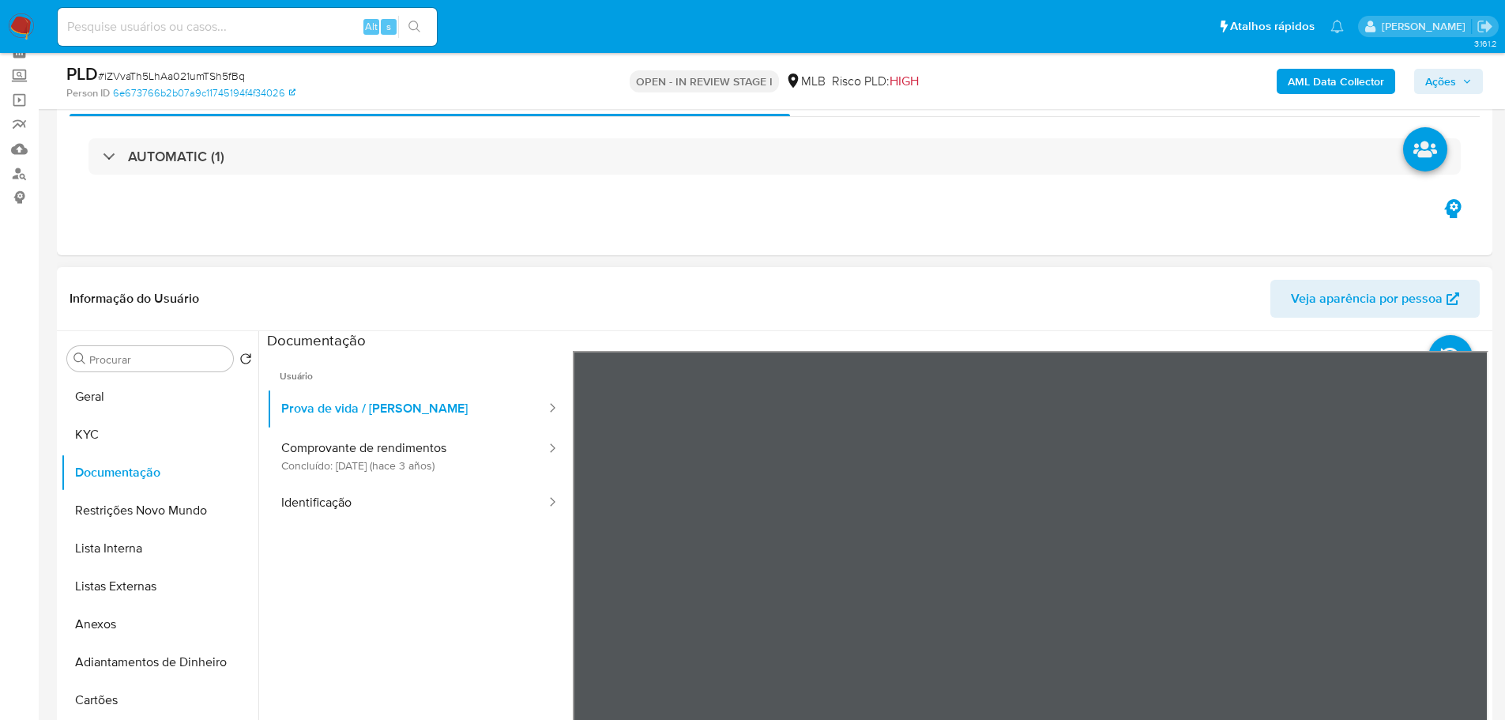
click at [451, 533] on ul "Usuário Prova de vida / Selfie Comprovante de rendimentos Concluído: [DATE] (ha…" at bounding box center [420, 578] width 306 height 455
click at [404, 505] on button "Identificação" at bounding box center [407, 503] width 280 height 40
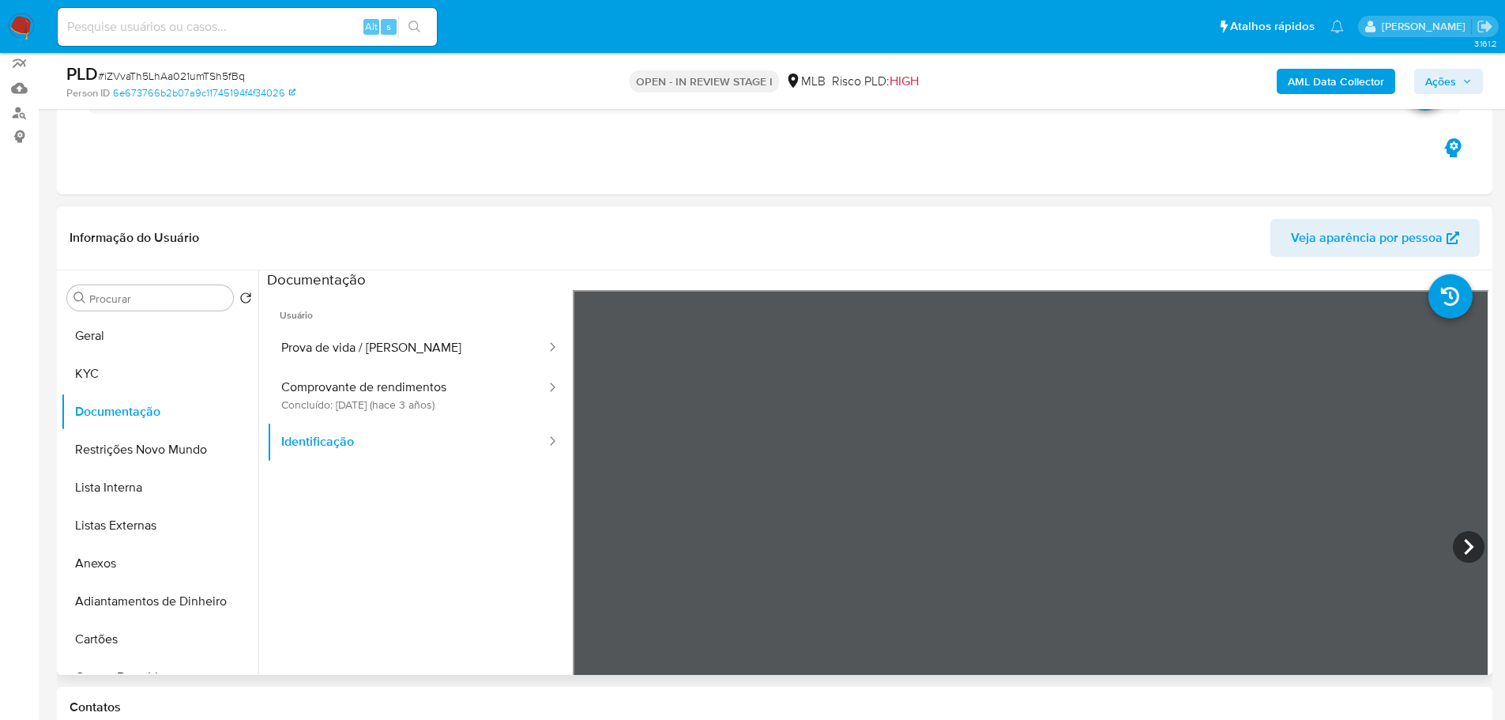
scroll to position [158, 0]
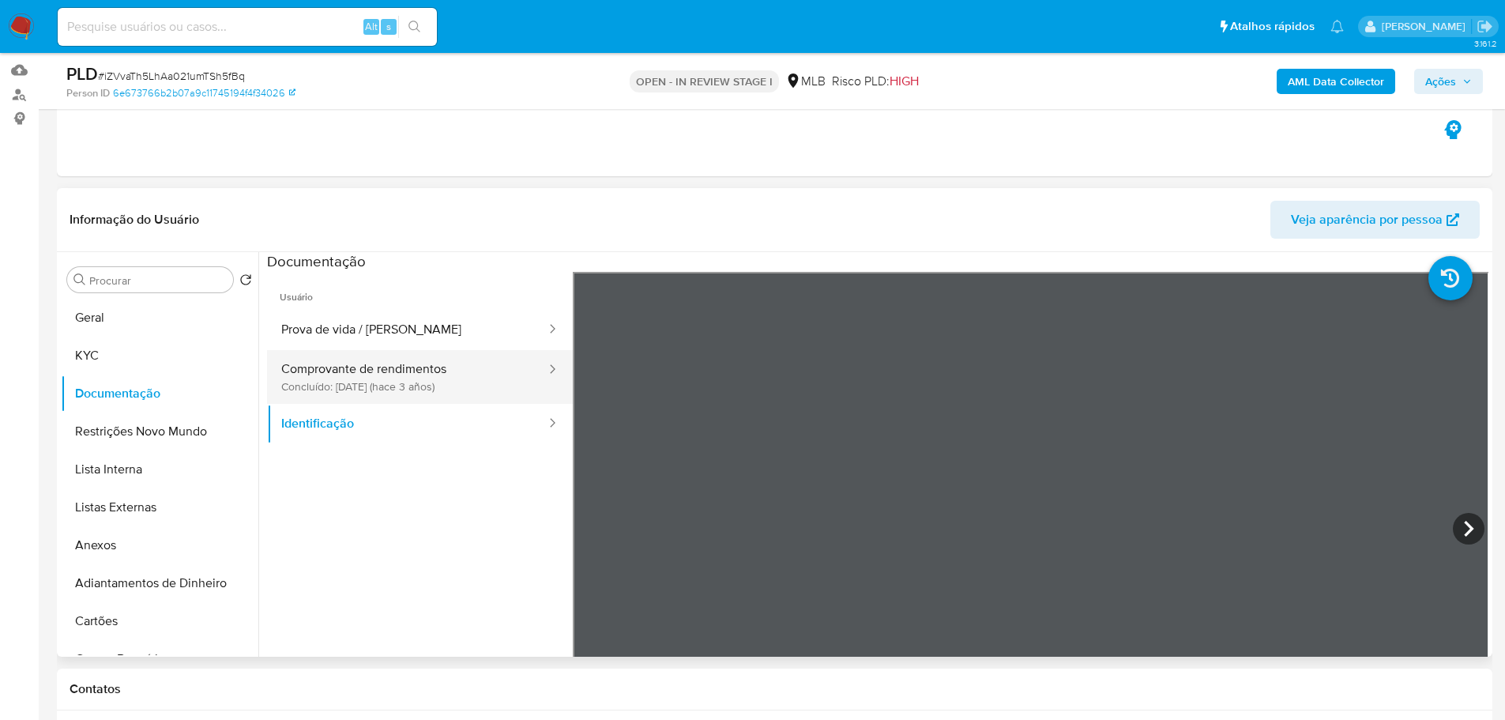
click at [350, 378] on button "Comprovante de rendimentos Concluído: 16/12/2022 (hace 3 años)" at bounding box center [407, 377] width 280 height 54
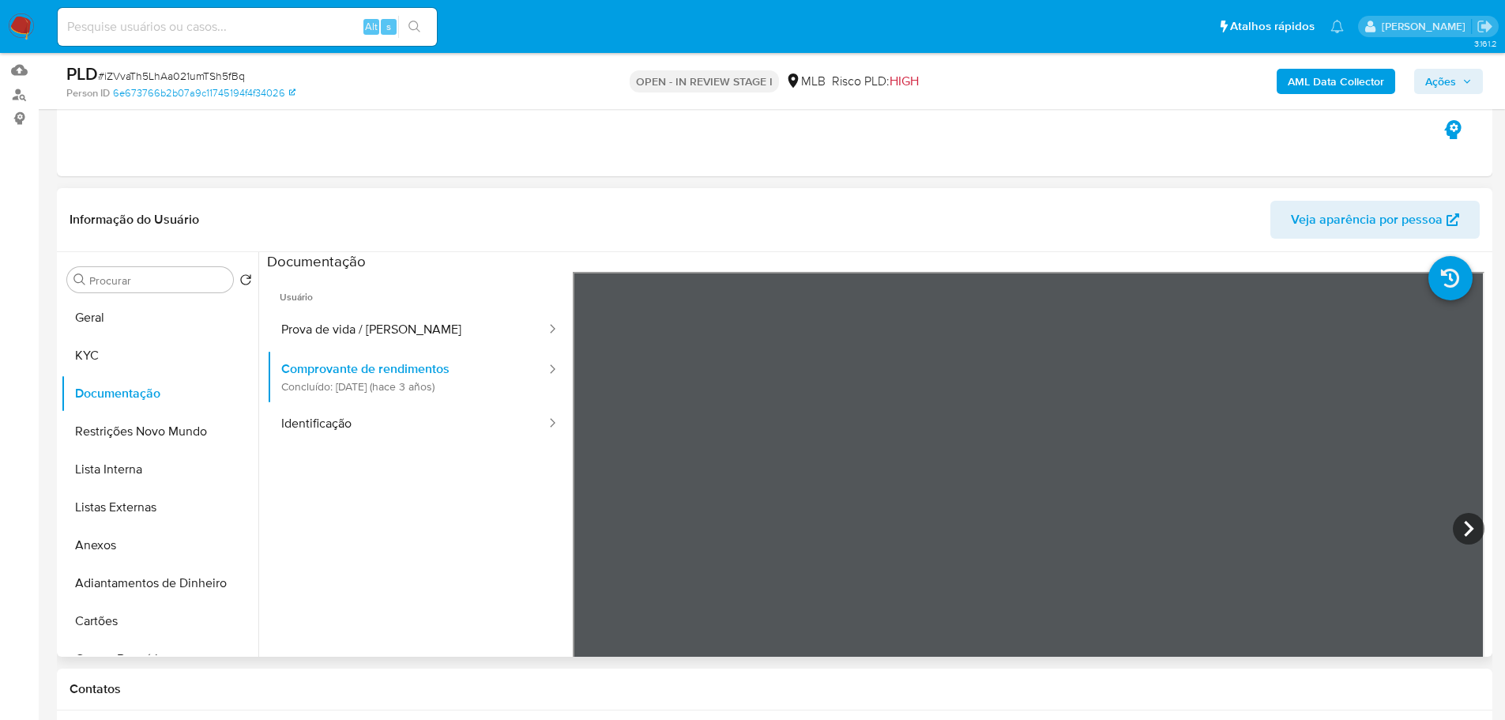
scroll to position [237, 0]
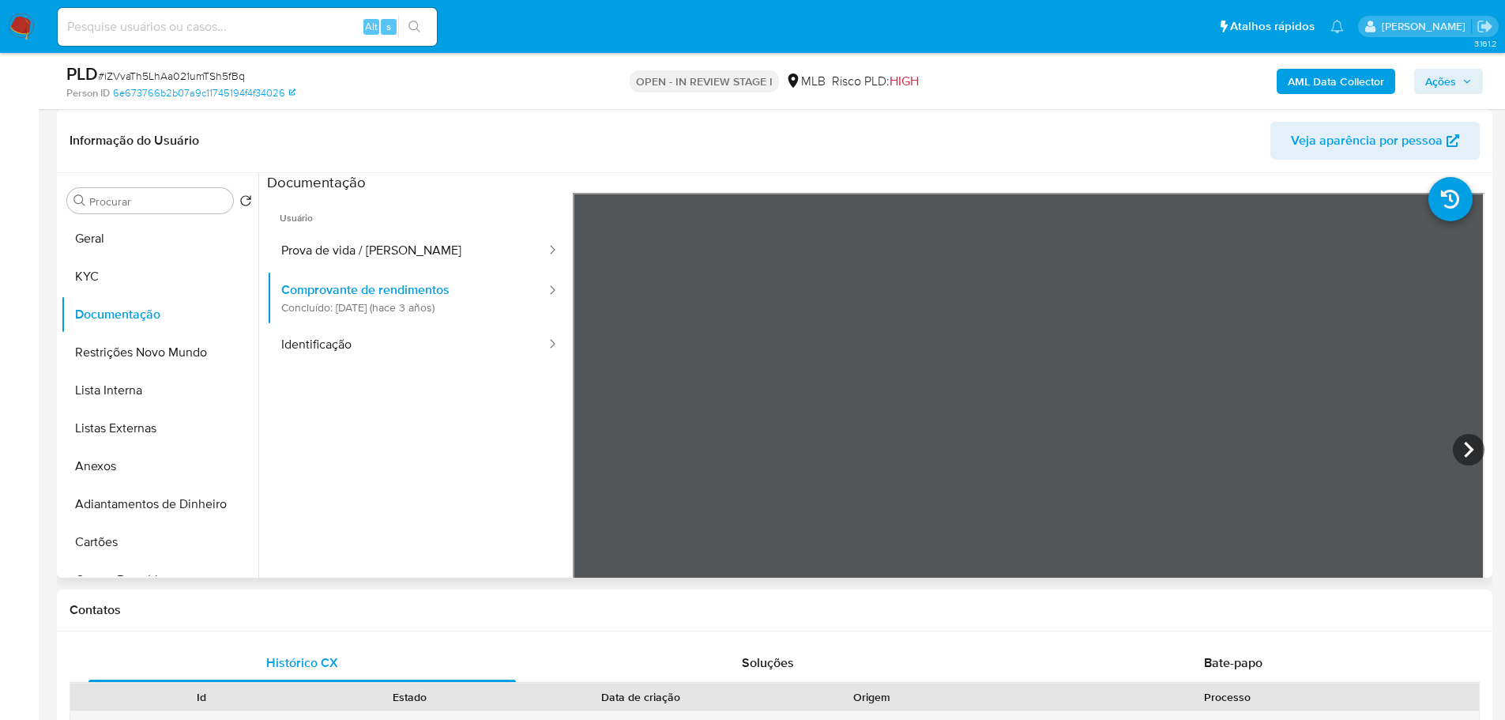
click at [308, 443] on ul "Usuário Prova de vida / Selfie Comprovante de rendimentos Concluído: 16/12/2022…" at bounding box center [420, 420] width 306 height 455
click at [147, 263] on button "KYC" at bounding box center [153, 276] width 185 height 38
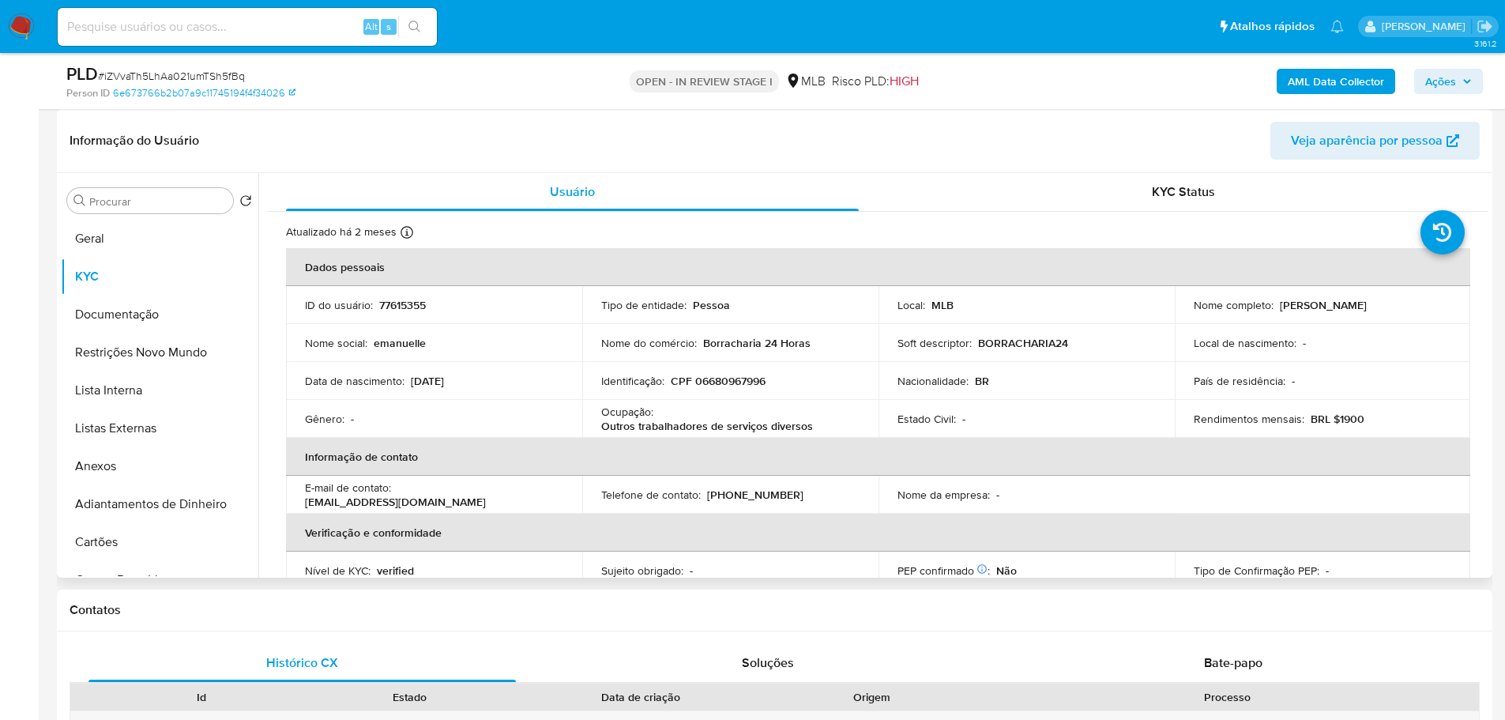
click at [722, 371] on td "Identificação : CPF 06680967996" at bounding box center [730, 381] width 296 height 38
click at [725, 385] on p "CPF 06680967996" at bounding box center [718, 381] width 95 height 14
copy p "06680967996"
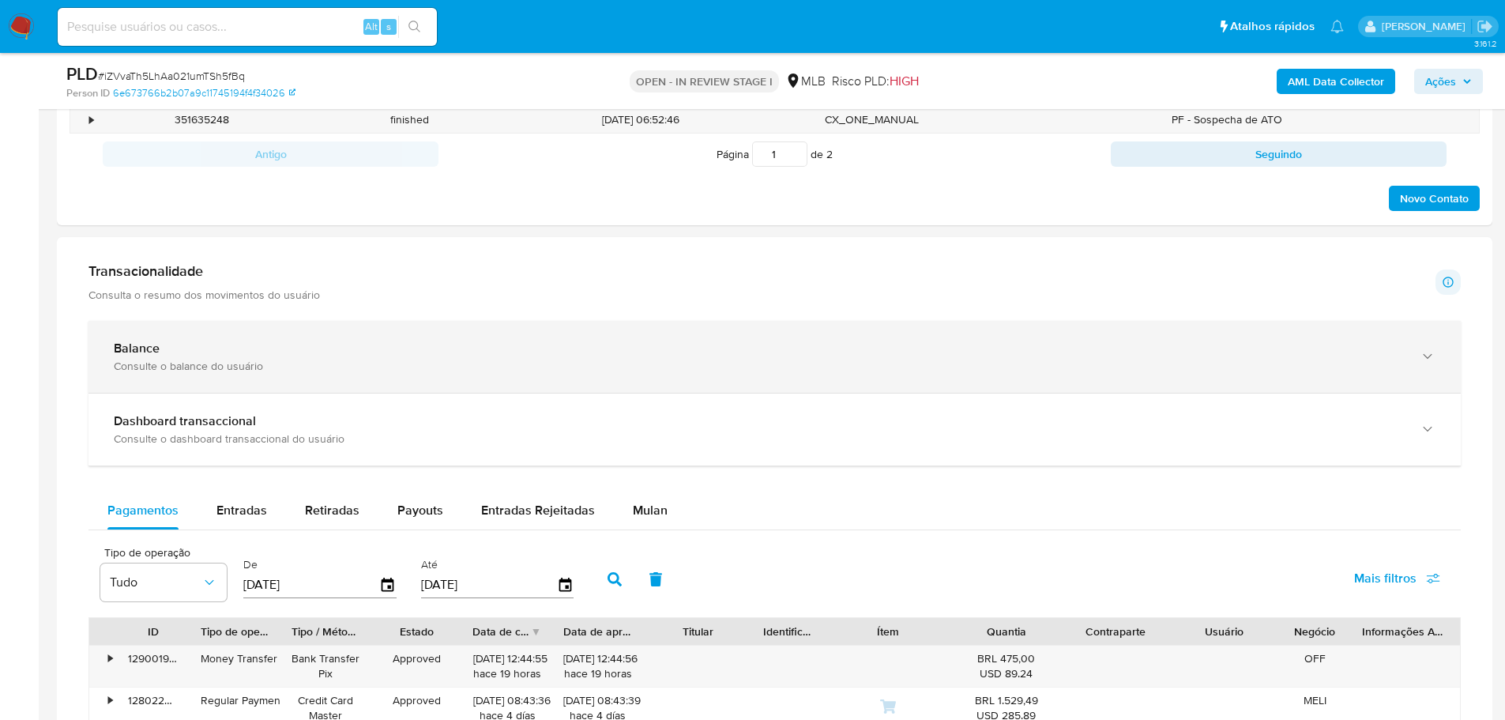
drag, startPoint x: 322, startPoint y: 351, endPoint x: 341, endPoint y: 346, distance: 19.5
click at [321, 351] on div "Balance" at bounding box center [759, 348] width 1290 height 16
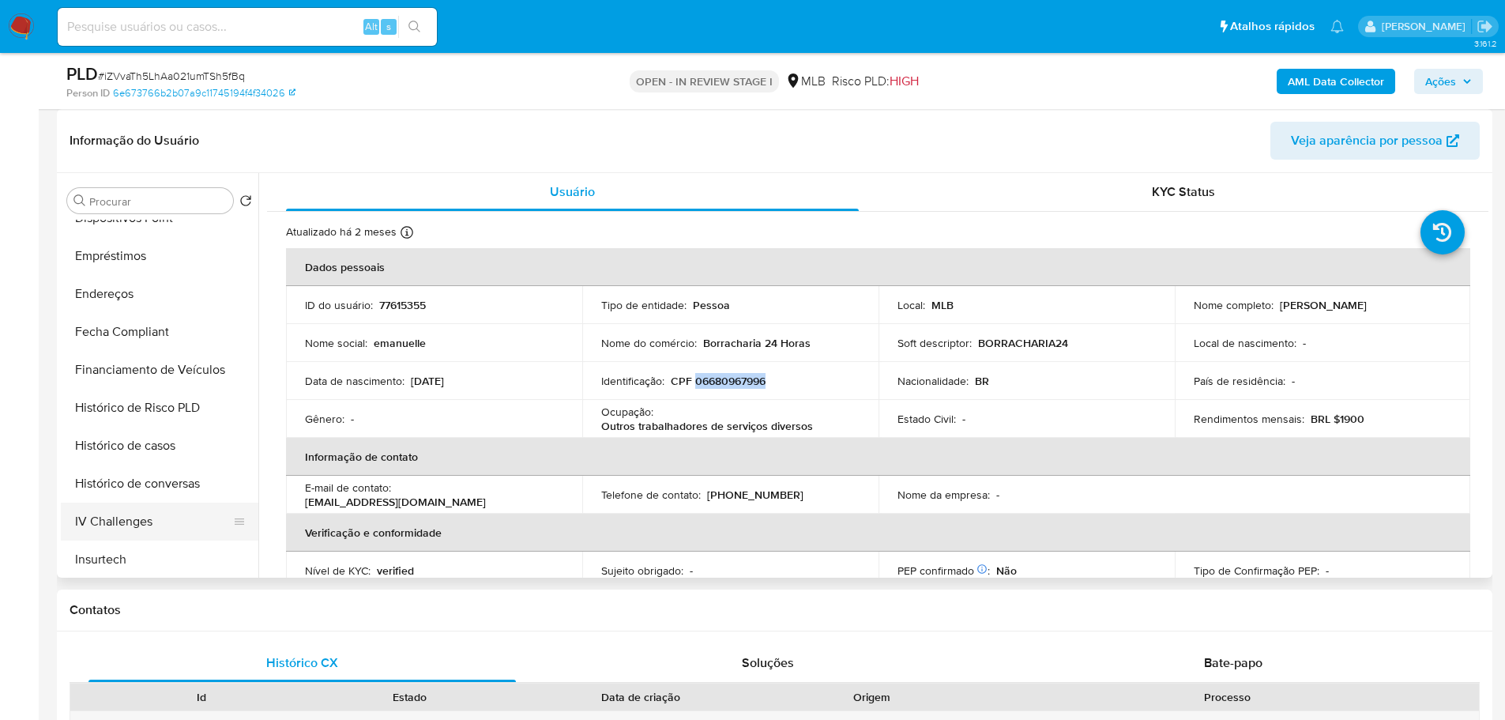
scroll to position [632, 0]
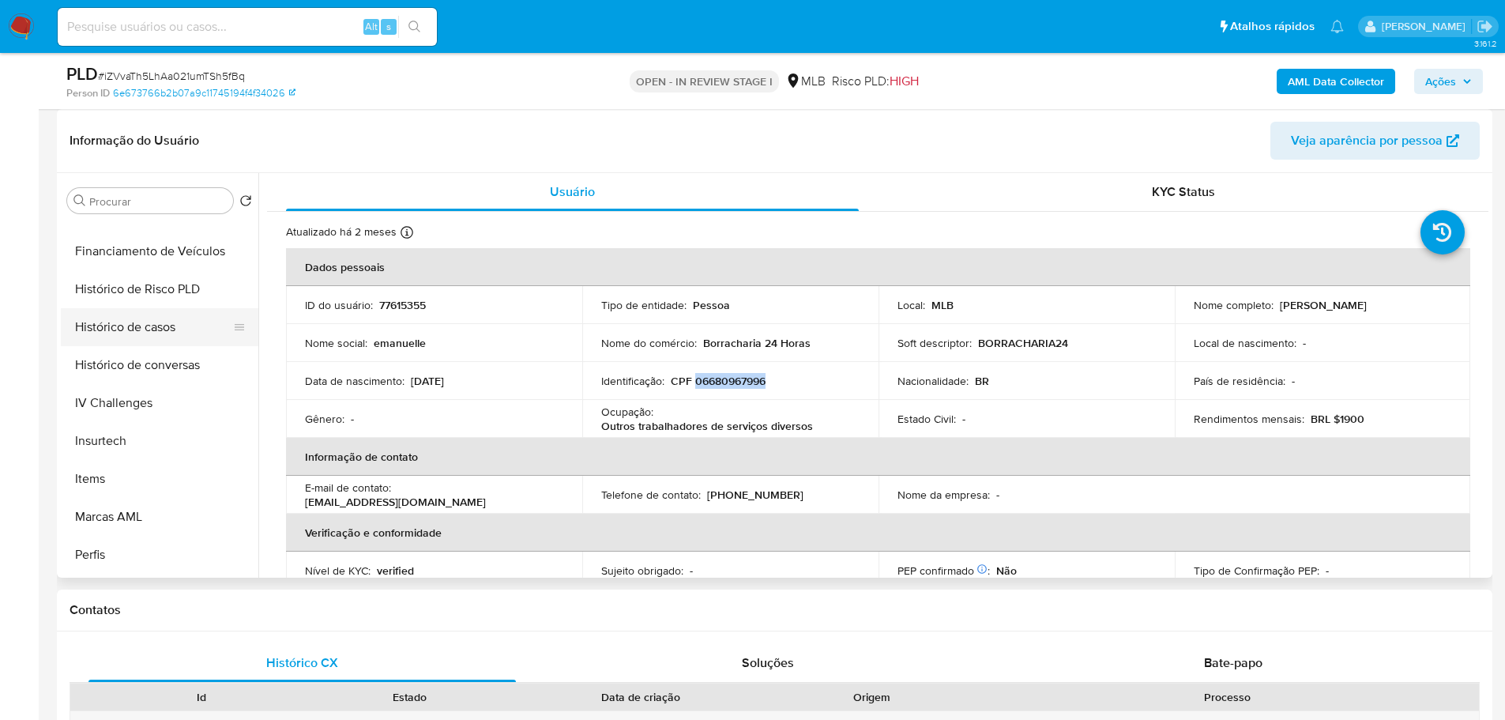
click at [136, 330] on button "Histórico de casos" at bounding box center [153, 327] width 185 height 38
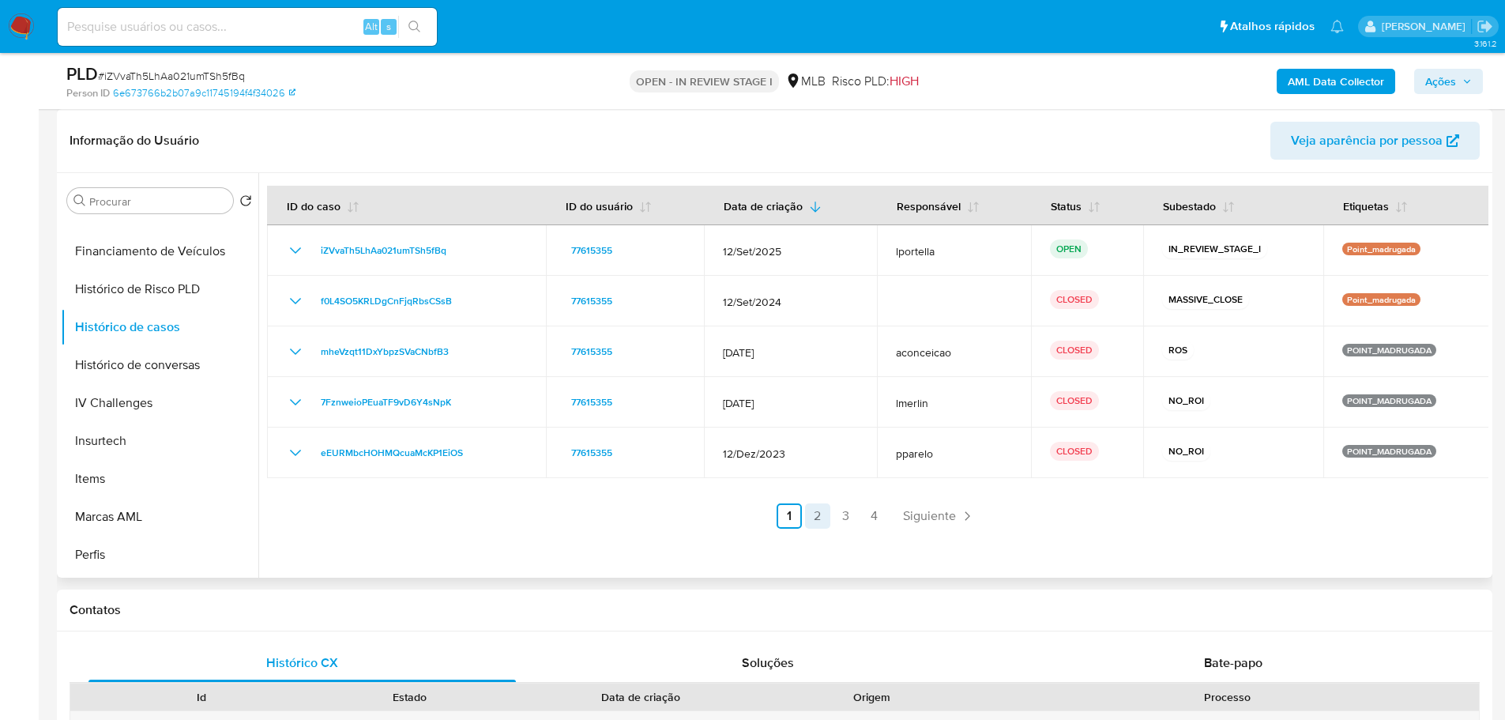
click at [817, 513] on link "2" at bounding box center [817, 515] width 25 height 25
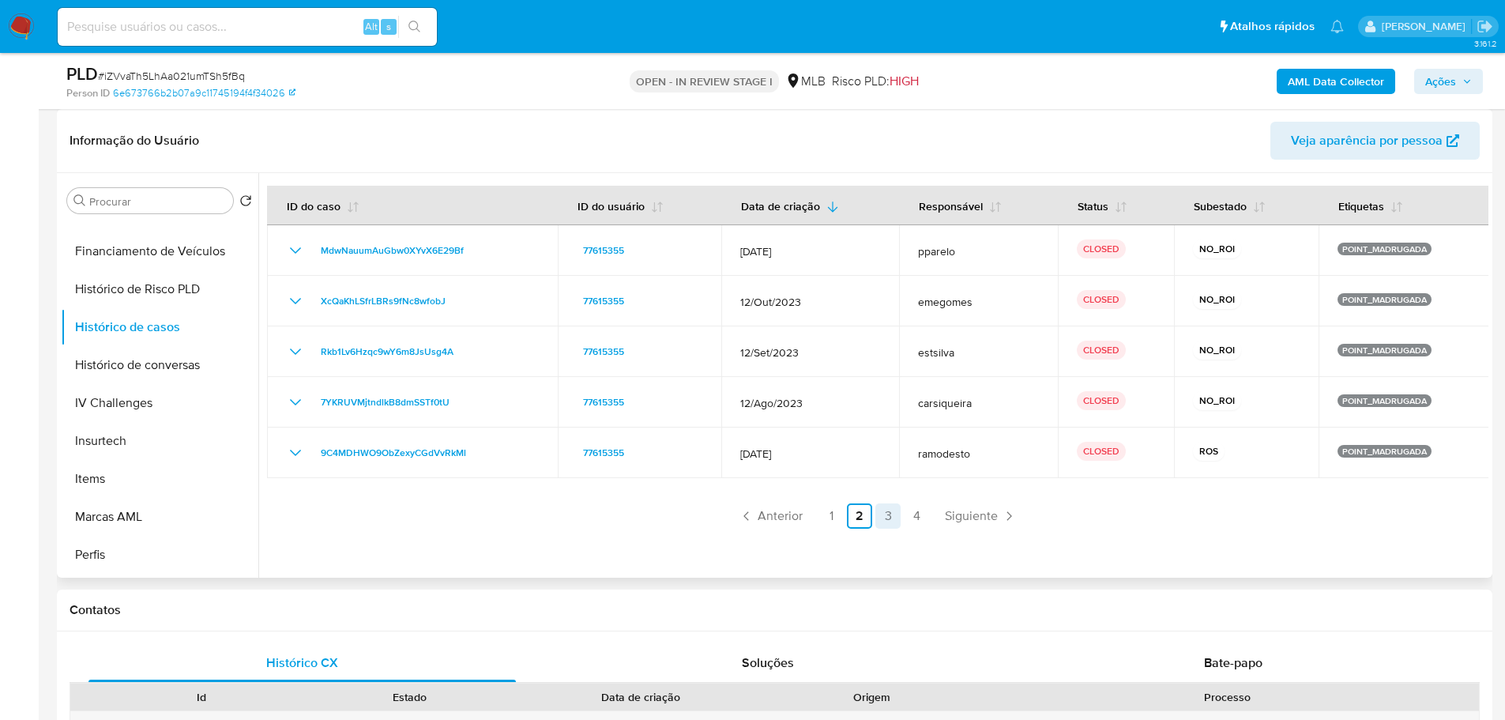
click at [881, 519] on link "3" at bounding box center [887, 515] width 25 height 25
click at [917, 520] on link "4" at bounding box center [916, 515] width 25 height 25
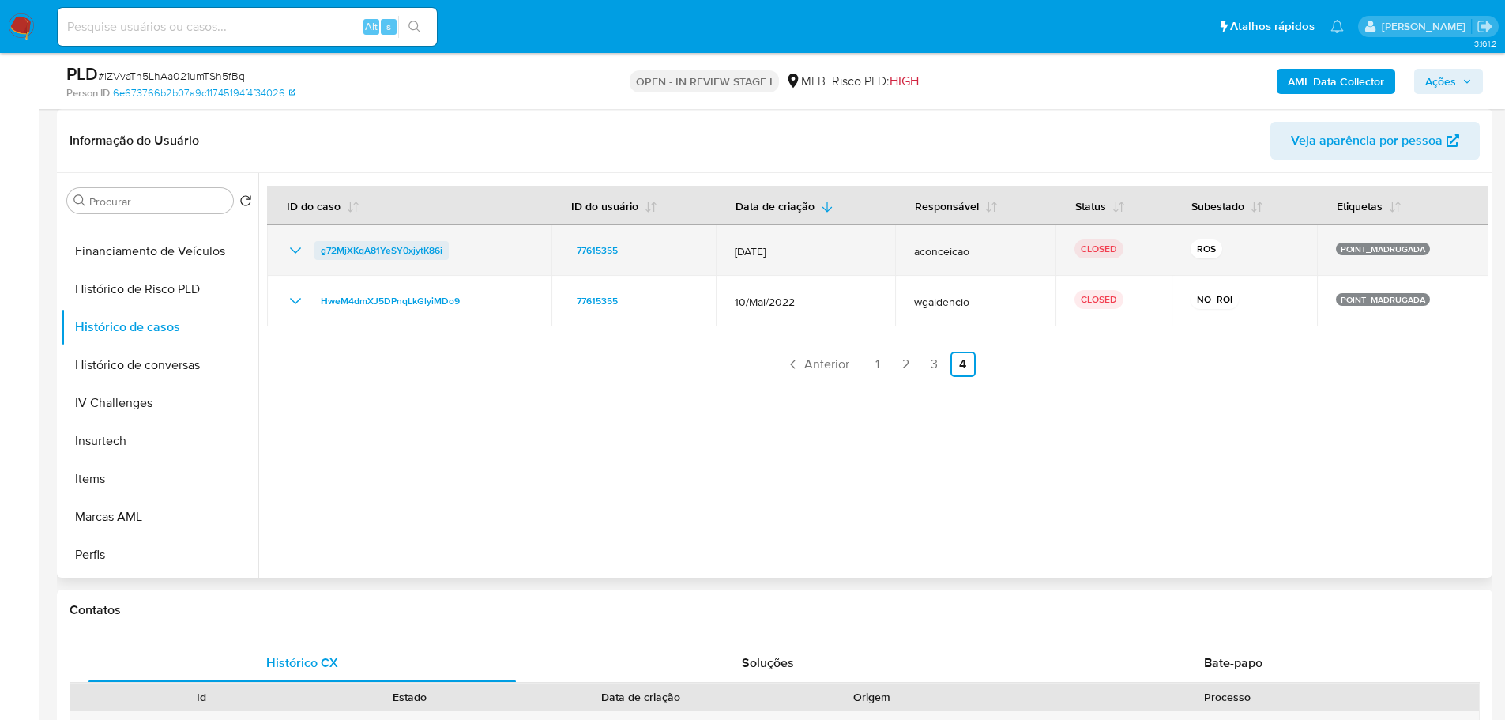
click at [385, 244] on span "g72MjXKqA81YeSY0xjytK86i" at bounding box center [382, 250] width 122 height 19
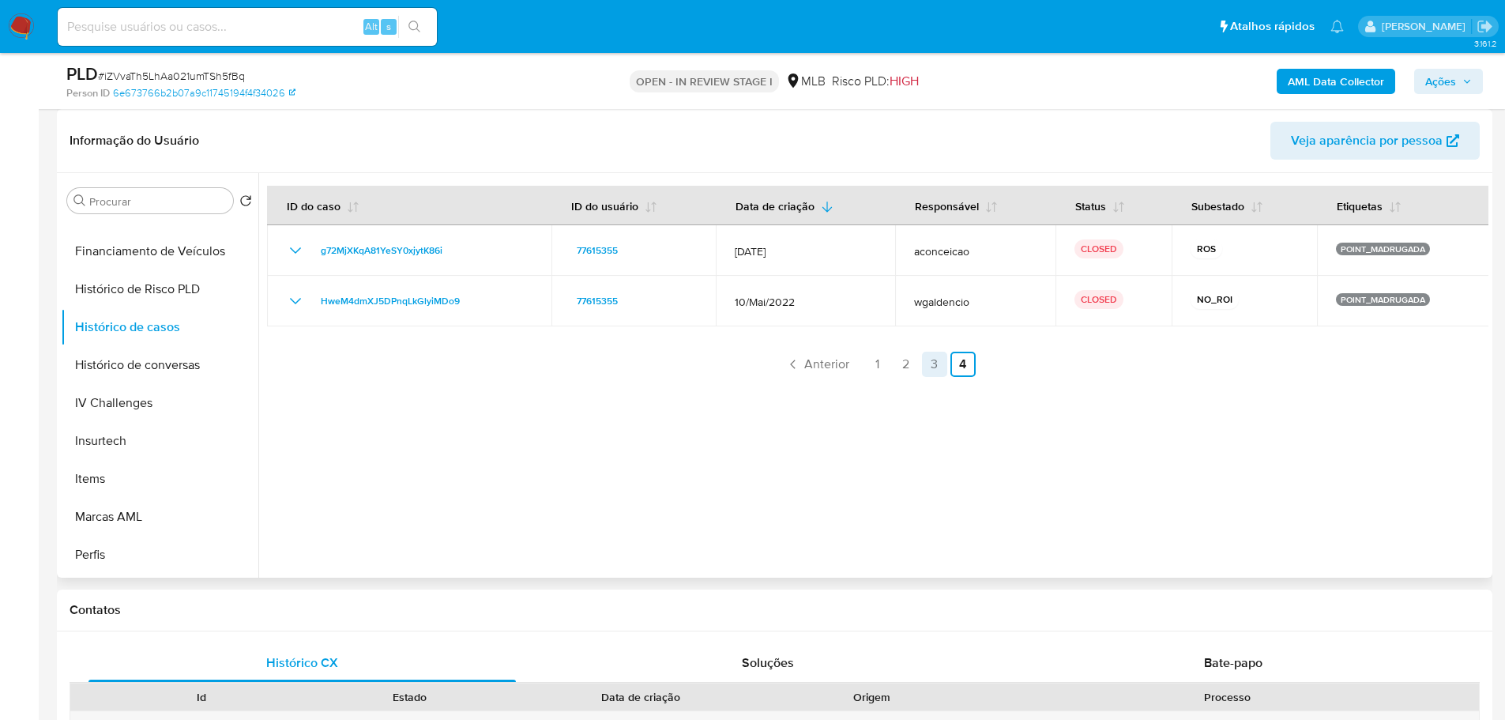
click at [928, 366] on link "3" at bounding box center [934, 363] width 25 height 25
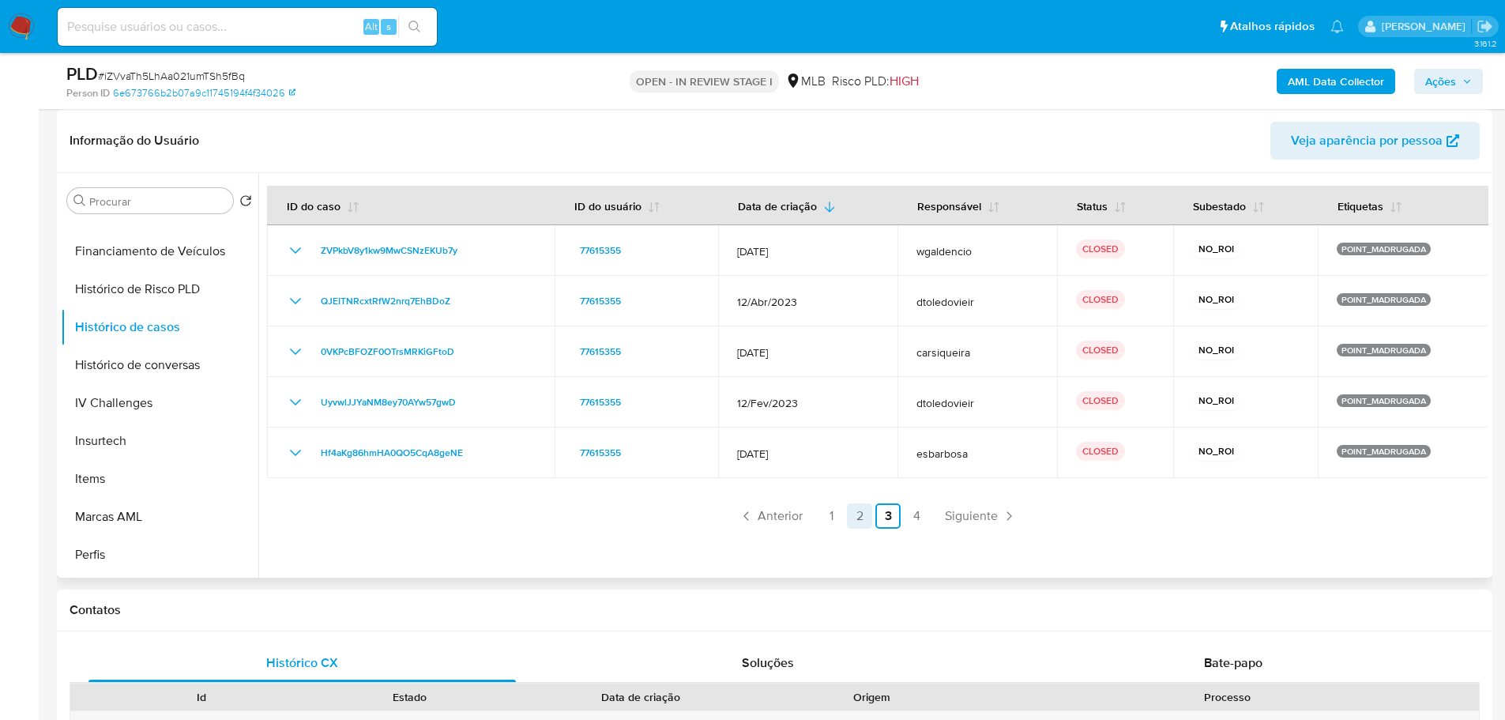
click at [858, 513] on link "2" at bounding box center [859, 515] width 25 height 25
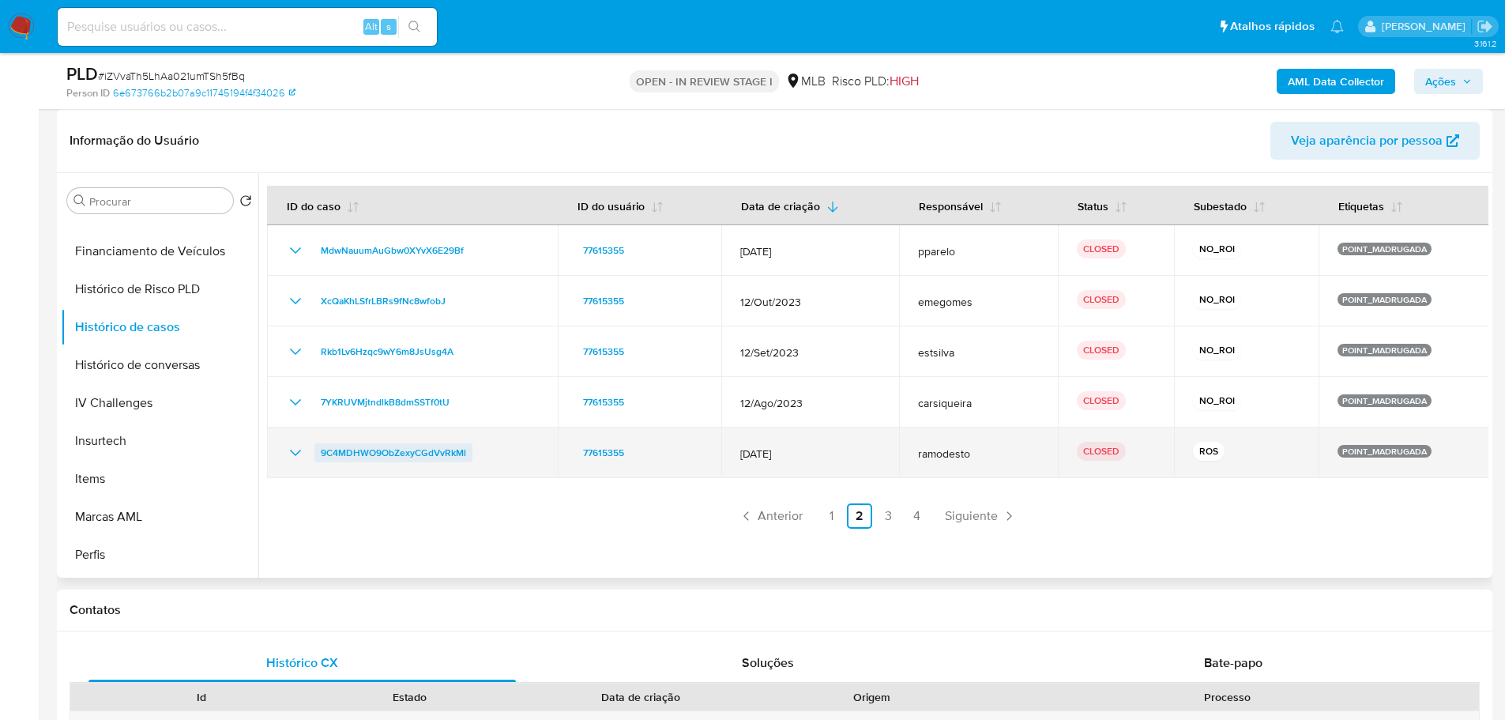
click at [451, 450] on span "9C4MDHWO9ObZexyCGdVvRkMl" at bounding box center [393, 452] width 145 height 19
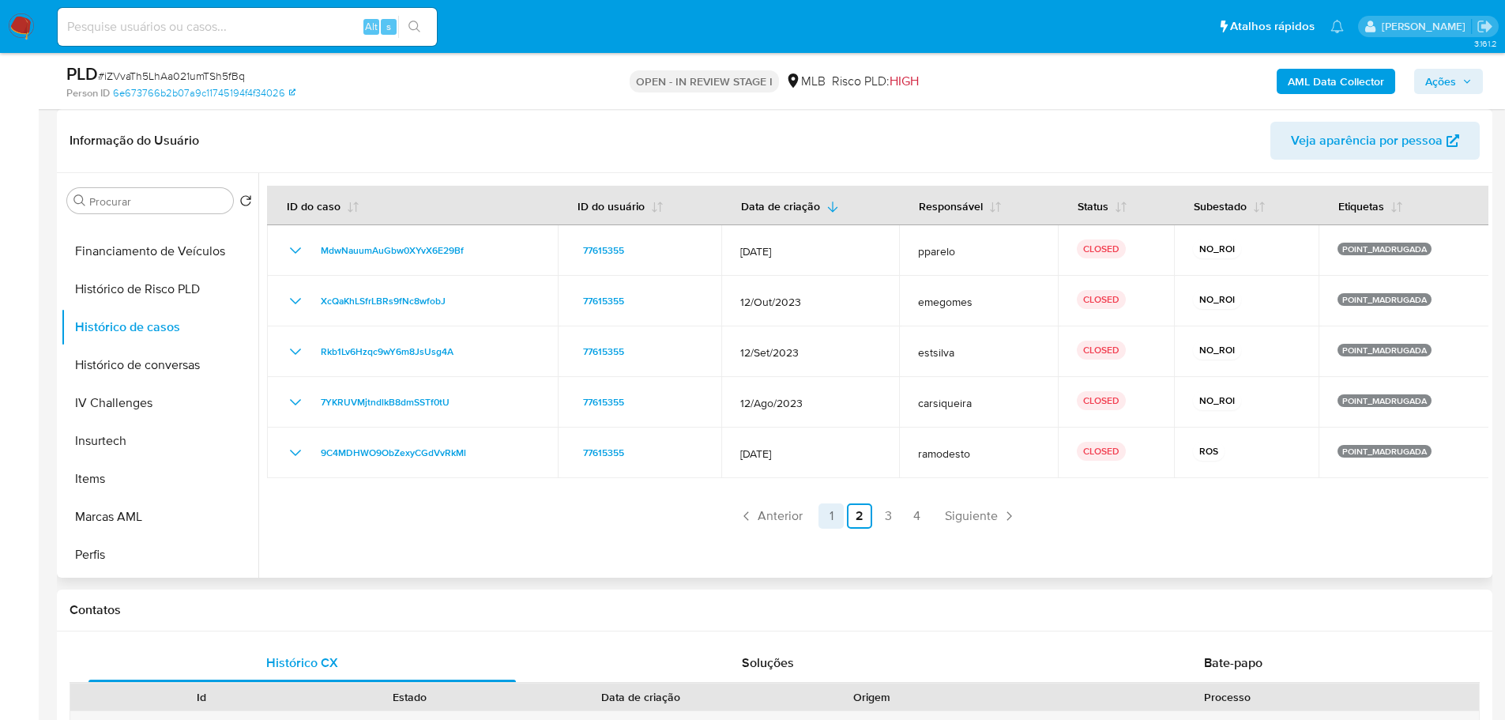
click at [832, 515] on link "1" at bounding box center [830, 515] width 25 height 25
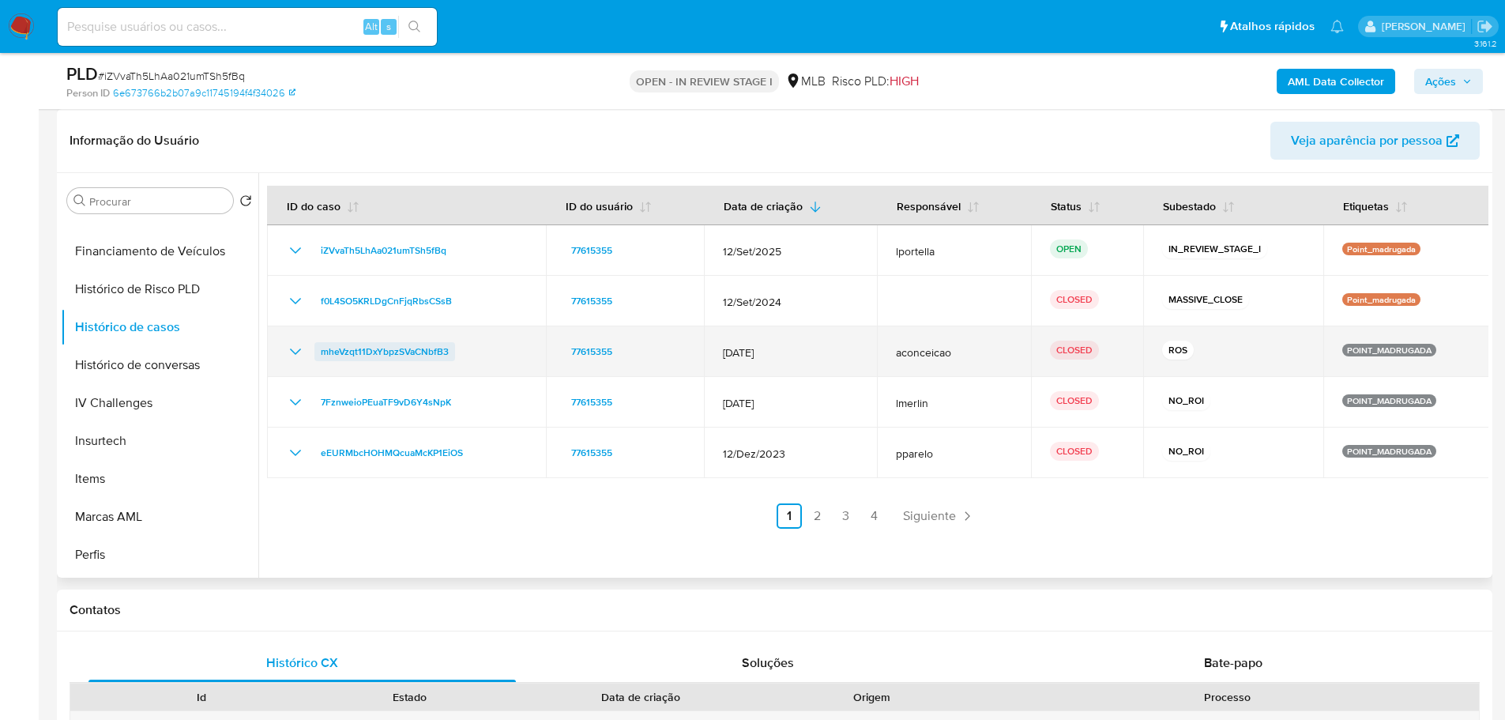
click at [416, 355] on span "mheVzqt11DxYbpzSVaCNbfB3" at bounding box center [385, 351] width 128 height 19
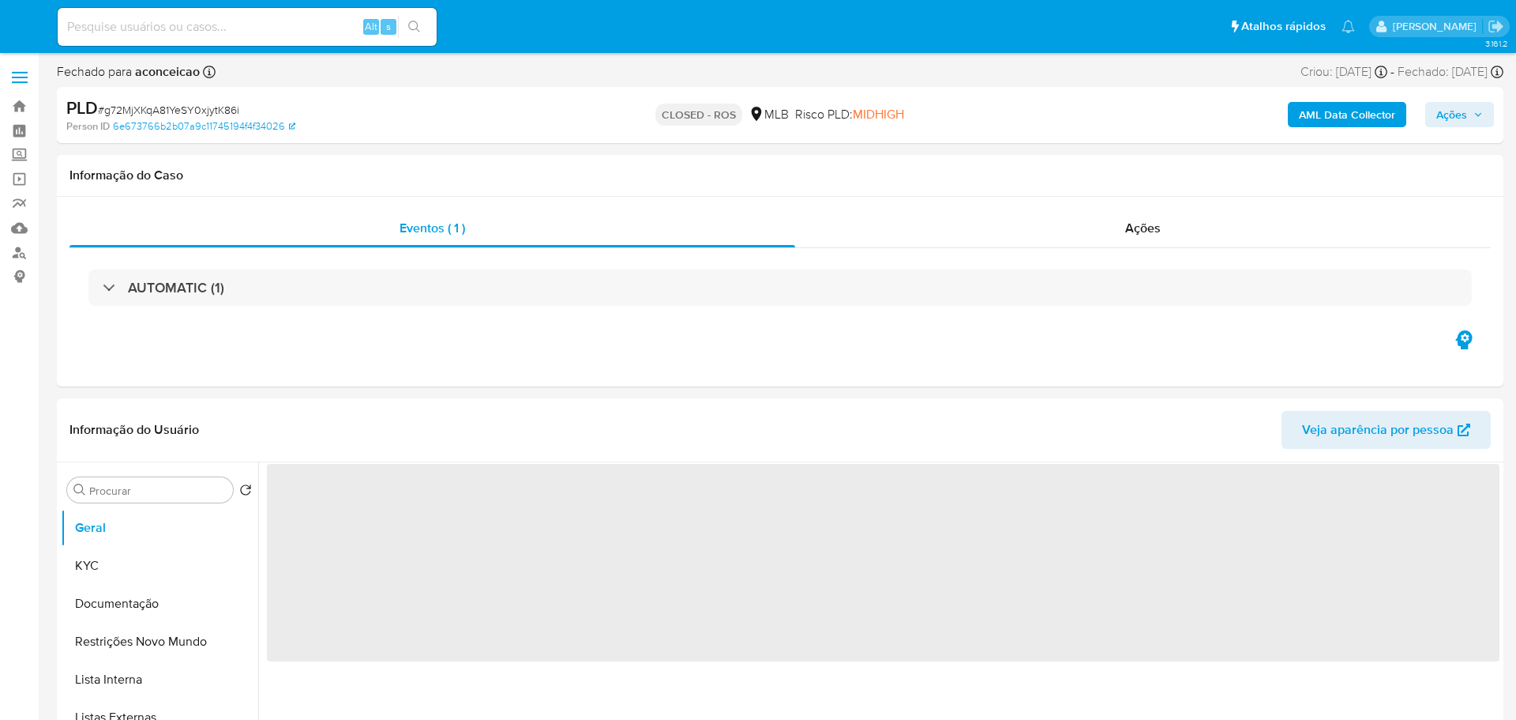
select select "10"
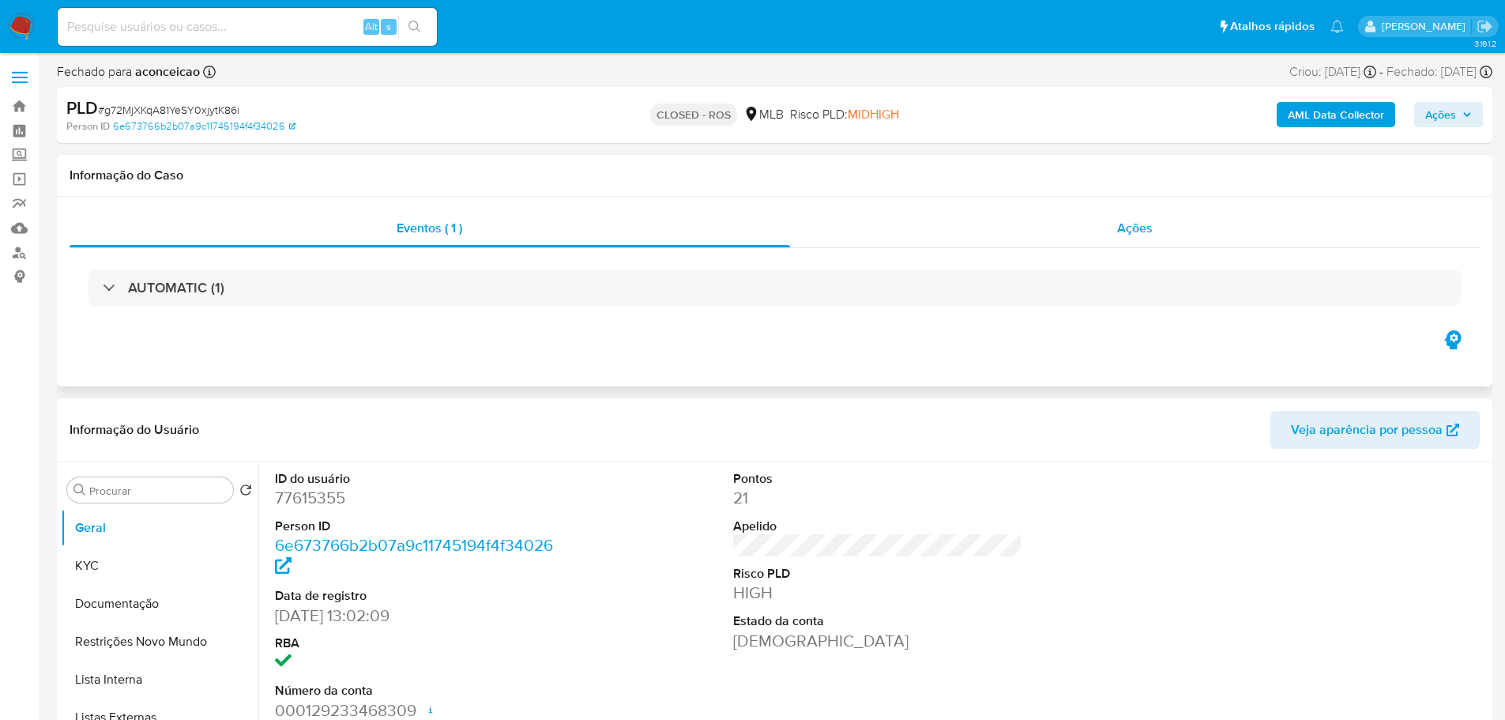
click at [1156, 224] on div "Ações" at bounding box center [1135, 228] width 690 height 38
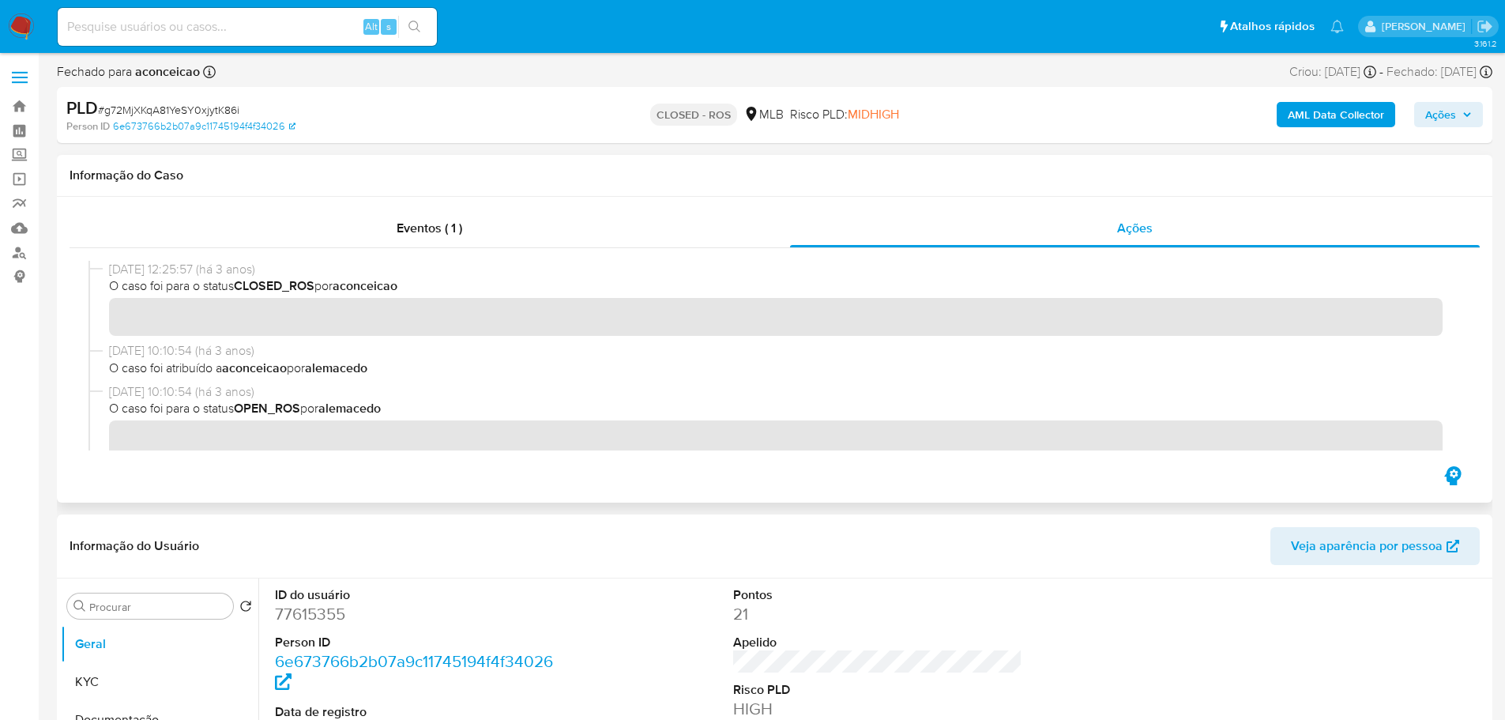
drag, startPoint x: 167, startPoint y: 270, endPoint x: 108, endPoint y: 269, distance: 58.5
click at [108, 269] on div "19/12/2022 12:25:57 (há 3 anos) O caso foi para o status CLOSED_ROS por aconcei…" at bounding box center [774, 301] width 1372 height 81
click at [481, 239] on div "Eventos ( 1 )" at bounding box center [430, 228] width 720 height 38
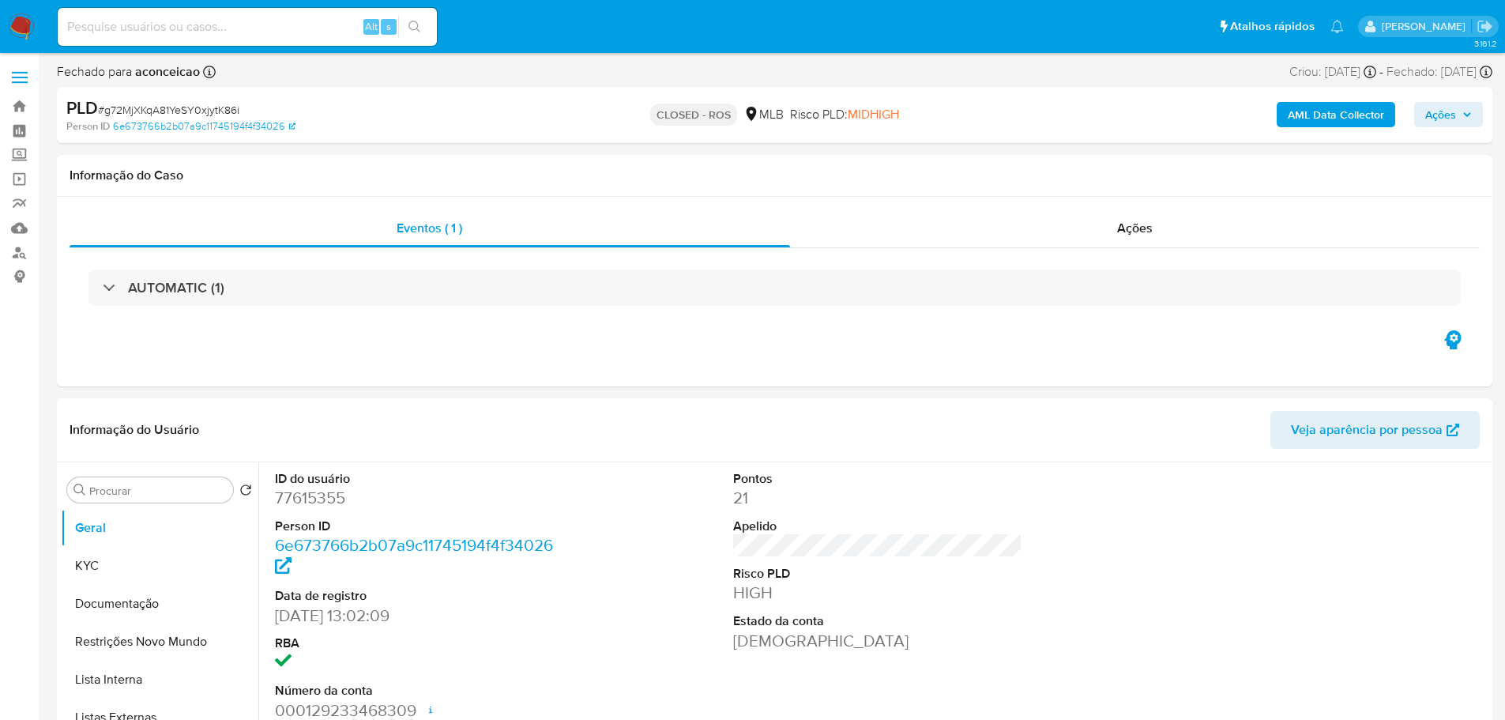
click at [226, 278] on div "AUTOMATIC (1)" at bounding box center [774, 287] width 1372 height 36
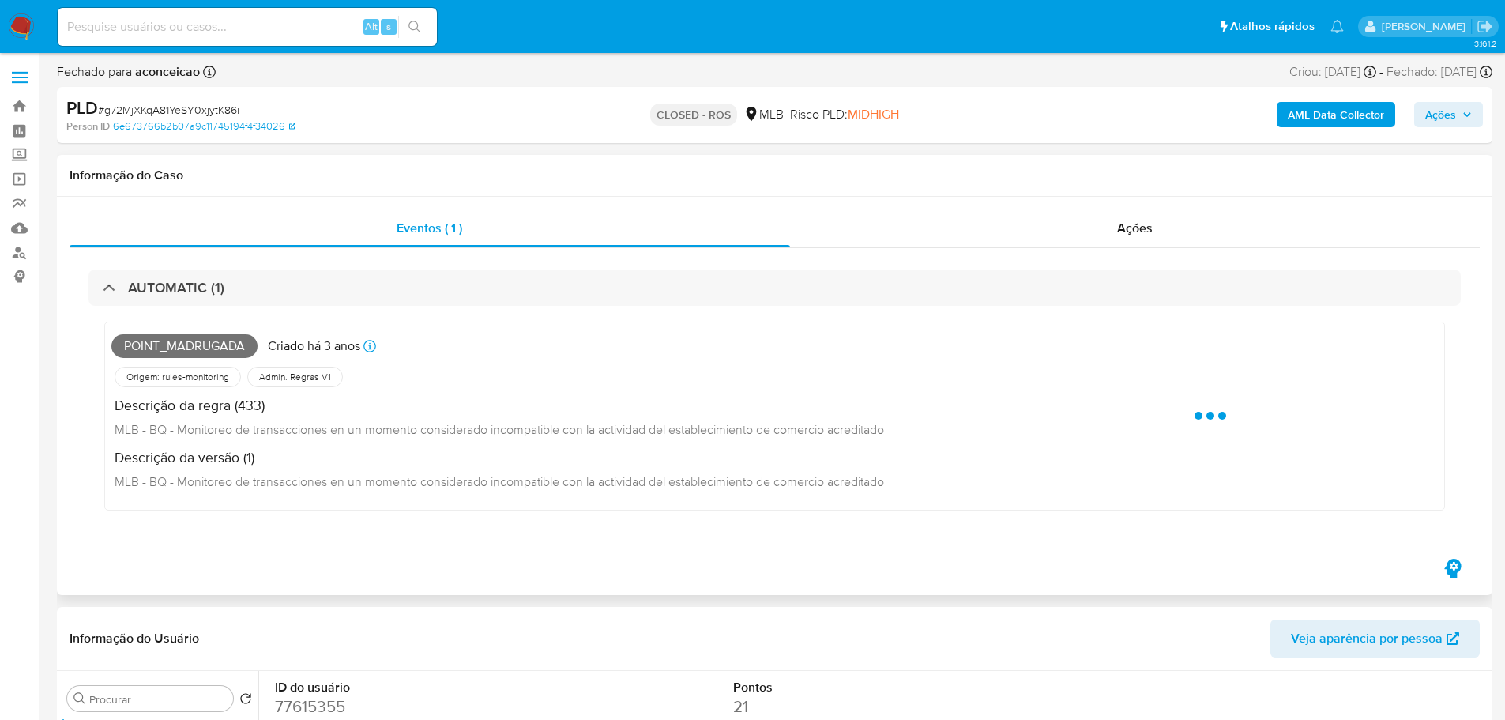
click at [221, 347] on span "POINT_MADRUGADA" at bounding box center [184, 346] width 146 height 24
copy span "POINT_MADRUGADA"
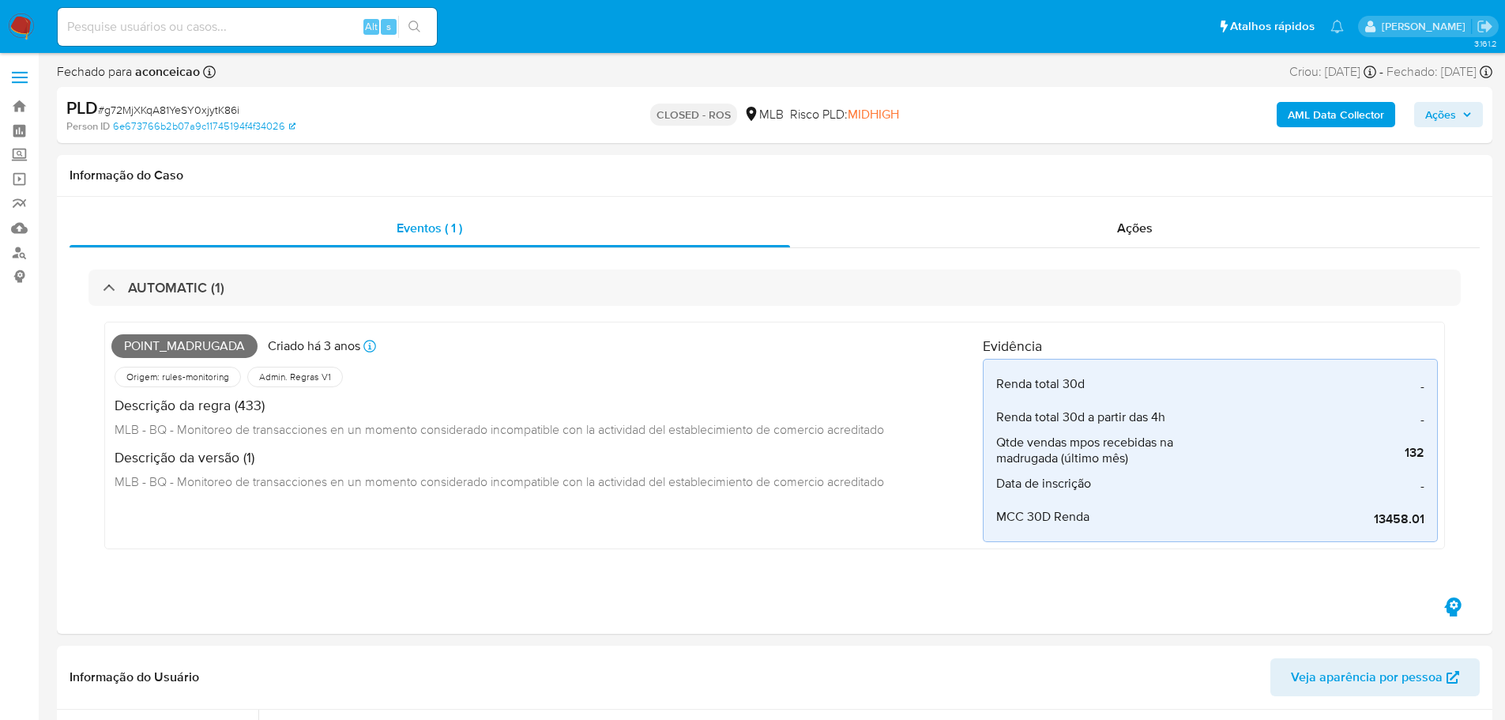
click at [215, 111] on span "# g72MjXKqA81YeSY0xjytK86i" at bounding box center [168, 110] width 141 height 16
copy span "g72MjXKqA81YeSY0xjytK86i"
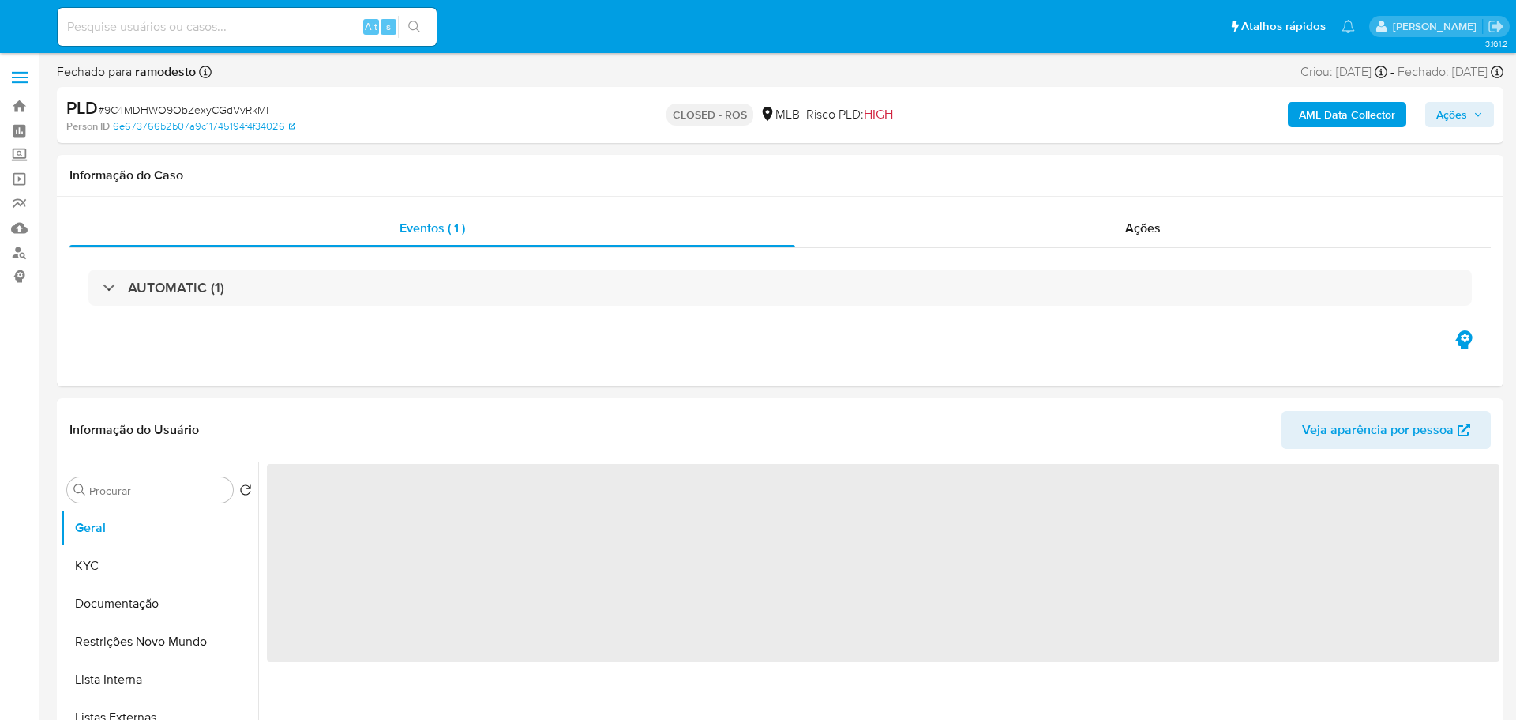
select select "10"
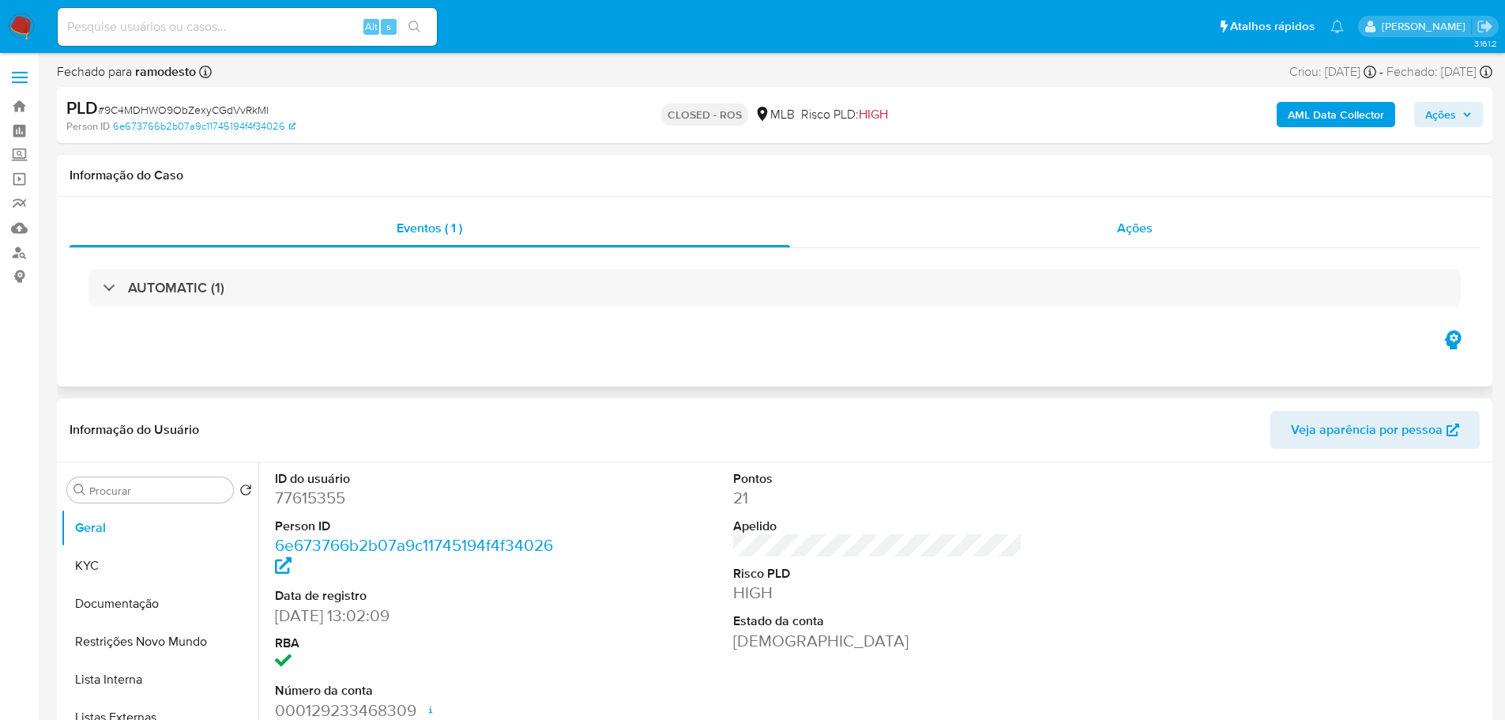
click at [1203, 212] on div "Ações" at bounding box center [1135, 228] width 690 height 38
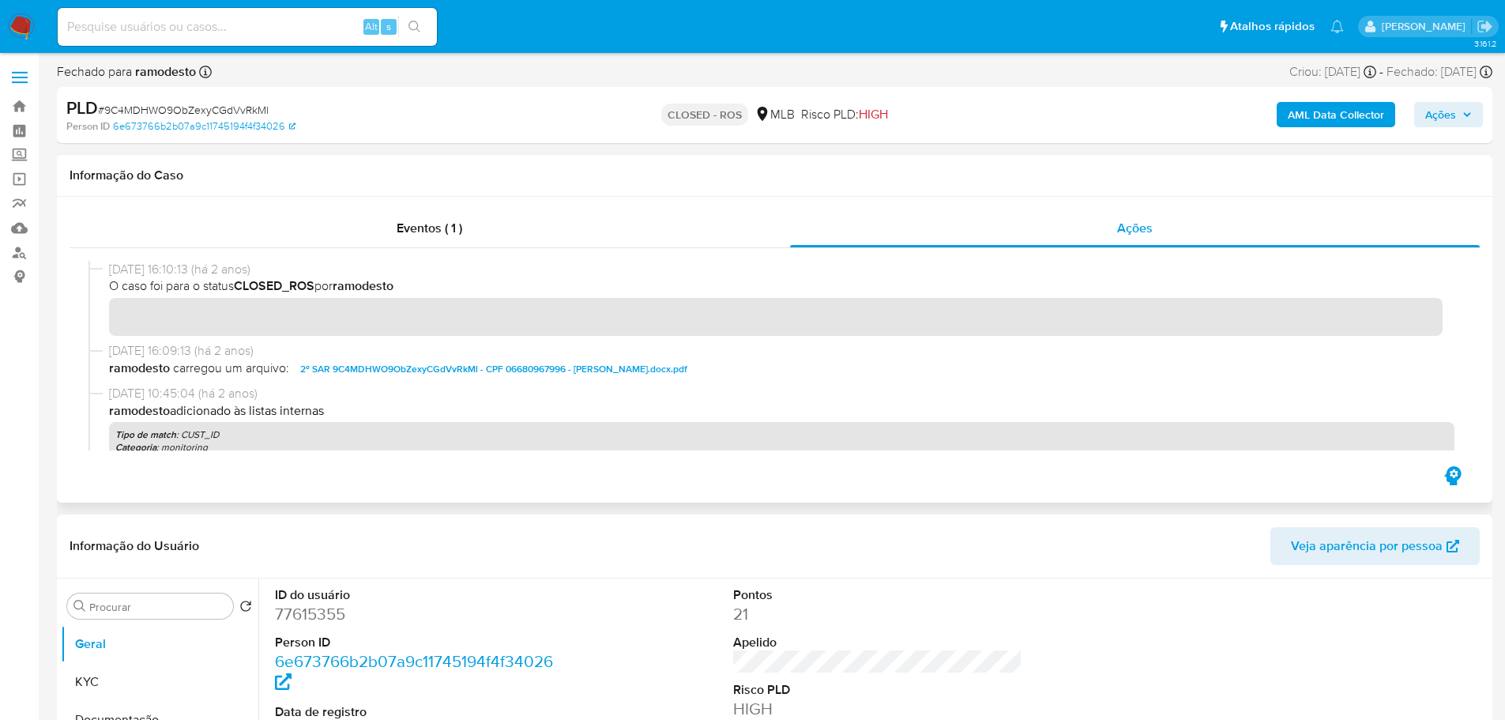
drag, startPoint x: 176, startPoint y: 268, endPoint x: 108, endPoint y: 269, distance: 67.9
click at [108, 269] on div "[DATE] 16:10:13 (há 2 anos) O caso foi para o status CLOSED_ROS por ramodesto" at bounding box center [774, 301] width 1372 height 81
click at [347, 236] on div "Eventos ( 1 )" at bounding box center [430, 228] width 720 height 38
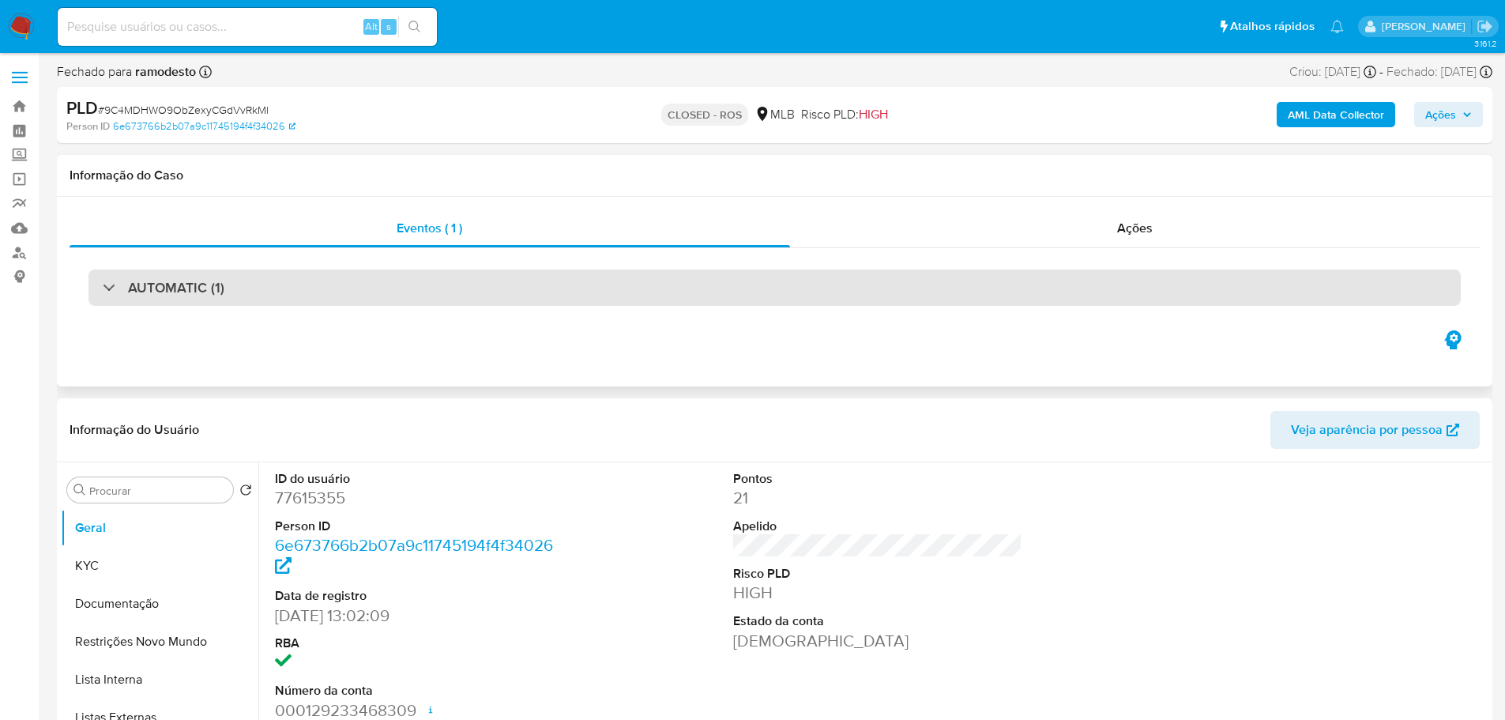
click at [236, 282] on div "AUTOMATIC (1)" at bounding box center [774, 287] width 1372 height 36
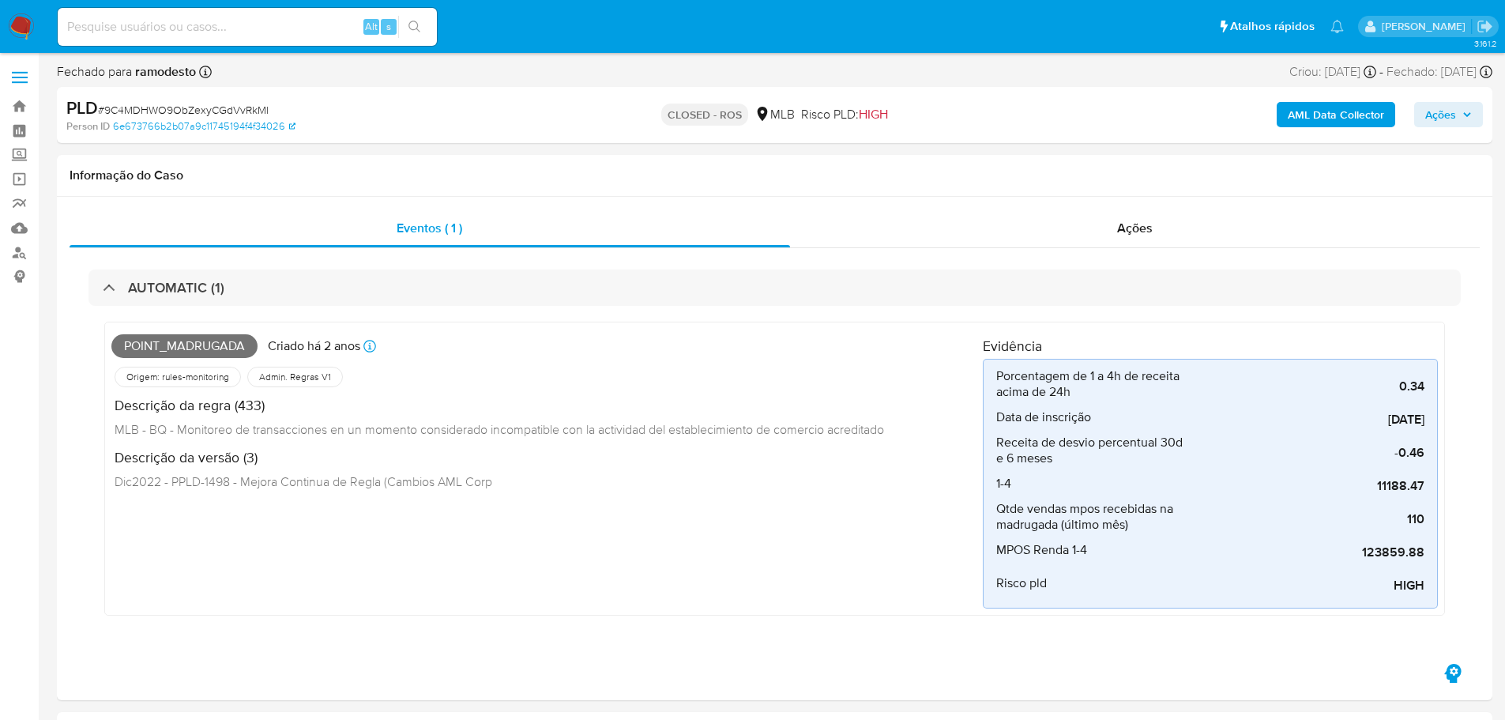
click at [171, 115] on span "# 9C4MDHWO9ObZexyCGdVvRkMl" at bounding box center [183, 110] width 171 height 16
copy span "9C4MDHWO9ObZexyCGdVvRkMl"
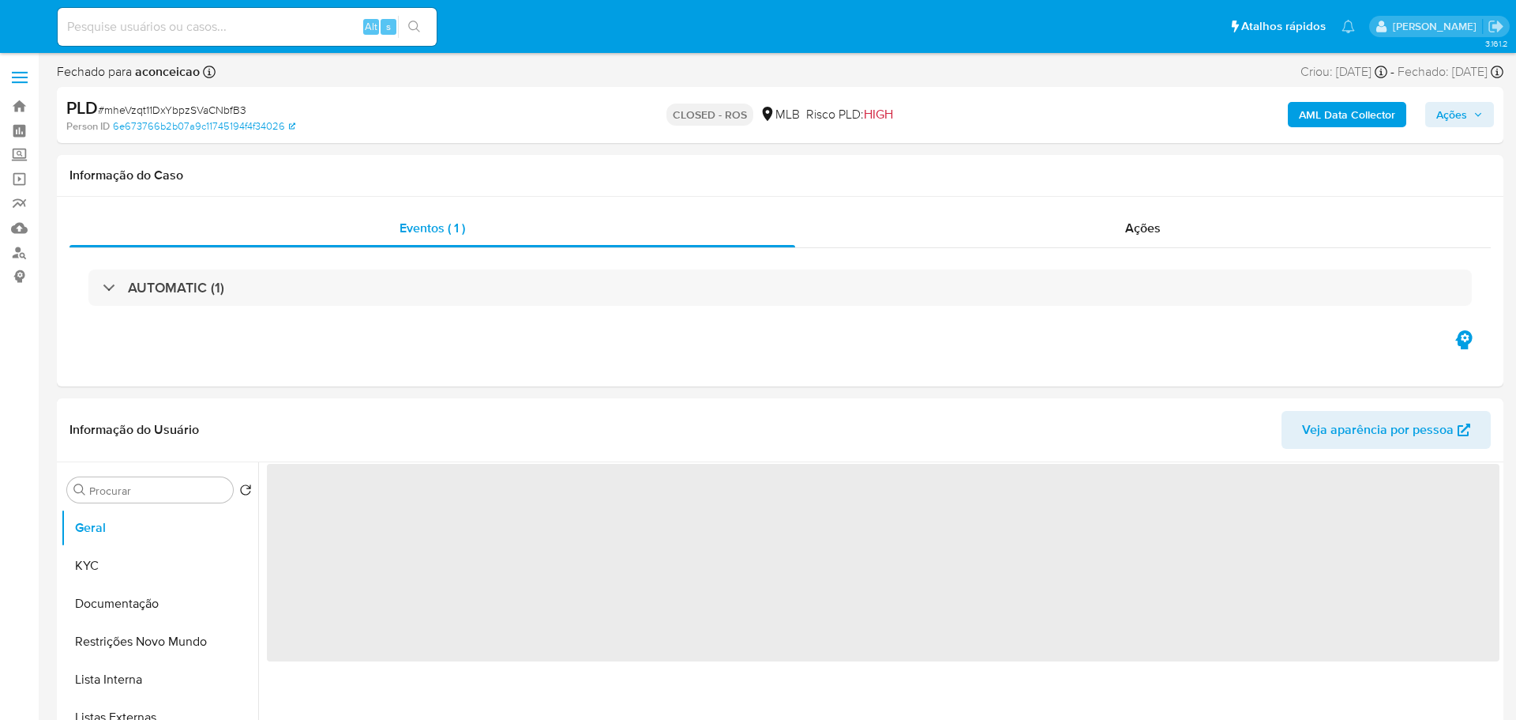
select select "10"
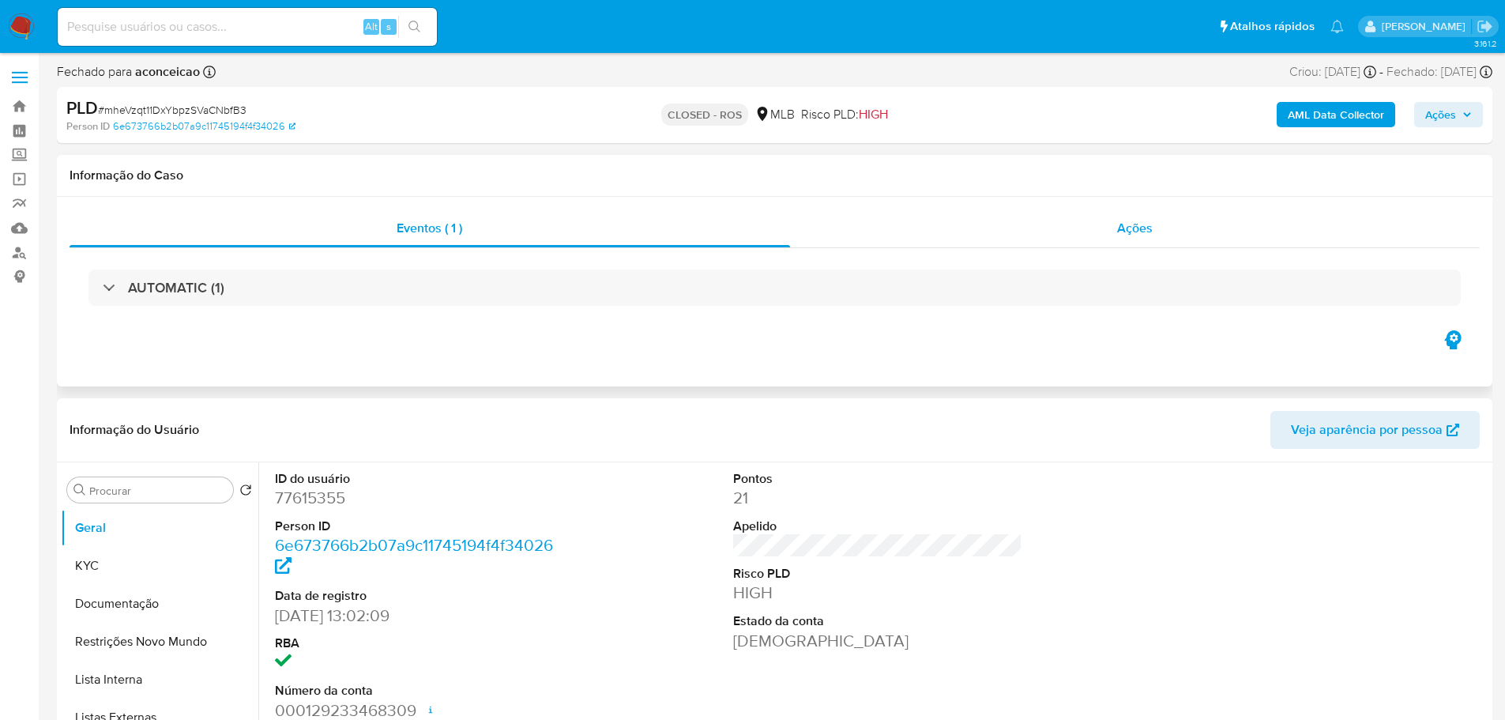
click at [1121, 222] on span "Ações" at bounding box center [1135, 228] width 36 height 18
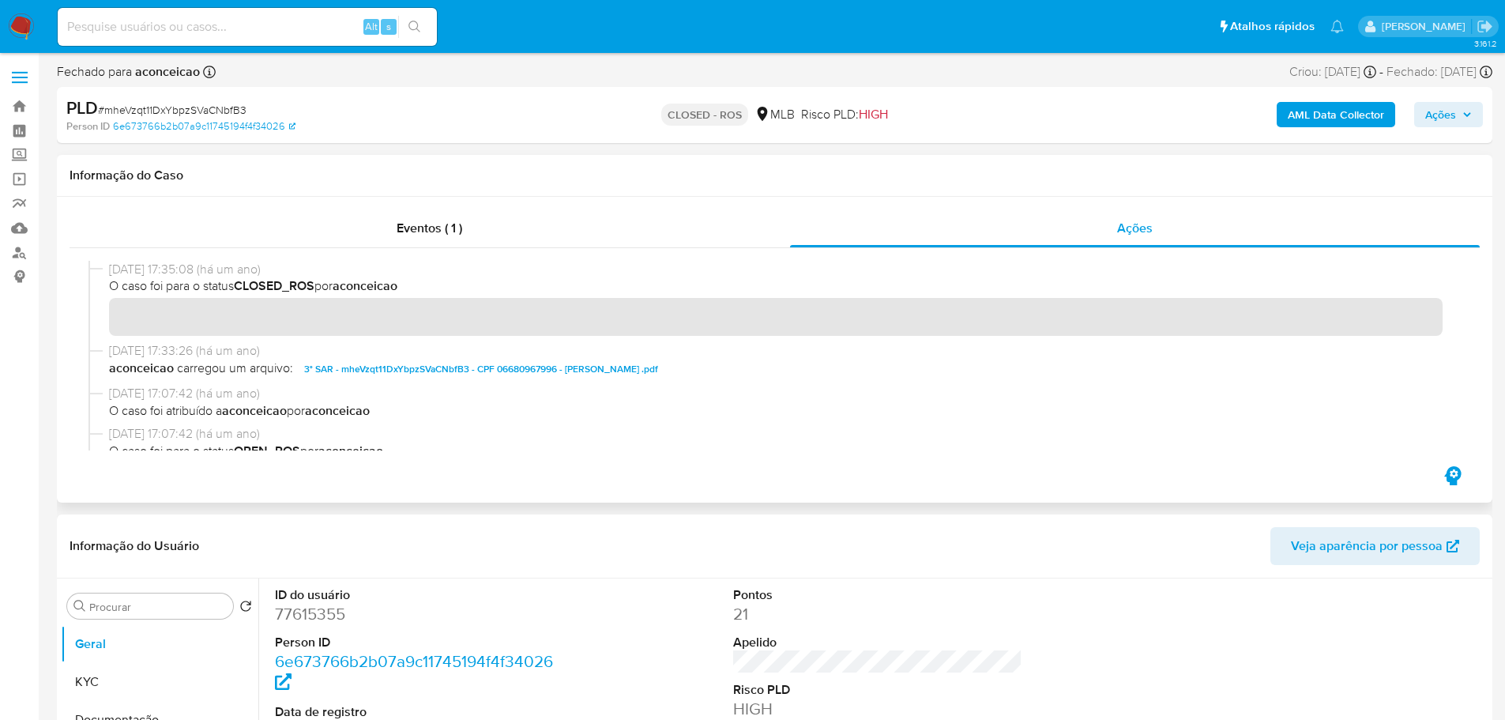
drag, startPoint x: 169, startPoint y: 270, endPoint x: 109, endPoint y: 272, distance: 60.0
click at [109, 272] on span "12/04/2024 17:35:08 (há um ano)" at bounding box center [781, 269] width 1345 height 17
click at [252, 227] on div "Eventos ( 1 )" at bounding box center [430, 228] width 720 height 38
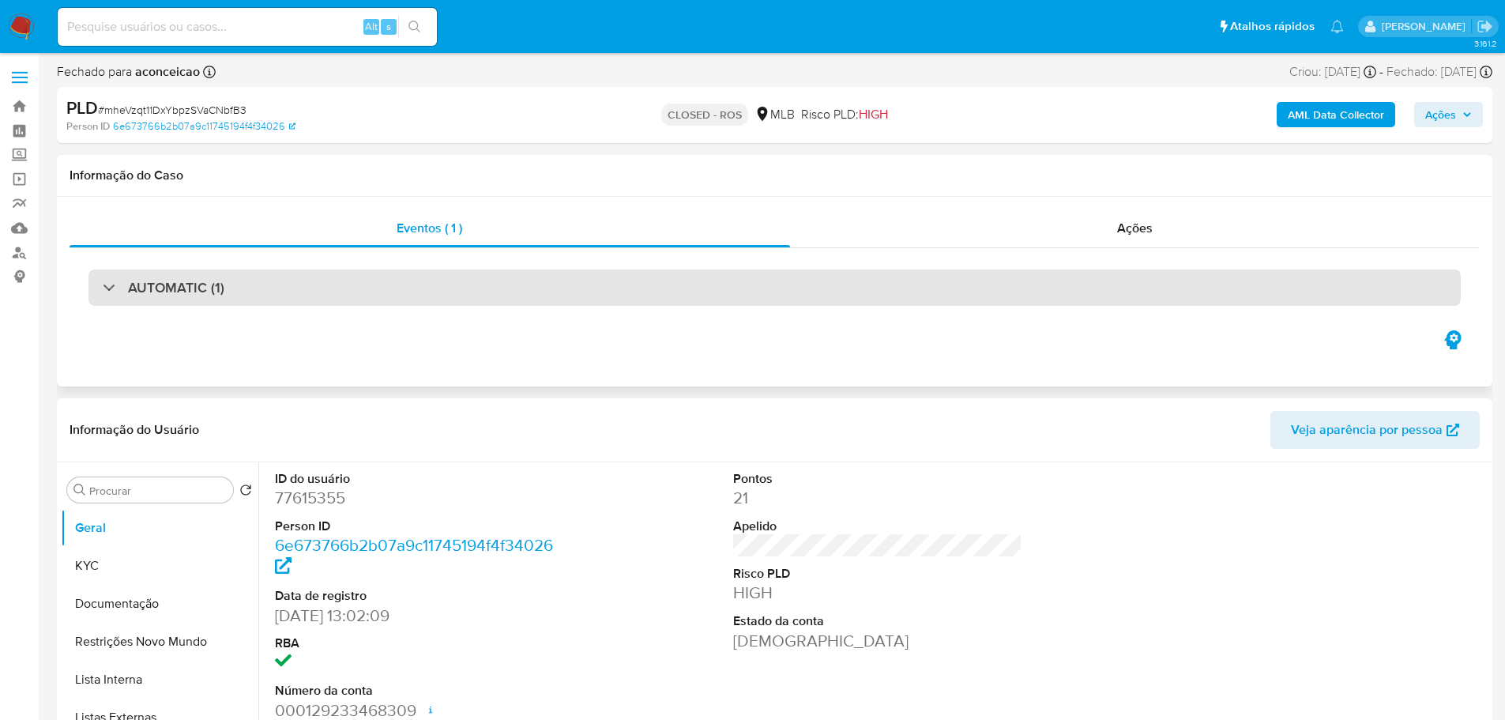
click at [209, 291] on h3 "AUTOMATIC (1)" at bounding box center [176, 287] width 96 height 17
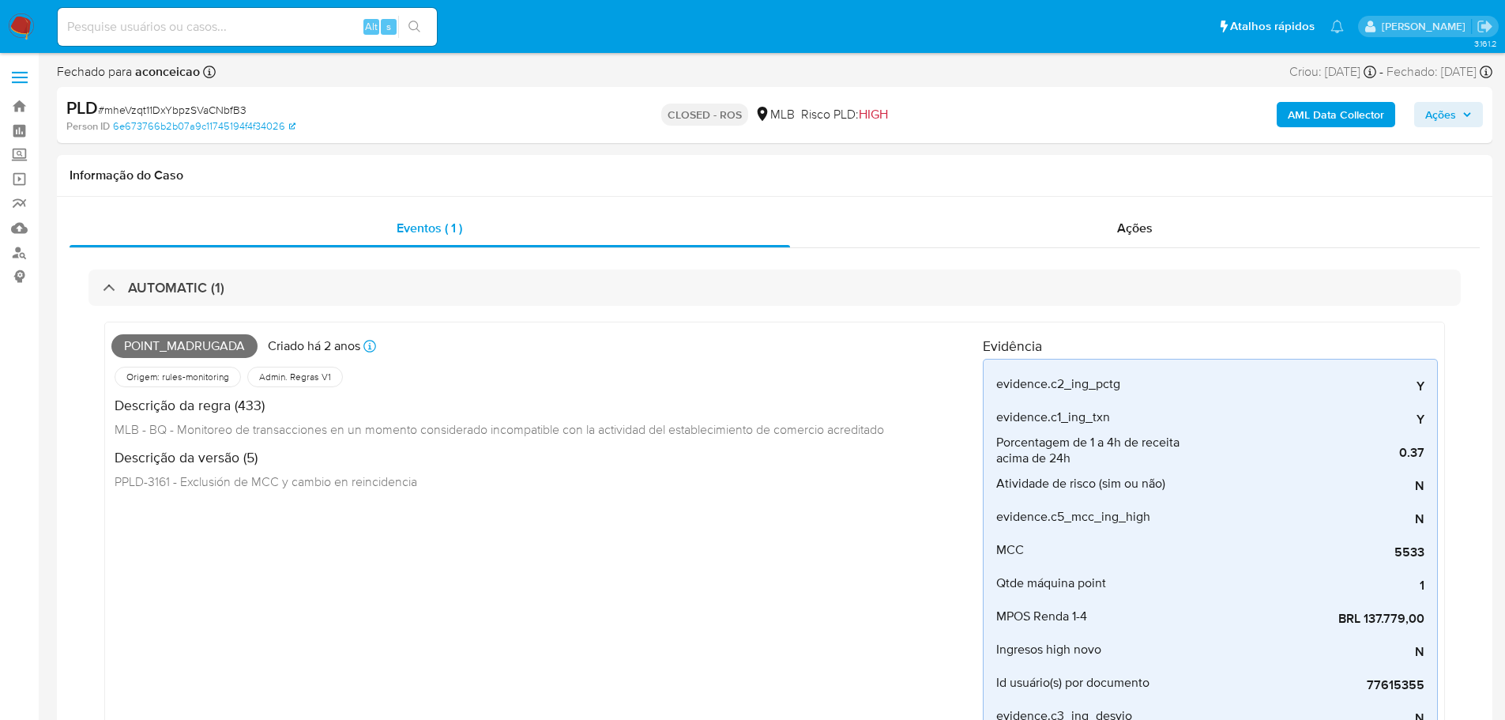
click at [190, 111] on span "# mheVzqt11DxYbpzSVaCNbfB3" at bounding box center [172, 110] width 148 height 16
copy span "mheVzqt11DxYbpzSVaCNbfB3"
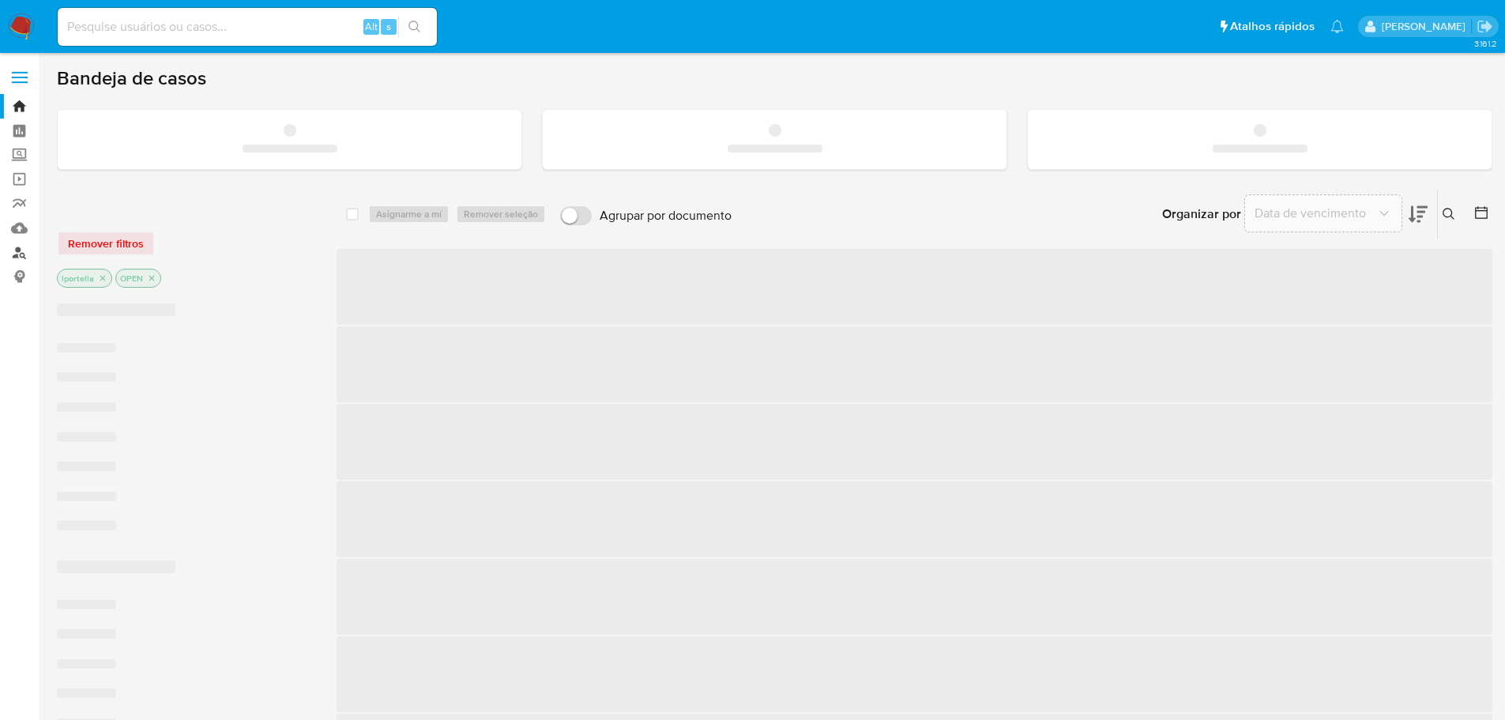
click at [13, 249] on link "Localizador de pessoas" at bounding box center [94, 252] width 188 height 24
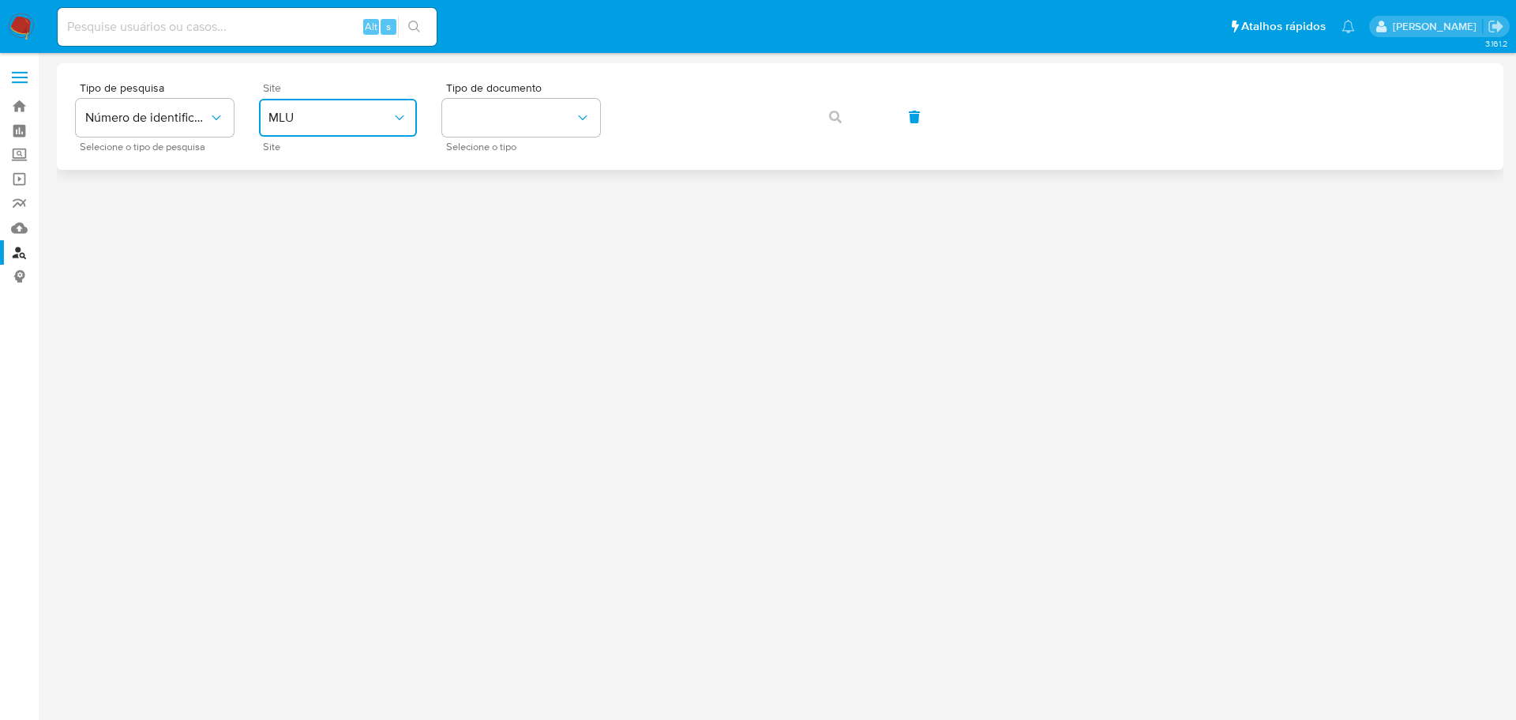
click at [304, 131] on button "MLU" at bounding box center [338, 118] width 158 height 38
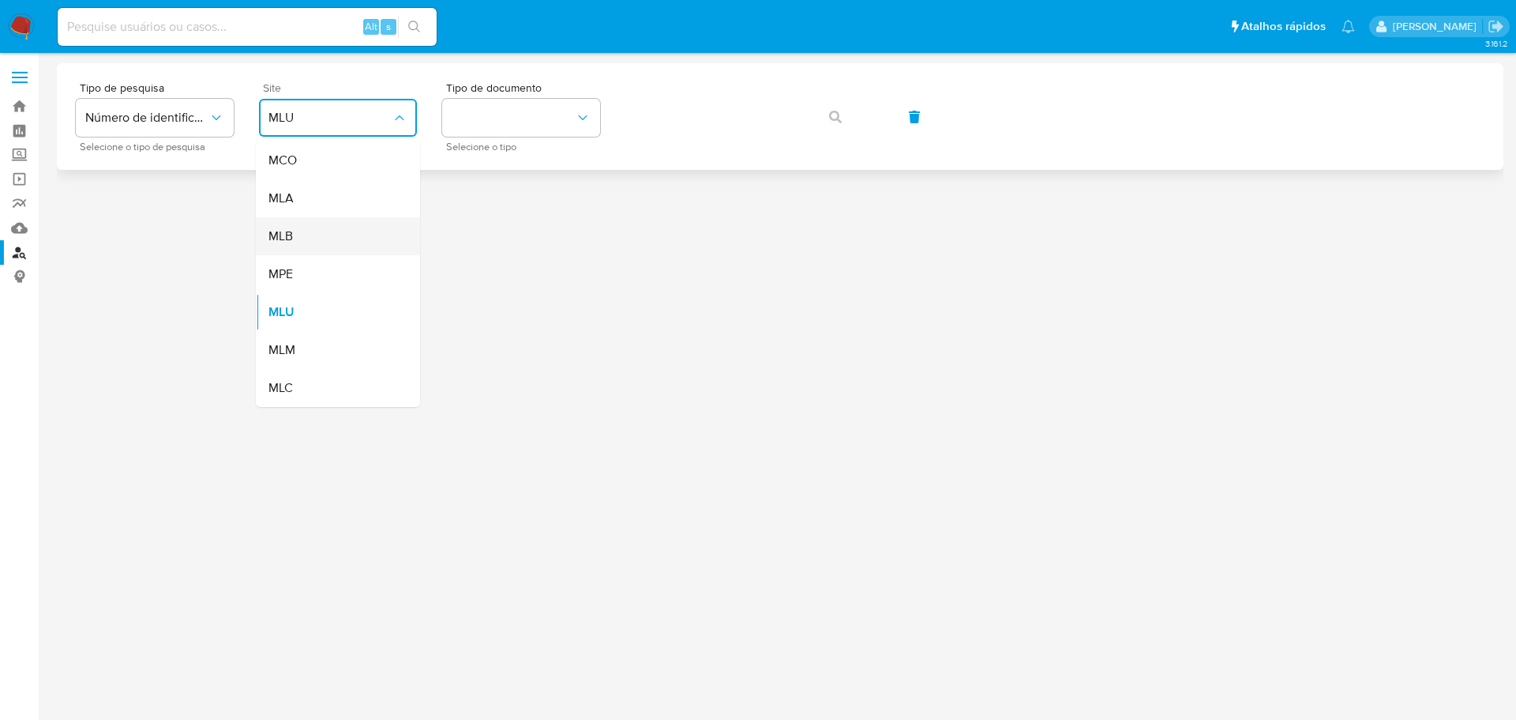
click at [295, 223] on div "MLB" at bounding box center [334, 236] width 130 height 38
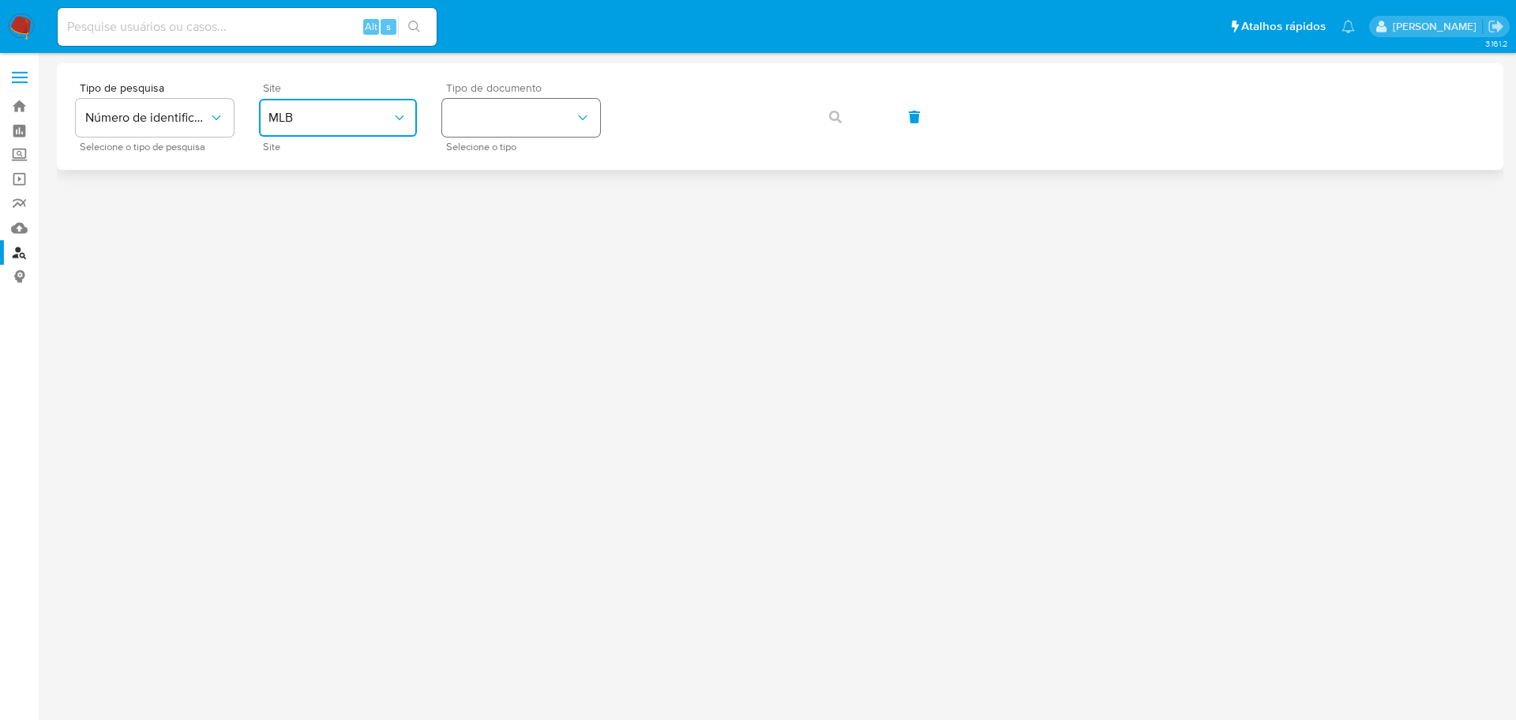
click at [471, 130] on button "identificationType" at bounding box center [521, 118] width 158 height 38
click at [483, 218] on div "CPF CPF" at bounding box center [517, 222] width 130 height 54
drag, startPoint x: 832, startPoint y: 117, endPoint x: 824, endPoint y: 117, distance: 8.7
click at [833, 117] on icon "button" at bounding box center [835, 117] width 13 height 13
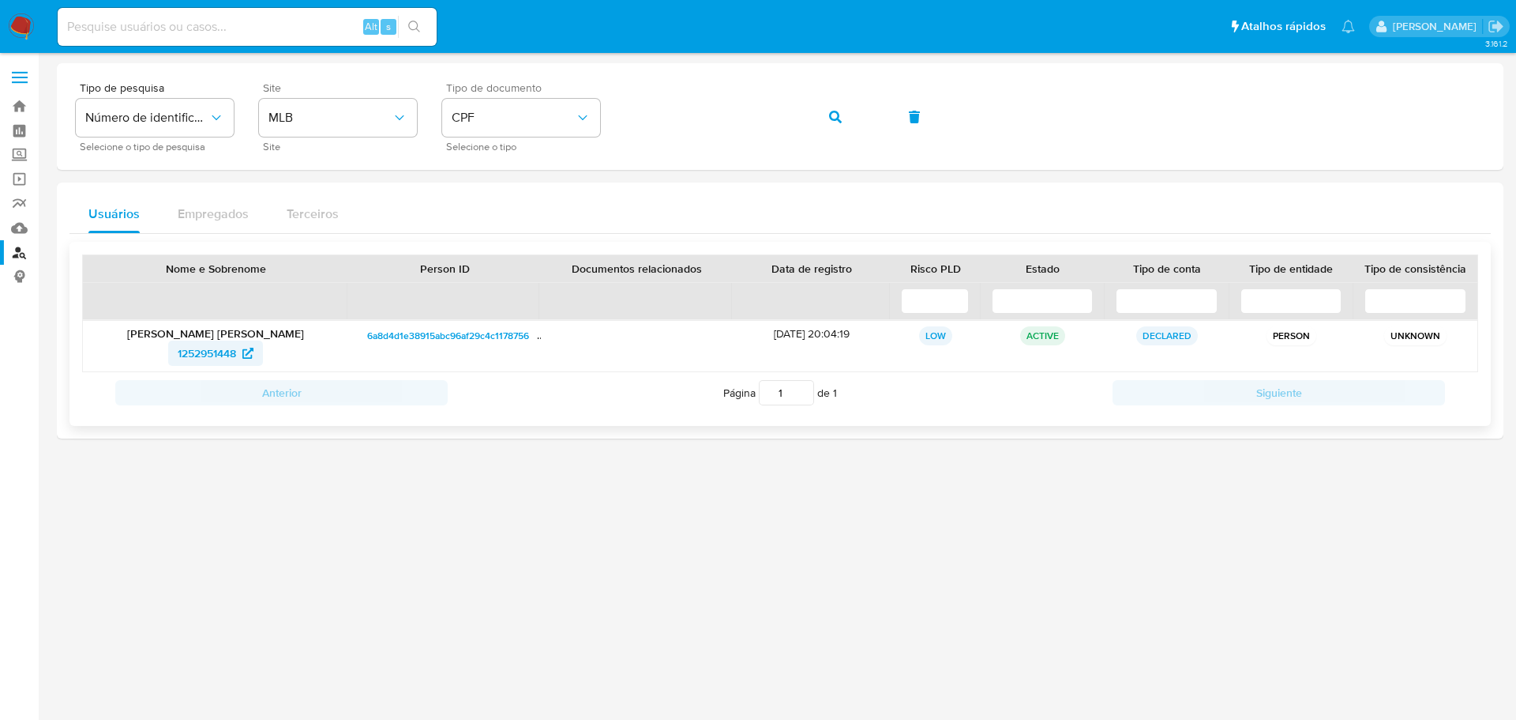
click at [197, 349] on span "1252951448" at bounding box center [207, 352] width 58 height 25
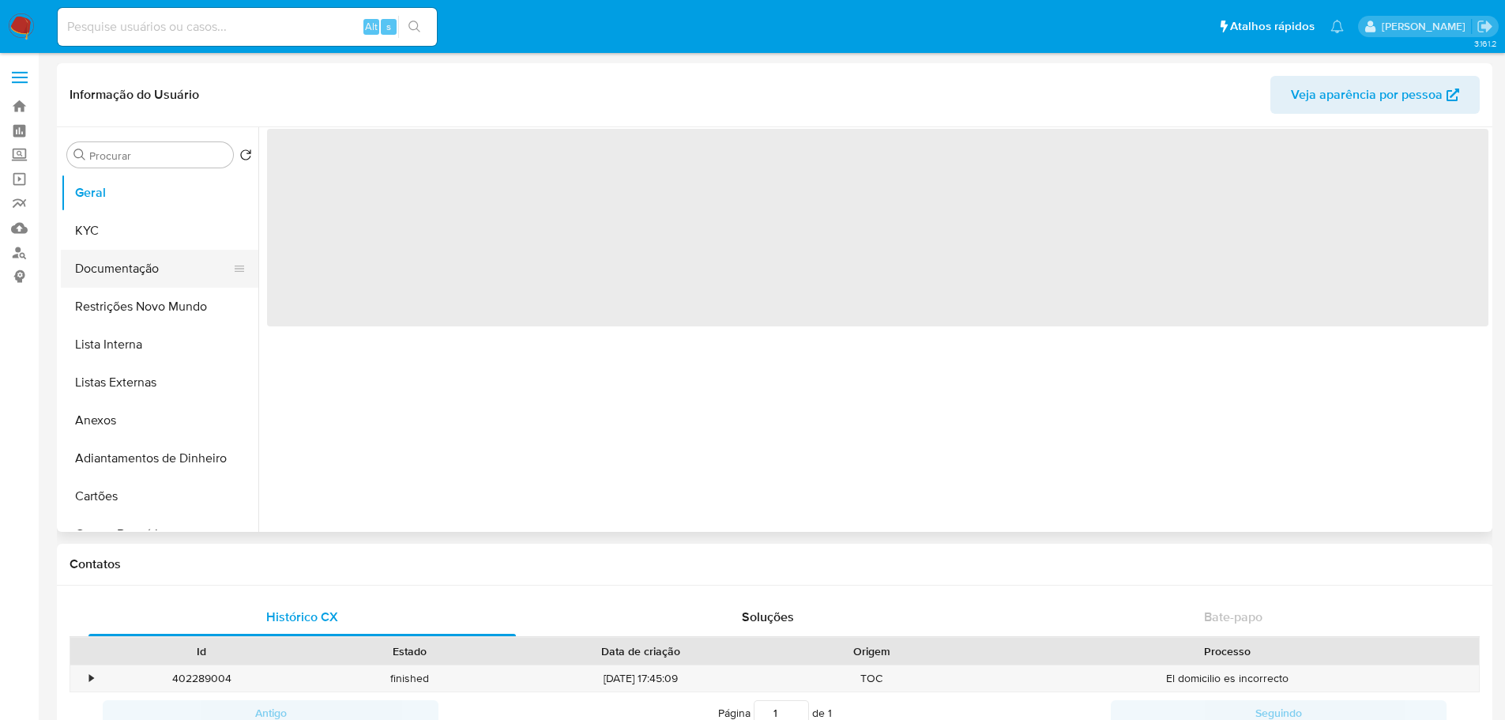
click at [141, 280] on button "Documentação" at bounding box center [153, 269] width 185 height 38
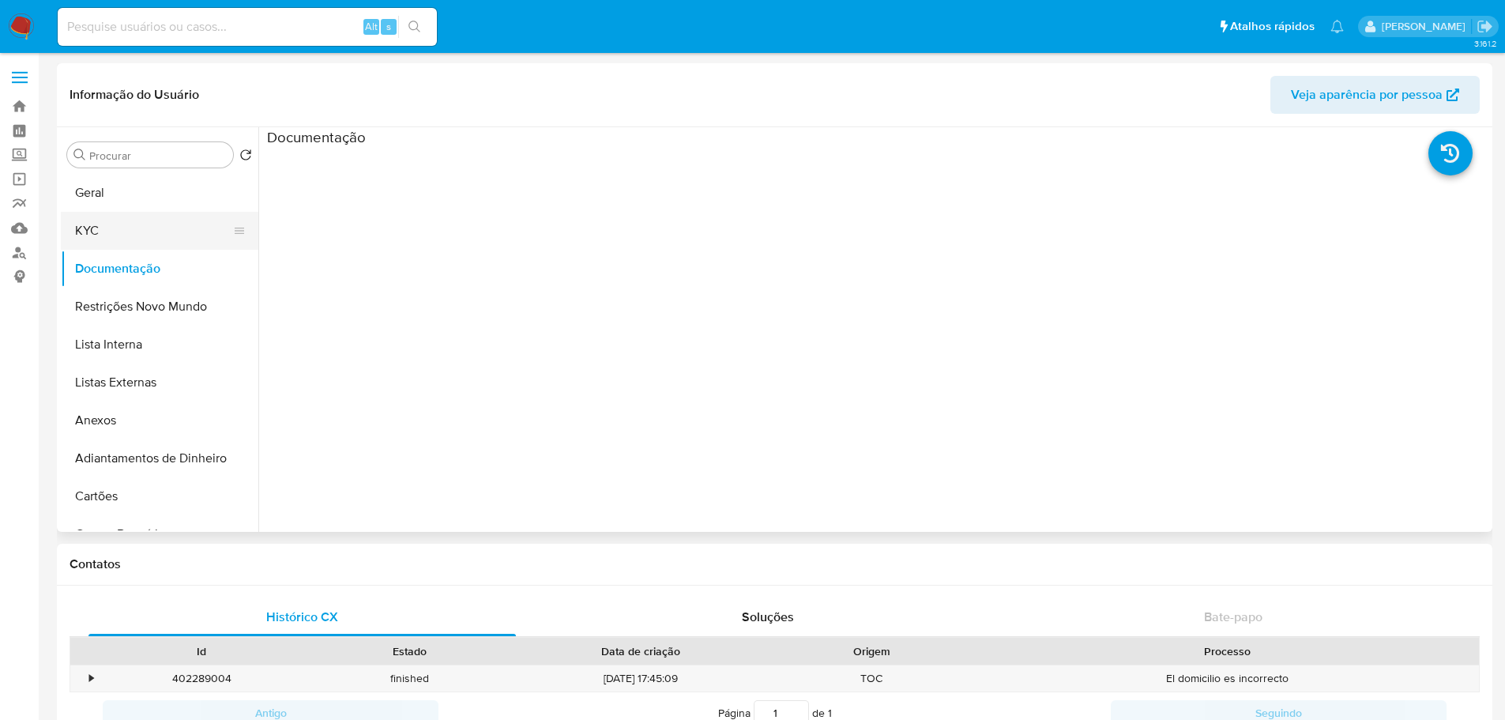
click at [113, 231] on button "KYC" at bounding box center [153, 231] width 185 height 38
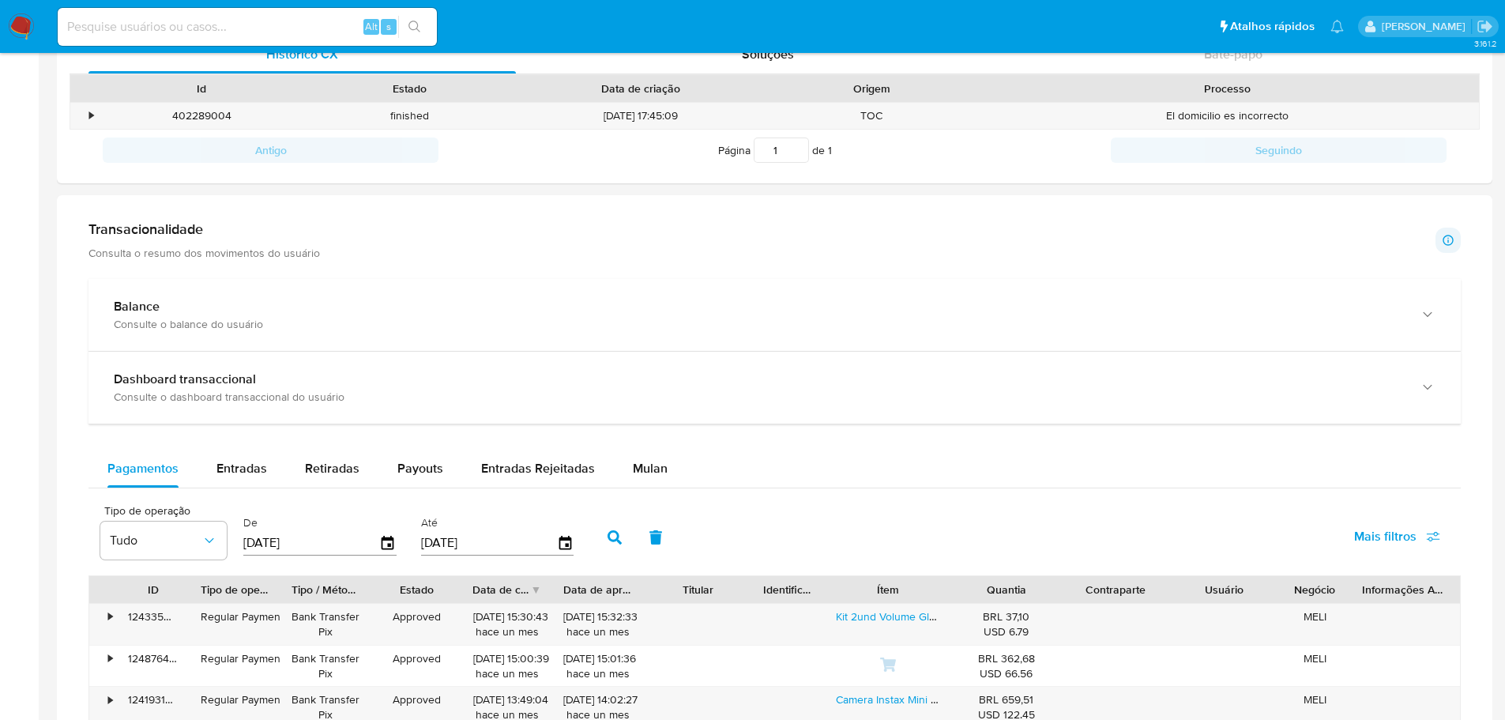
scroll to position [790, 0]
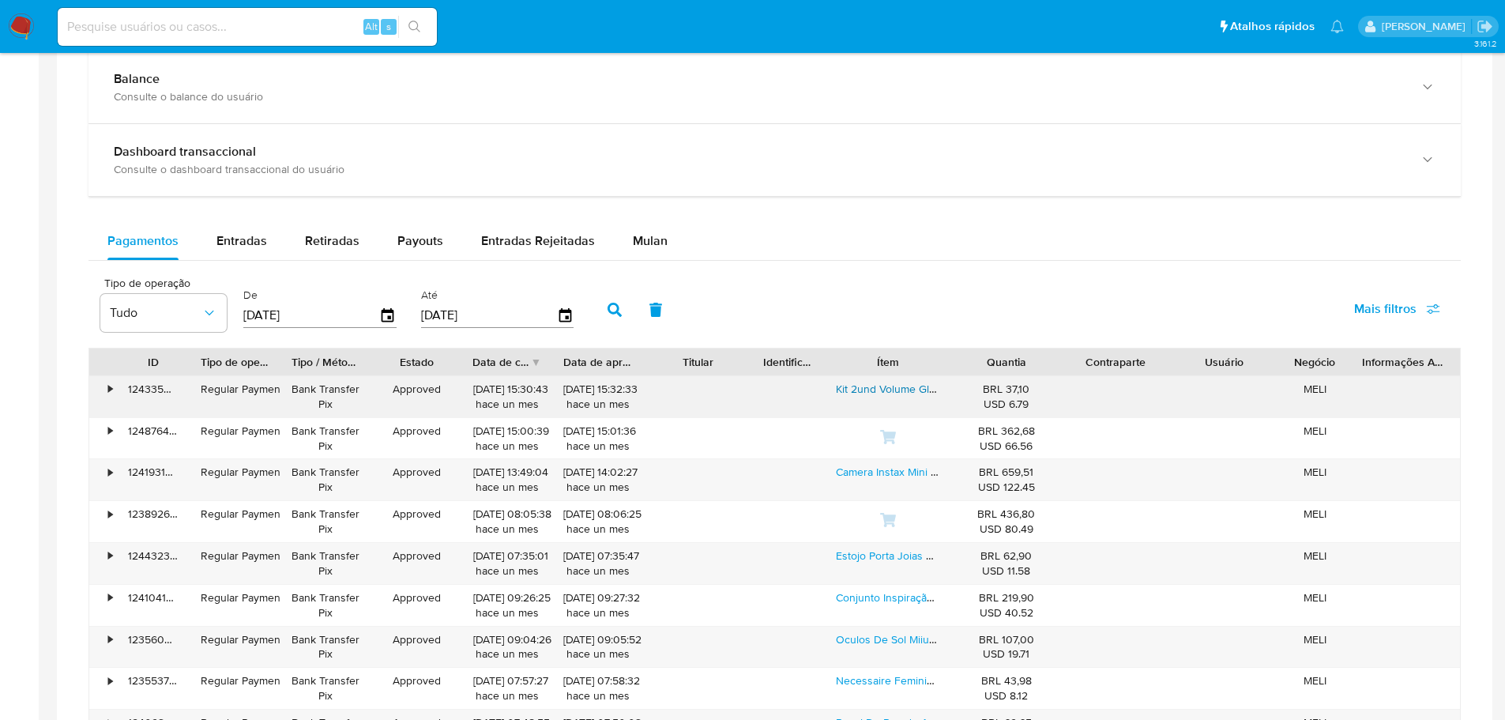
click at [896, 387] on link "Kit 2und Volume Gloss Glitter Aumenta Boca Lábios Big Mouth" at bounding box center [988, 389] width 305 height 16
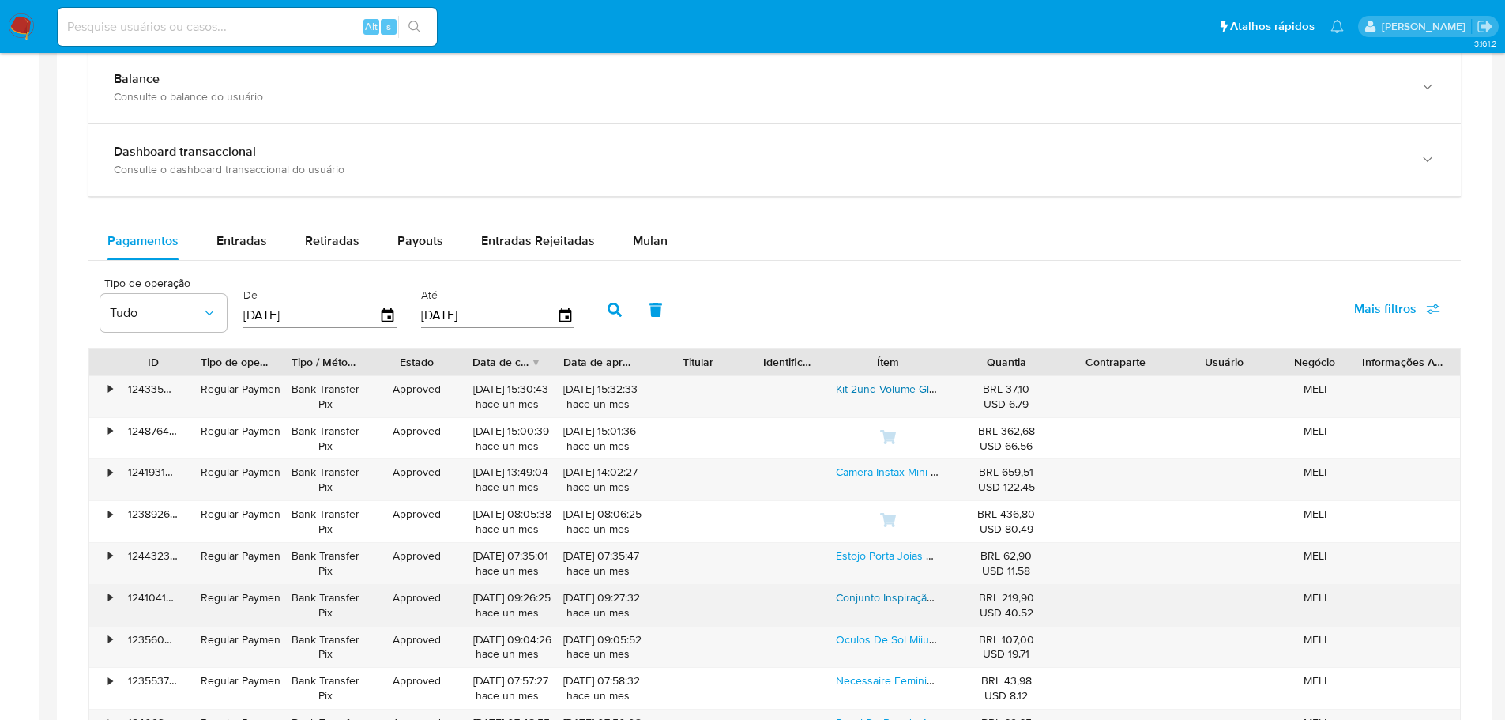
click at [877, 596] on link "Conjunto Inspiração Swarovski Colar E Brinco Folheado Prata" at bounding box center [985, 597] width 299 height 16
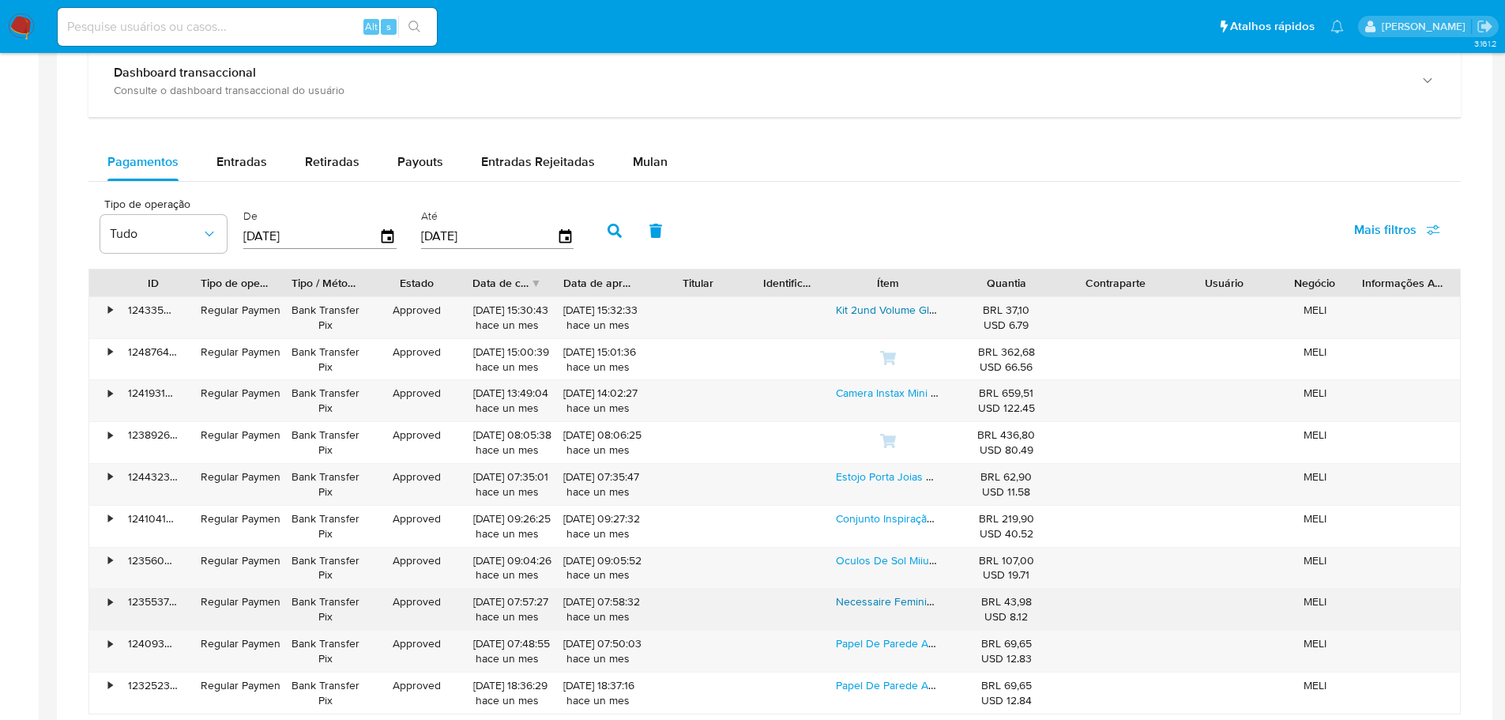
scroll to position [948, 0]
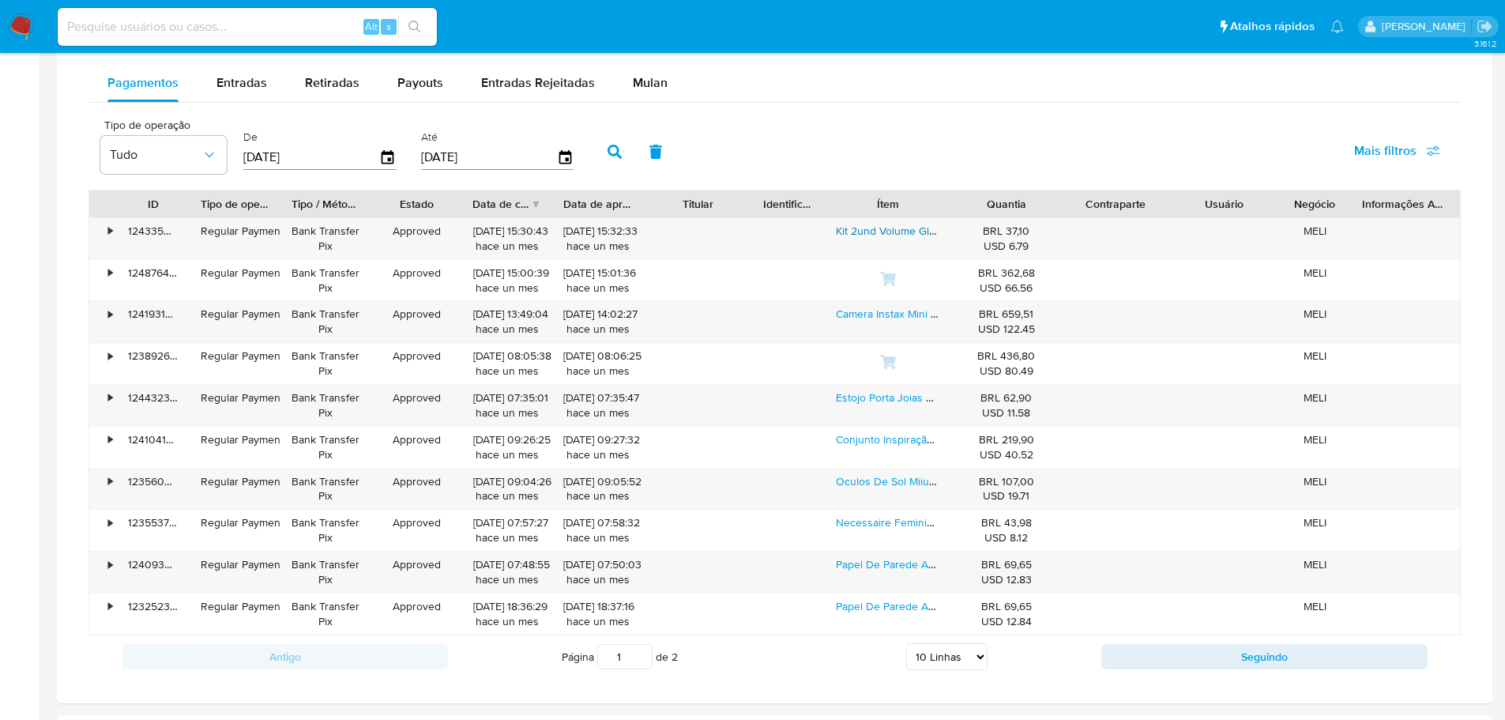
click at [926, 660] on select "5 Linhas 10 Linhas 20 Linhas 25 Linhas 50 Linhas 100 Linhas" at bounding box center [946, 656] width 81 height 27
select select "100"
click at [906, 643] on select "5 Linhas 10 Linhas 20 Linhas 25 Linhas 50 Linhas 100 Linhas" at bounding box center [946, 656] width 81 height 27
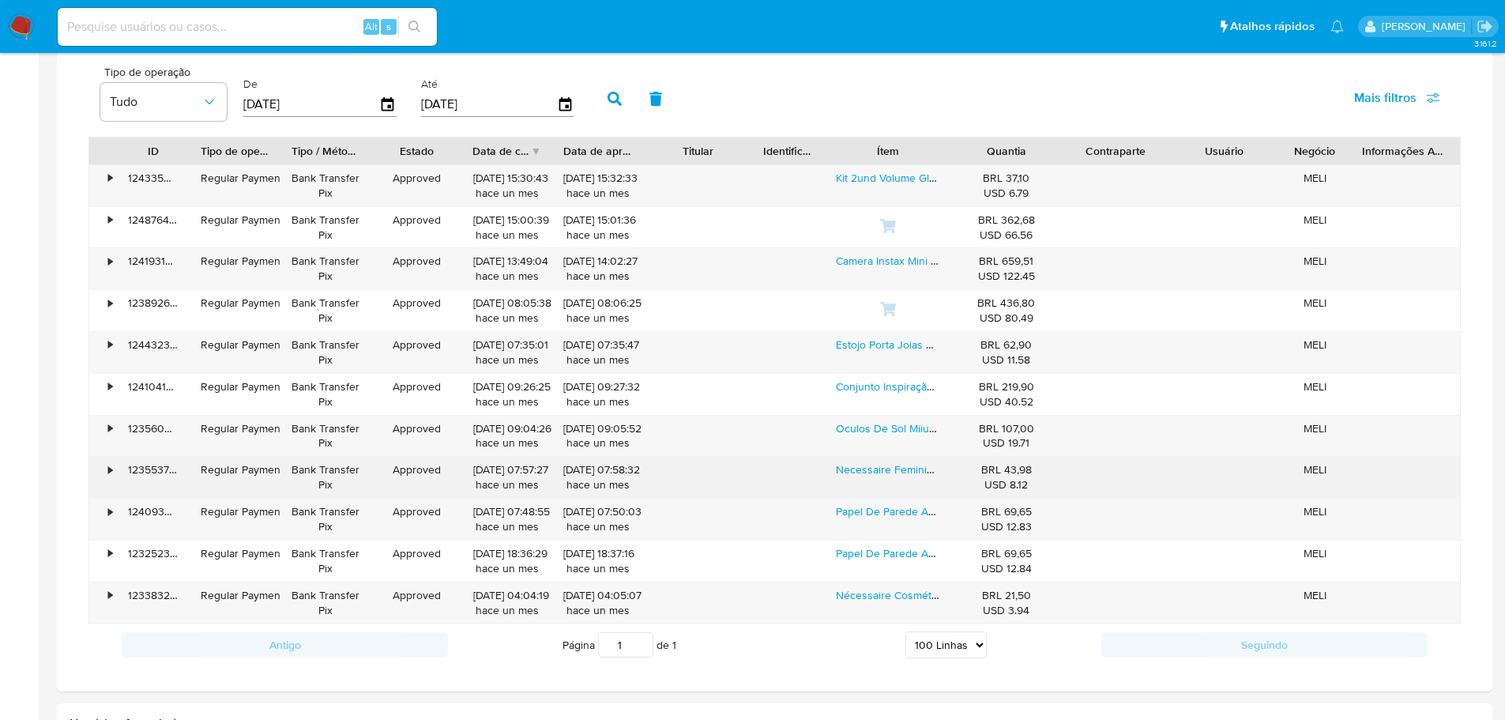
scroll to position [1027, 0]
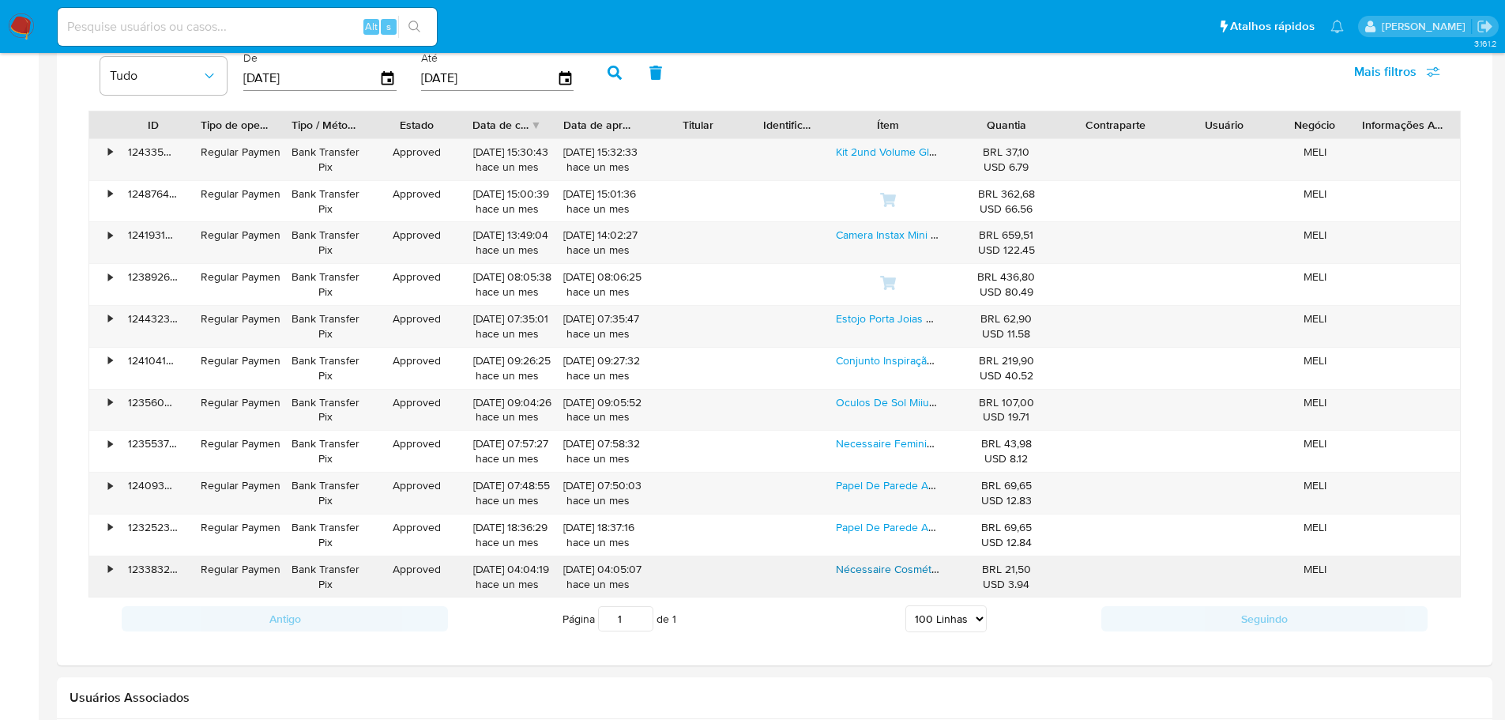
click at [910, 571] on link "Nécessaire Cosméticos Grande Maquiagem Feminina Espaçosa Cor Marrom" at bounding box center [1022, 569] width 372 height 16
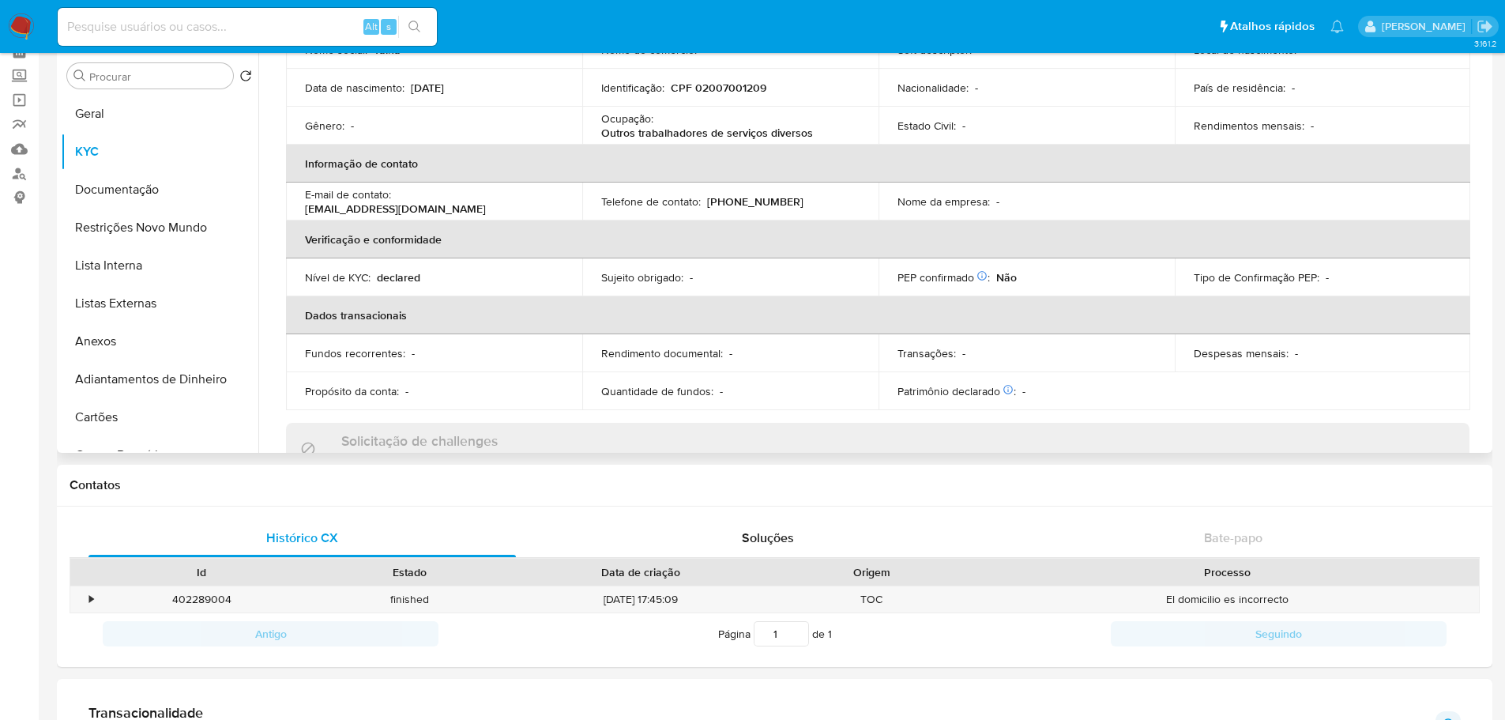
scroll to position [0, 0]
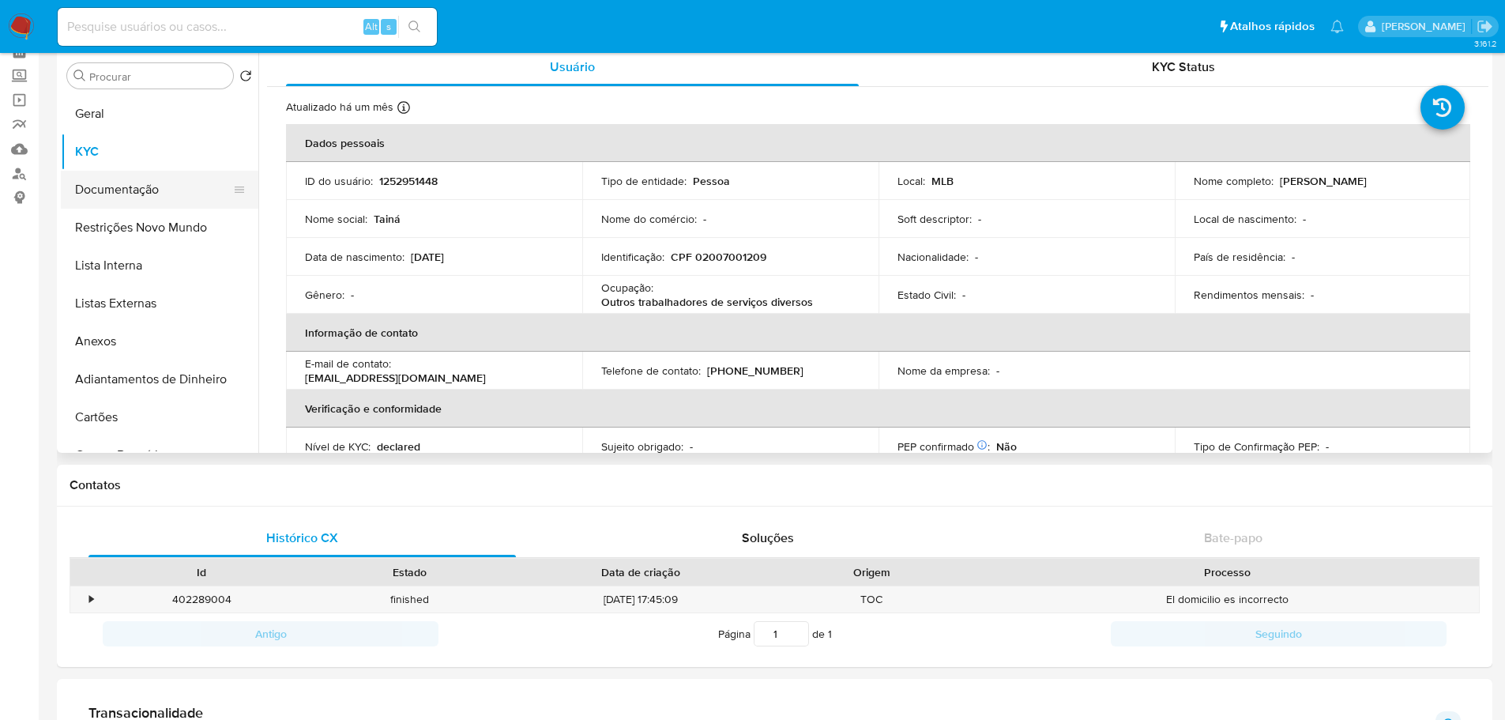
click at [97, 182] on button "Documentação" at bounding box center [153, 190] width 185 height 38
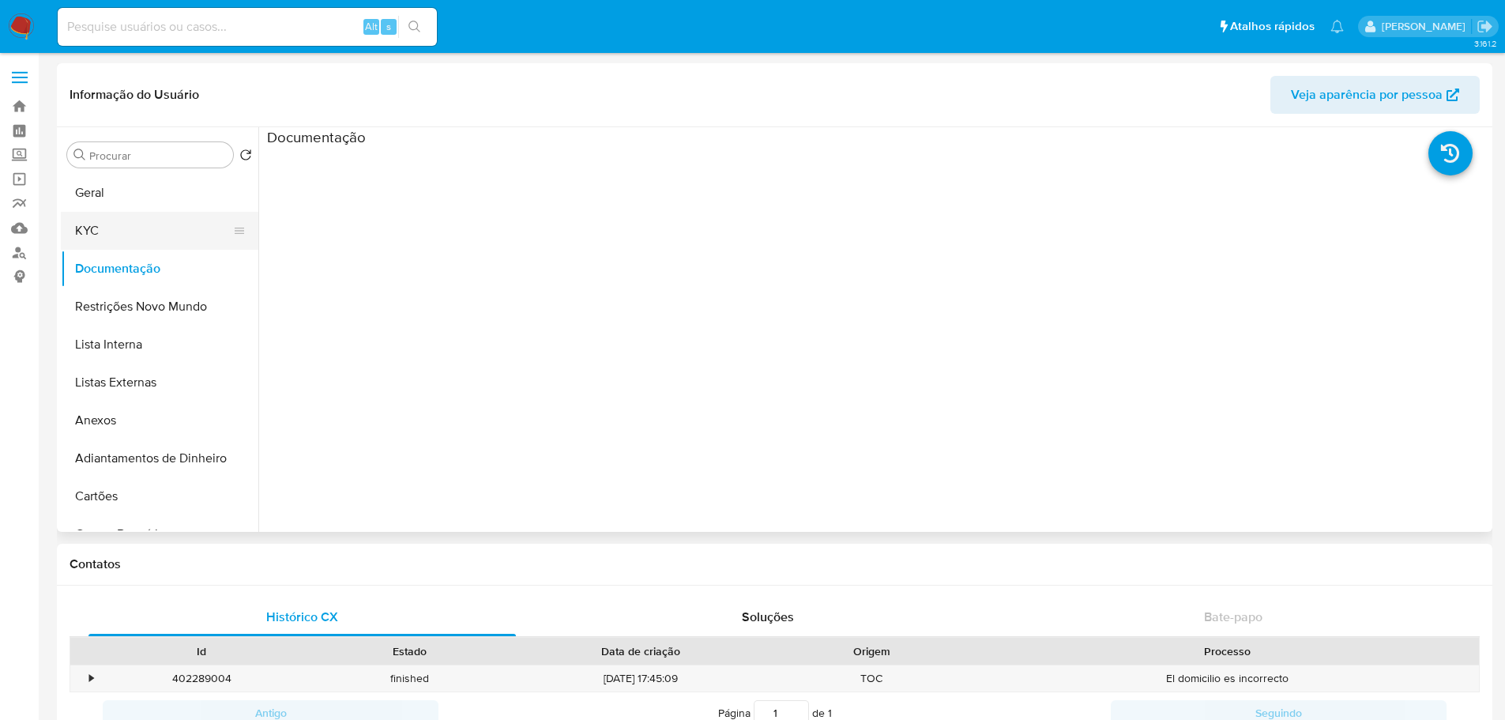
click at [113, 235] on button "KYC" at bounding box center [153, 231] width 185 height 38
click at [130, 256] on button "Documentação" at bounding box center [153, 269] width 185 height 38
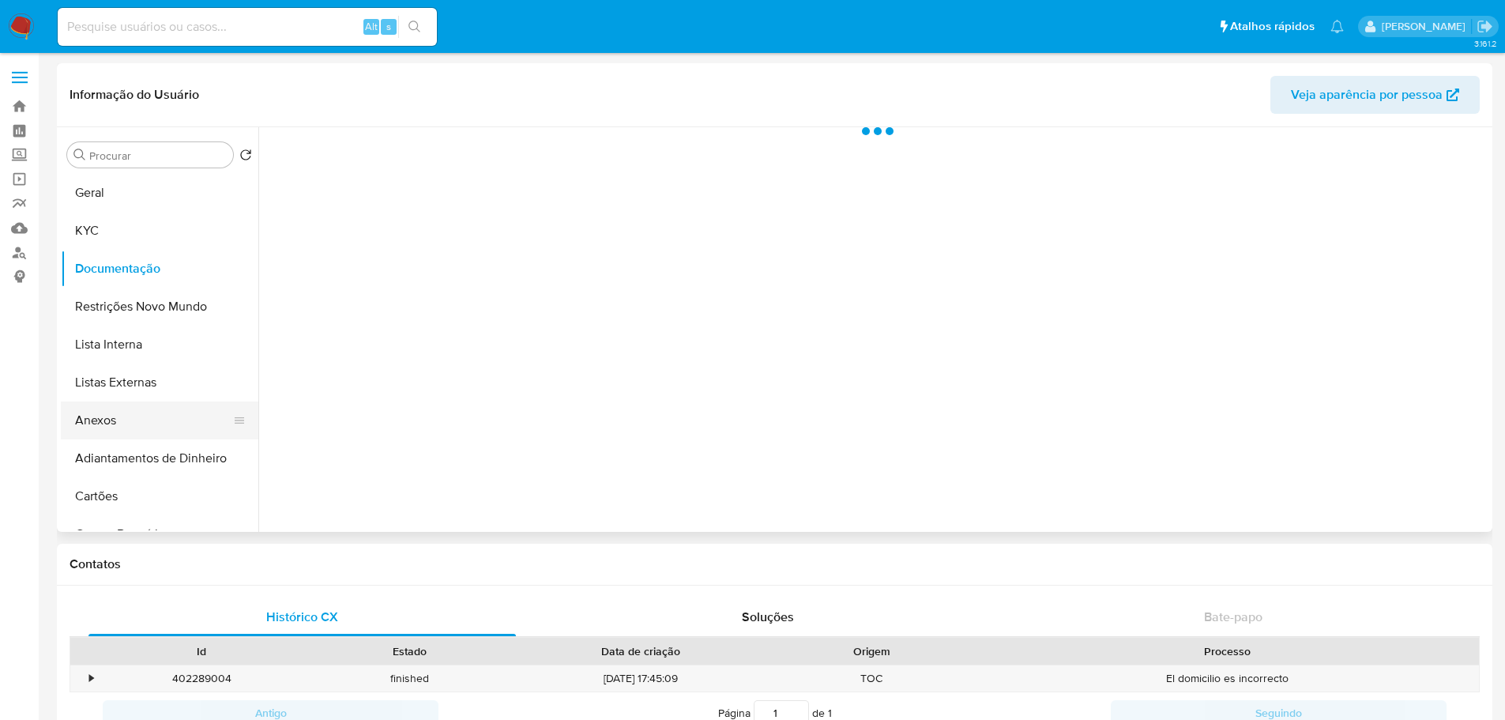
click at [104, 429] on button "Anexos" at bounding box center [153, 420] width 185 height 38
